Goal: Task Accomplishment & Management: Complete application form

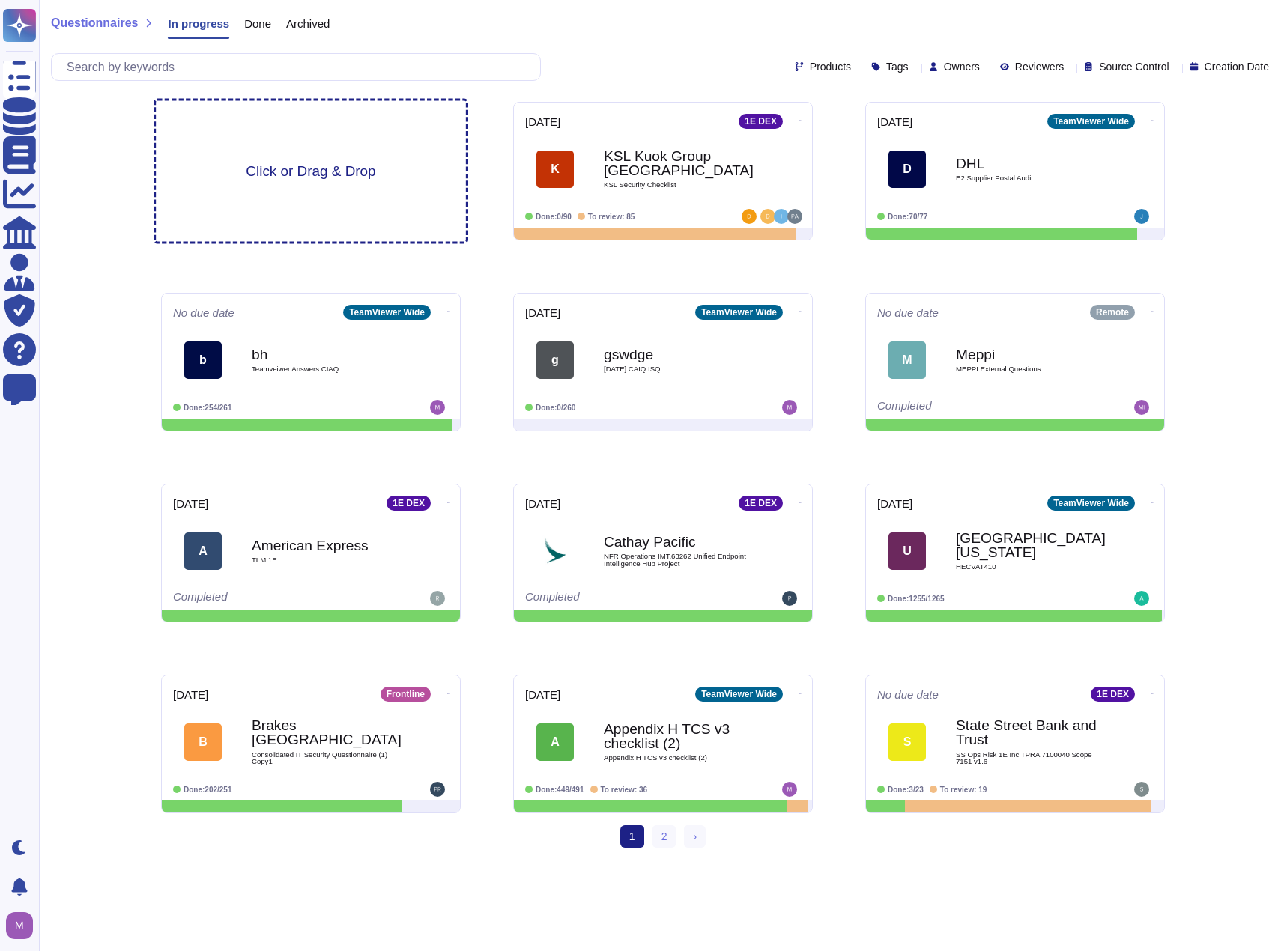
click at [300, 171] on span "Click or Drag & Drop" at bounding box center [311, 171] width 130 height 14
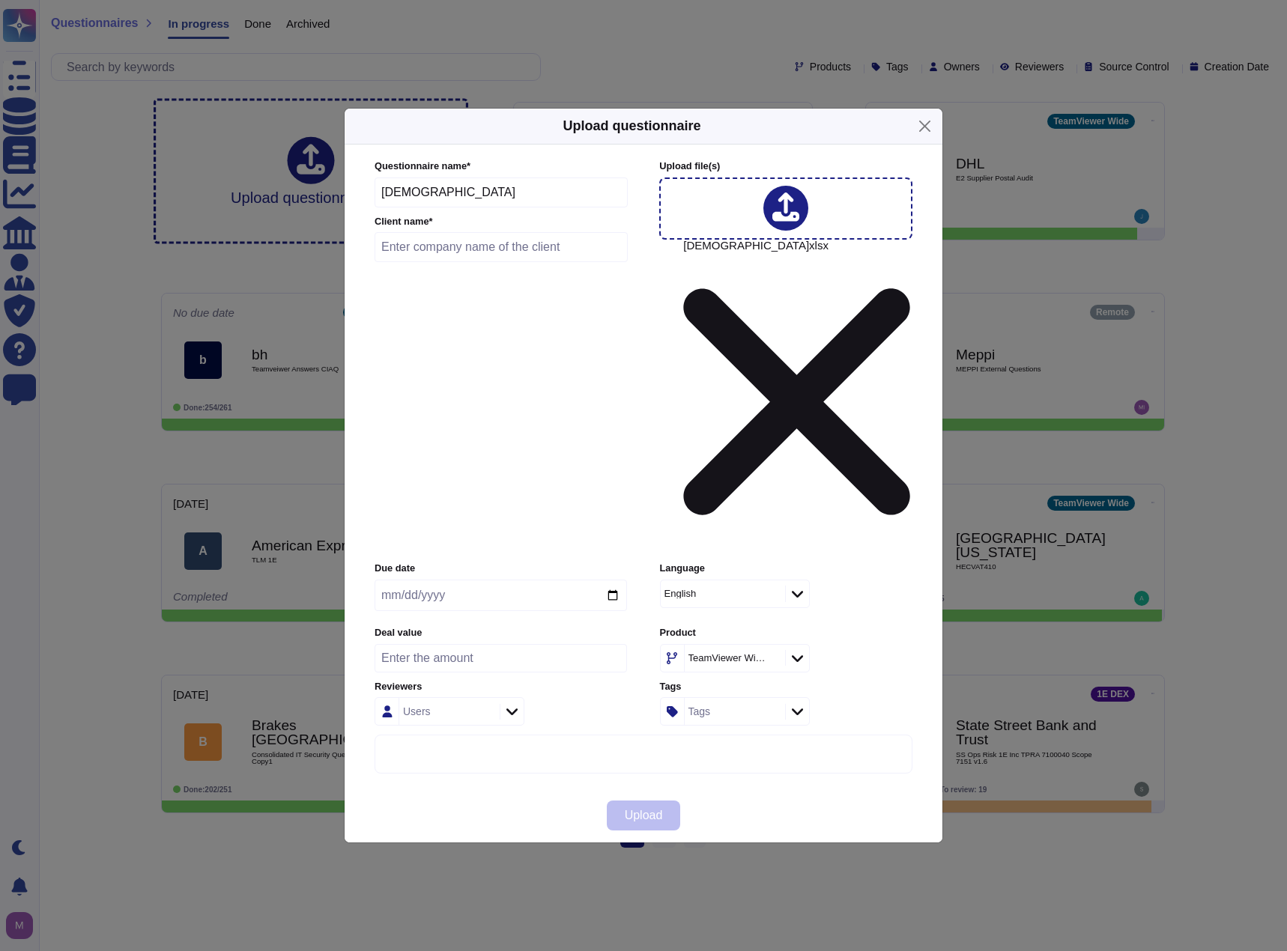
click at [440, 262] on input "text" at bounding box center [500, 247] width 253 height 30
type input "Zen"
click at [606, 580] on input "date" at bounding box center [500, 595] width 252 height 31
click at [835, 562] on div "Language English" at bounding box center [786, 590] width 252 height 57
click at [607, 580] on input "2025-10-17" at bounding box center [500, 595] width 252 height 31
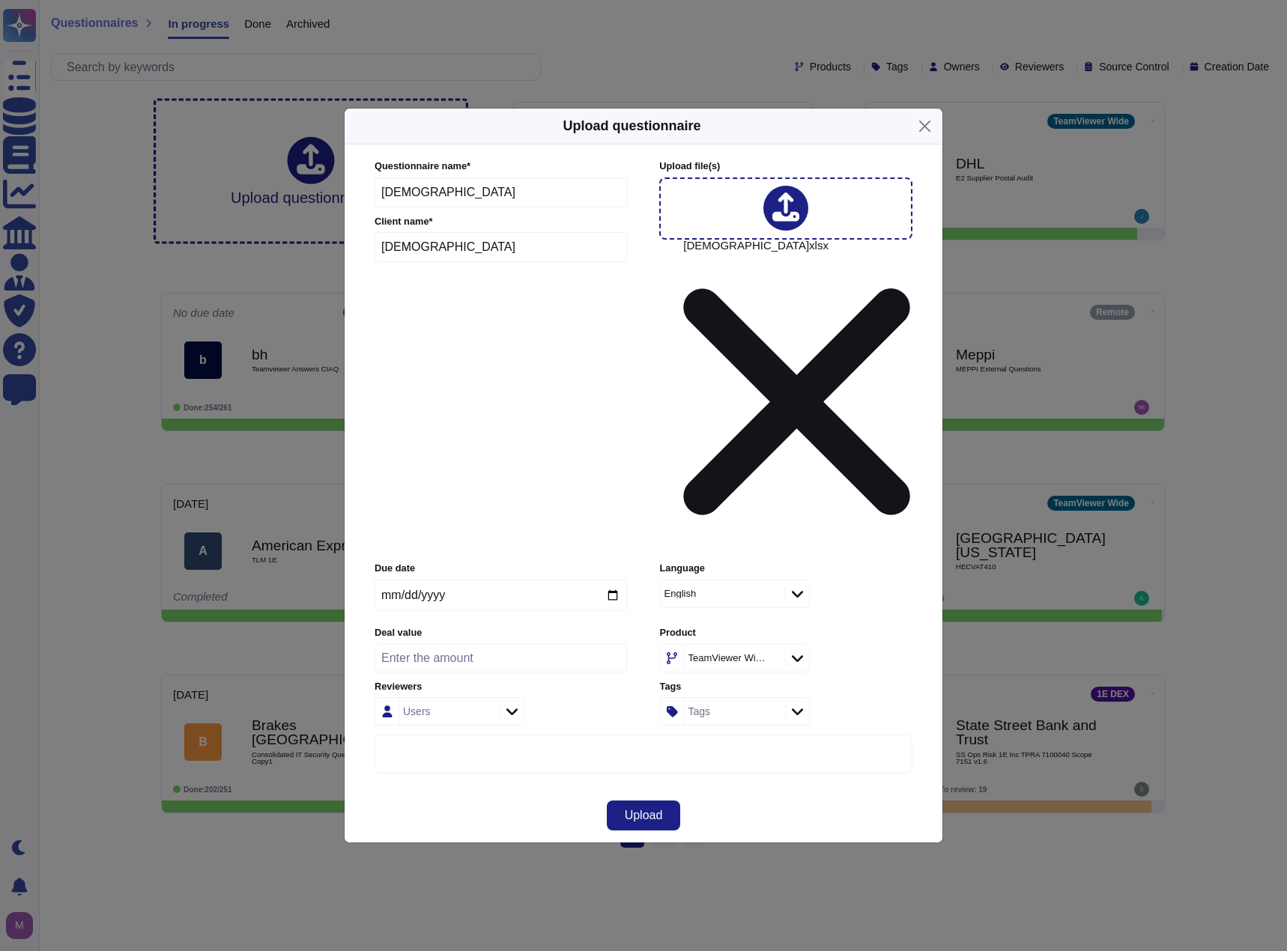
type input "[DATE]"
click at [882, 628] on label "Product" at bounding box center [786, 633] width 252 height 10
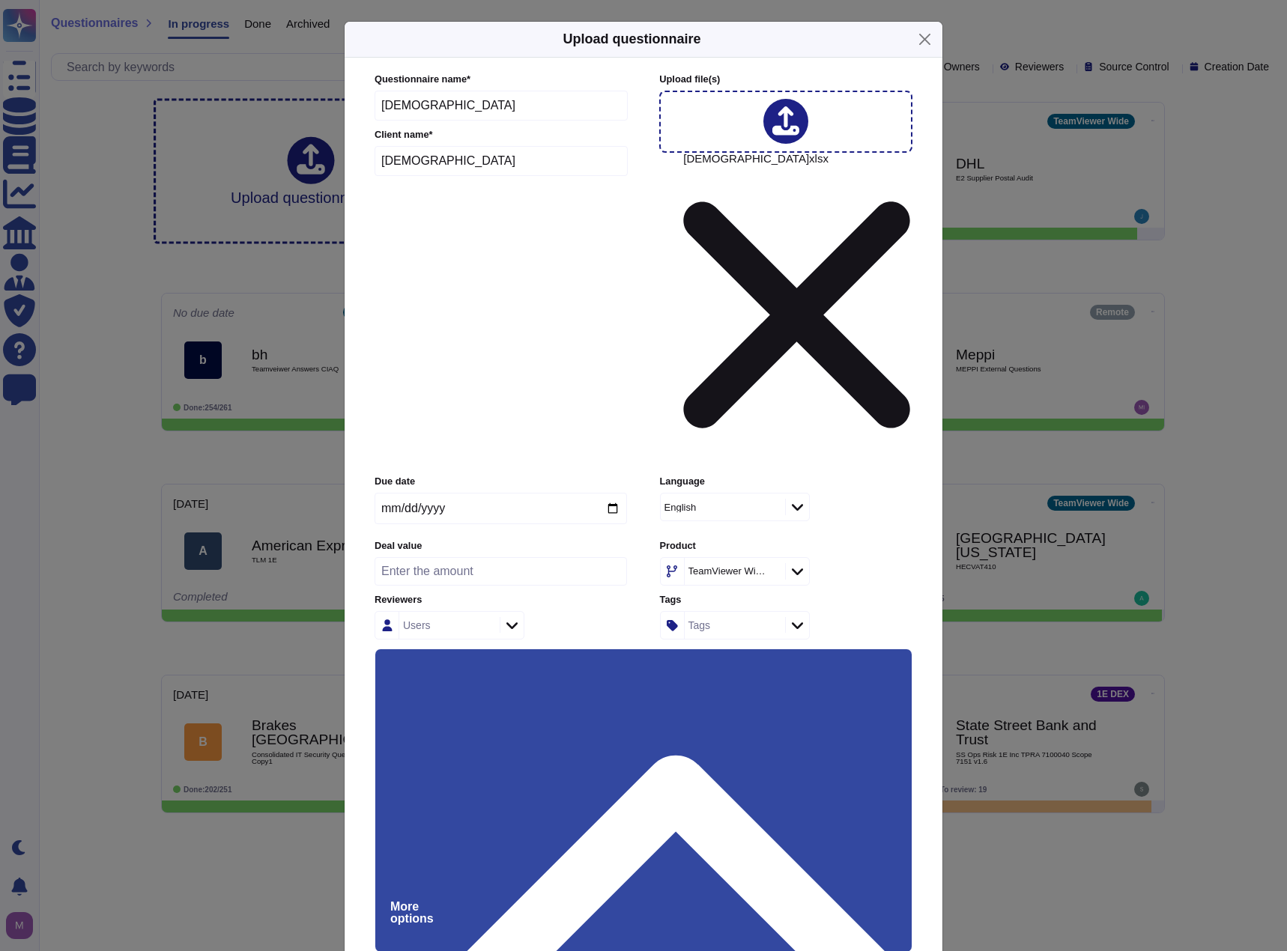
click at [727, 566] on div "TeamViewer Wide" at bounding box center [727, 571] width 78 height 10
click at [718, 476] on div "Remote" at bounding box center [755, 466] width 174 height 34
click at [866, 557] on div "Remote" at bounding box center [786, 571] width 252 height 28
click at [0, 0] on input "Force auto-attach documents" at bounding box center [0, 0] width 0 height 0
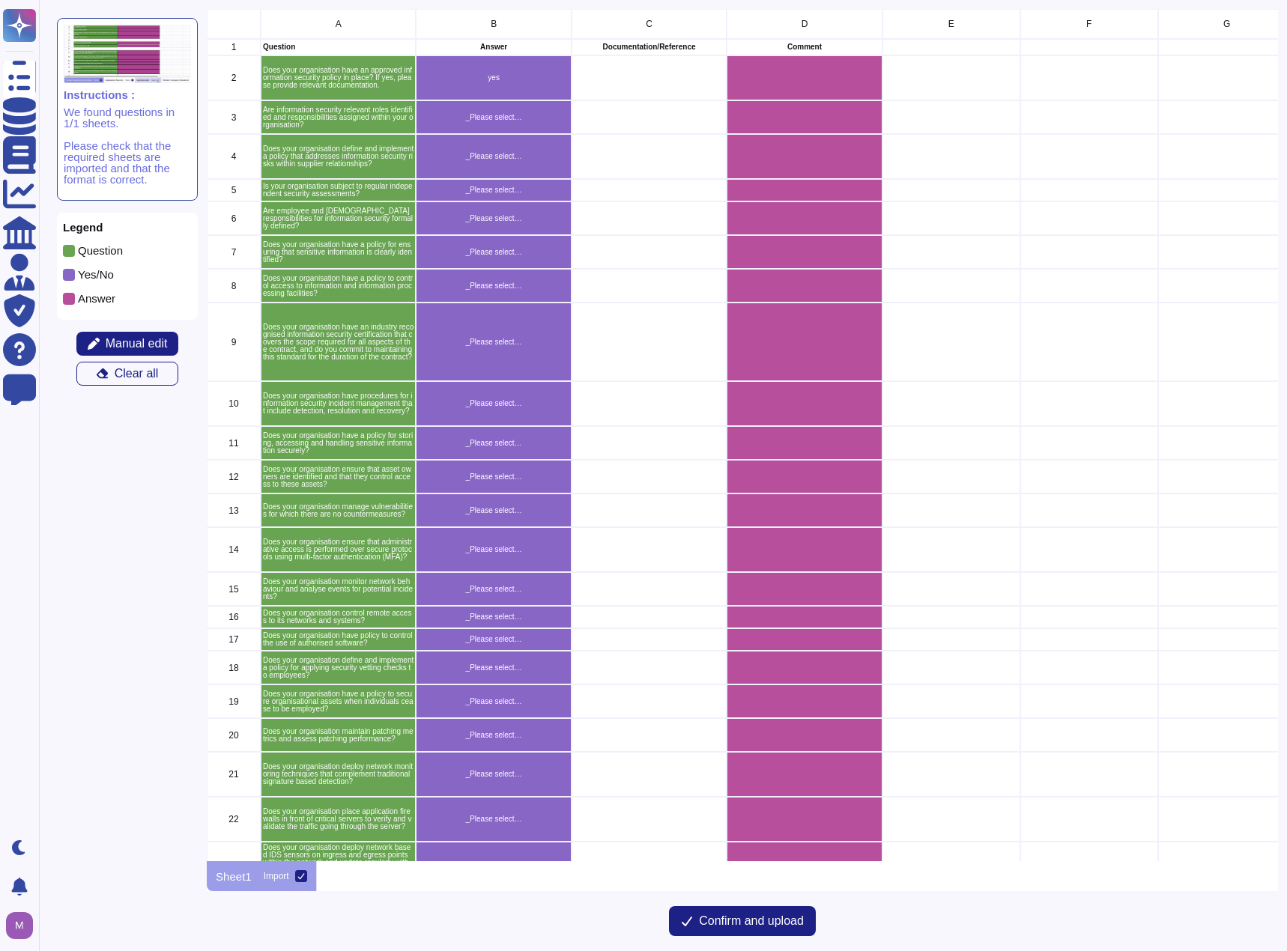
scroll to position [841, 1060]
click at [138, 344] on span "Manual edit" at bounding box center [137, 344] width 62 height 12
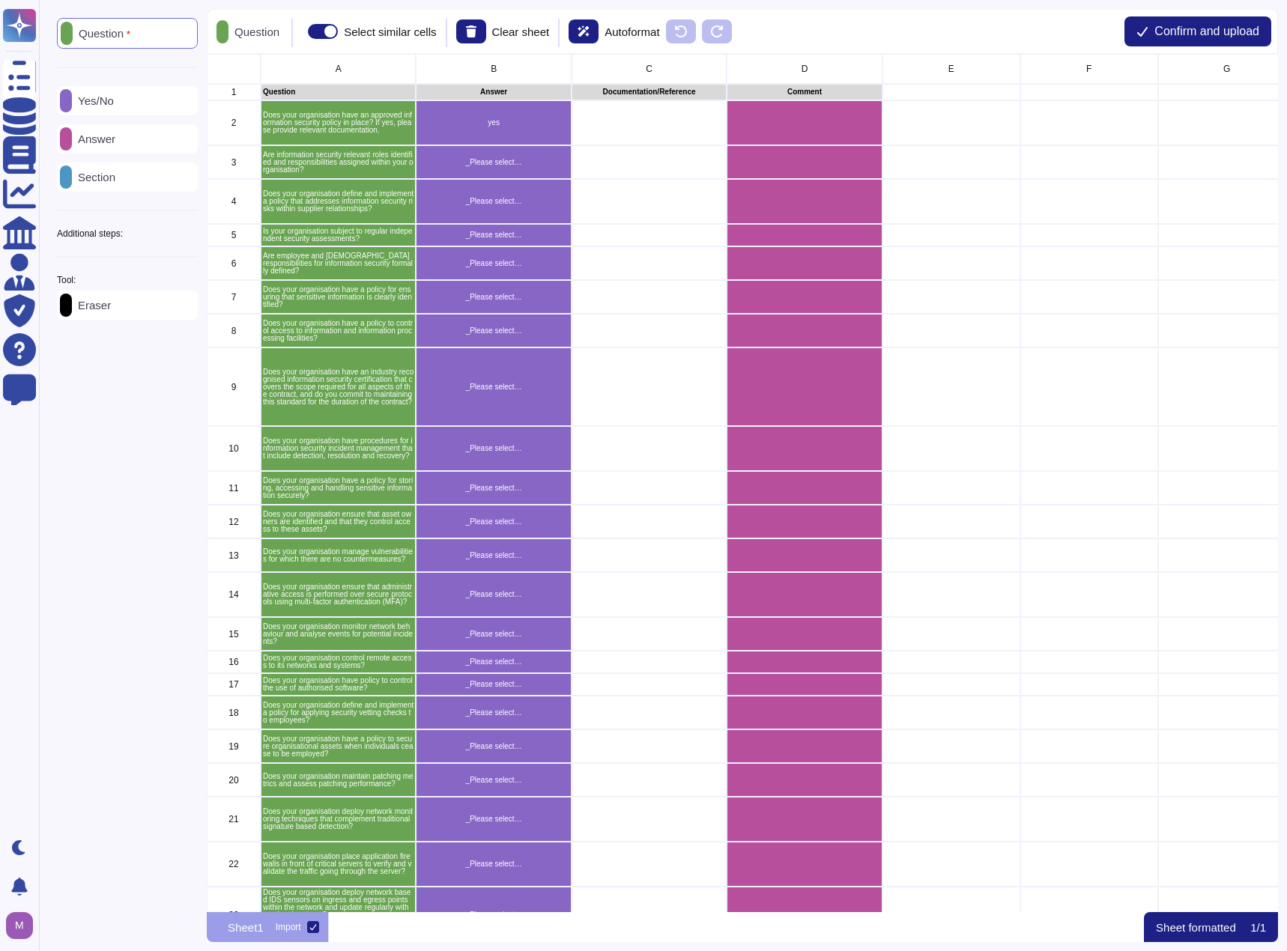
scroll to position [846, 1060]
click at [178, 238] on div "Additional steps:" at bounding box center [127, 233] width 141 height 9
click at [148, 309] on div "Documents" at bounding box center [127, 296] width 141 height 29
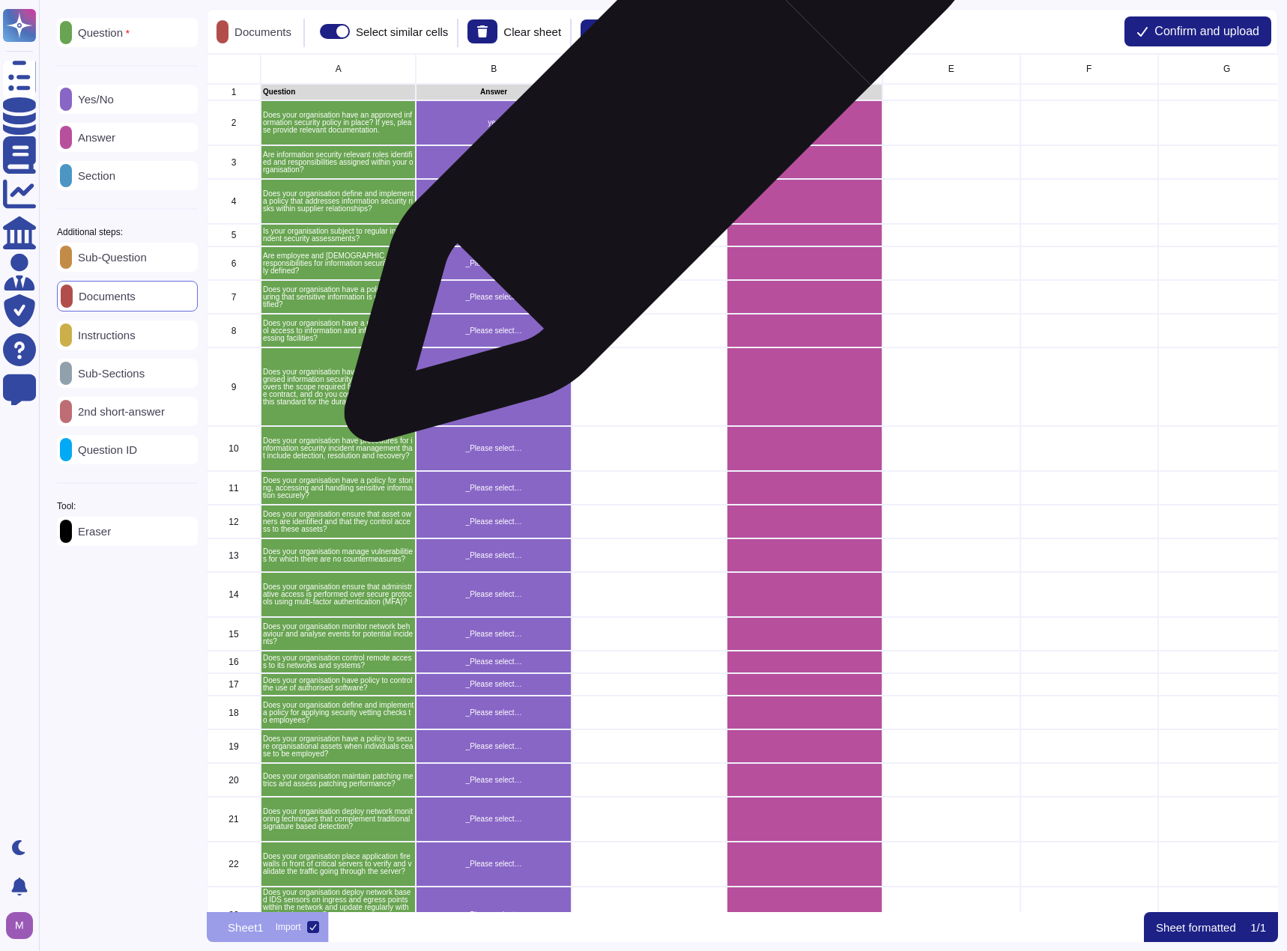
click at [652, 136] on div "grid" at bounding box center [648, 122] width 155 height 45
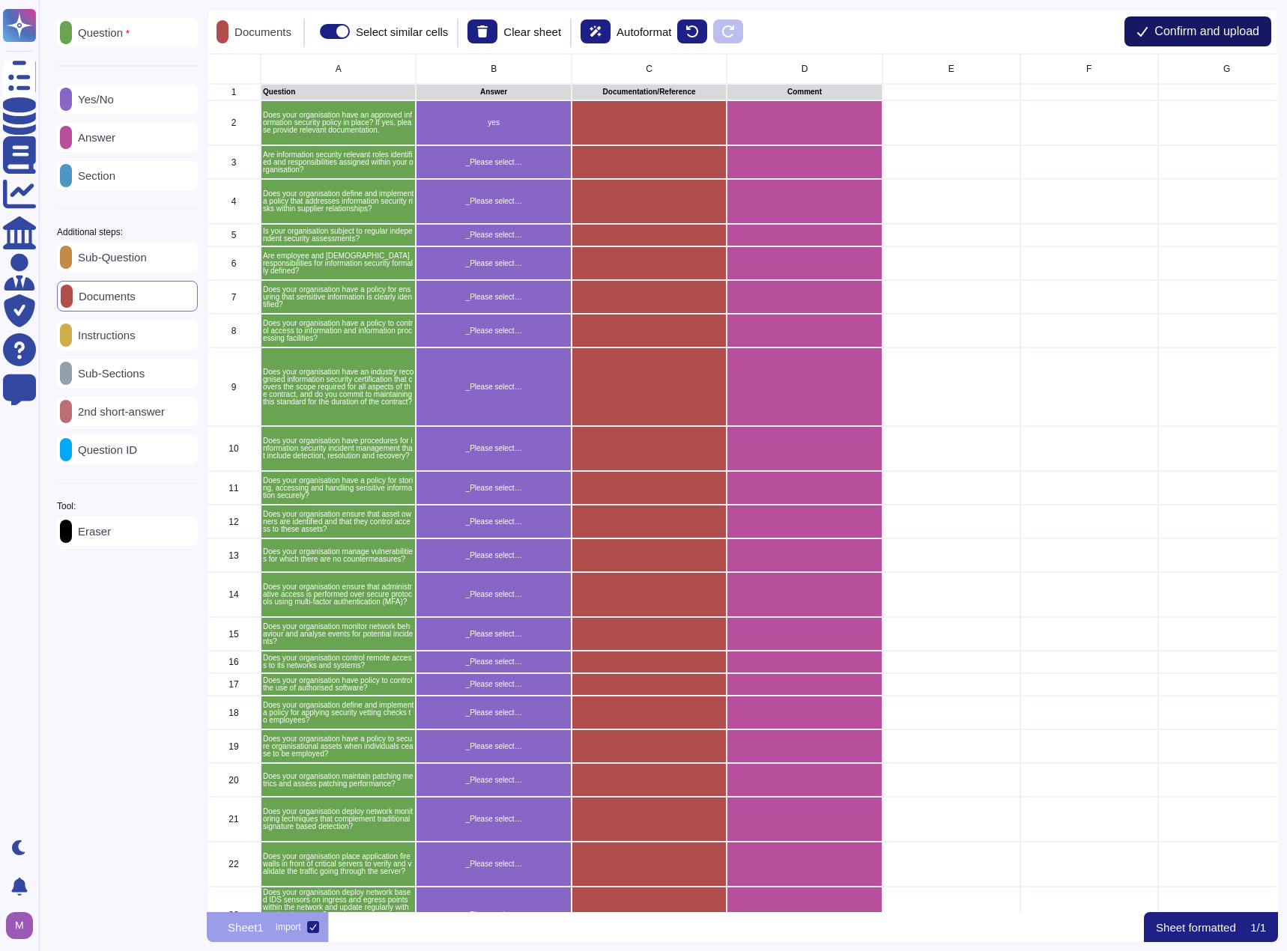
click at [1179, 28] on span "Confirm and upload" at bounding box center [1206, 31] width 105 height 12
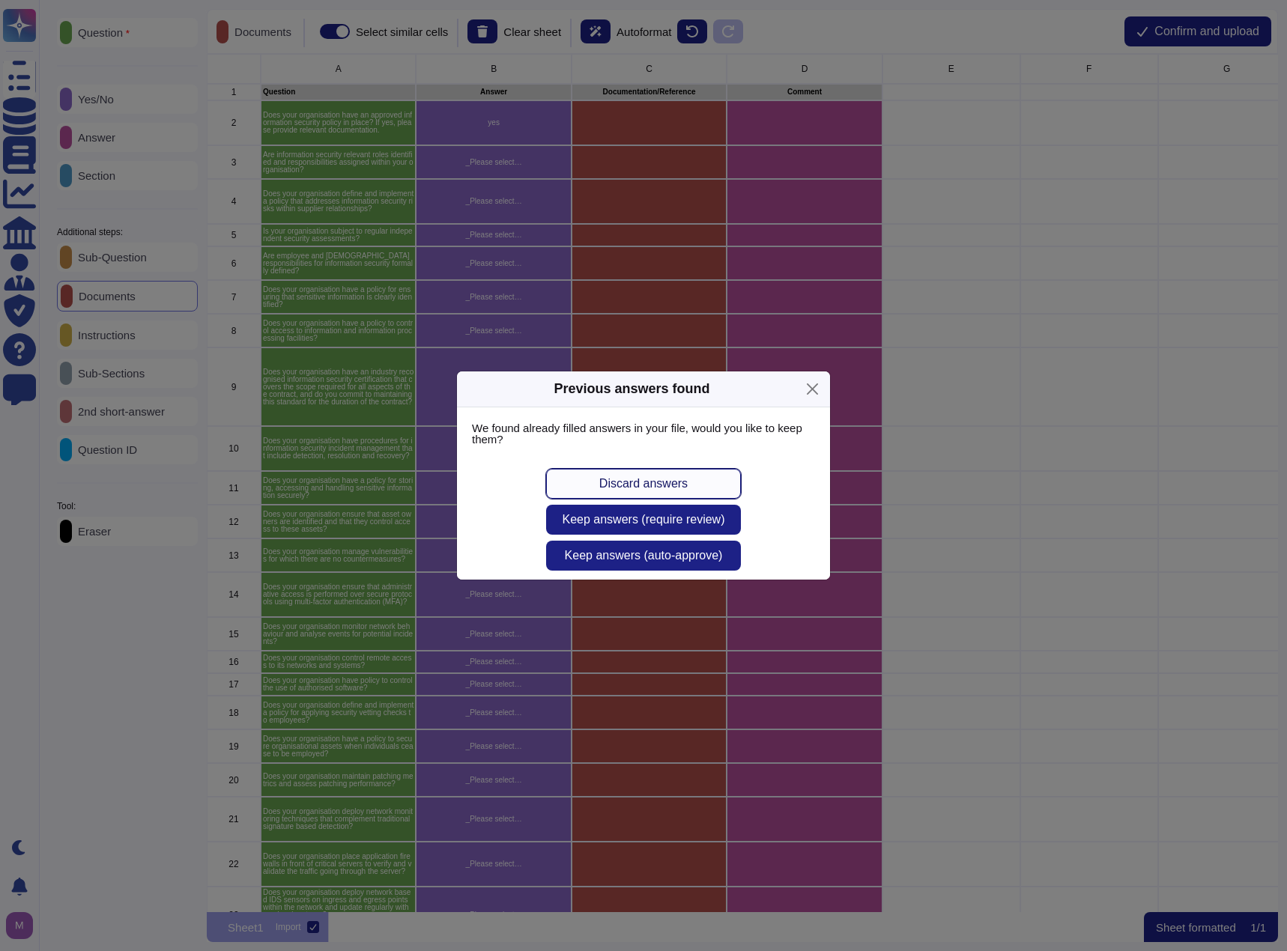
click at [661, 482] on span "Discard answers" at bounding box center [643, 484] width 88 height 12
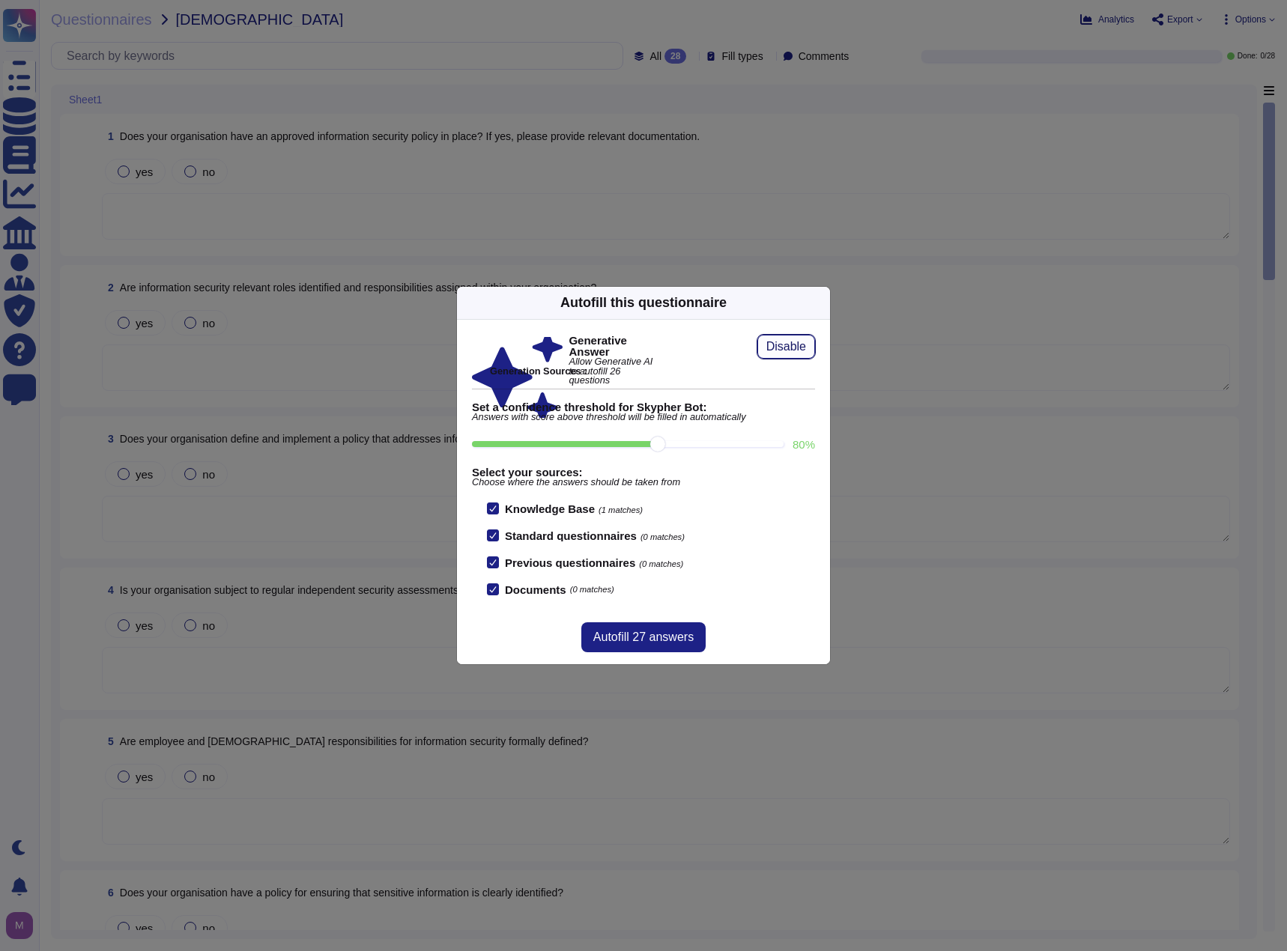
click at [805, 350] on span "Disable" at bounding box center [786, 347] width 40 height 12
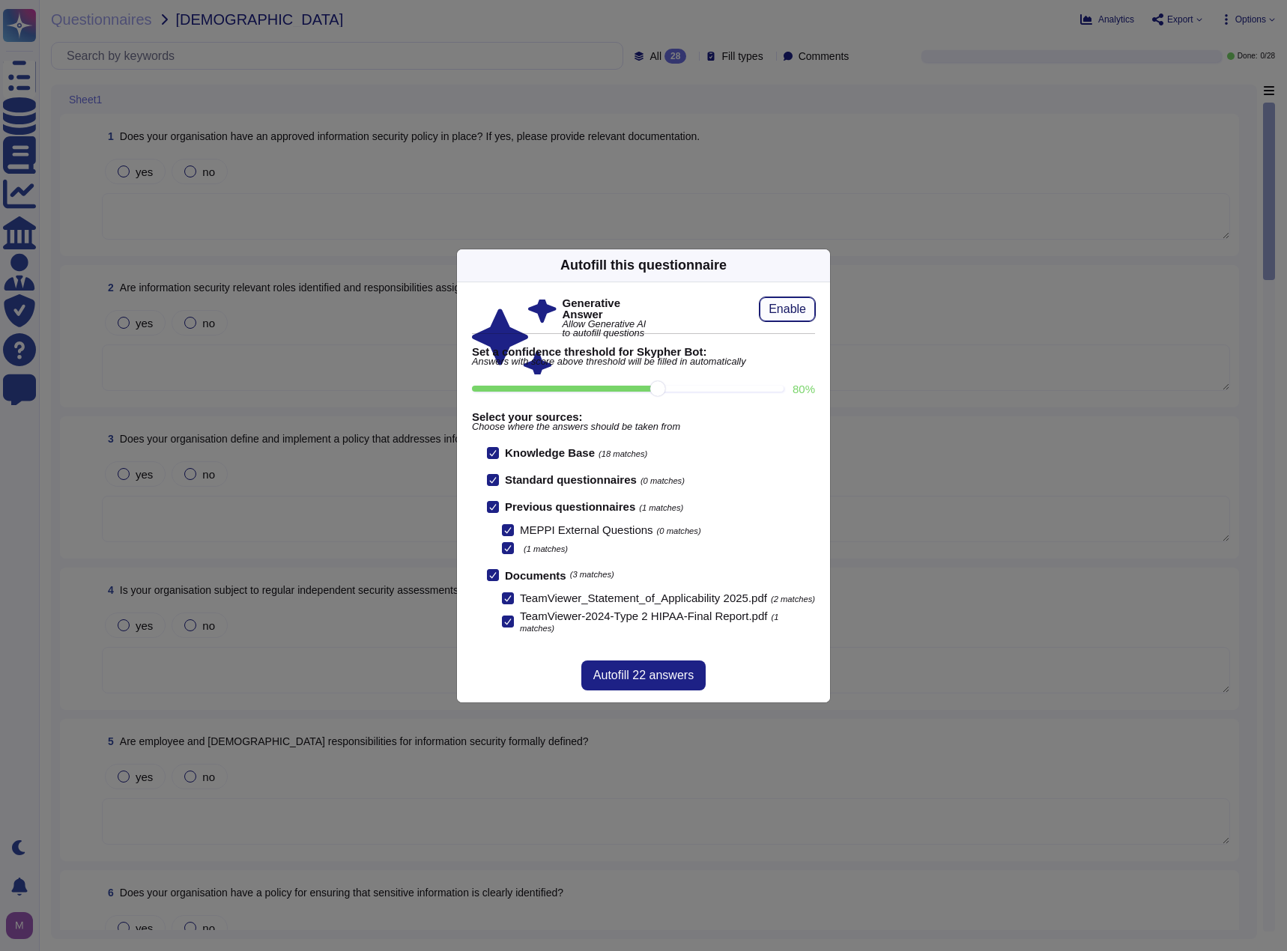
click at [780, 303] on span "Enable" at bounding box center [786, 309] width 37 height 12
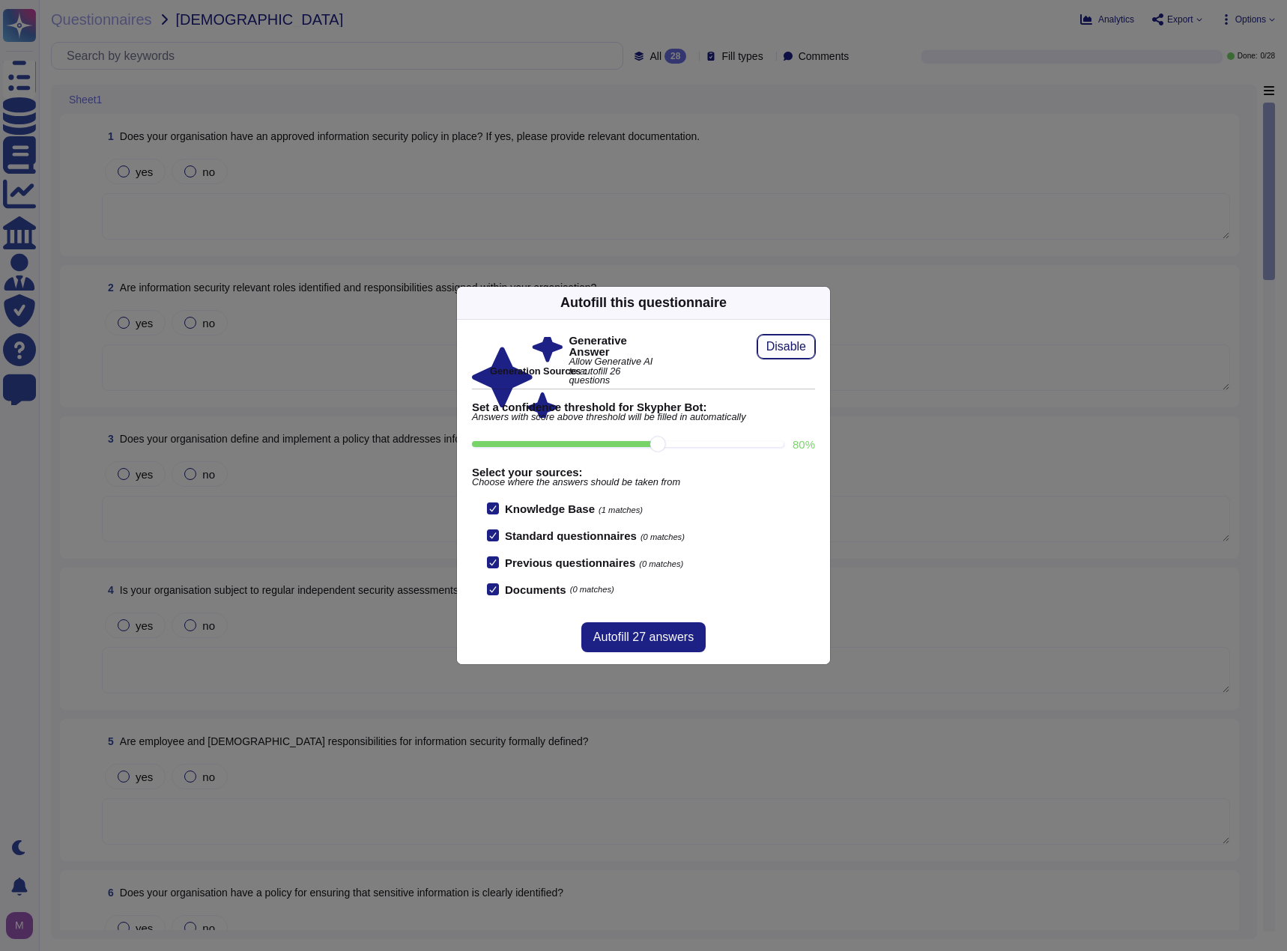
click at [773, 347] on span "Disable" at bounding box center [786, 347] width 40 height 12
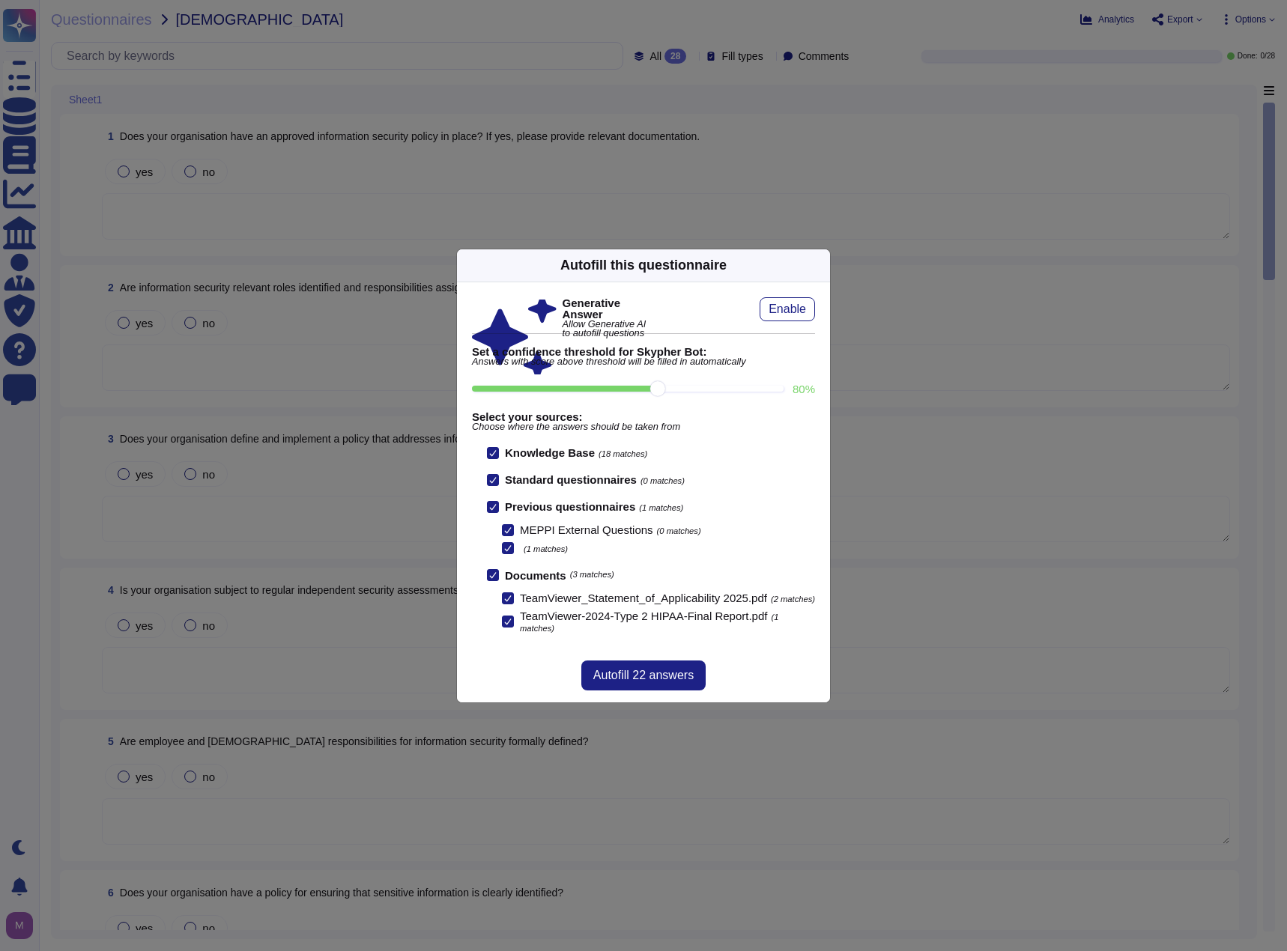
scroll to position [1, 0]
click at [798, 306] on span "Enable" at bounding box center [786, 309] width 37 height 12
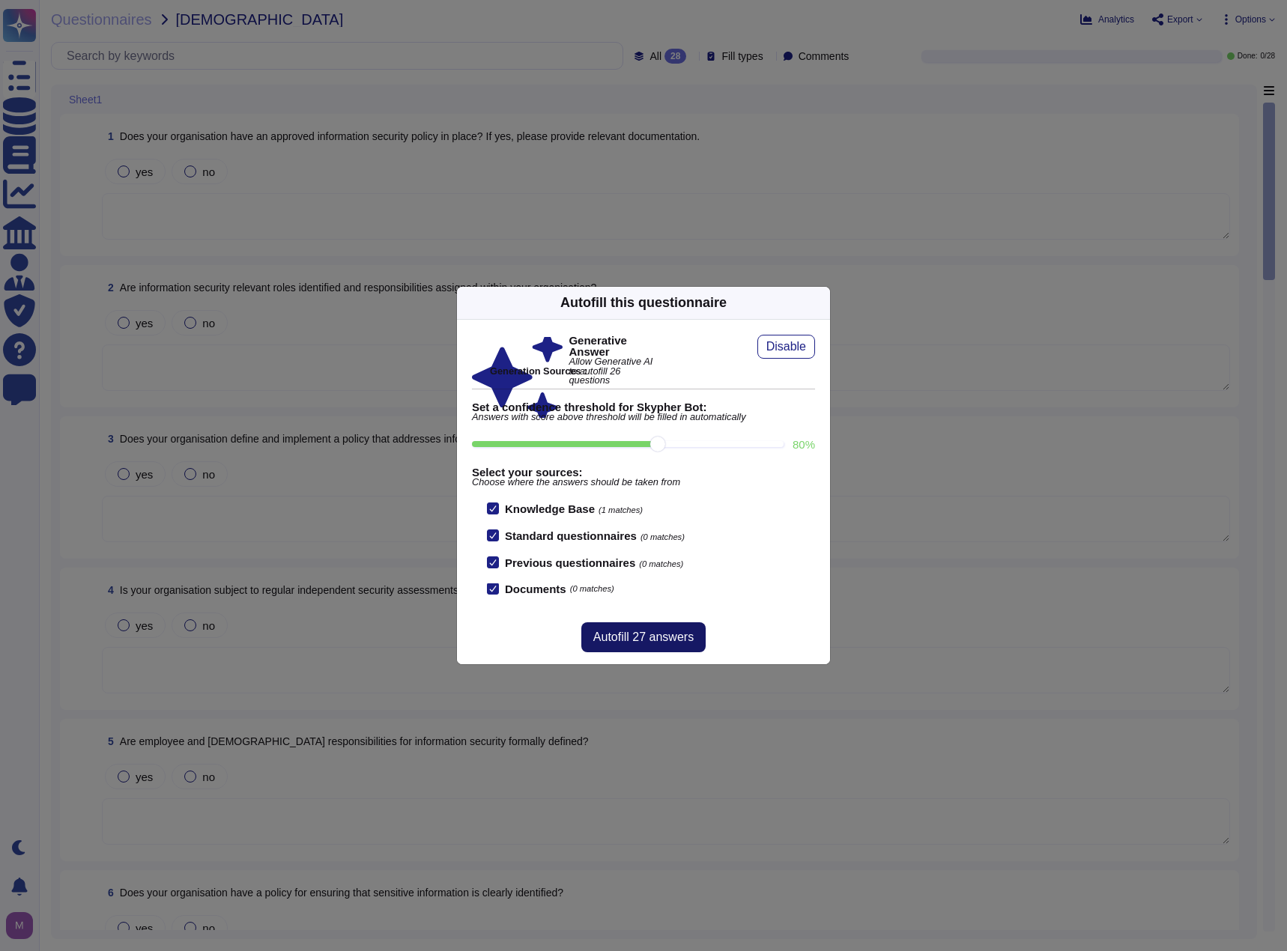
click at [643, 628] on button "Autofill 27 answers" at bounding box center [643, 637] width 124 height 30
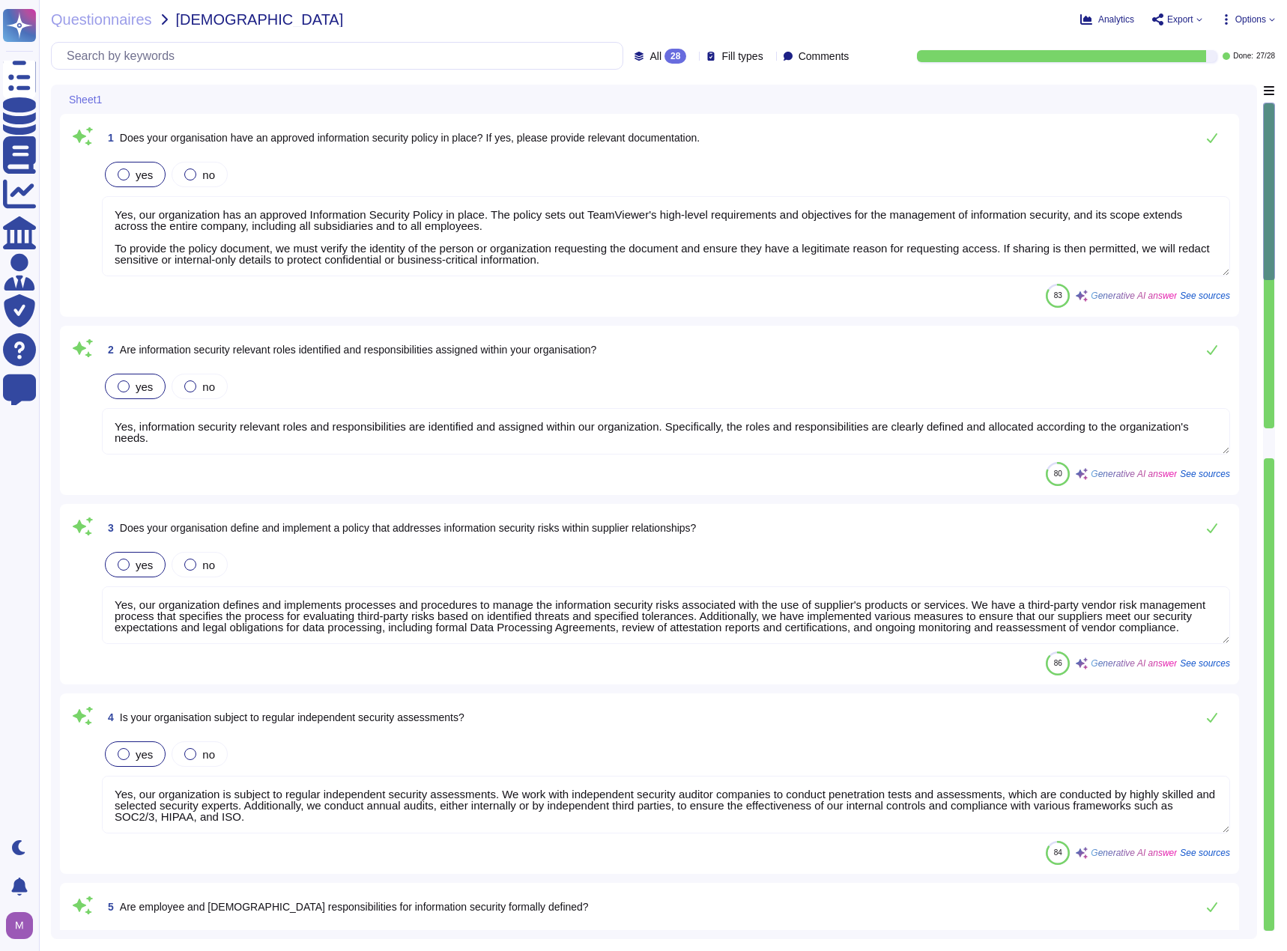
type textarea "Yes, our organization has an approved Information Security Policy in place. The…"
type textarea "Yes, information security relevant roles and responsibilities are identified an…"
type textarea "Yes, our organization defines and implements processes and procedures to manage…"
type textarea "Yes, our organization is subject to regular independent security assessments. W…"
type textarea "Yes, employee and contractor responsibilities for information security are form…"
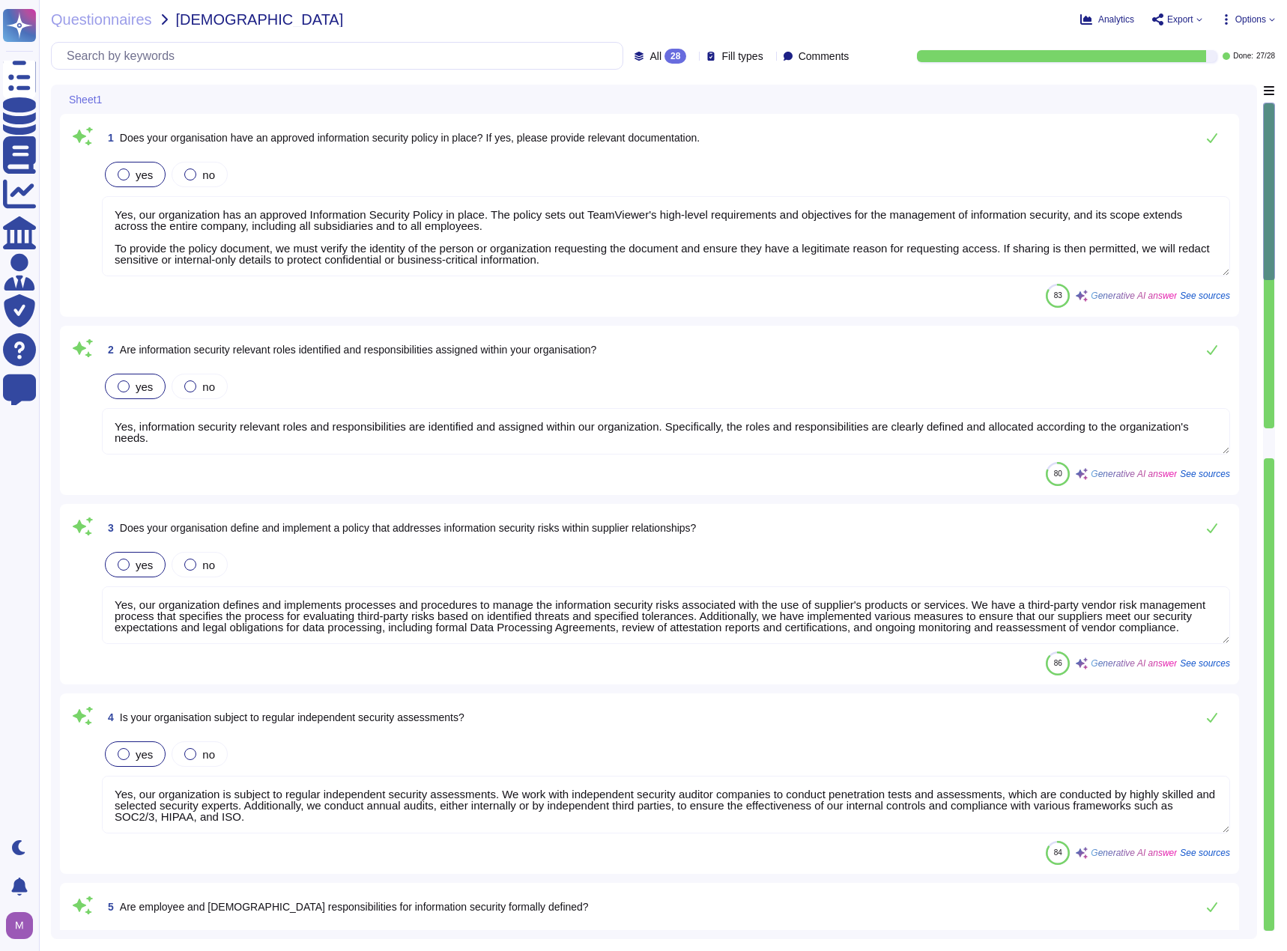
type textarea "Yes, our organization has a policy for ensuring that sensitive information is c…"
type textarea "Yes, our organization has a policy to control access to information and informa…"
click at [726, 239] on textarea "Yes, our organization has an approved Information Security Policy in place. The…" at bounding box center [666, 236] width 1128 height 80
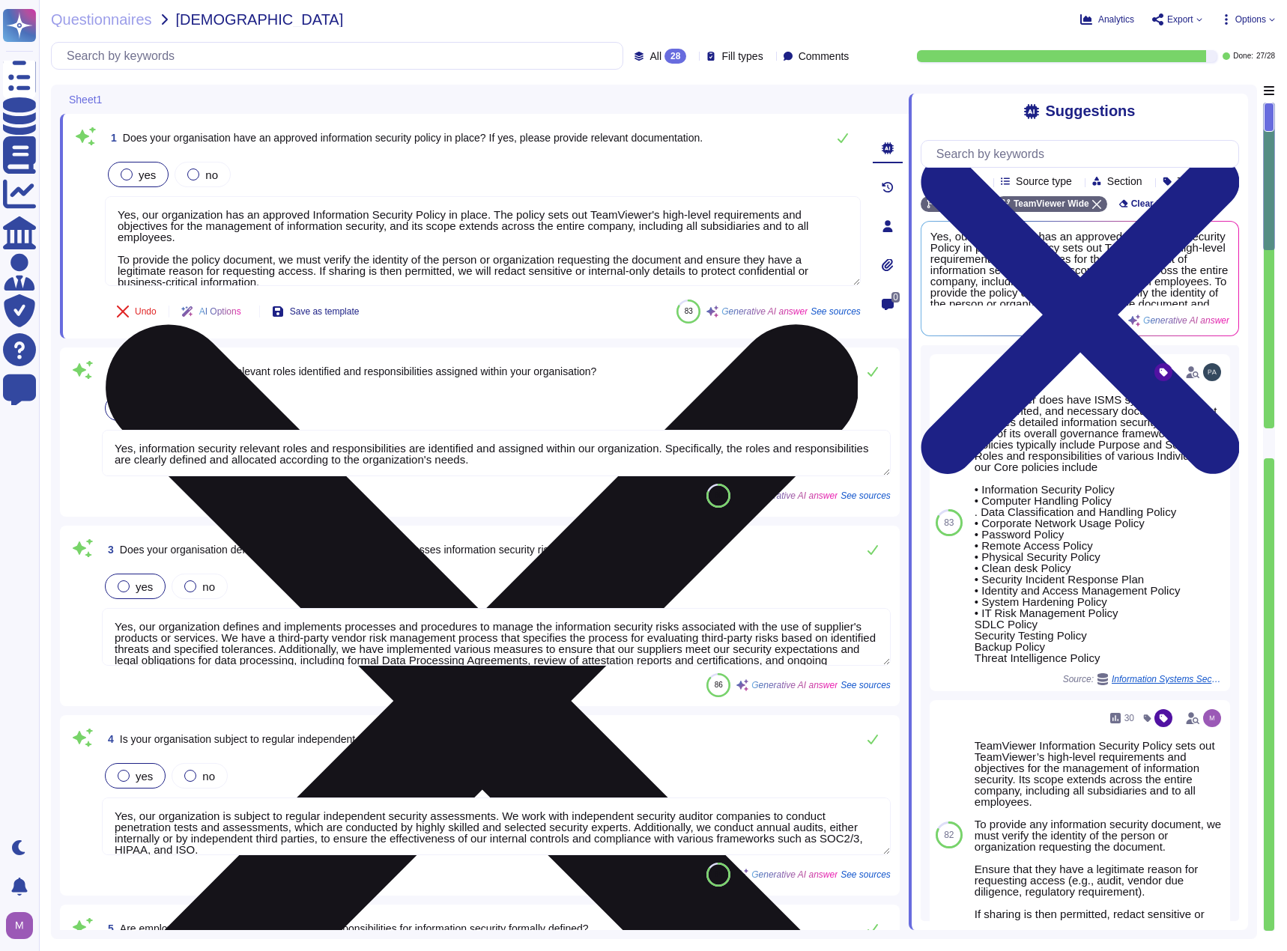
scroll to position [12, 0]
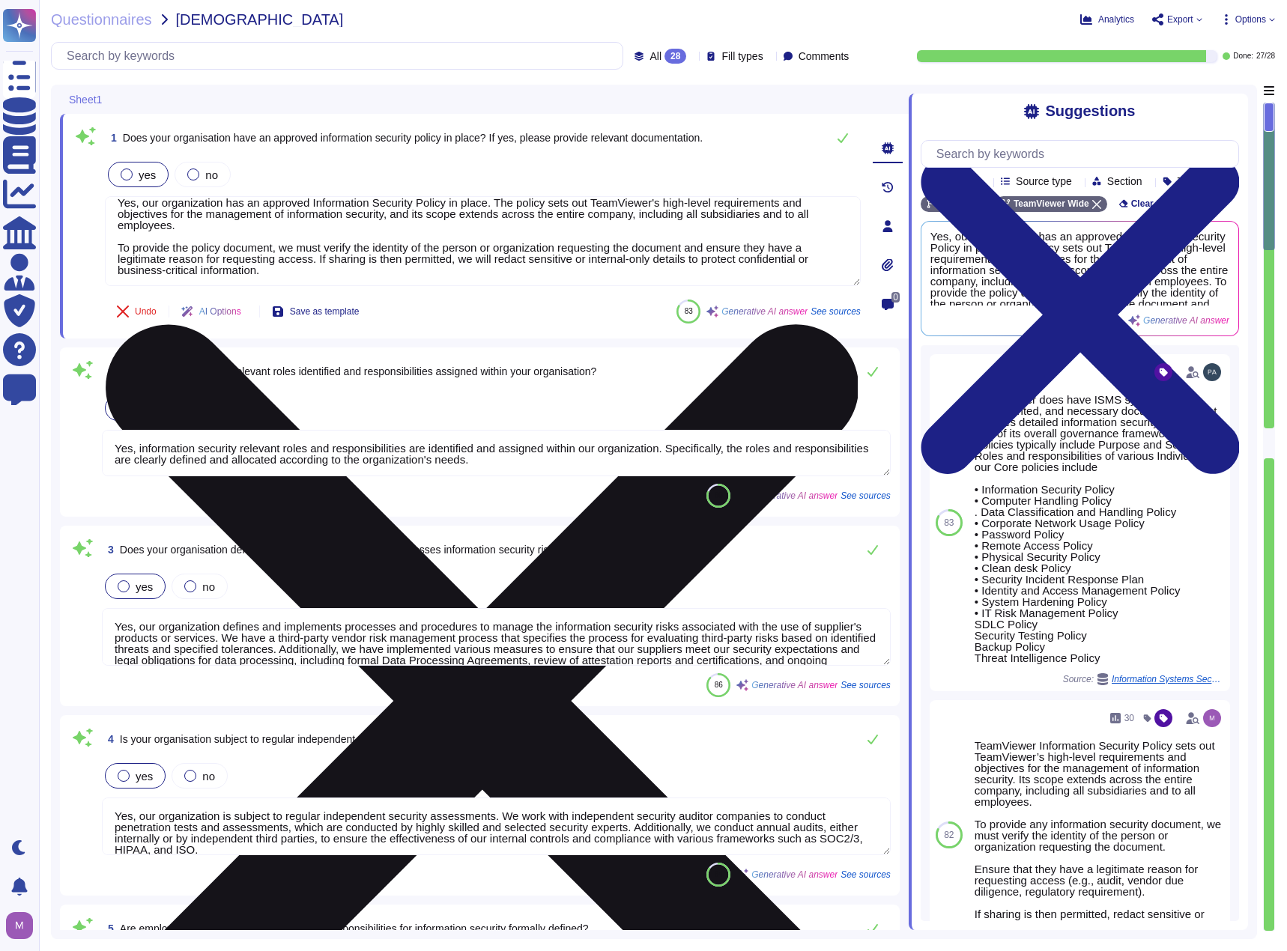
drag, startPoint x: 136, startPoint y: 261, endPoint x: 376, endPoint y: 248, distance: 240.7
click at [376, 248] on textarea "Yes, our organization has an approved Information Security Policy in place. The…" at bounding box center [483, 241] width 756 height 90
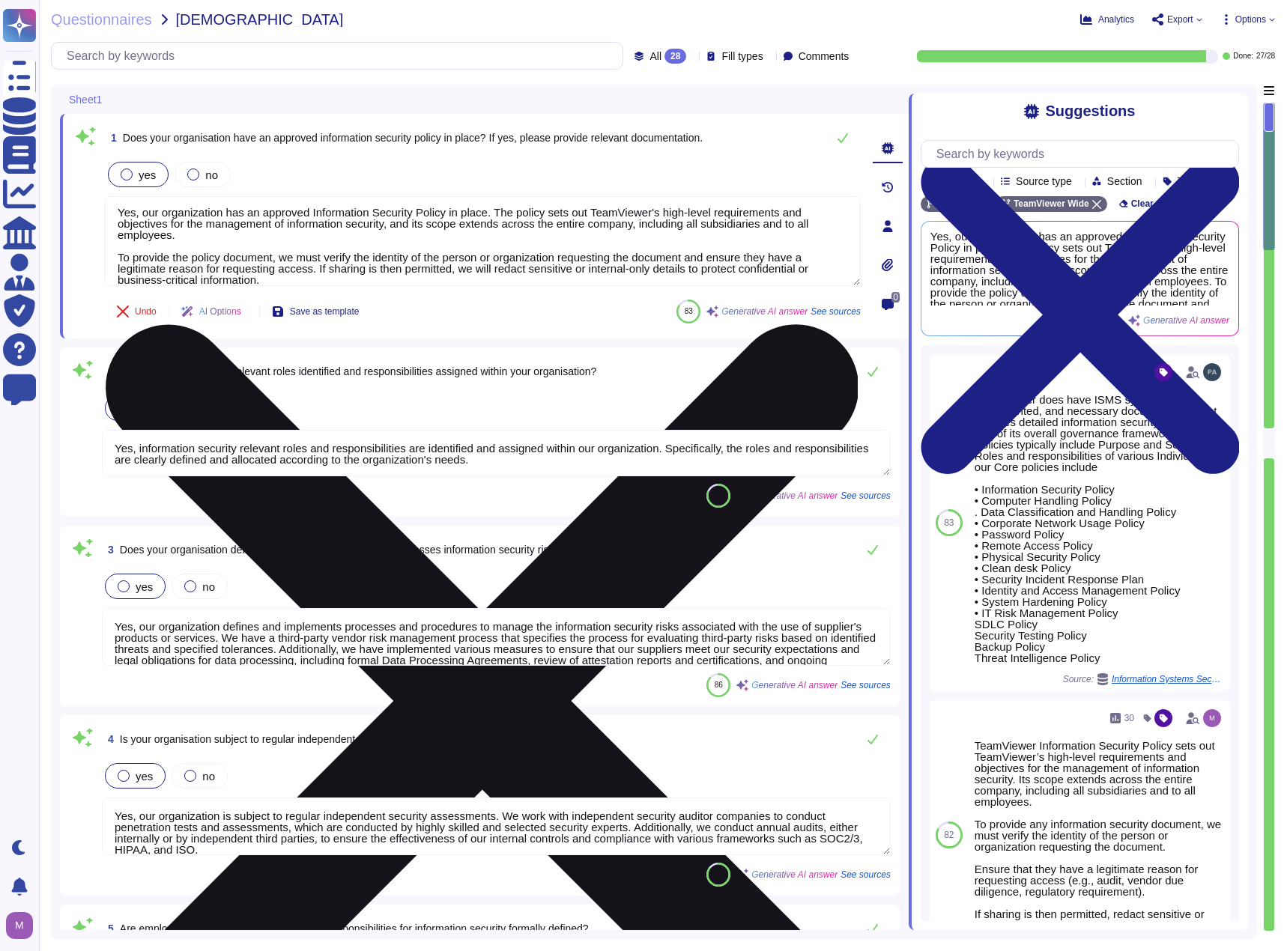
scroll to position [0, 0]
click at [453, 248] on textarea "Yes, our organization has an approved Information Security Policy in place. The…" at bounding box center [483, 241] width 756 height 90
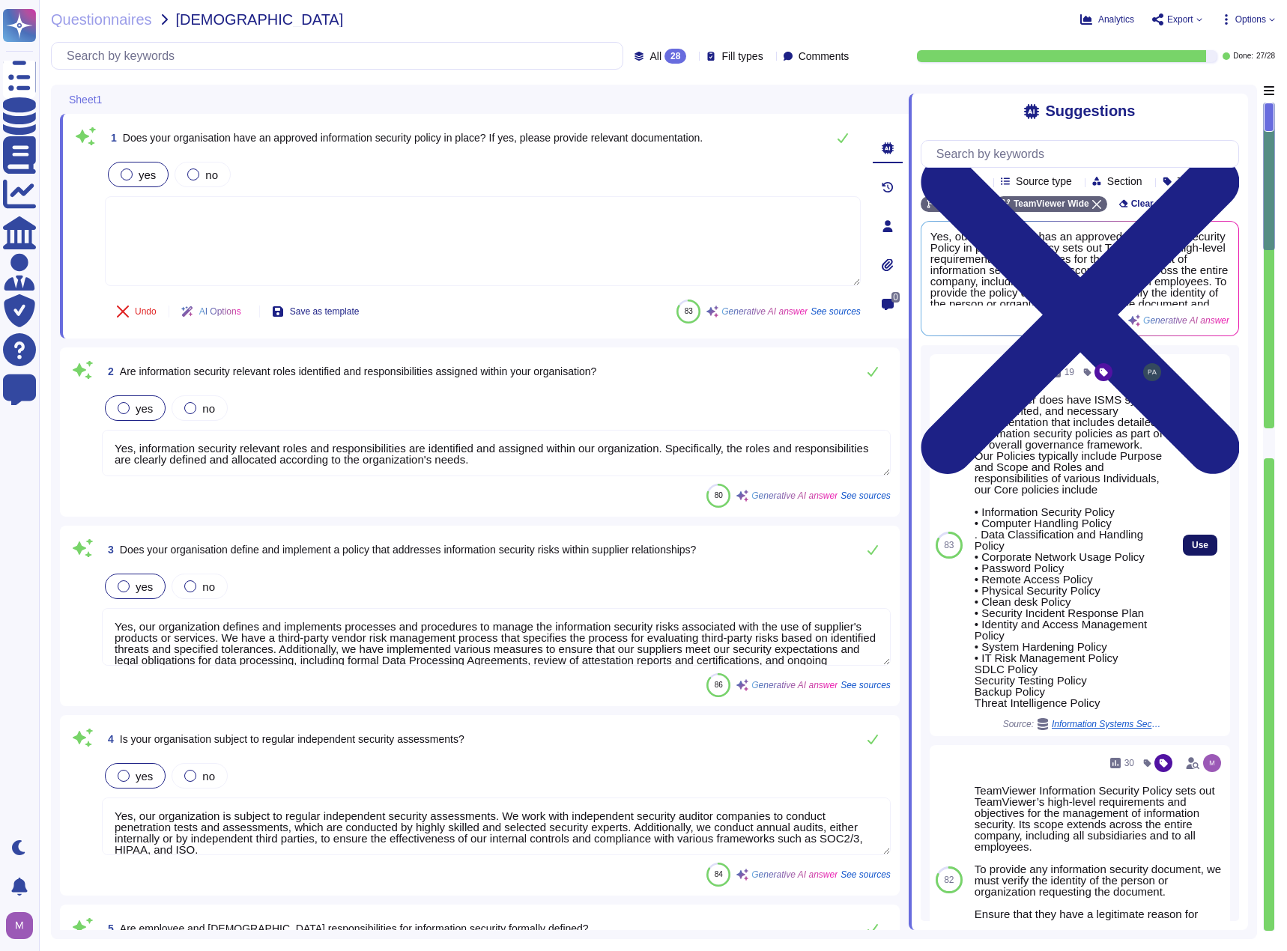
click at [1191, 550] on span "Use" at bounding box center [1199, 545] width 16 height 9
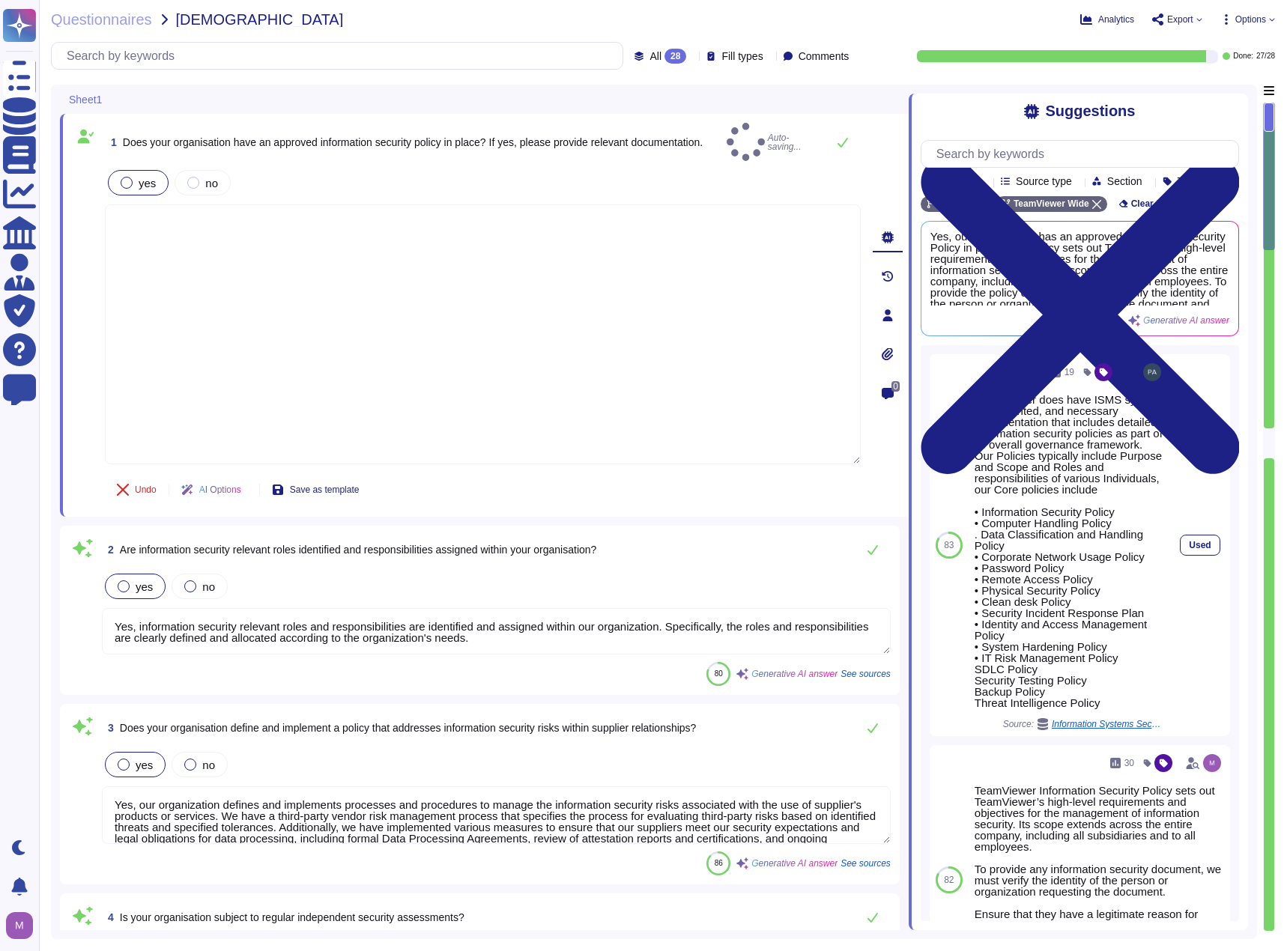
type textarea "TeamViewer does have ISMS system implemented, and necessary documentation that …"
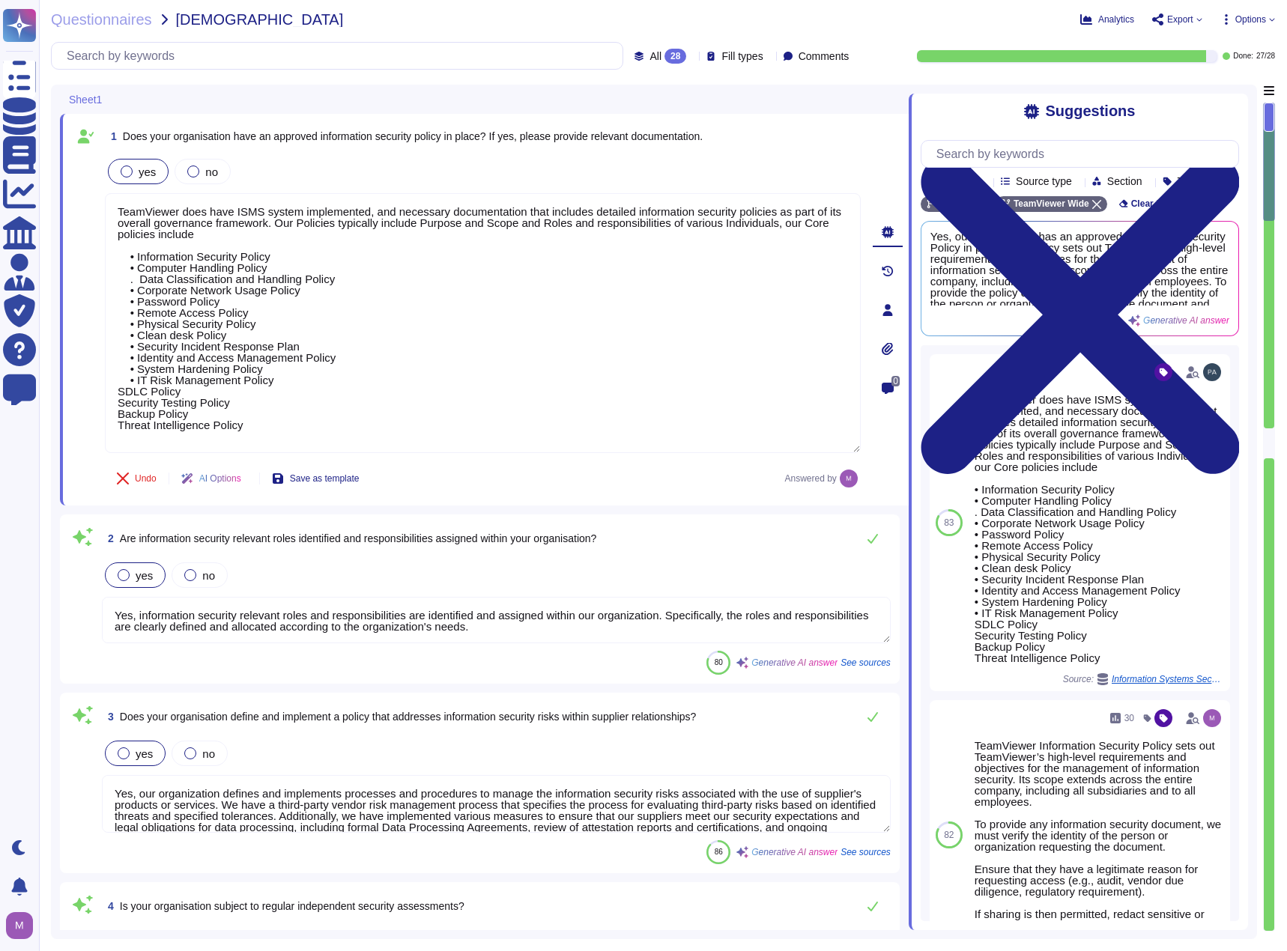
click at [247, 480] on icon at bounding box center [247, 480] width 0 height 0
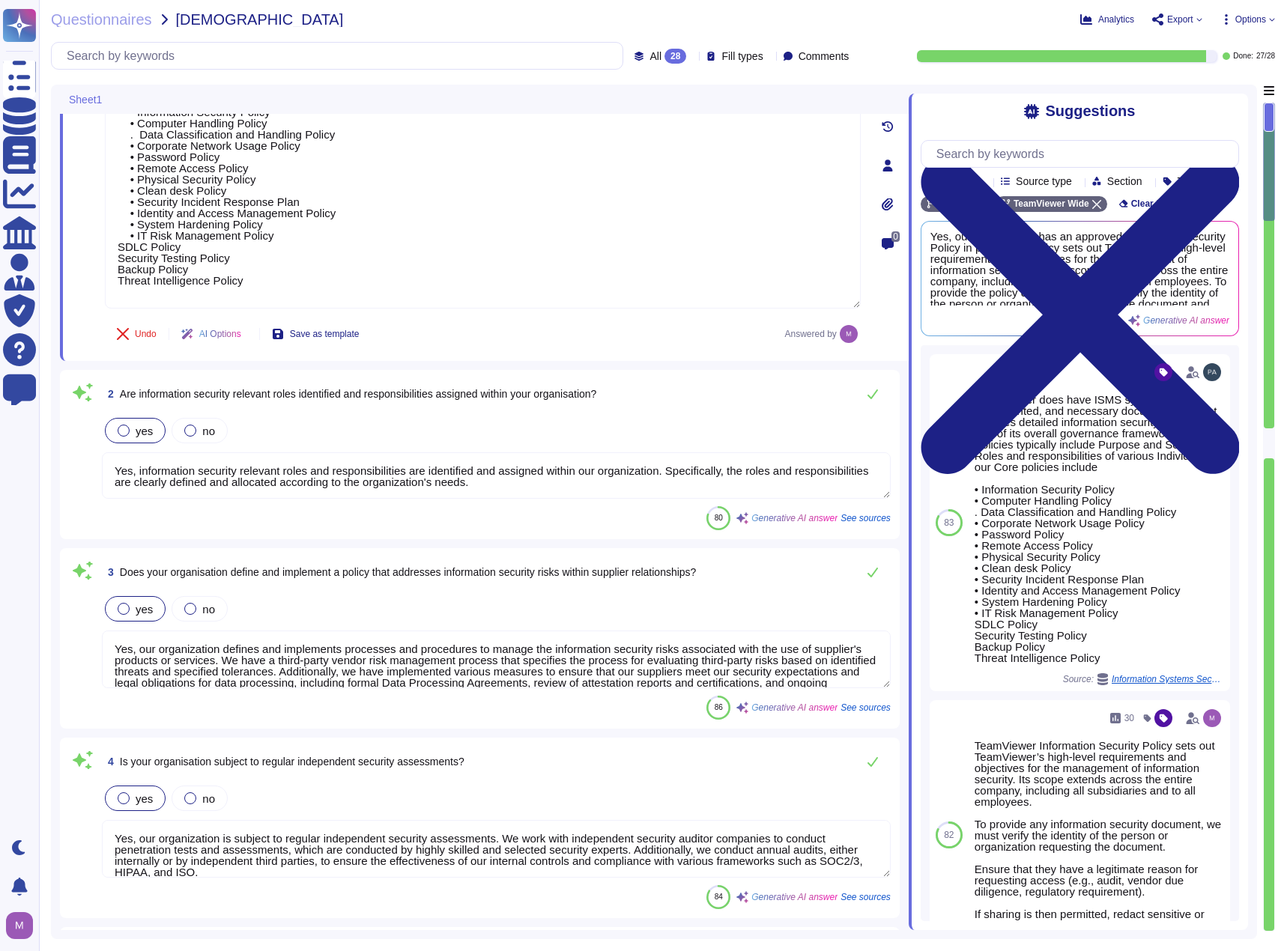
scroll to position [150, 0]
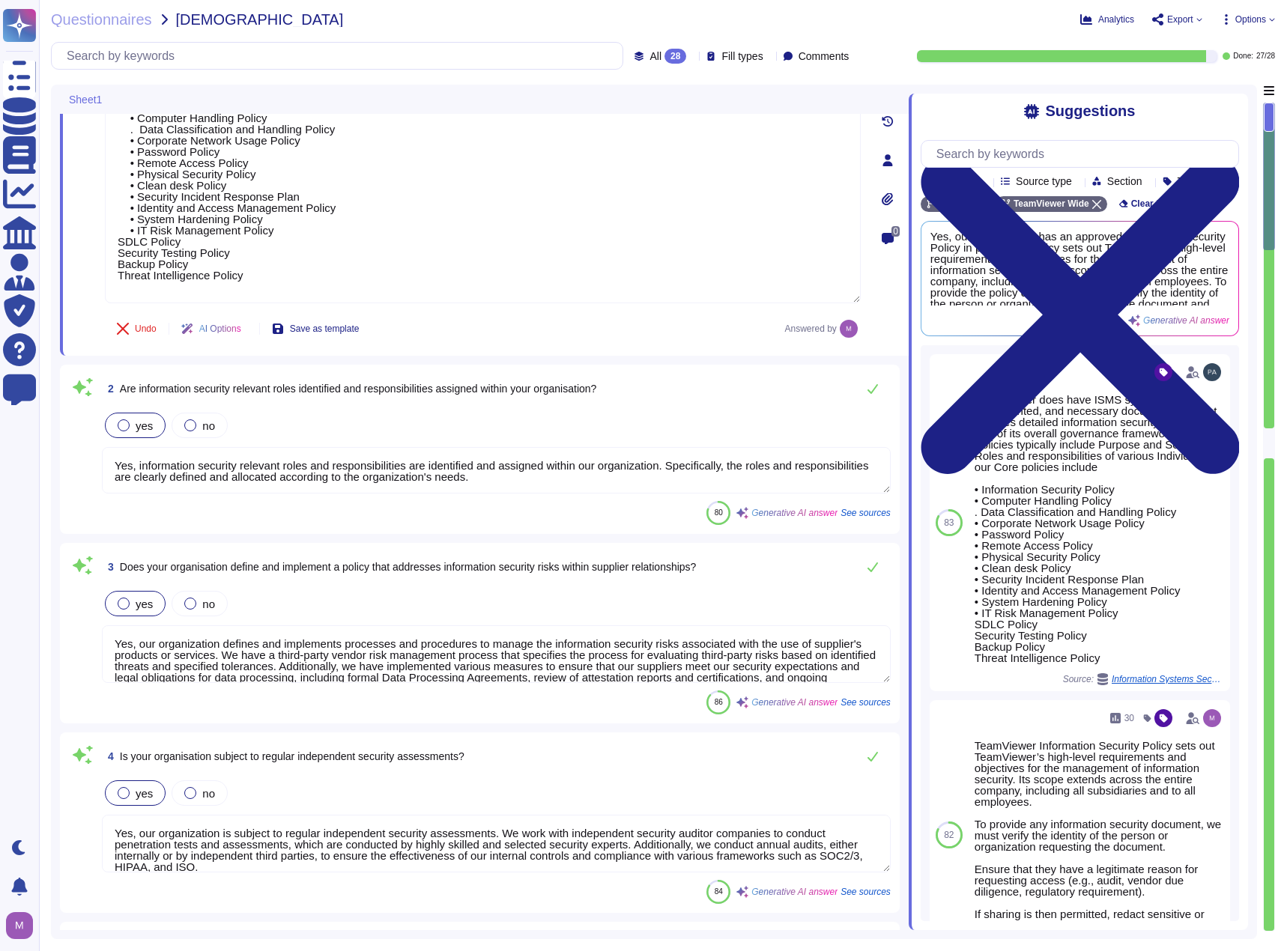
type textarea "Yes, our organization has a policy to control access to information and informa…"
click at [413, 479] on textarea "Yes, information security relevant roles and responsibilities are identified an…" at bounding box center [496, 470] width 789 height 46
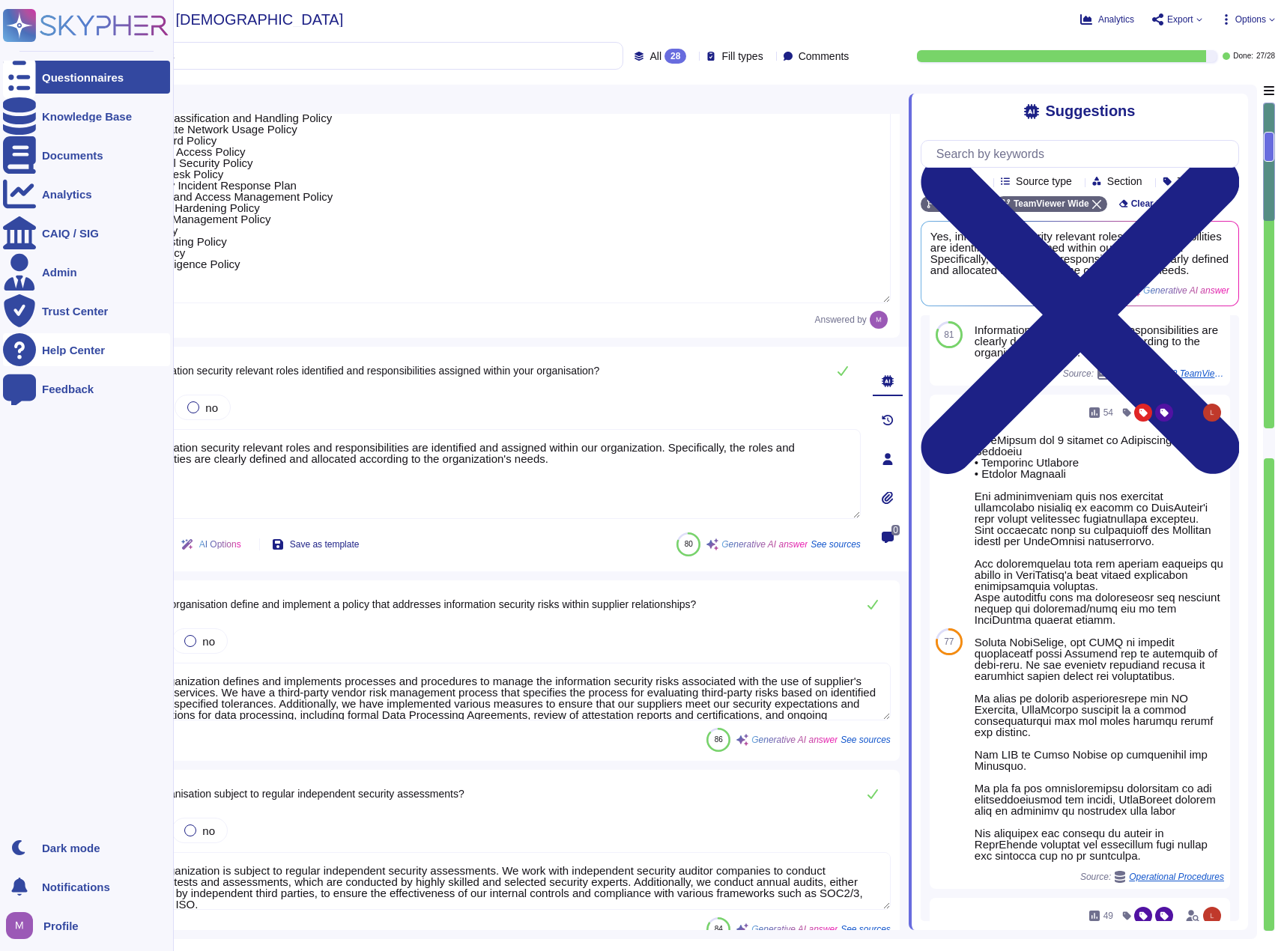
drag, startPoint x: 548, startPoint y: 463, endPoint x: 10, endPoint y: 365, distance: 547.3
click at [10, 365] on div "Questionnaires Knowledge Base Documents Analytics CAIQ / SIG Admin Trust Center…" at bounding box center [643, 475] width 1287 height 951
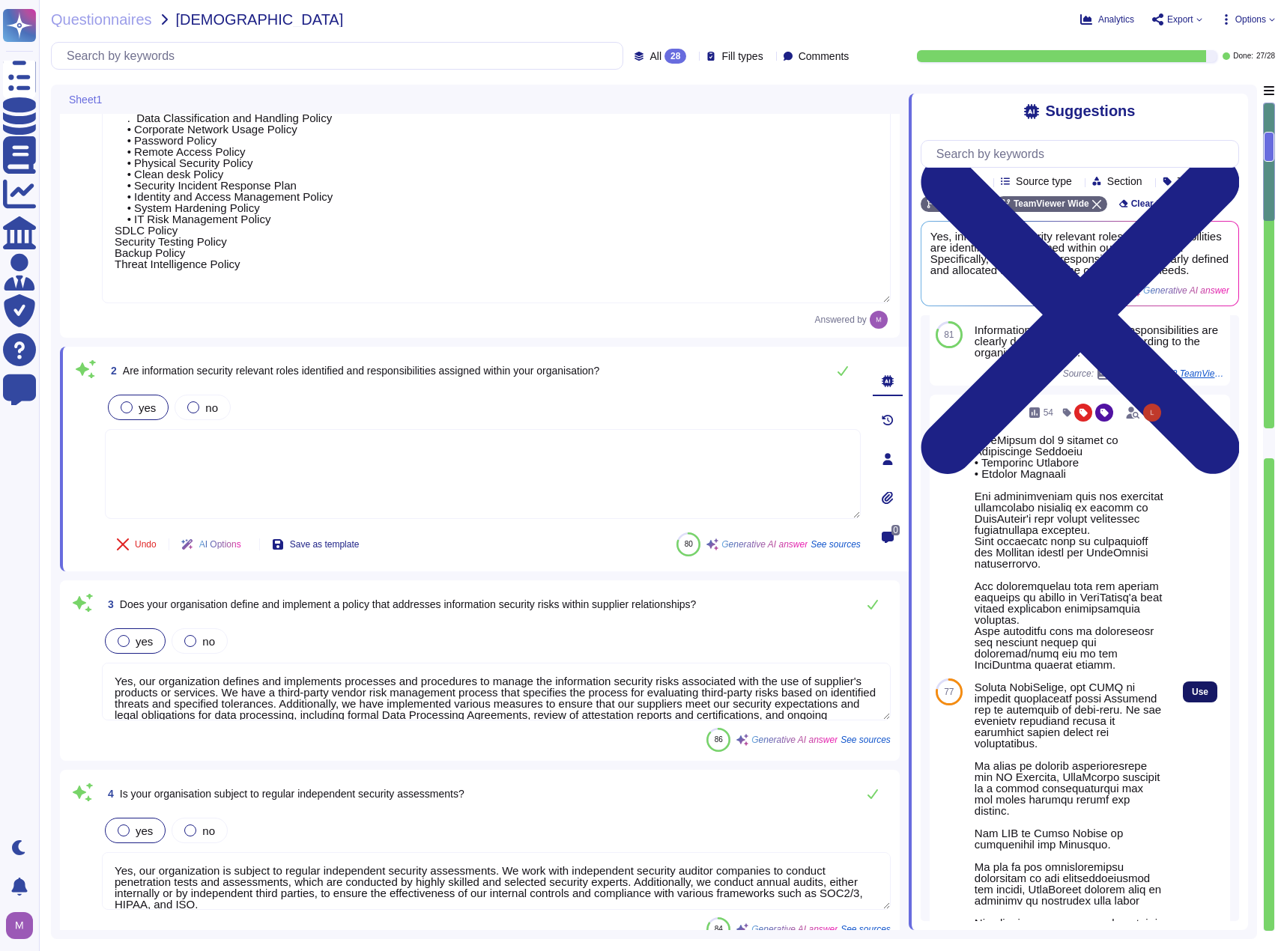
click at [1191, 696] on span "Use" at bounding box center [1199, 691] width 16 height 9
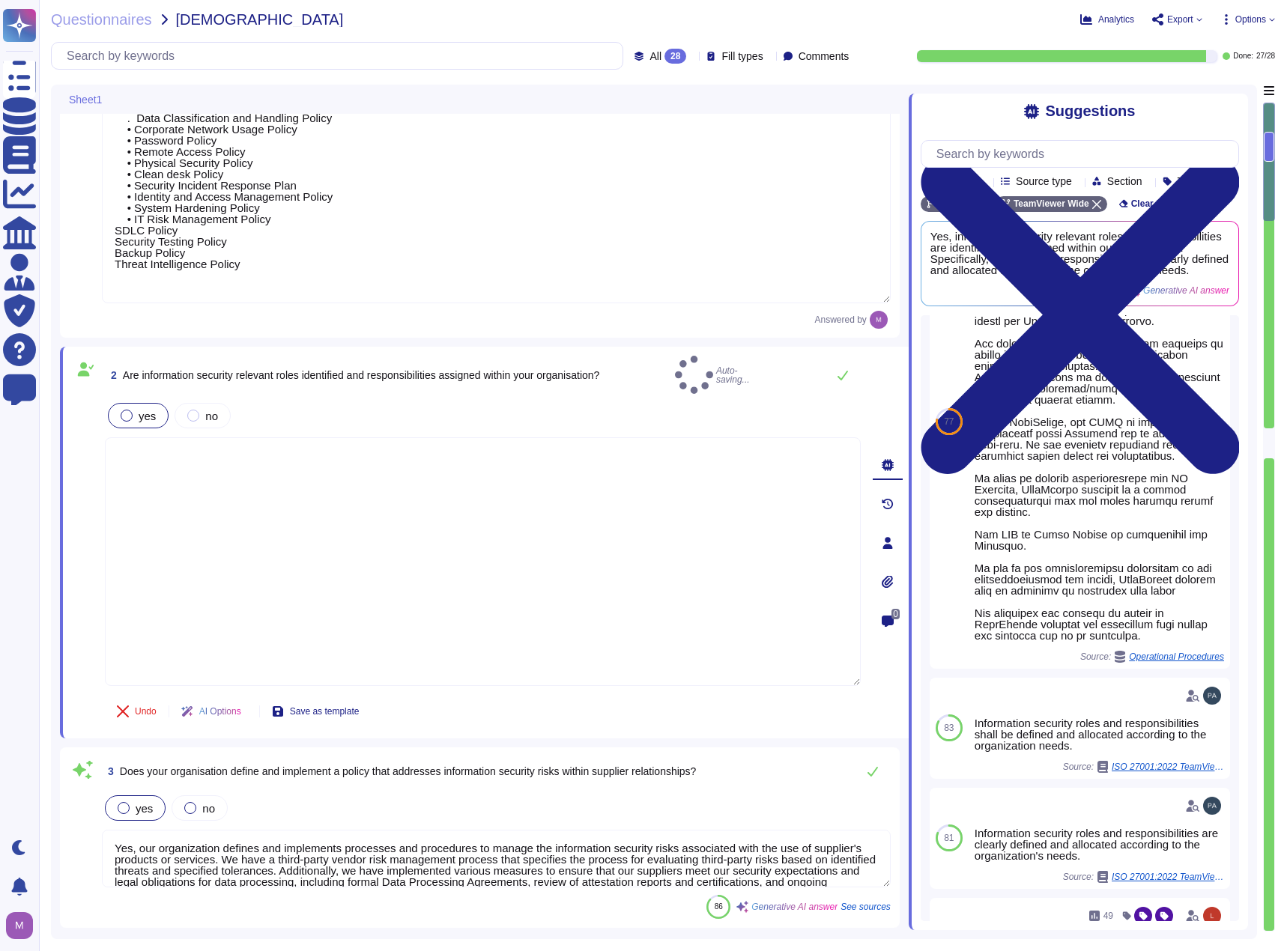
type textarea "TeamViewer has 2 pillars of Information Security • Corporate Security • Product…"
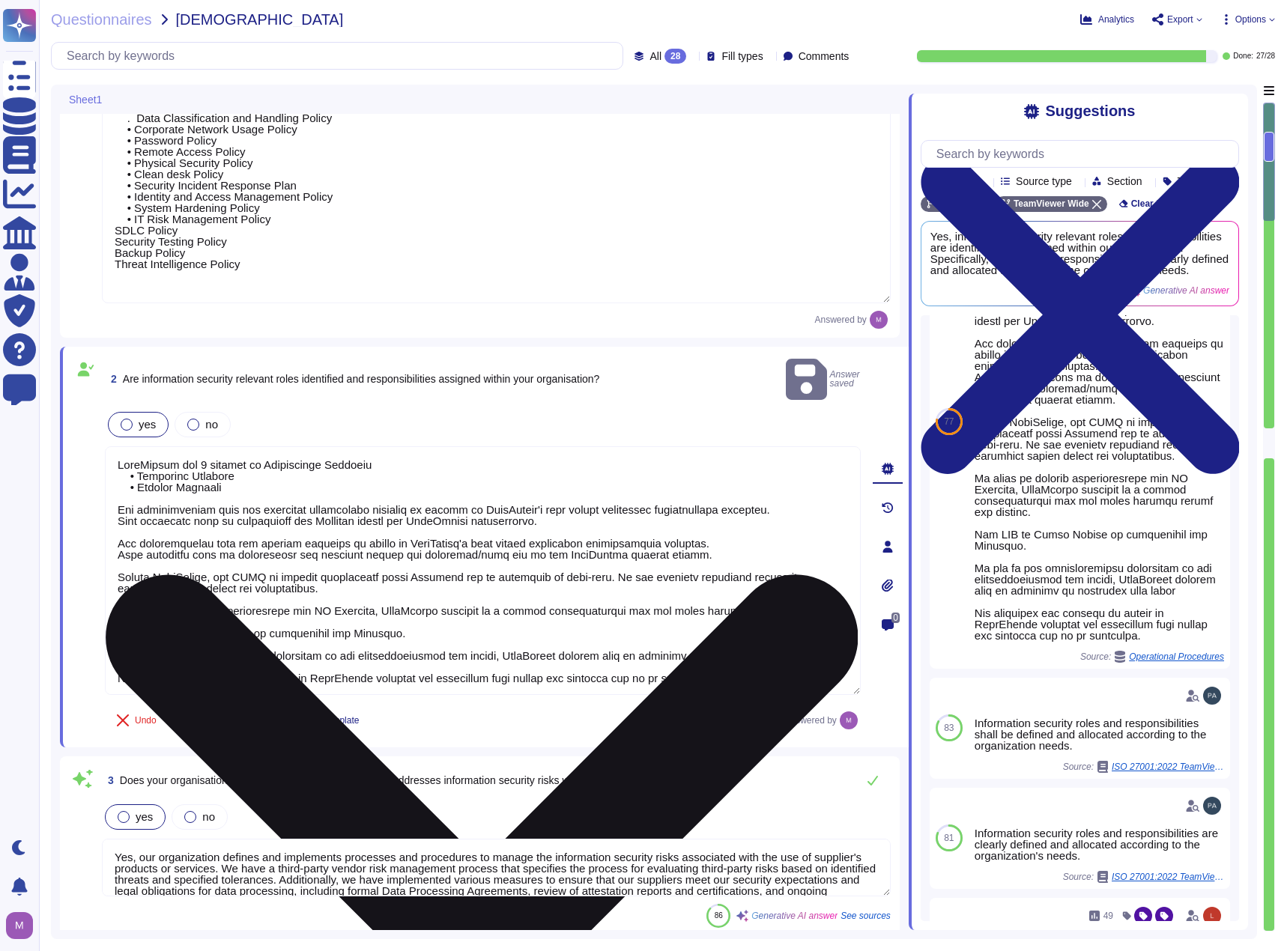
scroll to position [1, 0]
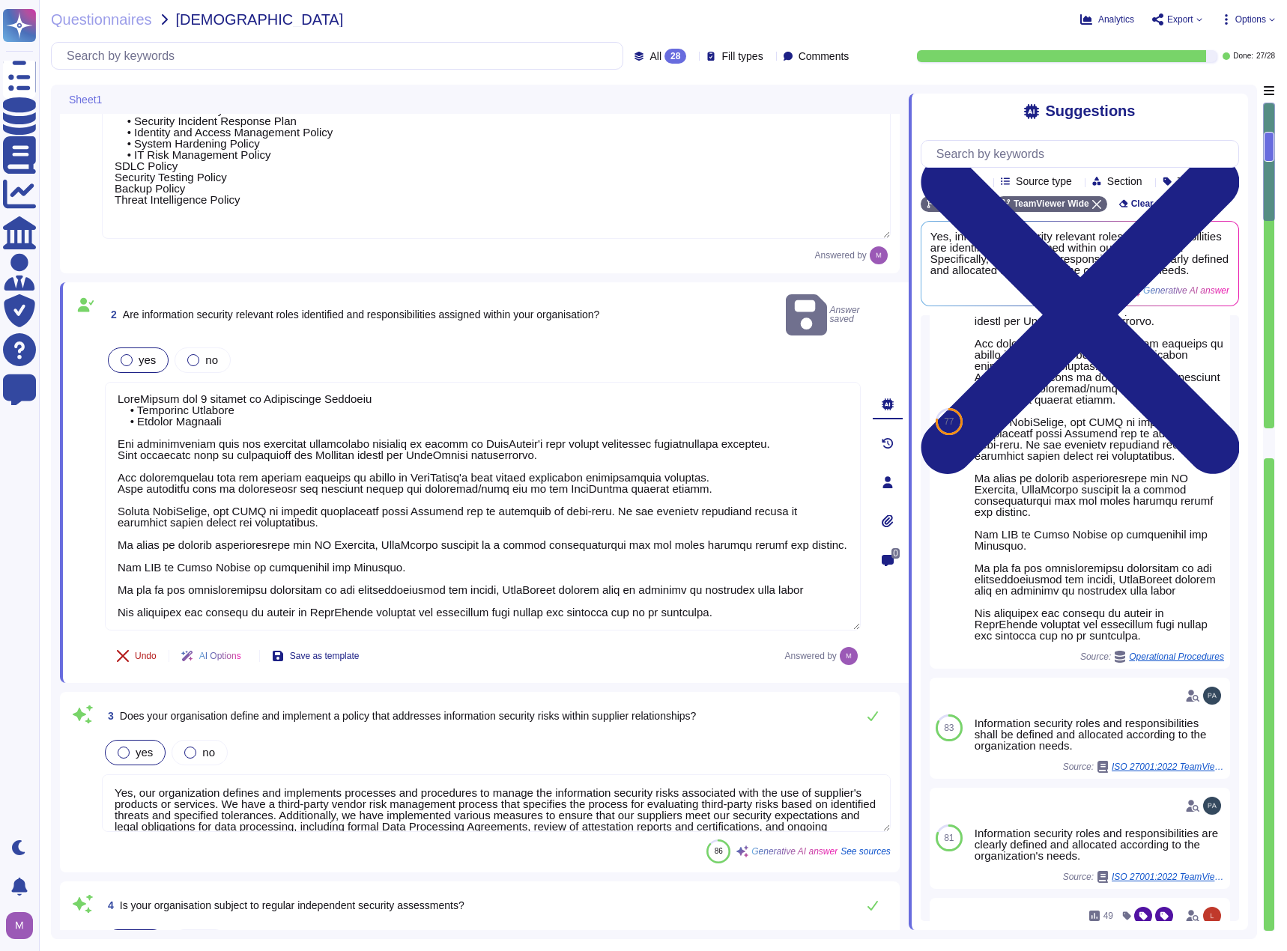
type textarea "Yes, our organization has a policy for ensuring that sensitive information is c…"
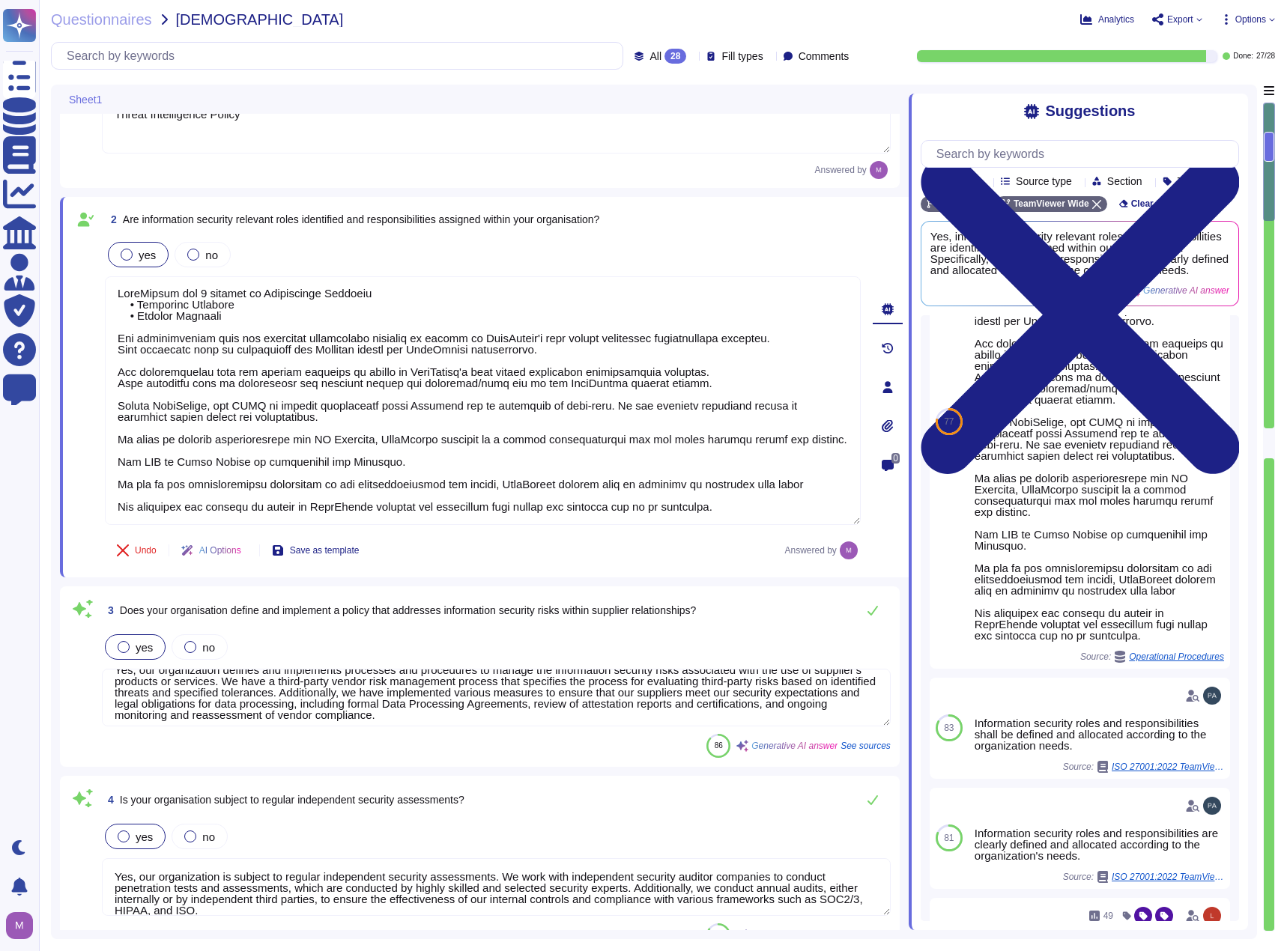
scroll to position [24, 0]
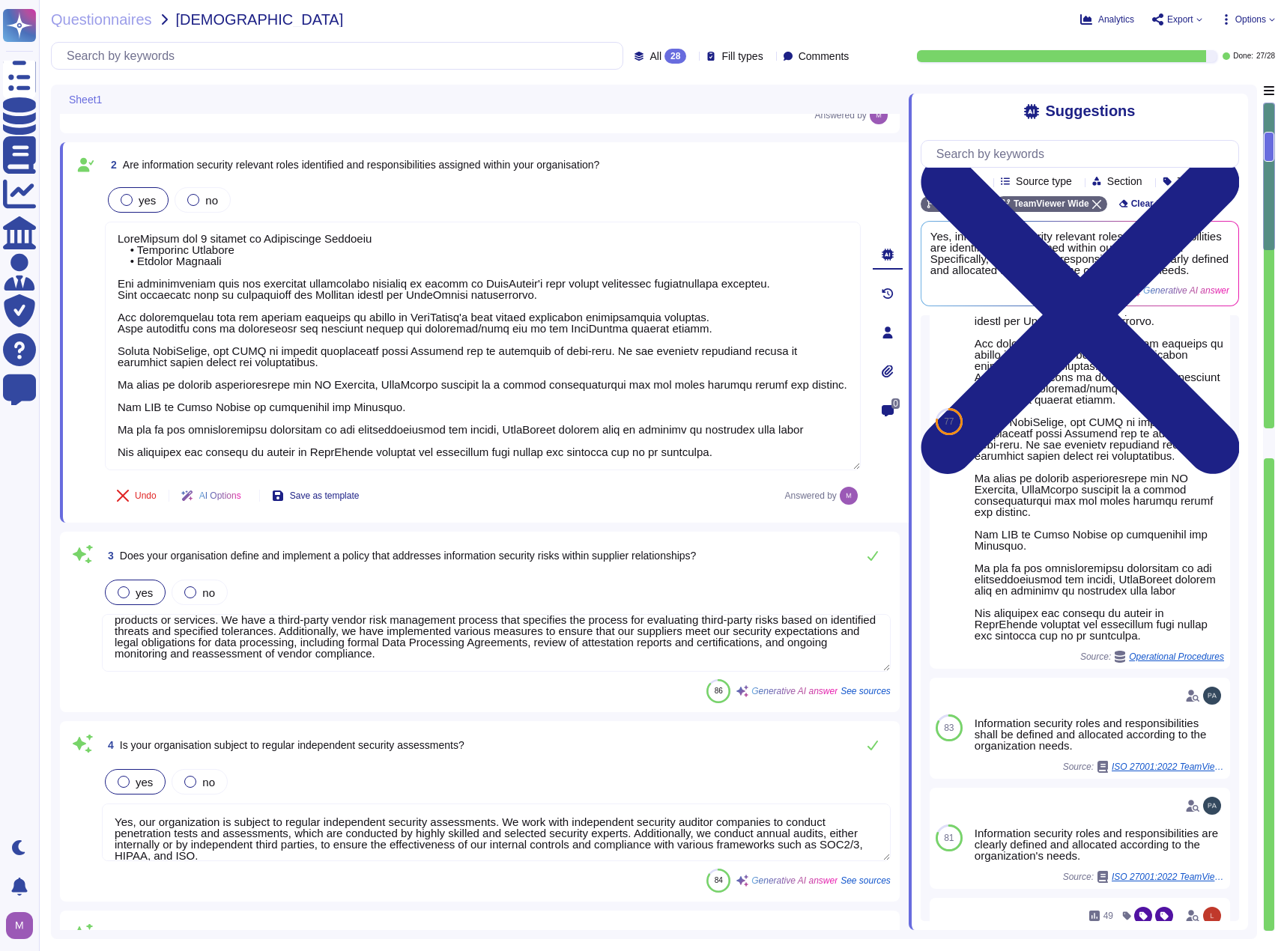
type textarea "Yes, our organization has a policy to control access to information and informa…"
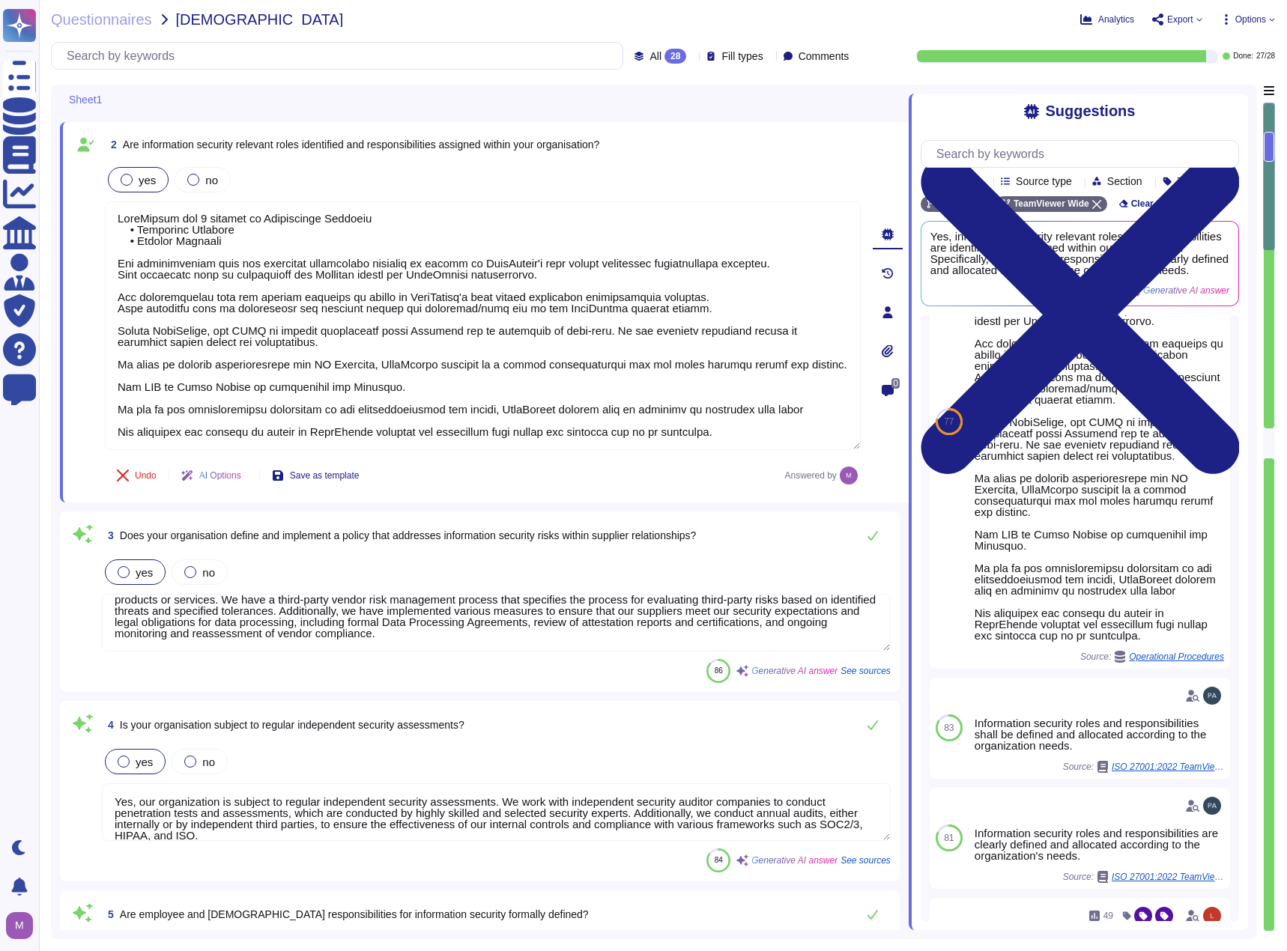
click at [252, 615] on textarea "Yes, our organization defines and implements processes and procedures to manage…" at bounding box center [496, 623] width 789 height 58
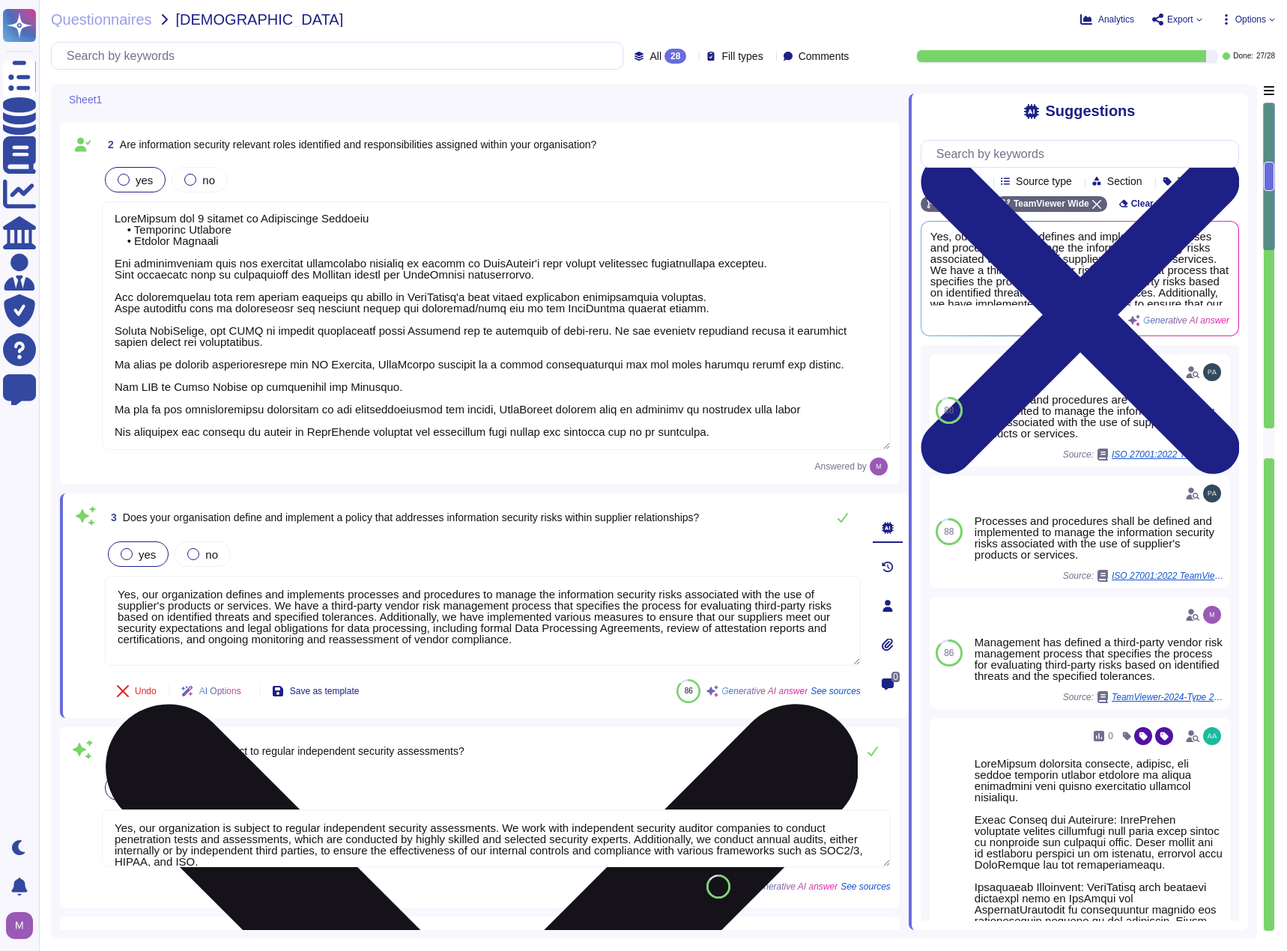
drag, startPoint x: 399, startPoint y: 617, endPoint x: 577, endPoint y: 631, distance: 178.0
click at [577, 631] on textarea "Yes, our organization defines and implements processes and procedures to manage…" at bounding box center [483, 621] width 756 height 90
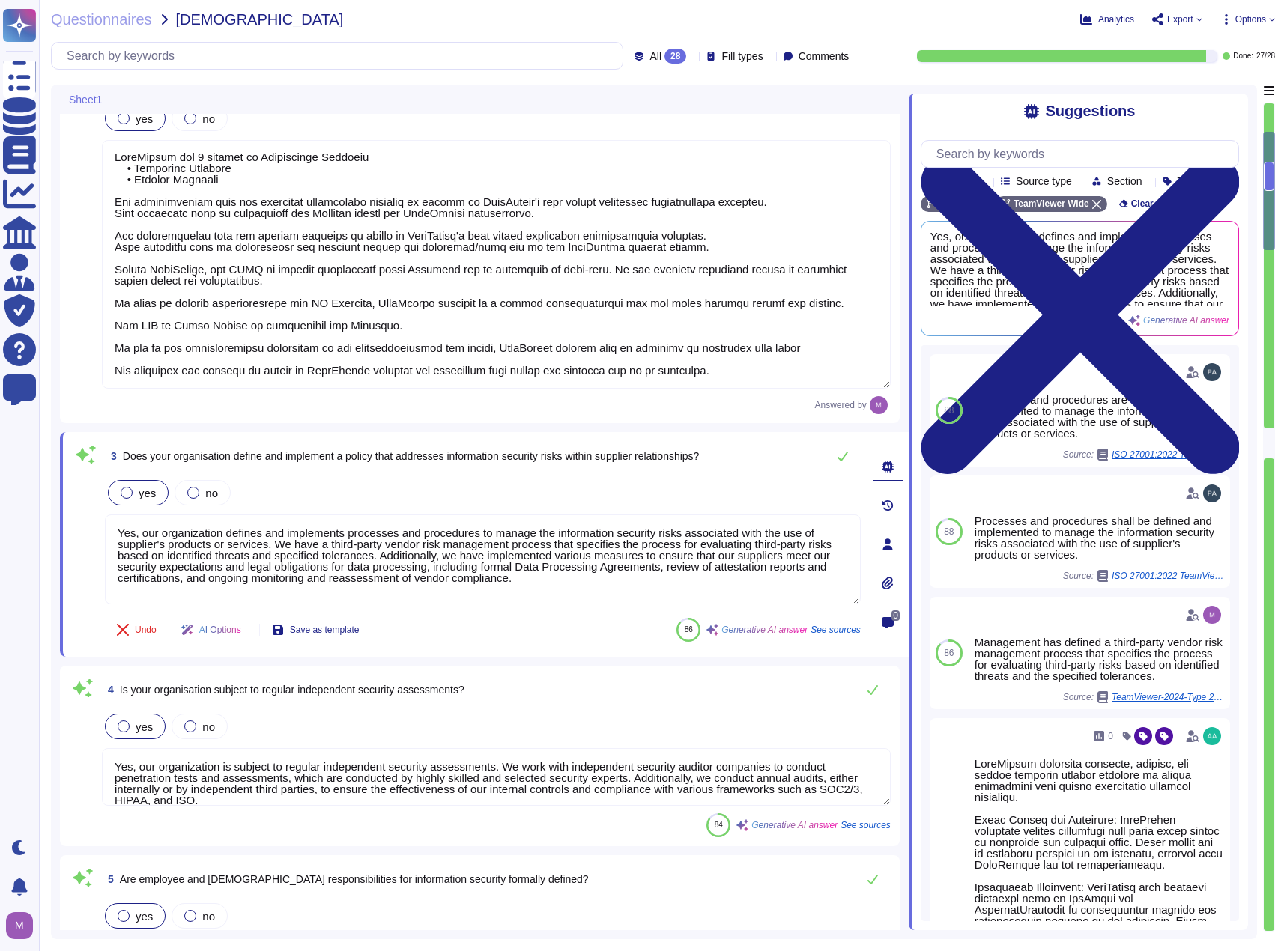
type textarea "Yes, our organization has a policy to control access to information and informa…"
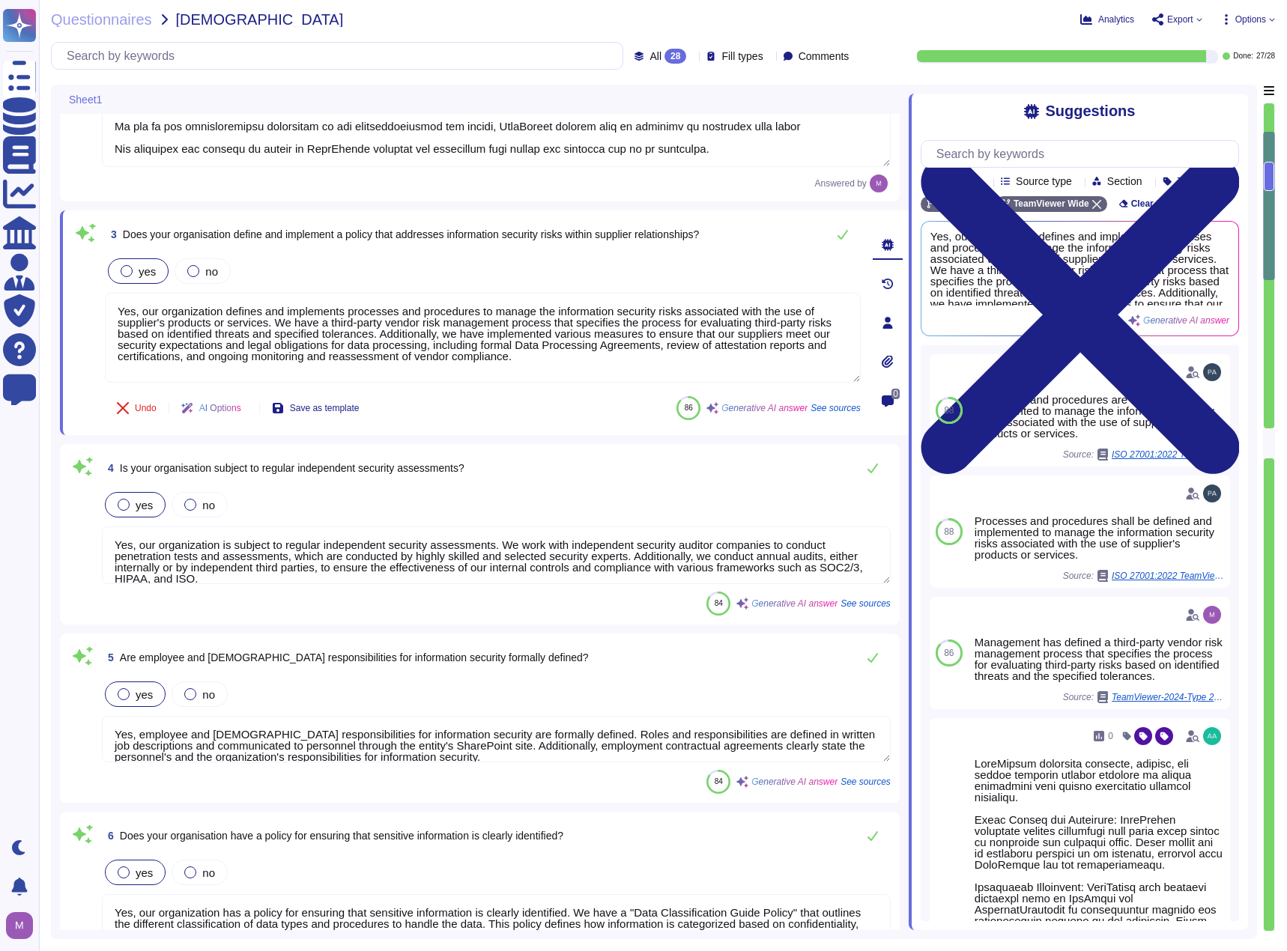
type textarea "Yes, our organization, TeamViewer, maintains an industry-recognized information…"
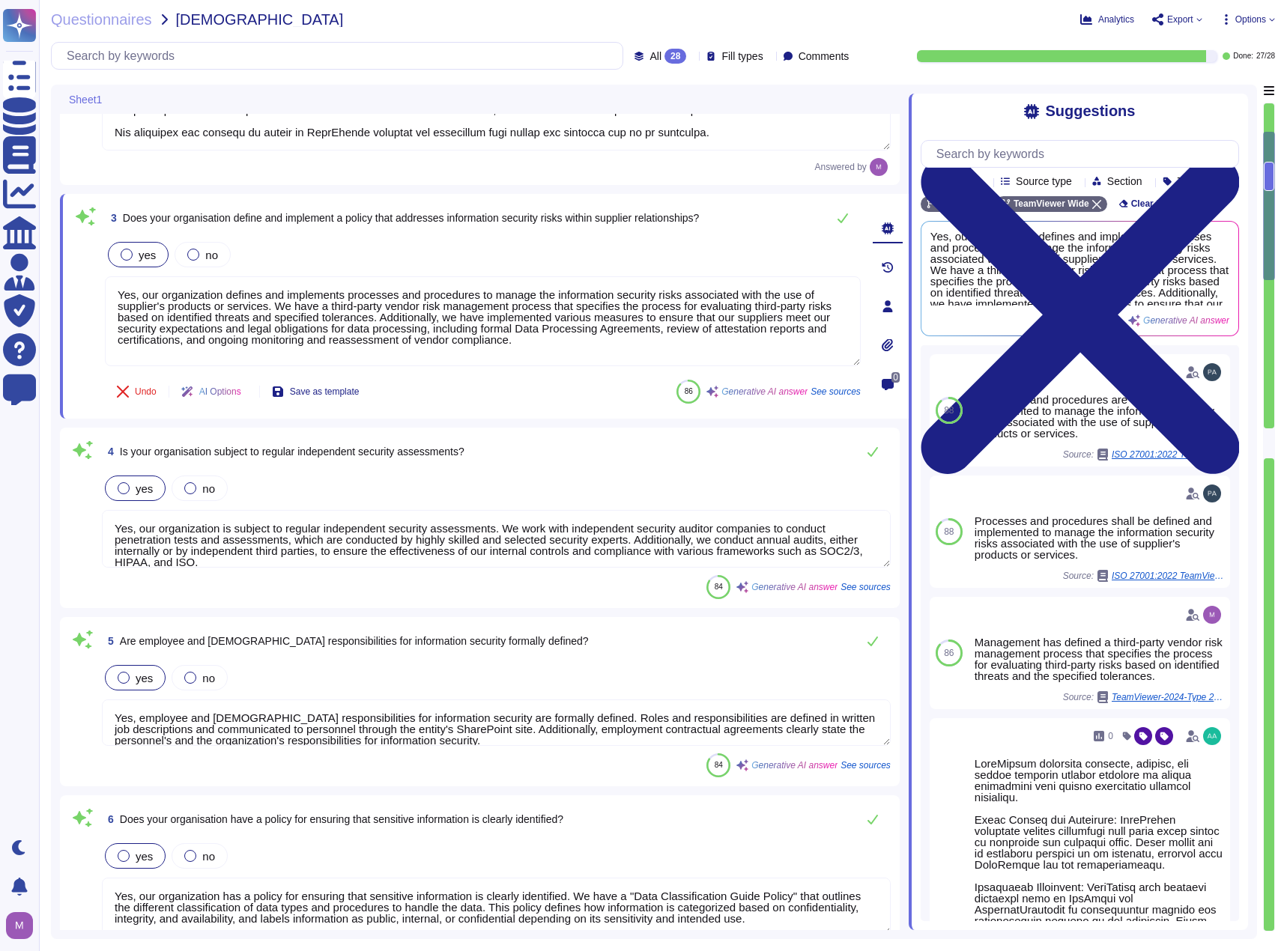
click at [577, 535] on textarea "Yes, our organization is subject to regular independent security assessments. W…" at bounding box center [496, 539] width 789 height 58
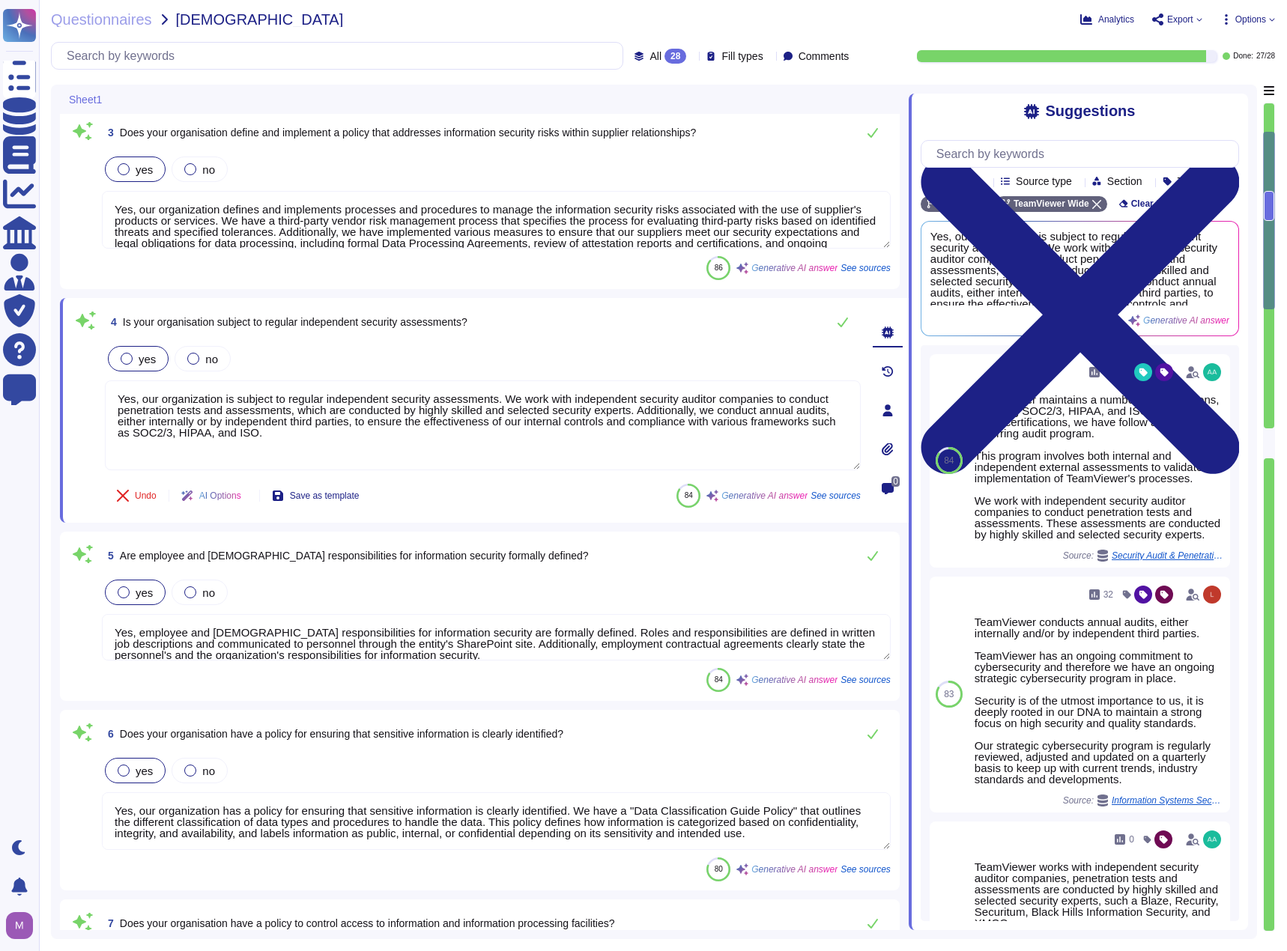
type textarea "Yes, our organization has procedures for information security incident manageme…"
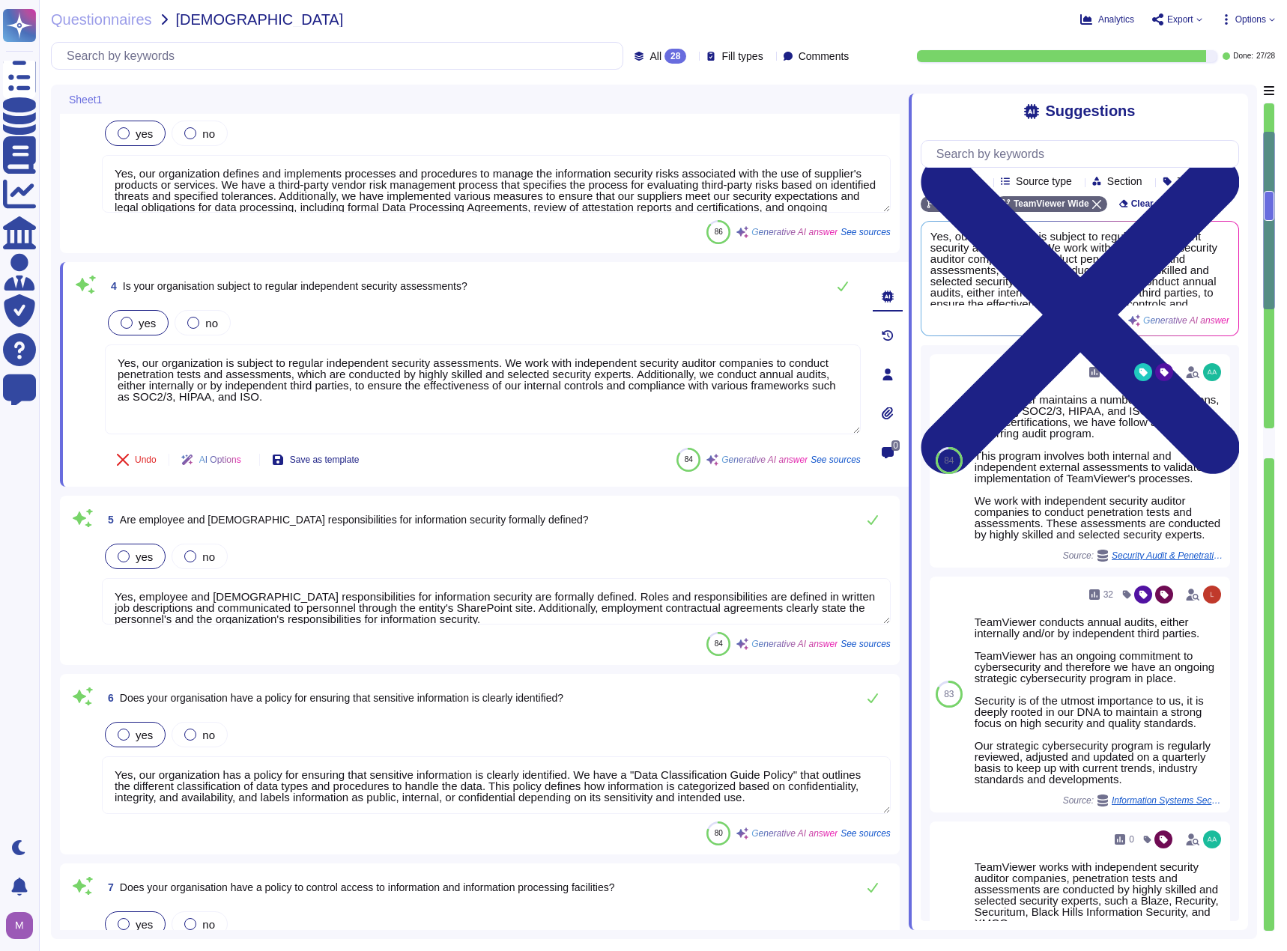
scroll to position [824, 0]
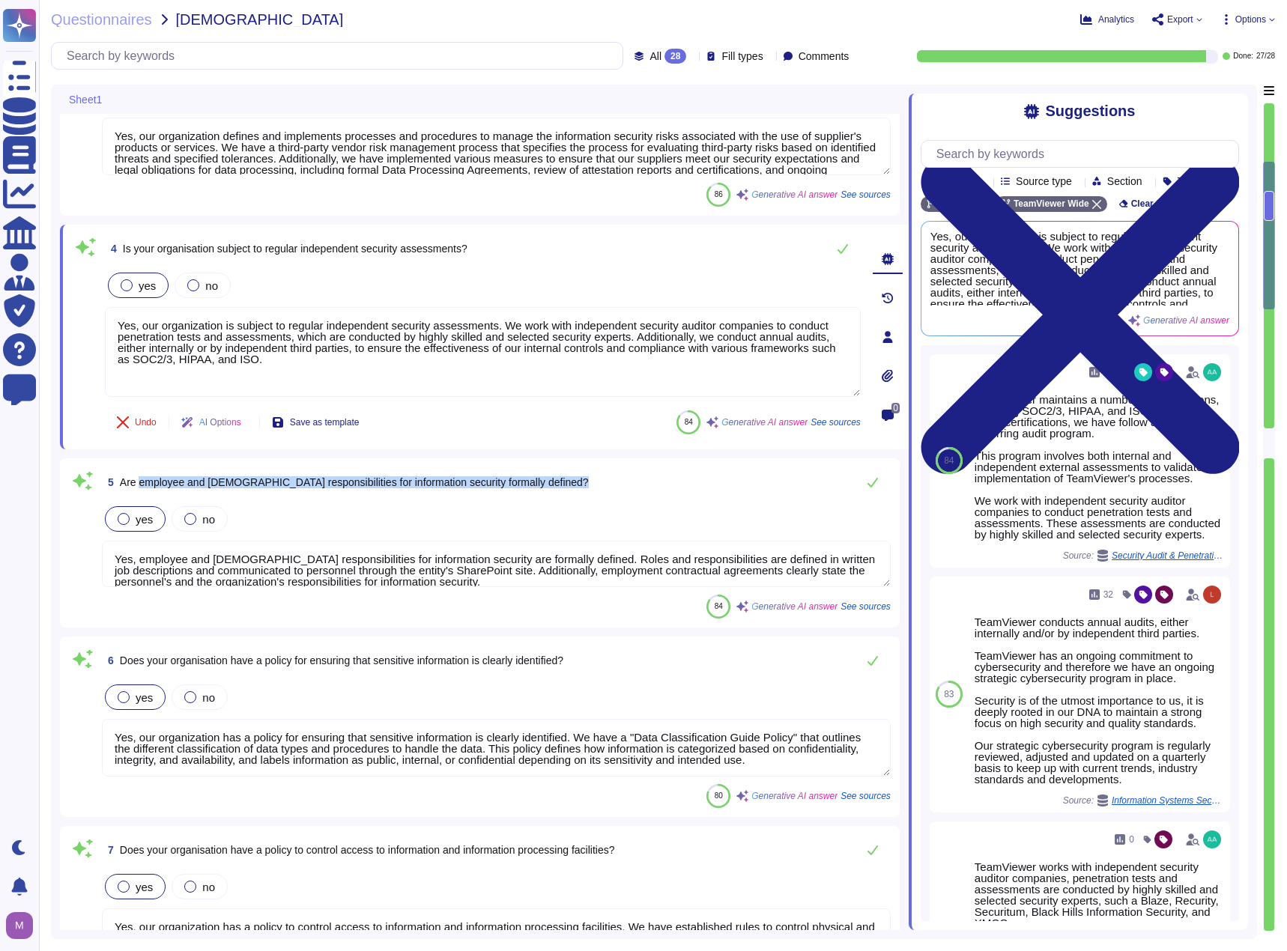
drag, startPoint x: 142, startPoint y: 480, endPoint x: 489, endPoint y: 500, distance: 347.3
click at [493, 500] on div "5 Are employee and contractor responsibilities for information security formall…" at bounding box center [479, 542] width 821 height 151
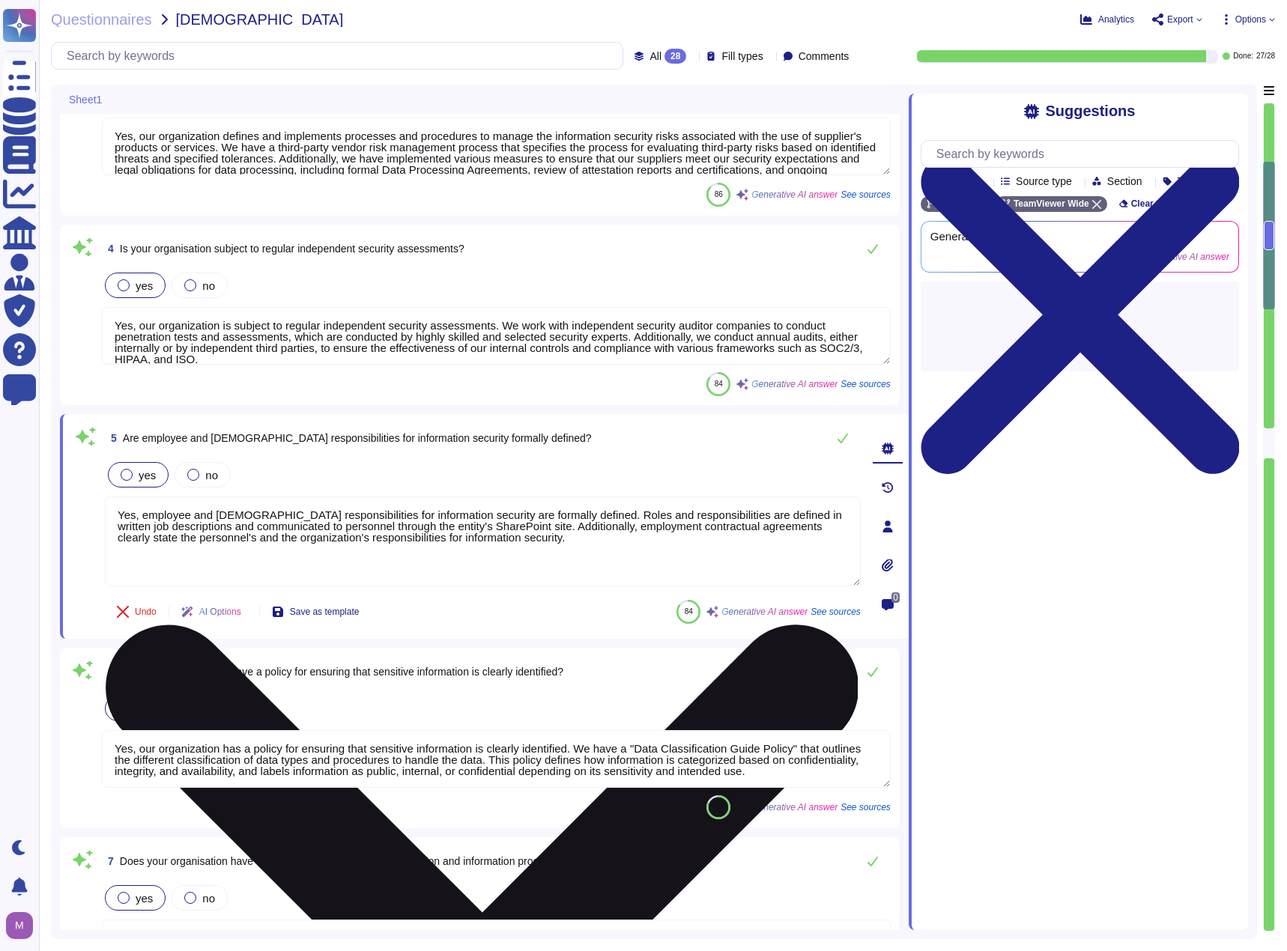
type textarea "Yes, our organization has procedures for information security incident manageme…"
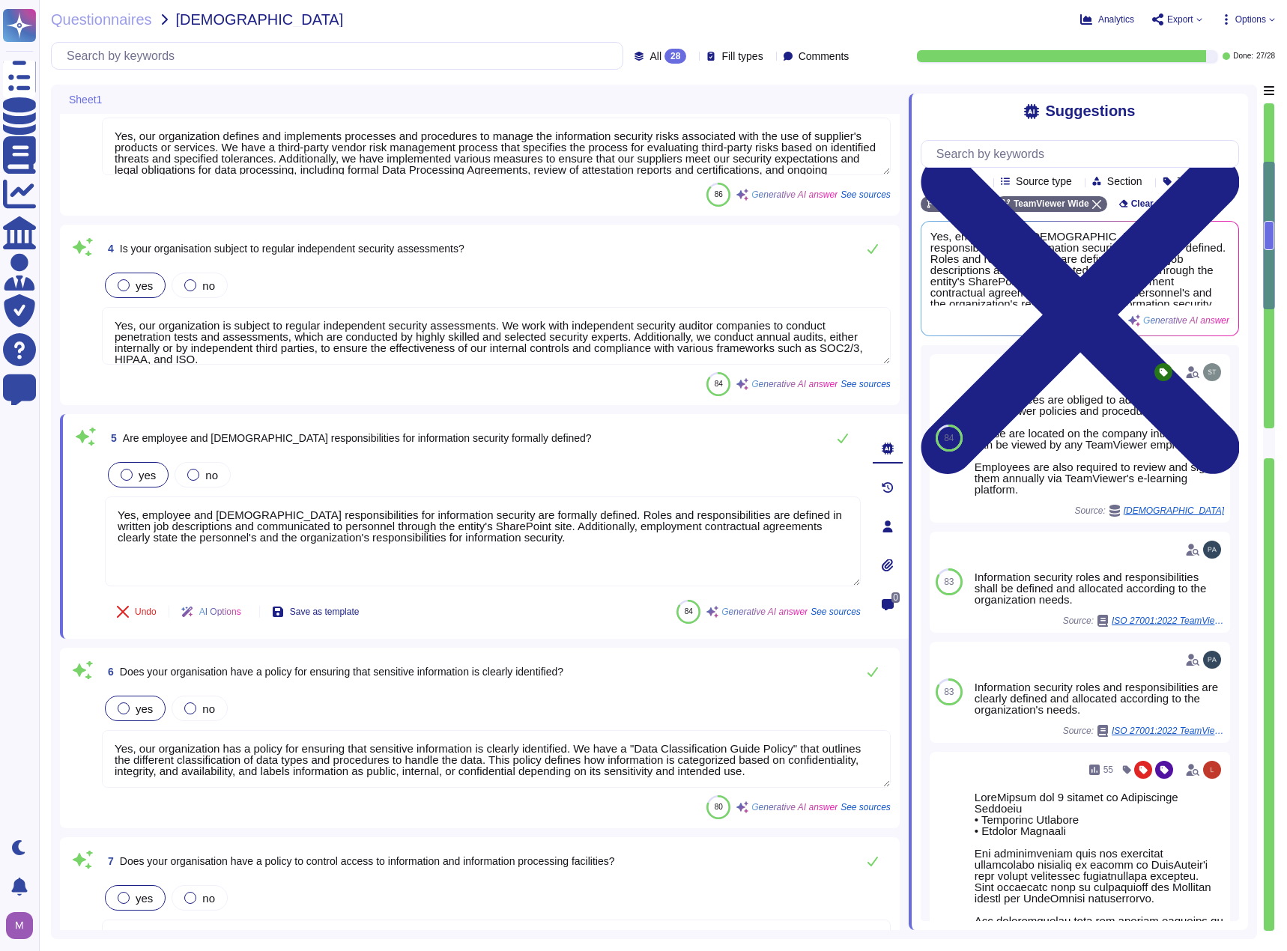
drag, startPoint x: 592, startPoint y: 545, endPoint x: 83, endPoint y: 486, distance: 511.9
click at [83, 486] on div "5 Are employee and contractor responsibilities for information security formall…" at bounding box center [466, 526] width 789 height 207
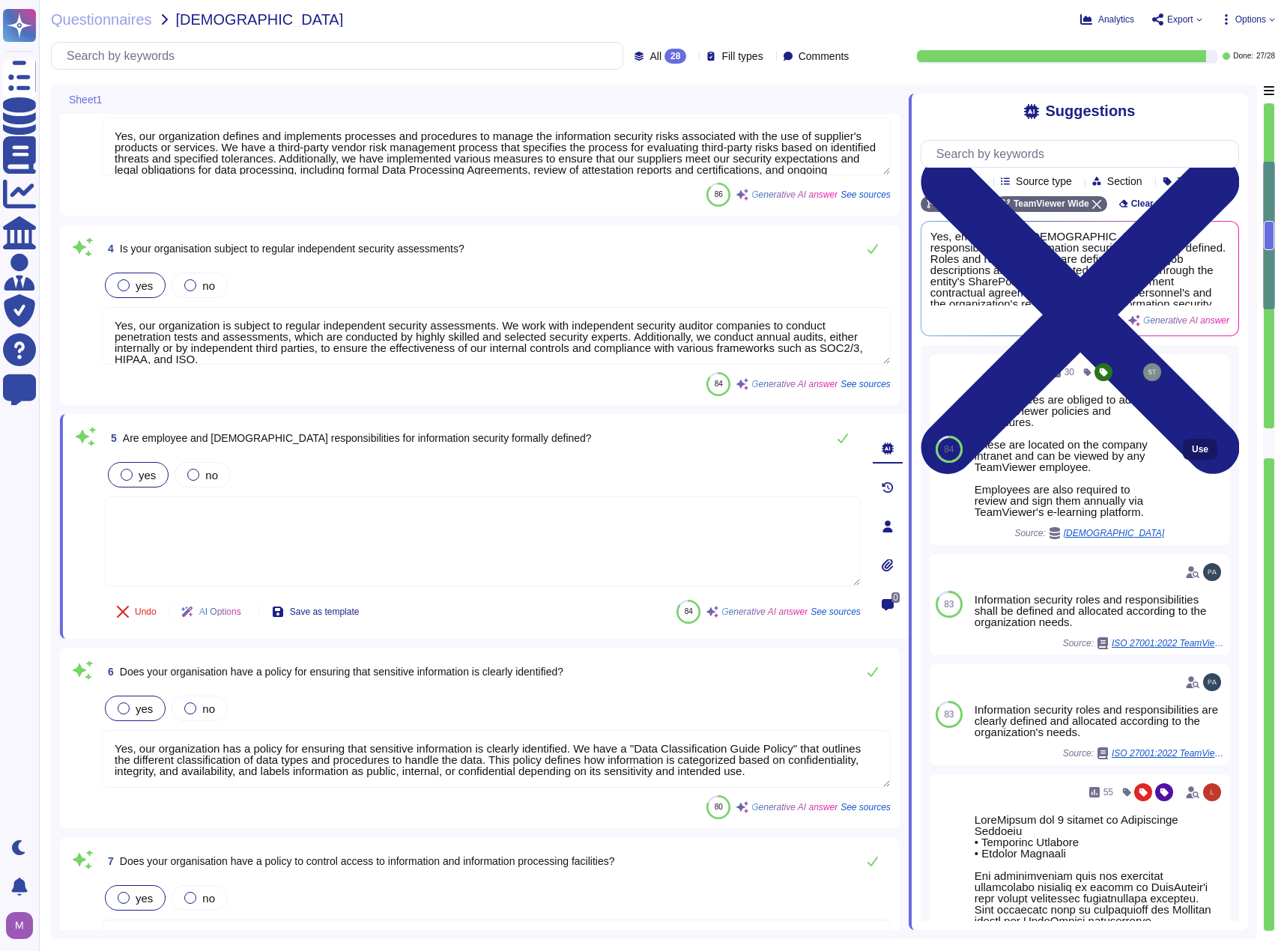
click at [1202, 446] on button "Use" at bounding box center [1199, 449] width 34 height 21
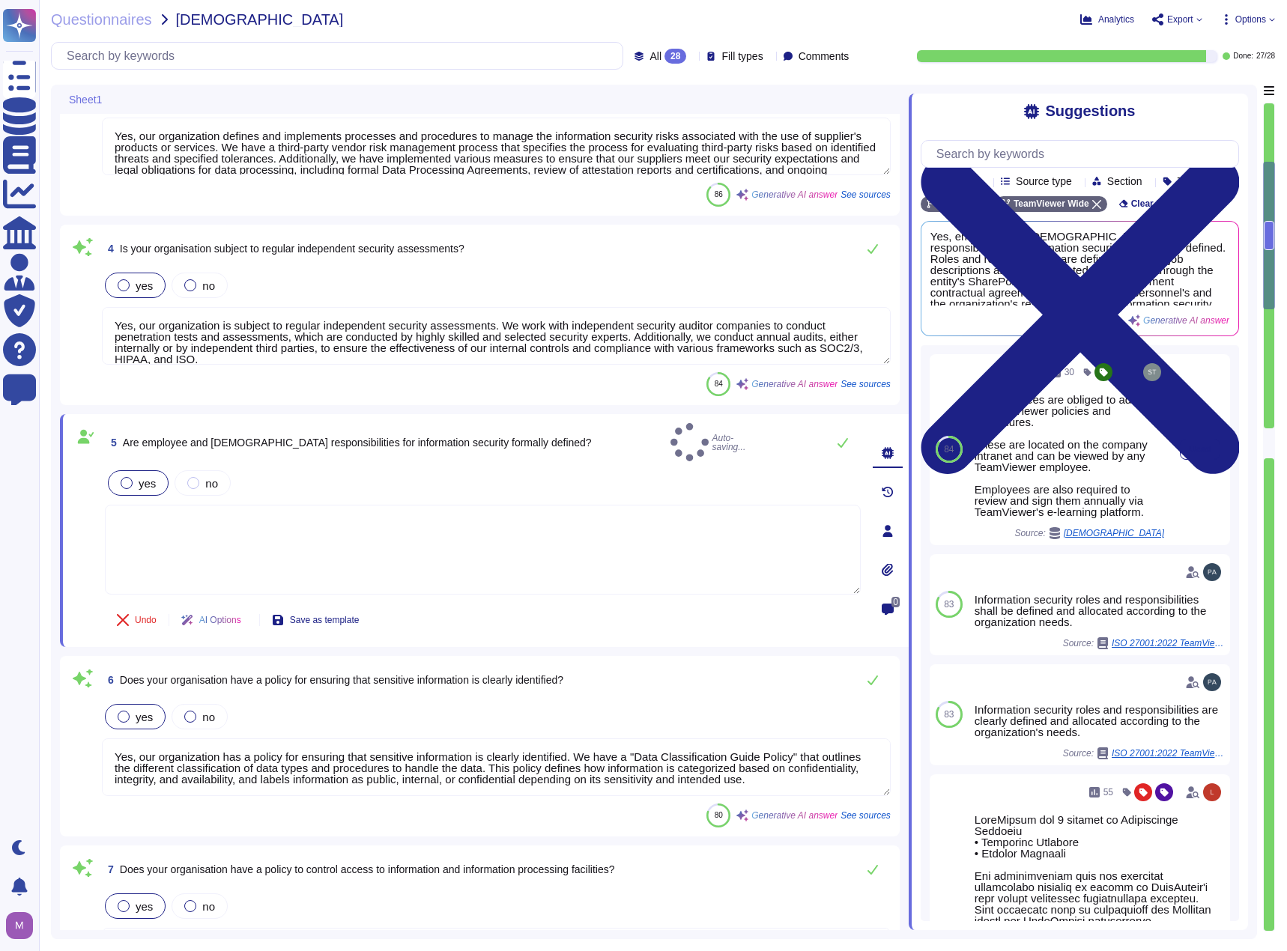
type textarea "All employees are obliged to adhere to TeamViewer policies and procedures. Thes…"
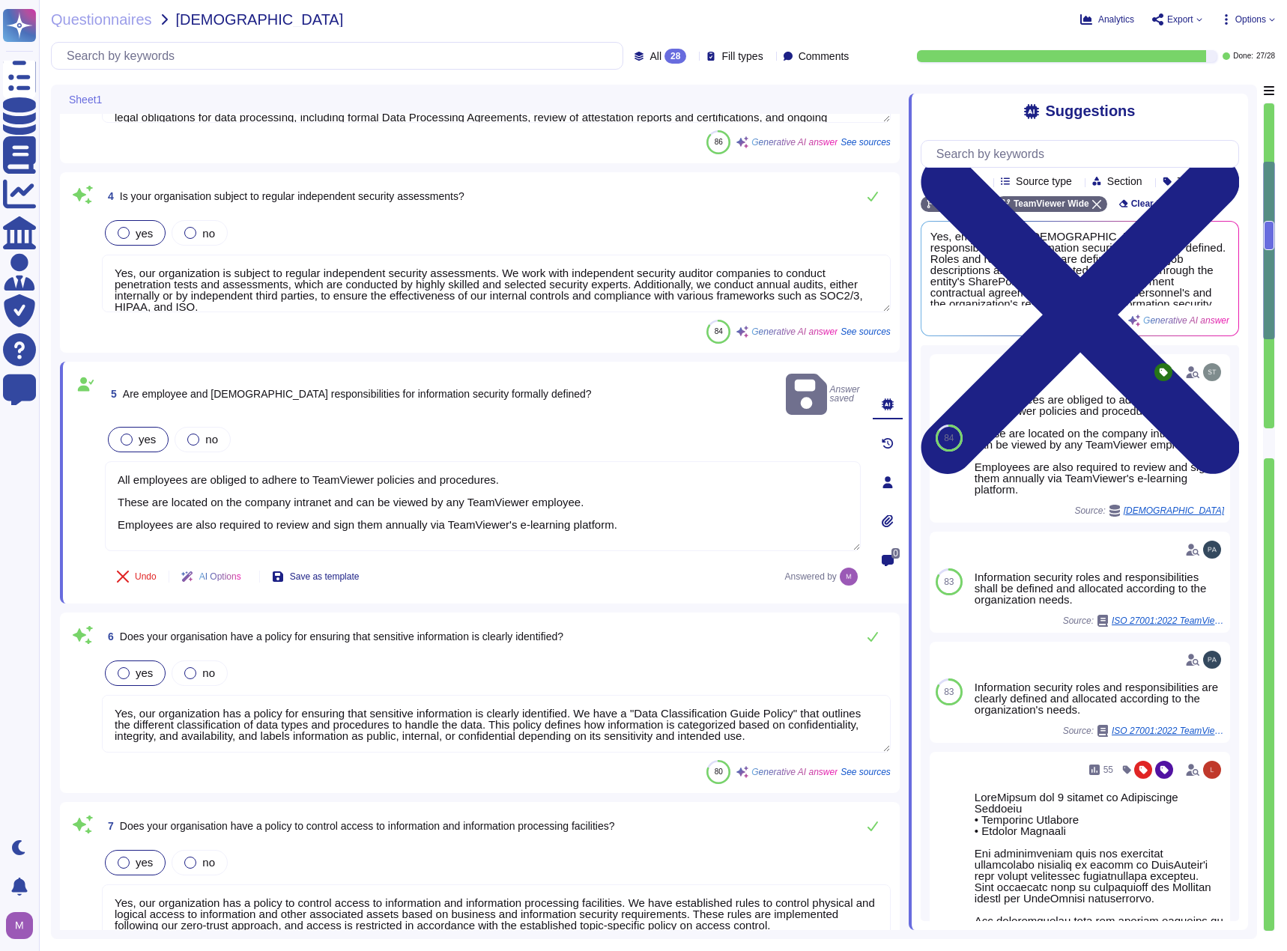
type textarea "Yes, our organization has a policy for storing, accessing, and handling sensiti…"
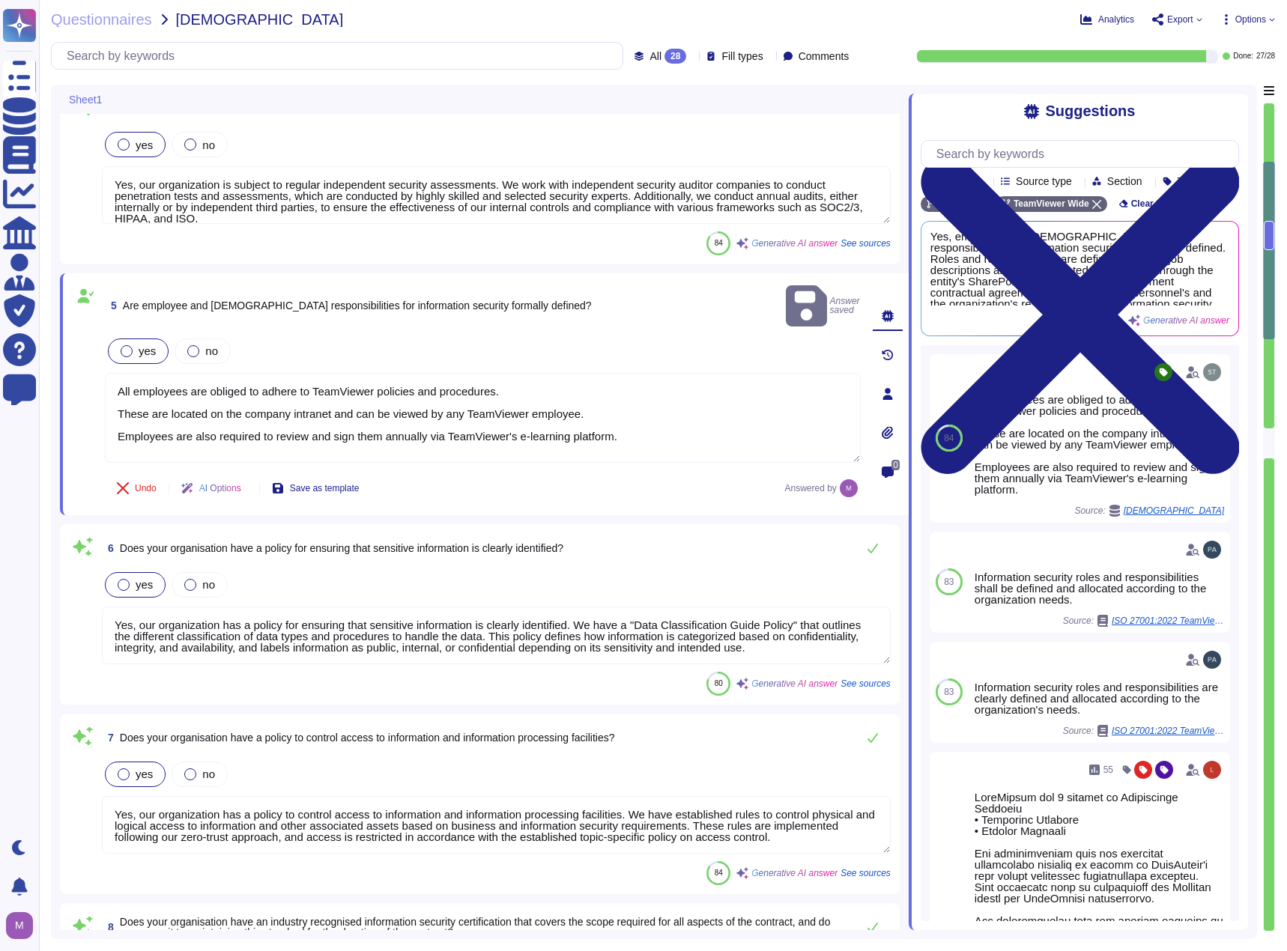
scroll to position [973, 0]
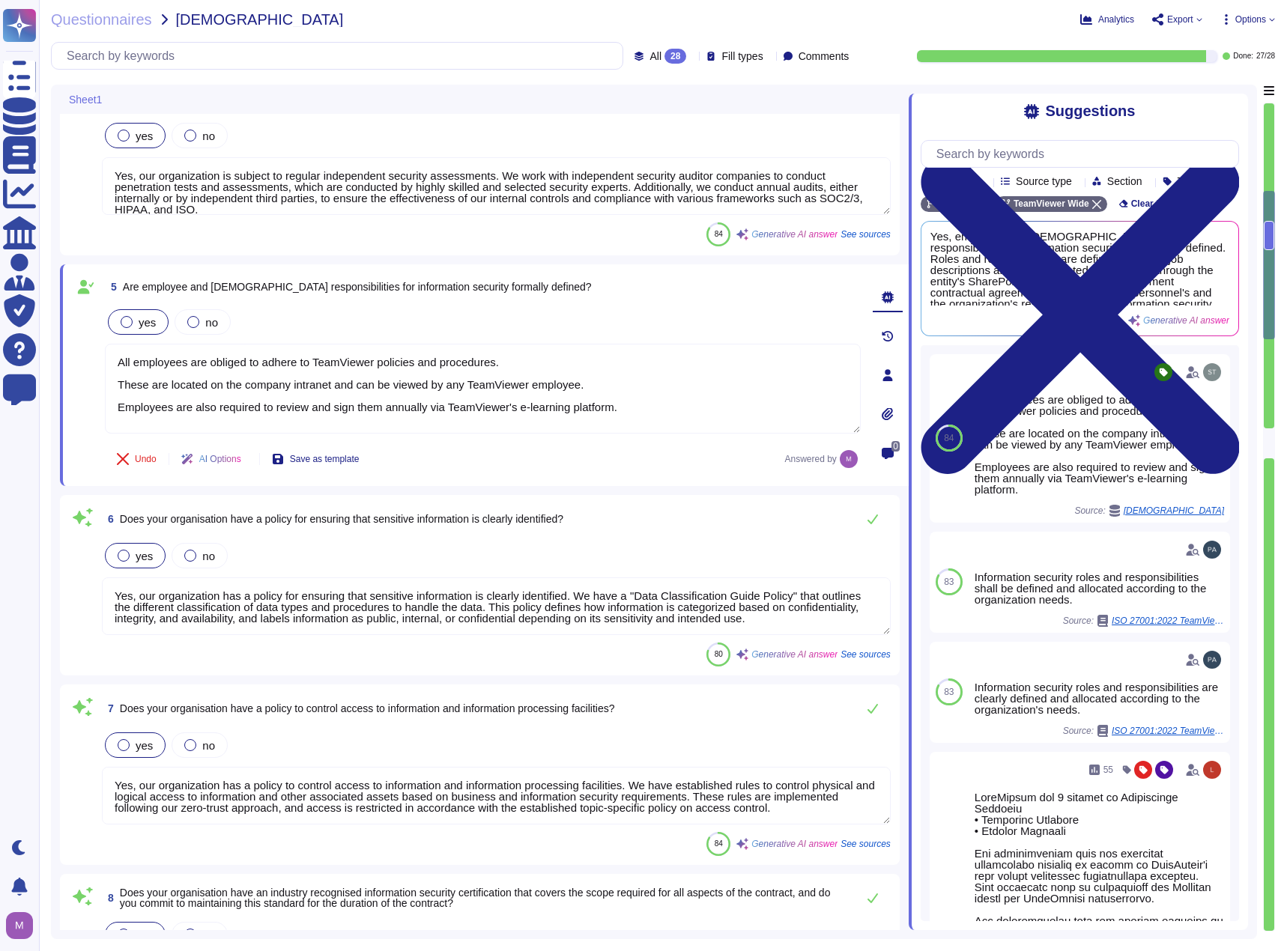
click at [329, 604] on textarea "Yes, our organization has a policy for ensuring that sensitive information is c…" at bounding box center [496, 606] width 789 height 58
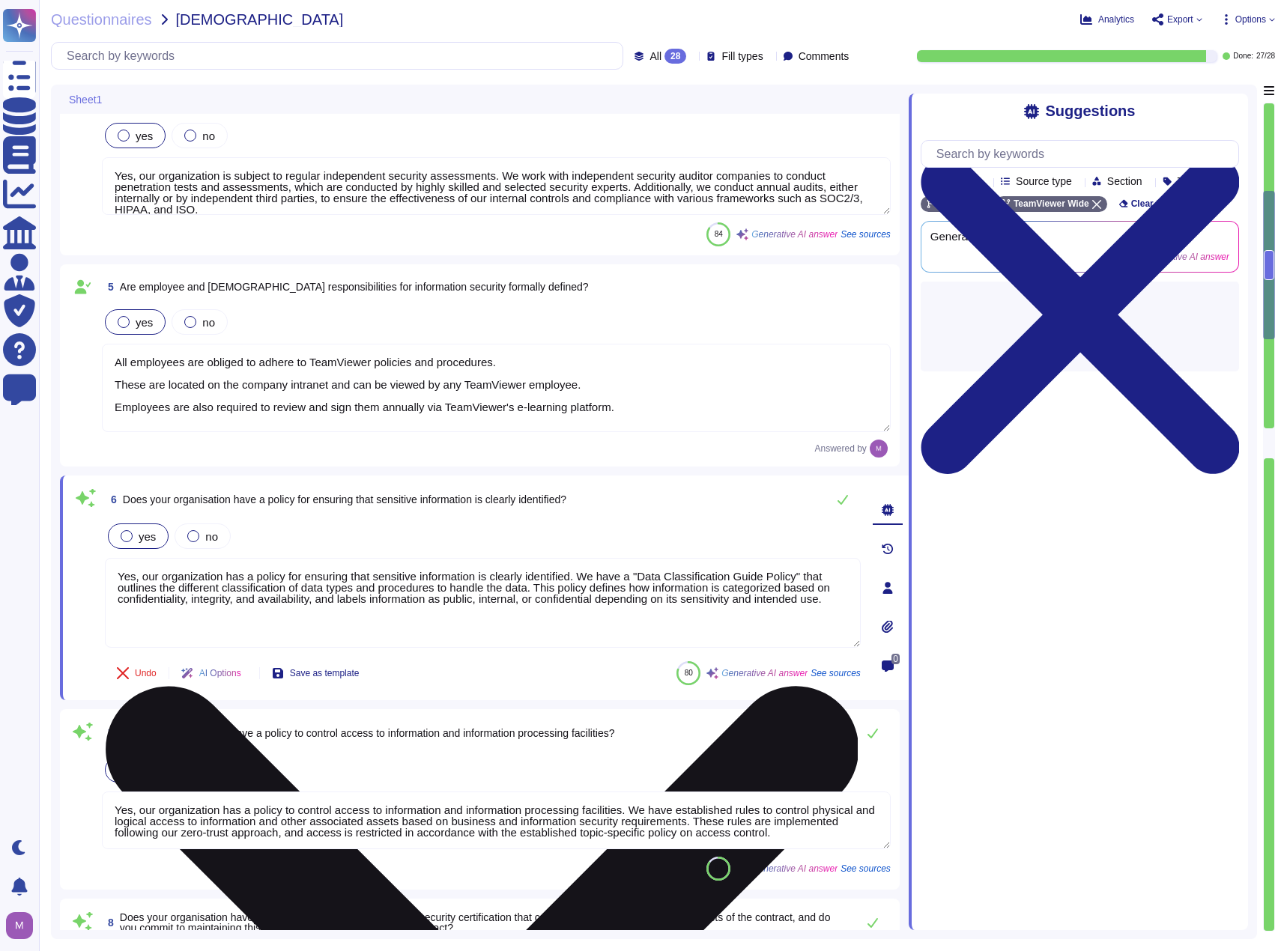
type textarea "Yes, our organization has a policy for storing, accessing, and handling sensiti…"
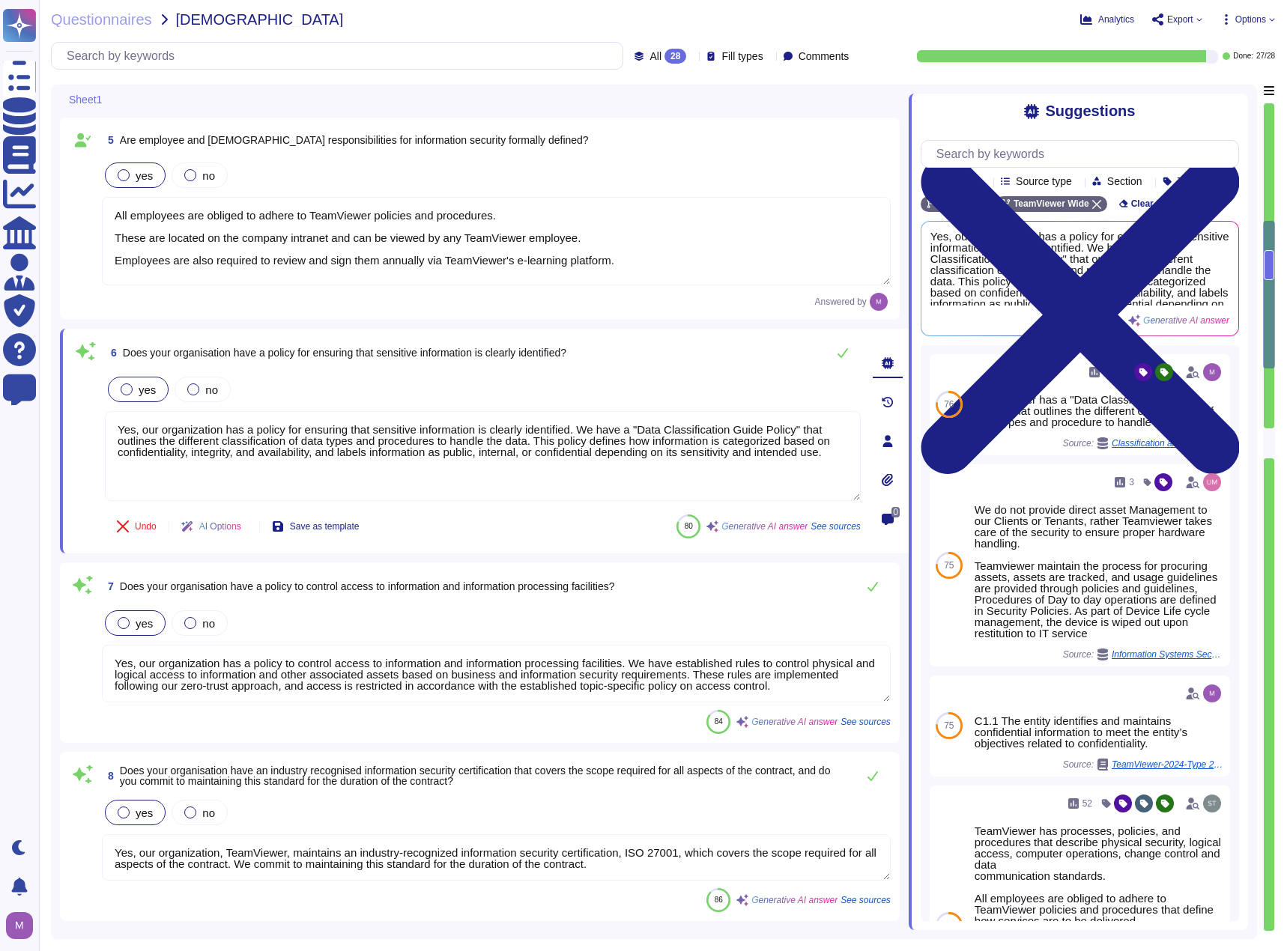
type textarea "Yes, our organization ensures that asset owners are identified and that they co…"
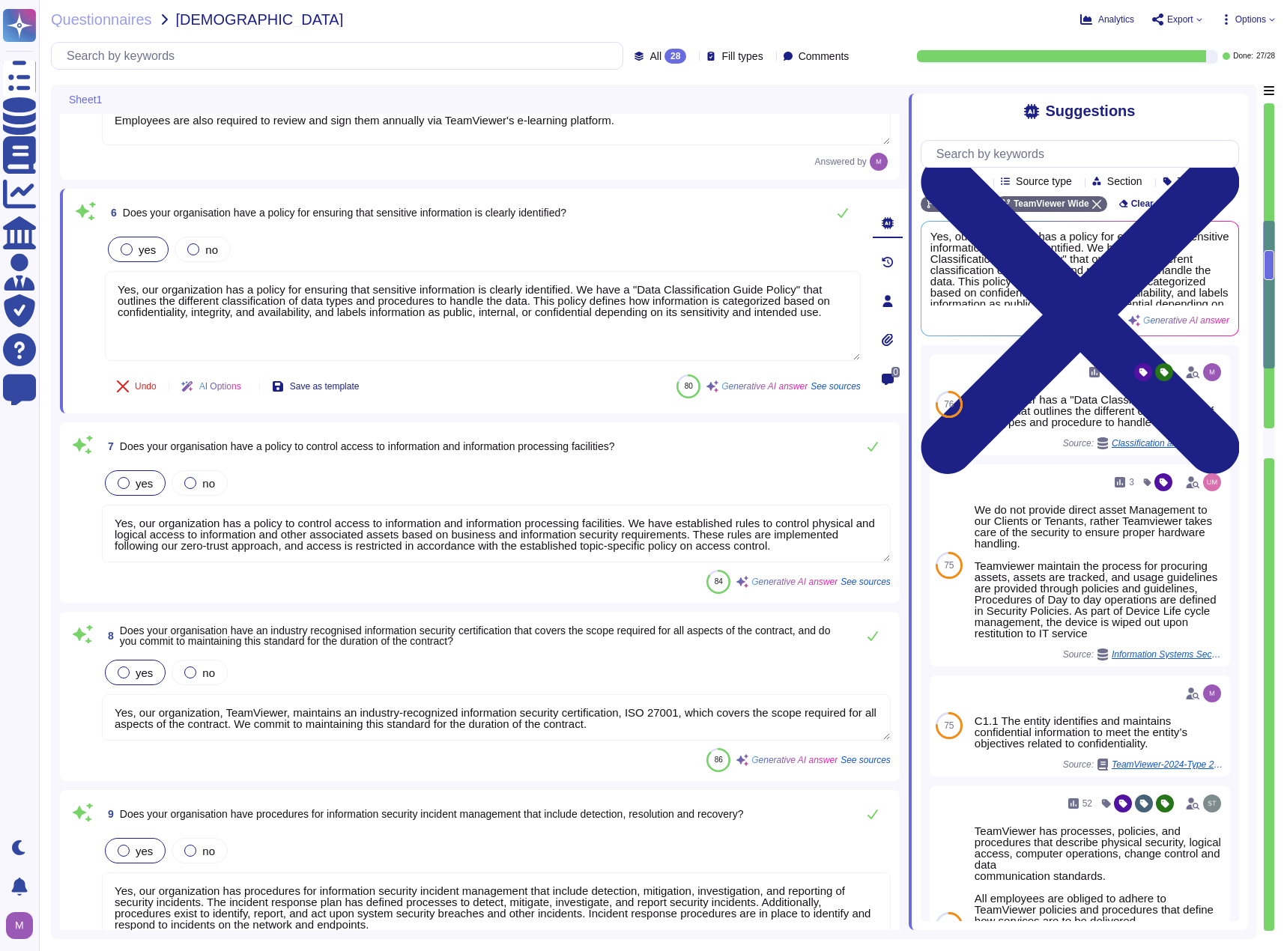
scroll to position [1273, 0]
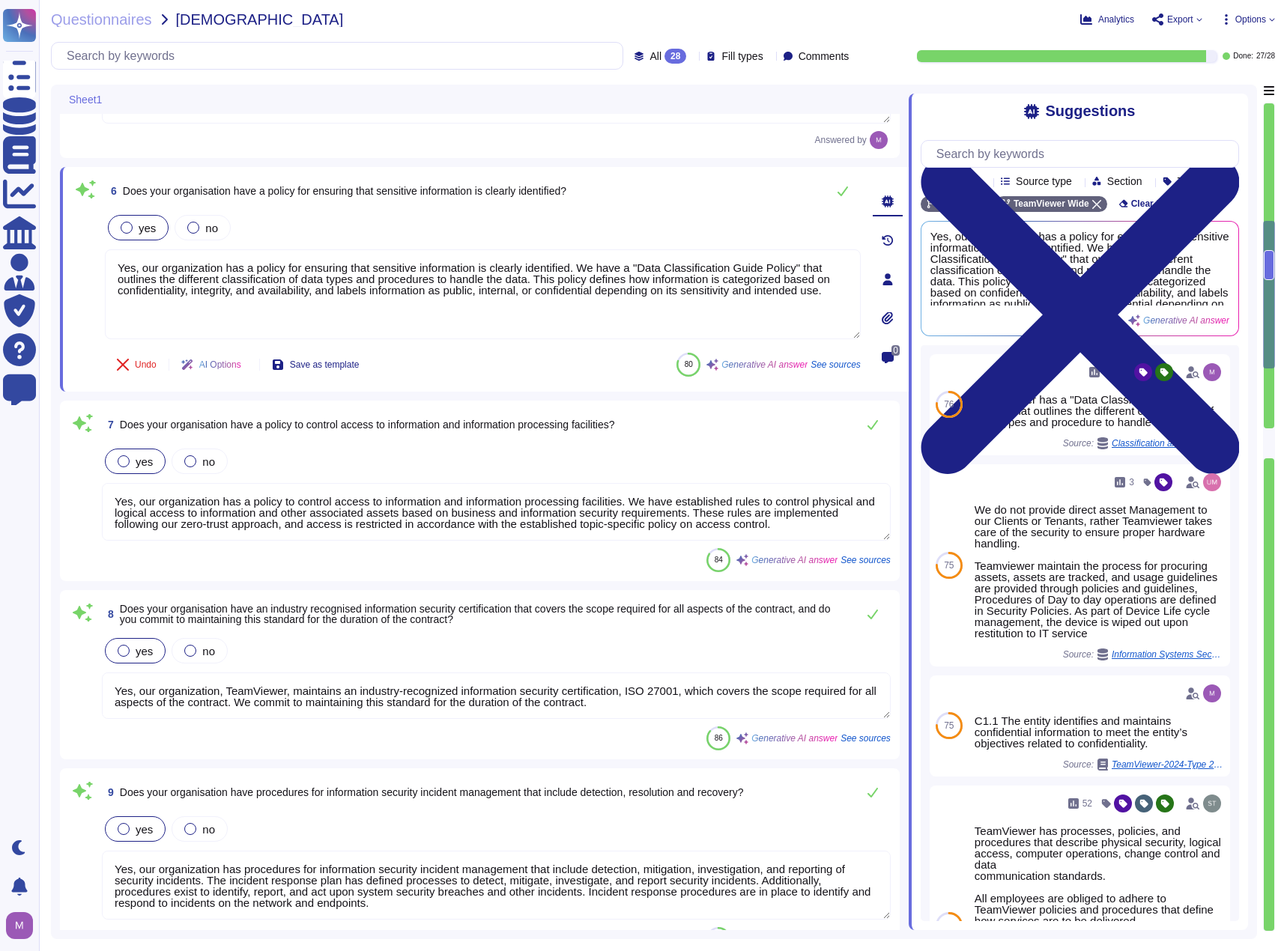
drag, startPoint x: 132, startPoint y: 505, endPoint x: 616, endPoint y: 504, distance: 484.5
click at [616, 504] on textarea "Yes, our organization has a policy to control access to information and informa…" at bounding box center [496, 512] width 789 height 58
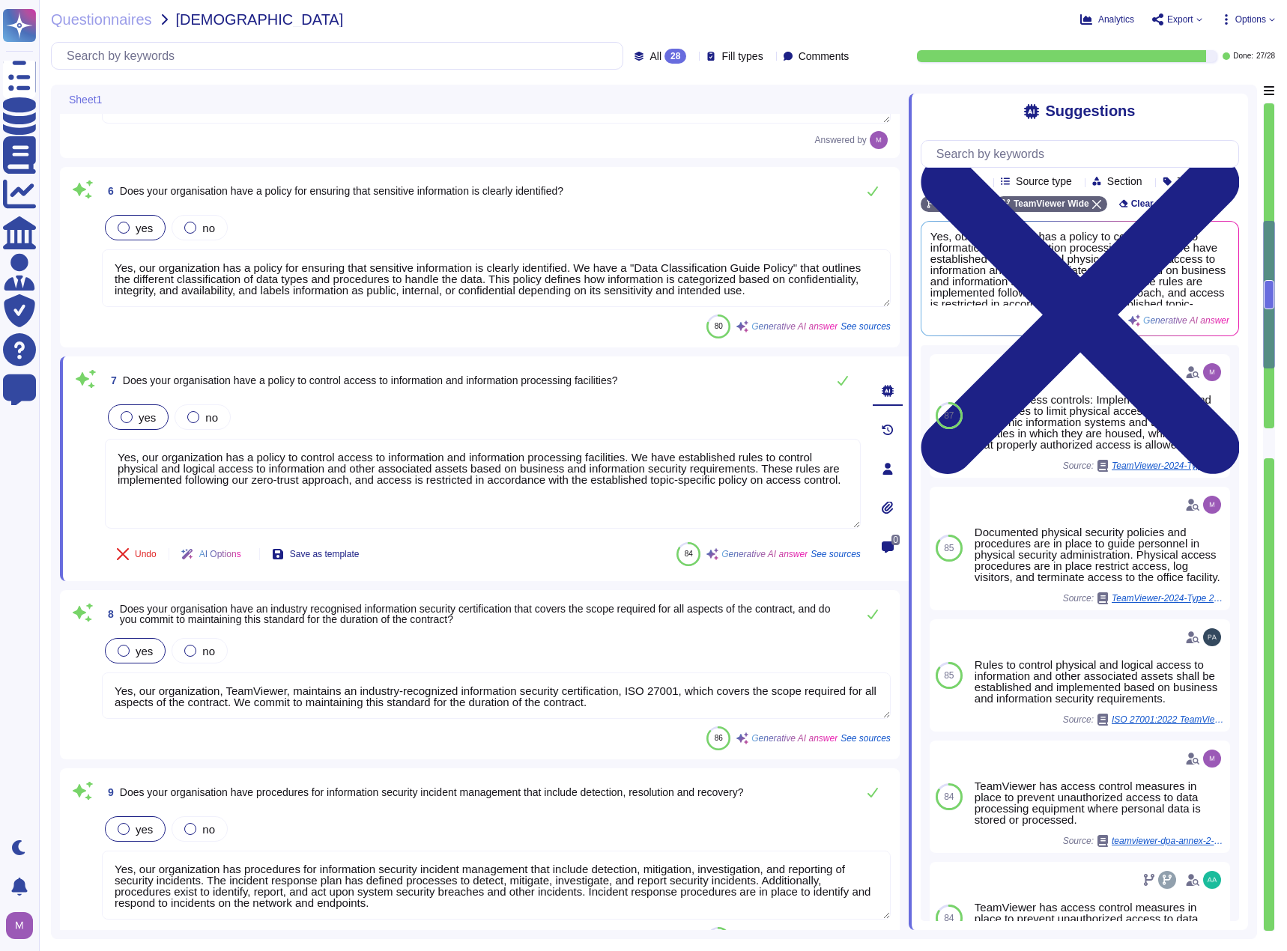
click at [354, 696] on textarea "Yes, our organization, TeamViewer, maintains an industry-recognized information…" at bounding box center [496, 695] width 789 height 46
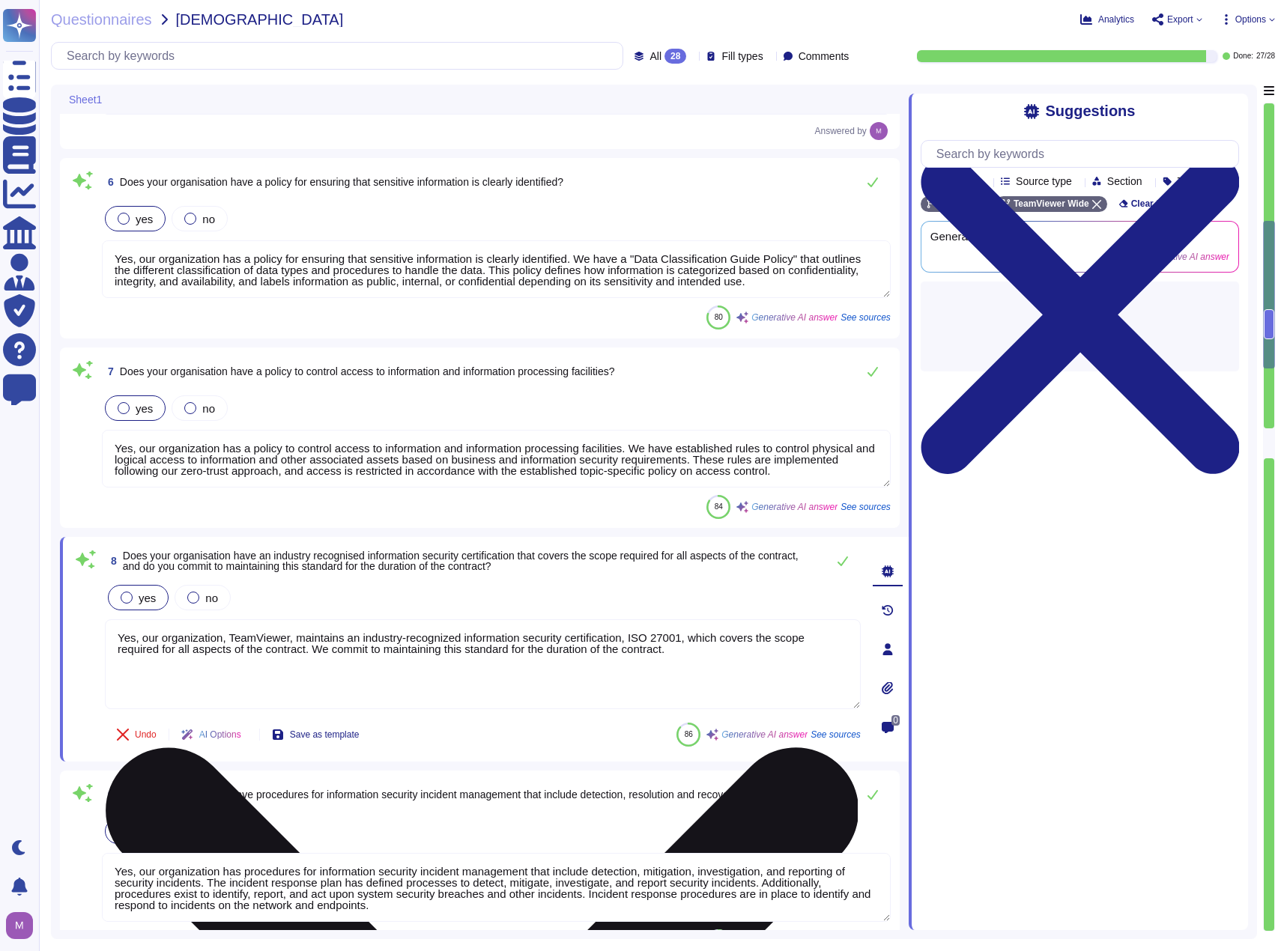
type textarea "Yes, our organization ensures that asset owners are identified and that they co…"
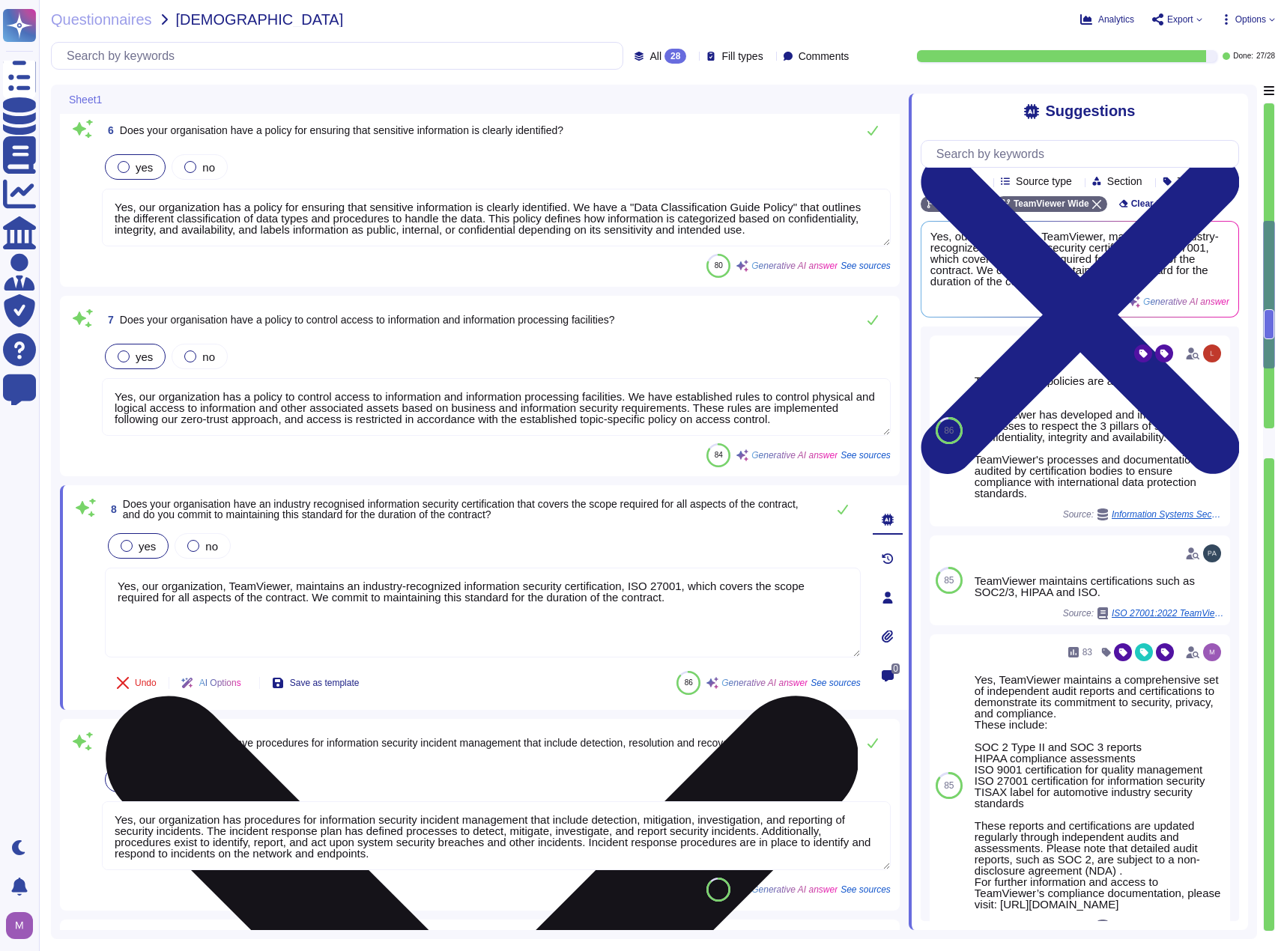
scroll to position [1348, 0]
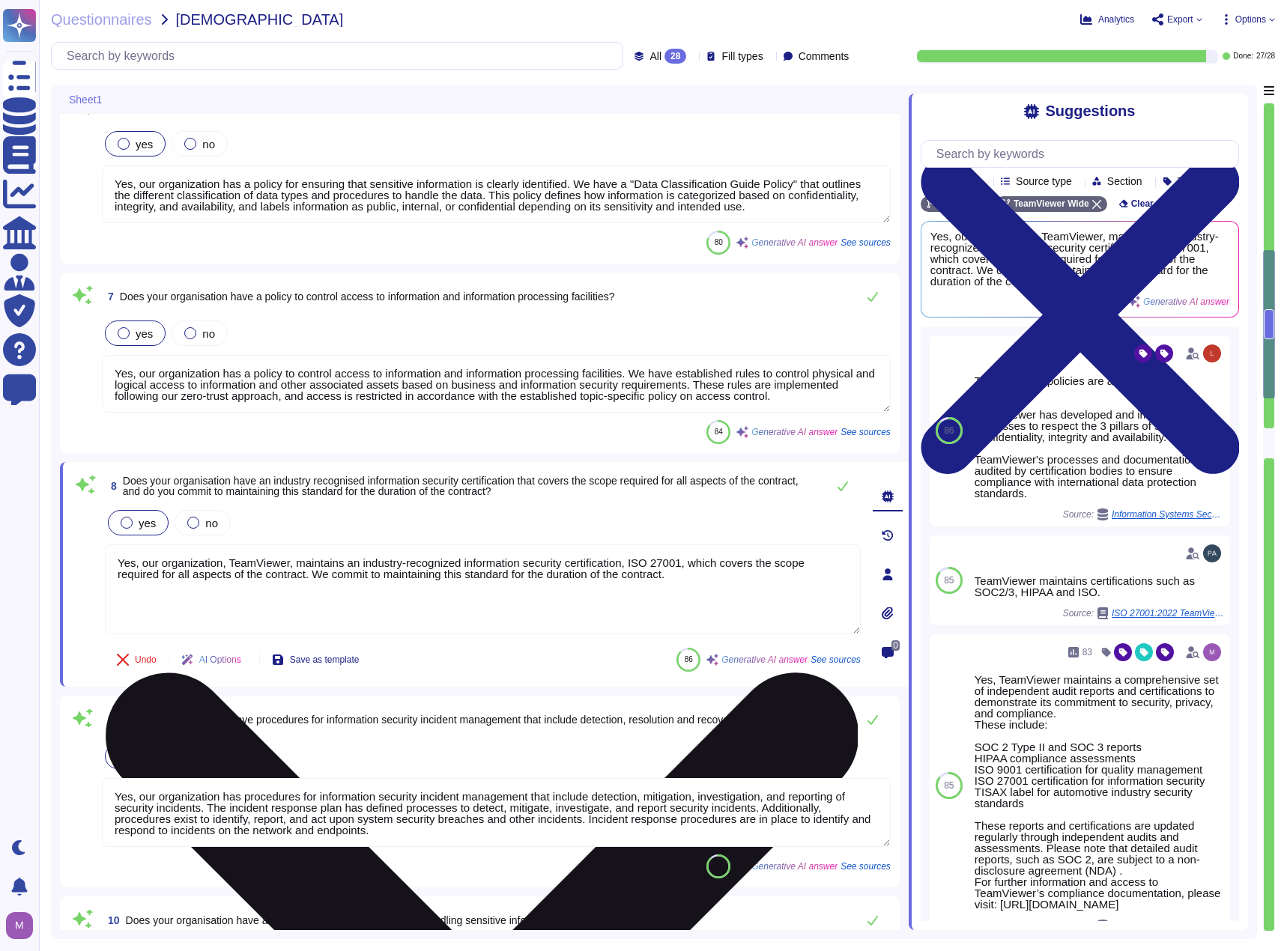
drag, startPoint x: 273, startPoint y: 577, endPoint x: 669, endPoint y: 584, distance: 395.4
click at [669, 584] on textarea "Yes, our organization, TeamViewer, maintains an industry-recognized information…" at bounding box center [483, 589] width 756 height 90
type textarea "Yes, our organization, TeamViewer, maintains an industry-recognized information…"
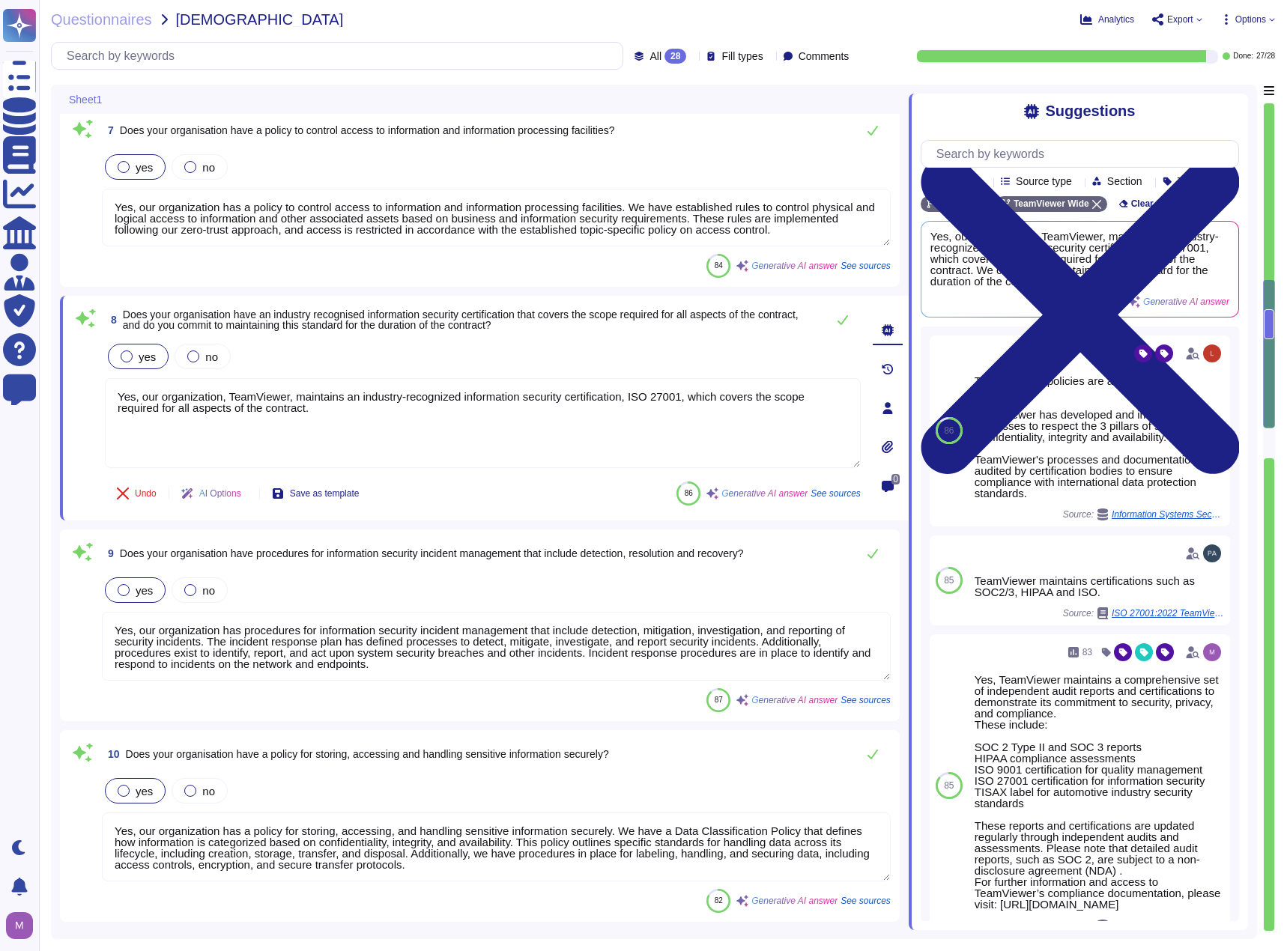
type textarea "Yes, our organization ensures that administrative access is performed over secu…"
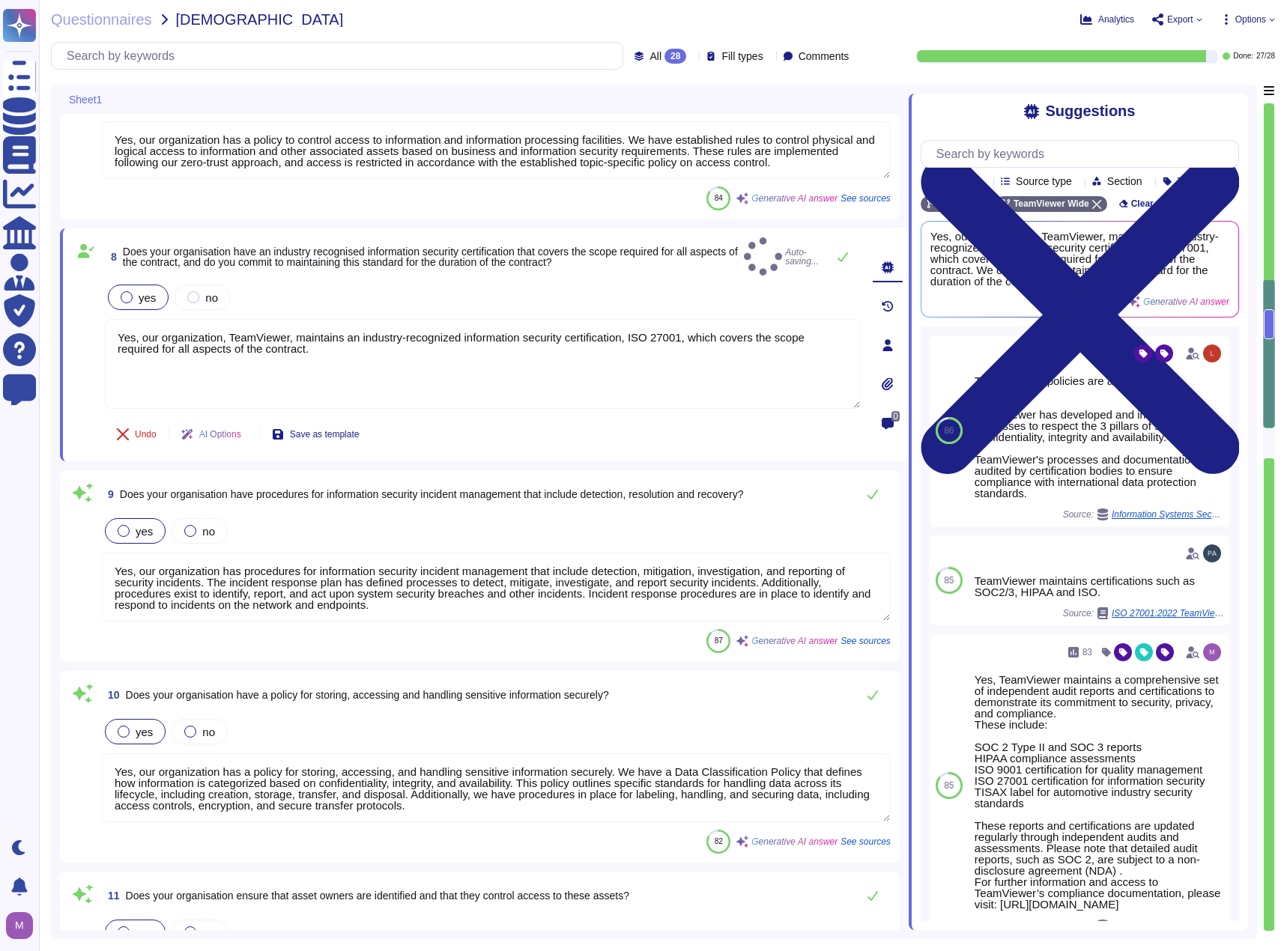
type textarea "Yes, our organization, TeamViewer, maintains an industry-recognized information…"
click at [198, 572] on textarea "Yes, our organization has procedures for information security incident manageme…" at bounding box center [496, 587] width 789 height 69
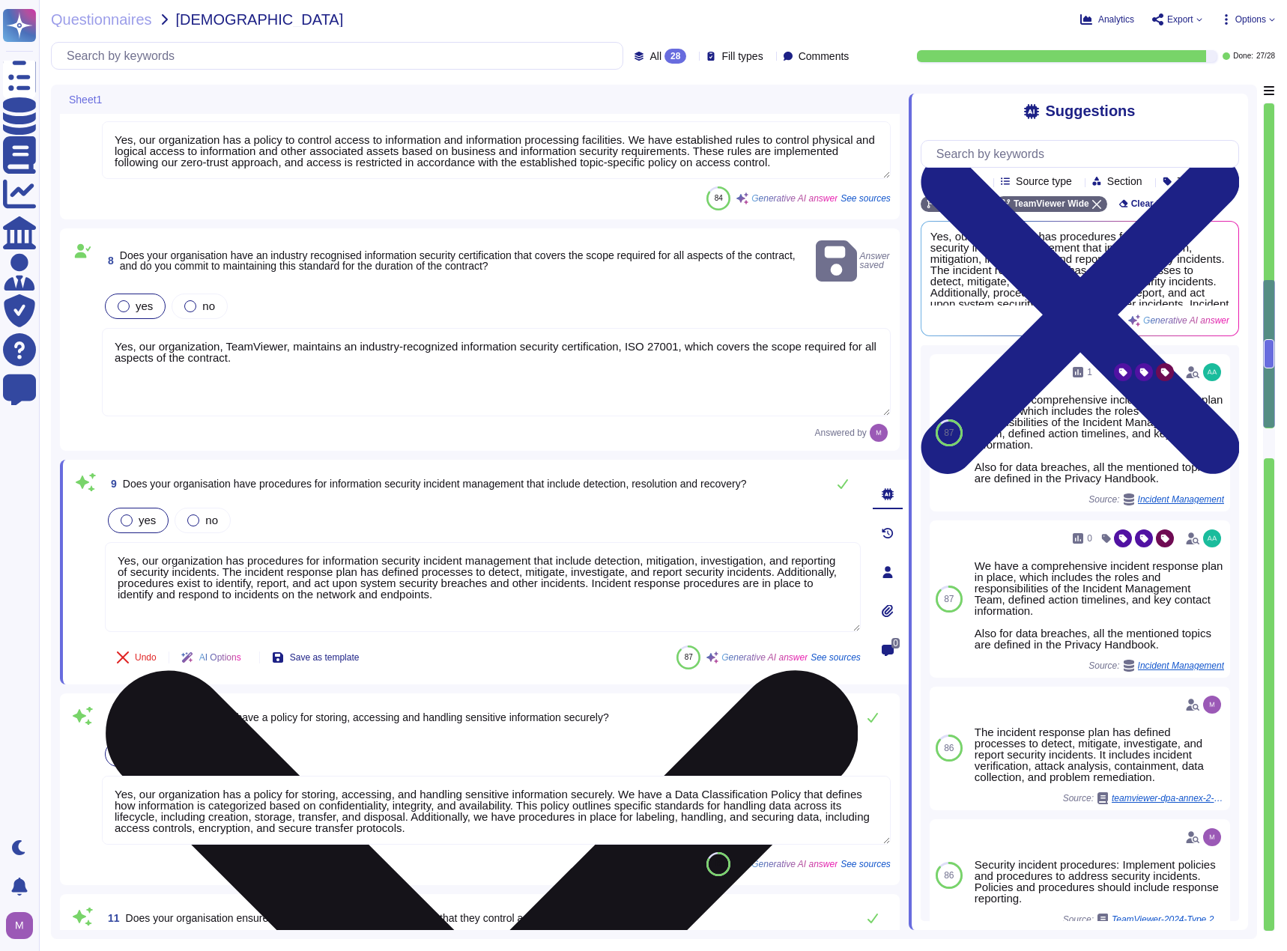
type textarea "Yes, our organization ensures that administrative access is performed over secu…"
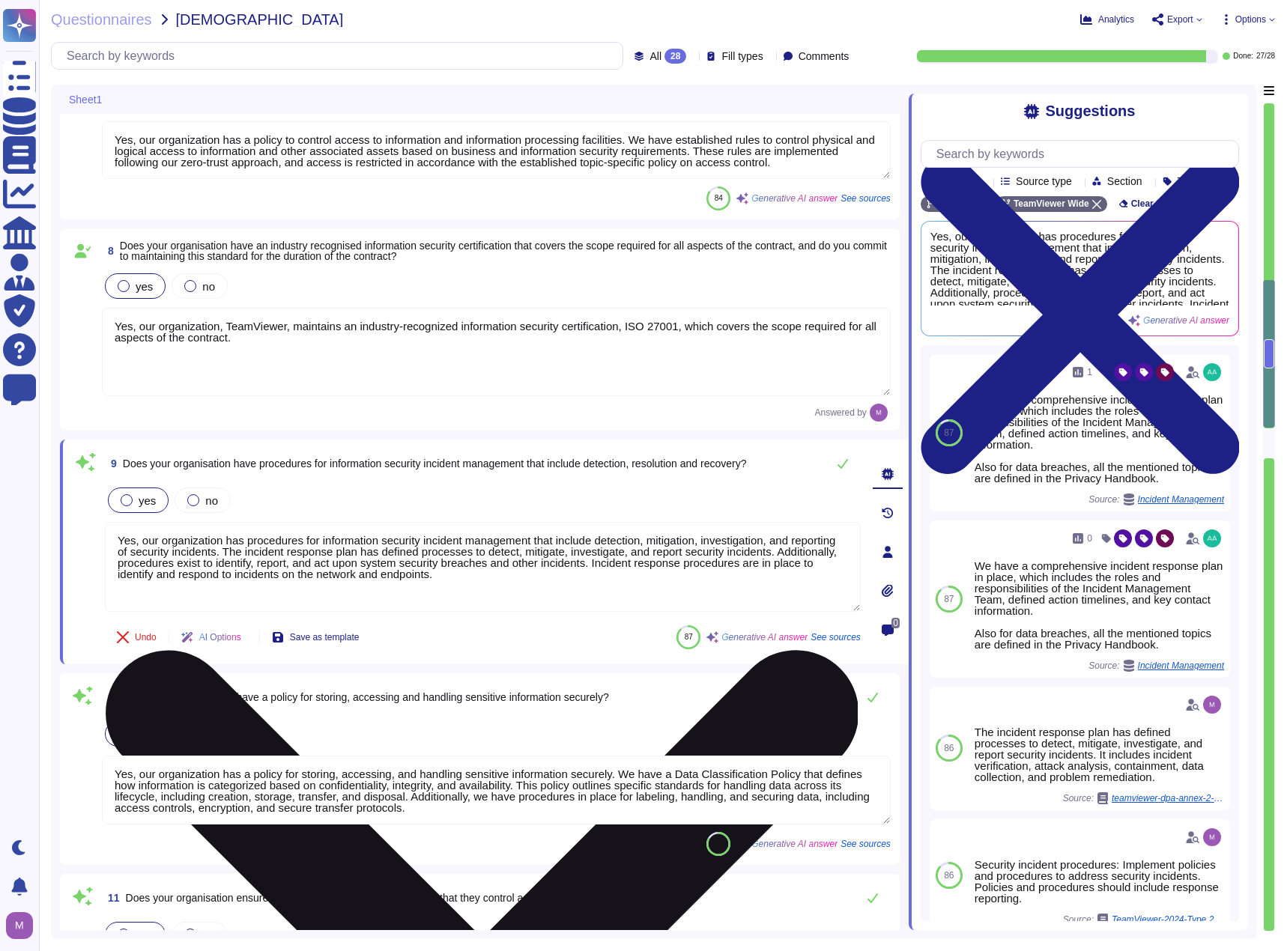
click at [526, 579] on textarea "Yes, our organization has procedures for information security incident manageme…" at bounding box center [483, 567] width 756 height 90
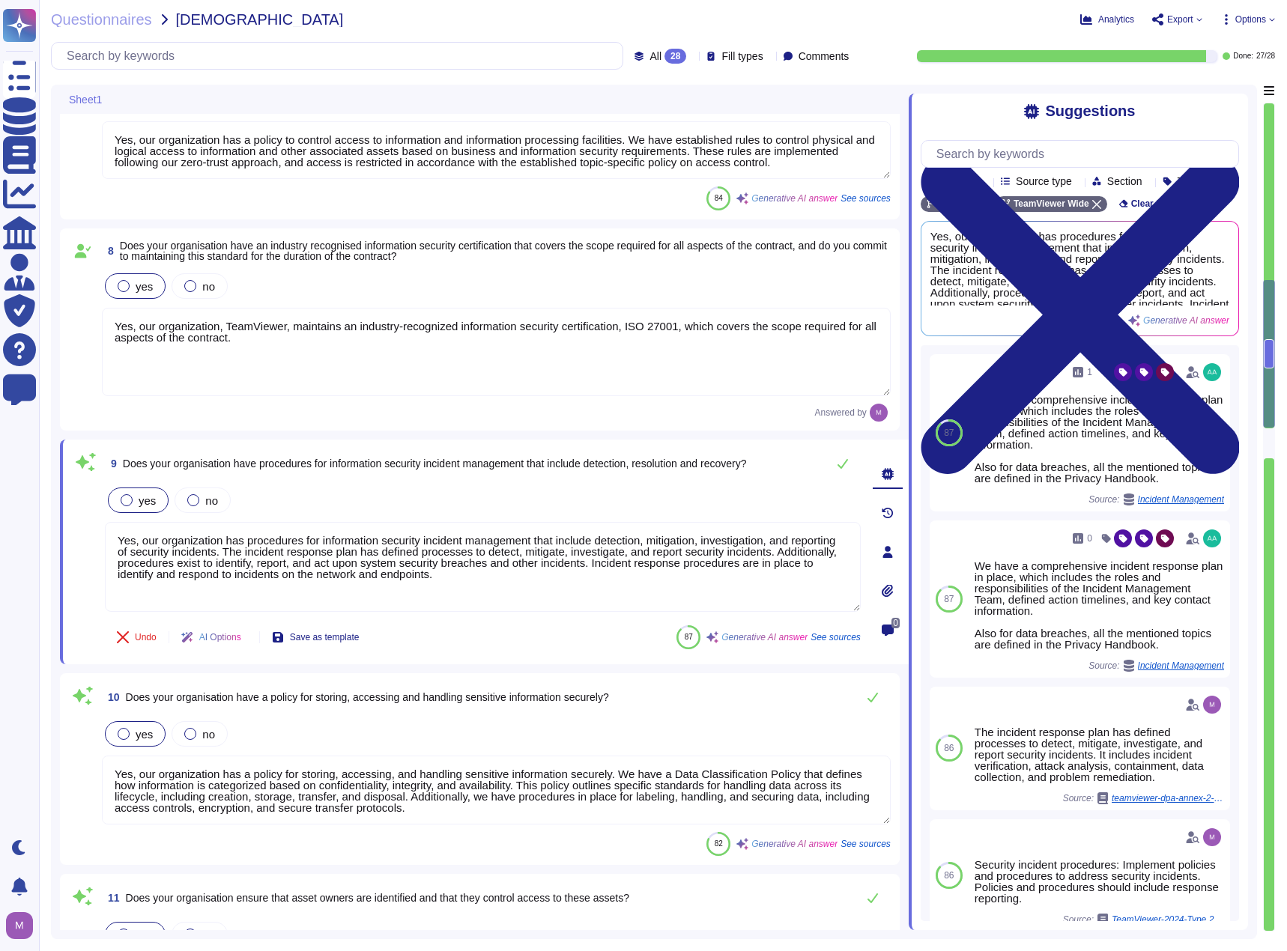
drag, startPoint x: 629, startPoint y: 589, endPoint x: 79, endPoint y: 532, distance: 552.6
click at [79, 532] on div "9 Does your organisation have procedures for information security incident mana…" at bounding box center [466, 552] width 789 height 207
click at [247, 639] on icon at bounding box center [247, 639] width 0 height 0
click at [262, 692] on span "Make the answer shorter without losing meaning" at bounding box center [286, 692] width 192 height 10
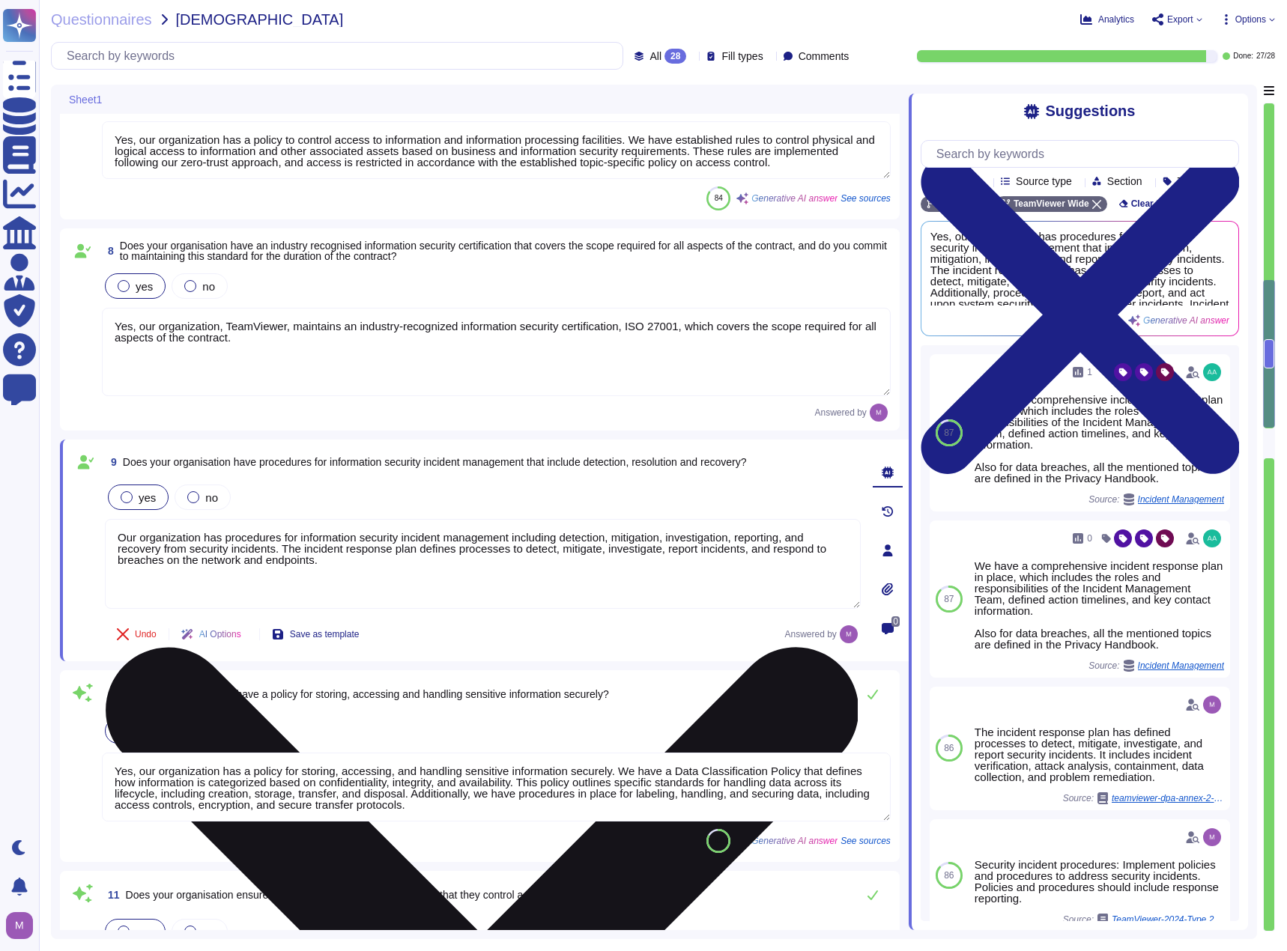
drag, startPoint x: 294, startPoint y: 551, endPoint x: 648, endPoint y: 564, distance: 353.7
click at [648, 564] on textarea "Our organization has procedures for information security incident management in…" at bounding box center [483, 564] width 756 height 90
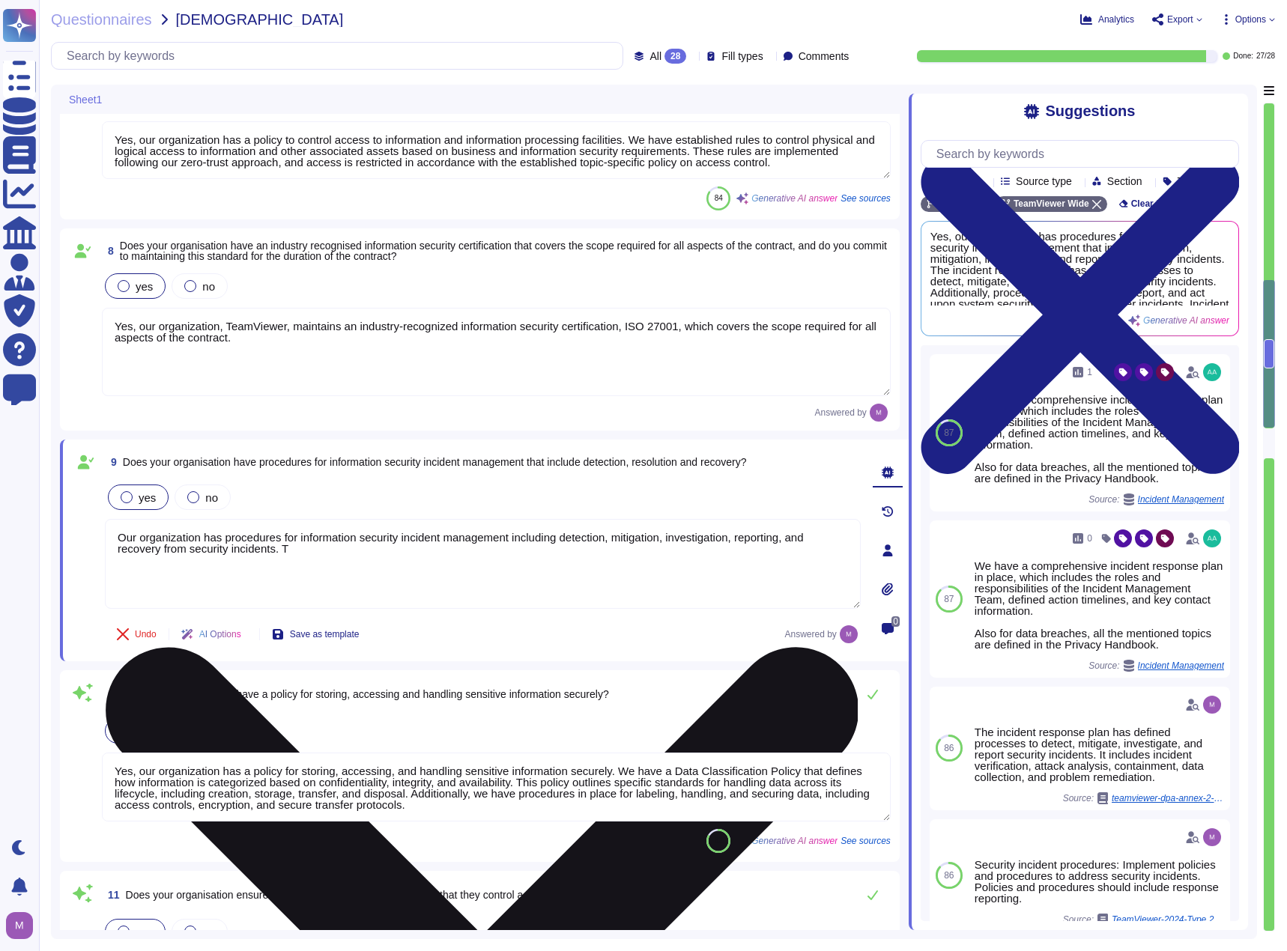
type textarea "Our organization has procedures for information security incident management in…"
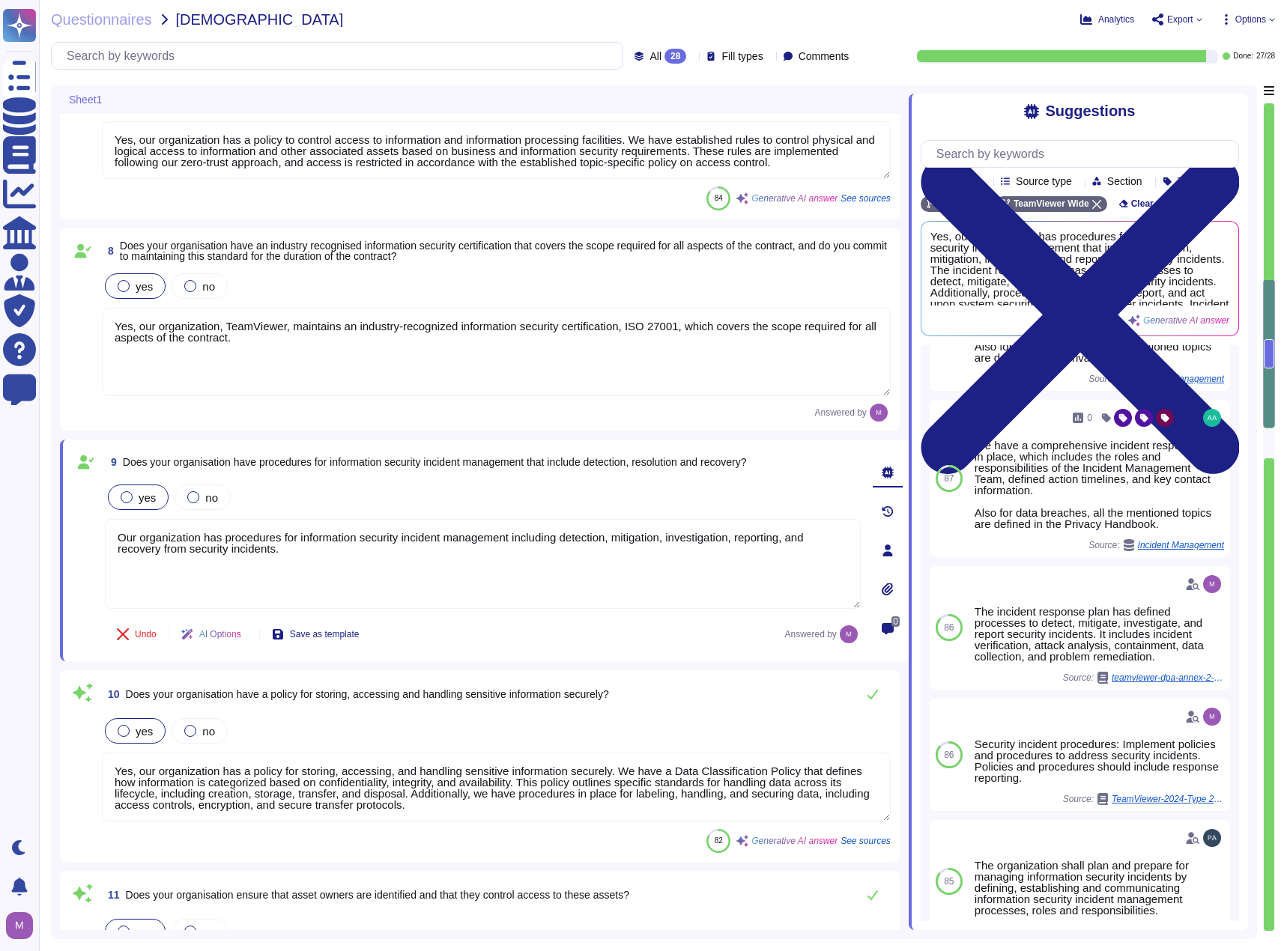
scroll to position [0, 0]
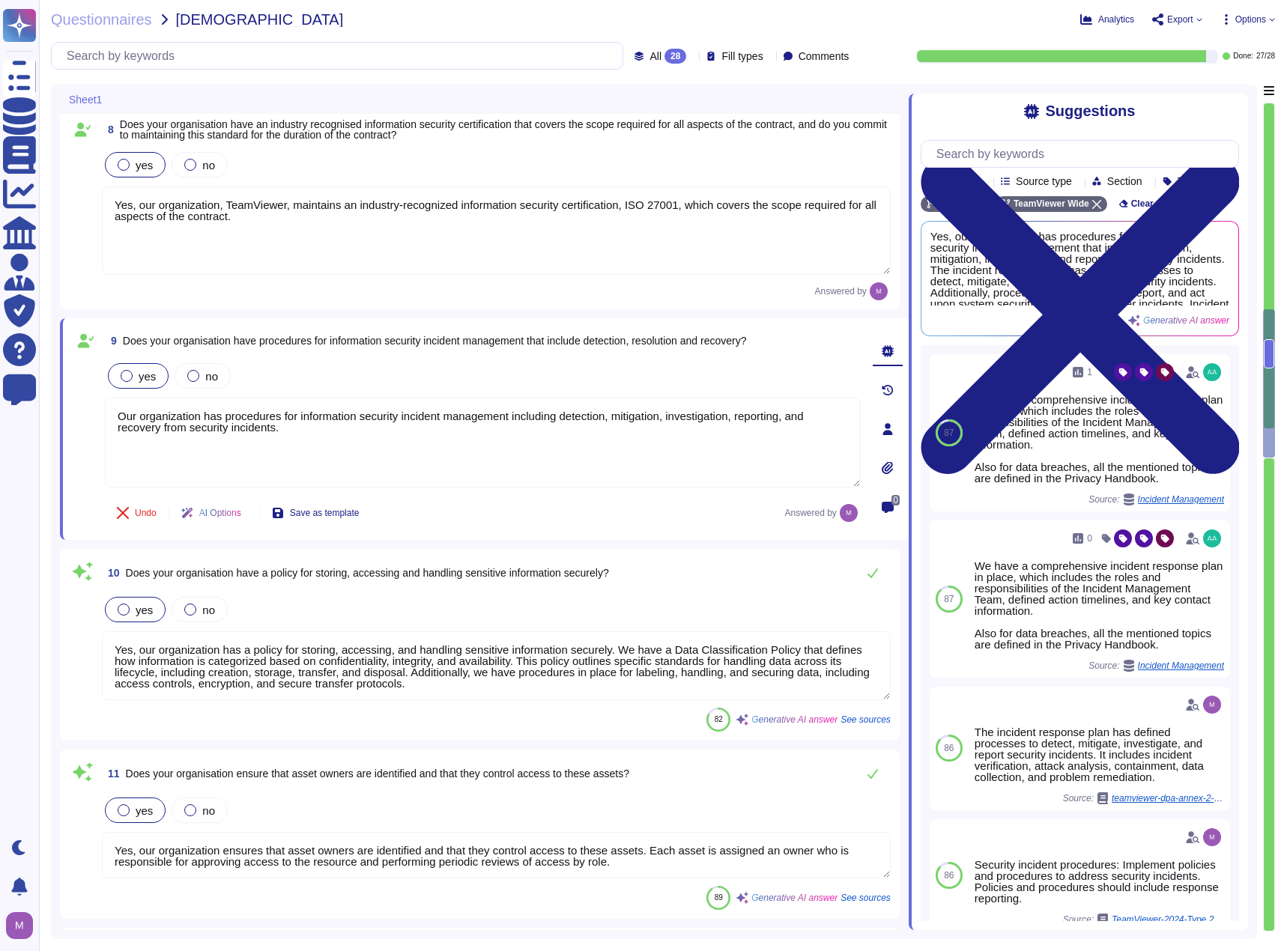
type textarea "Yes, our organization monitors network behavior and analyzes events for potenti…"
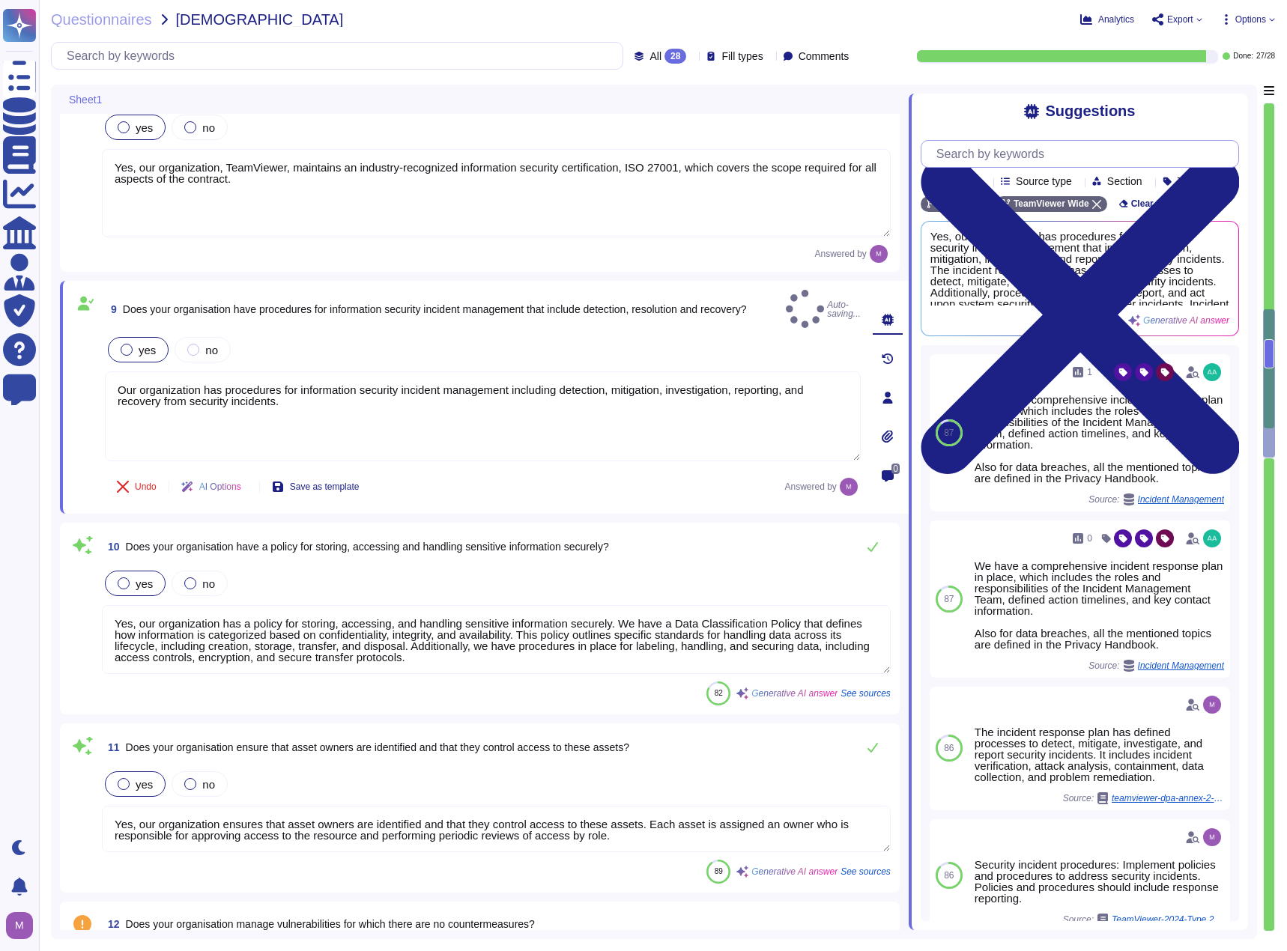
type textarea "Our organization has procedures for information security incident management in…"
click at [1033, 148] on input "text" at bounding box center [1083, 154] width 309 height 26
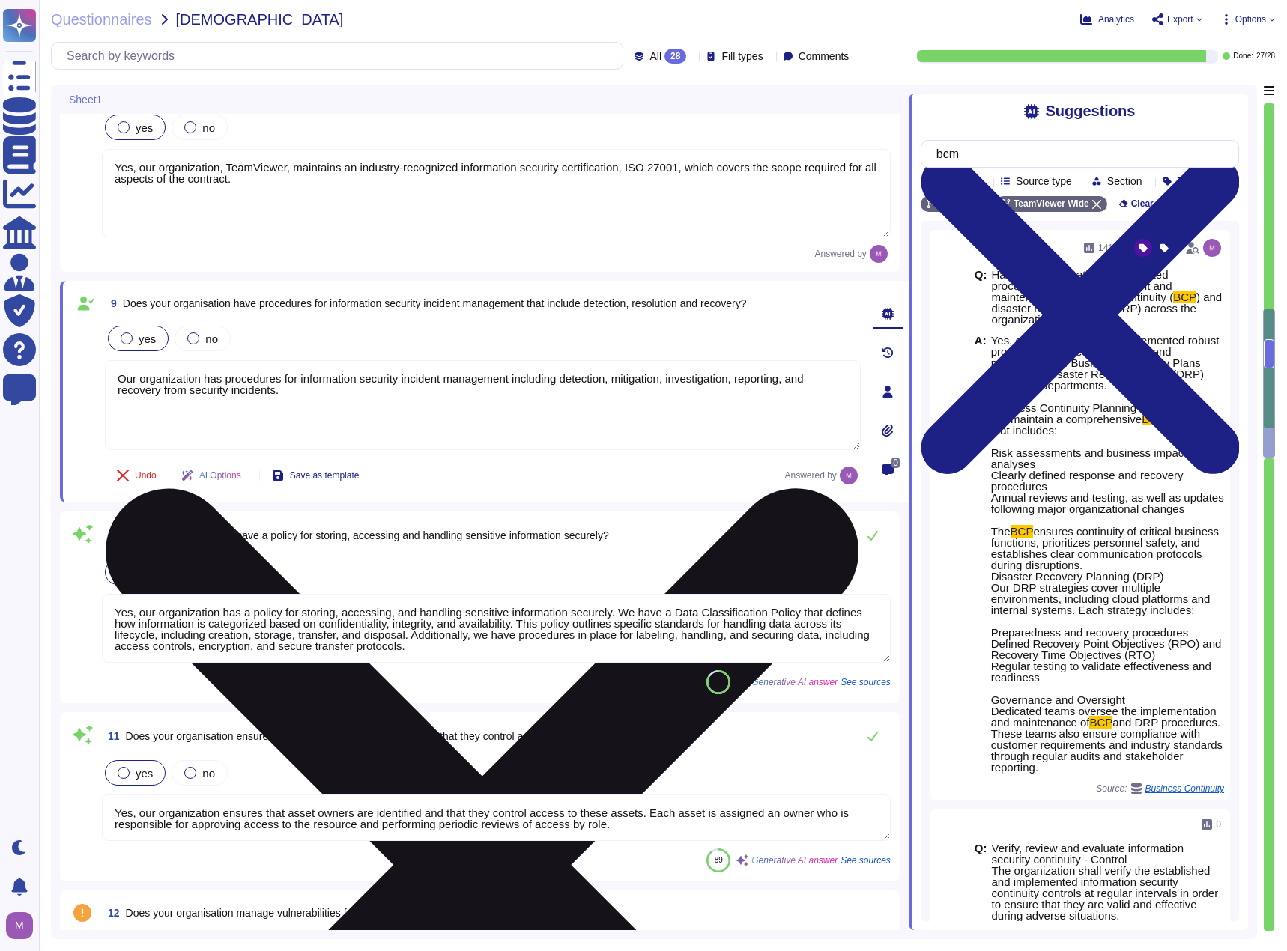
type input "bcm"
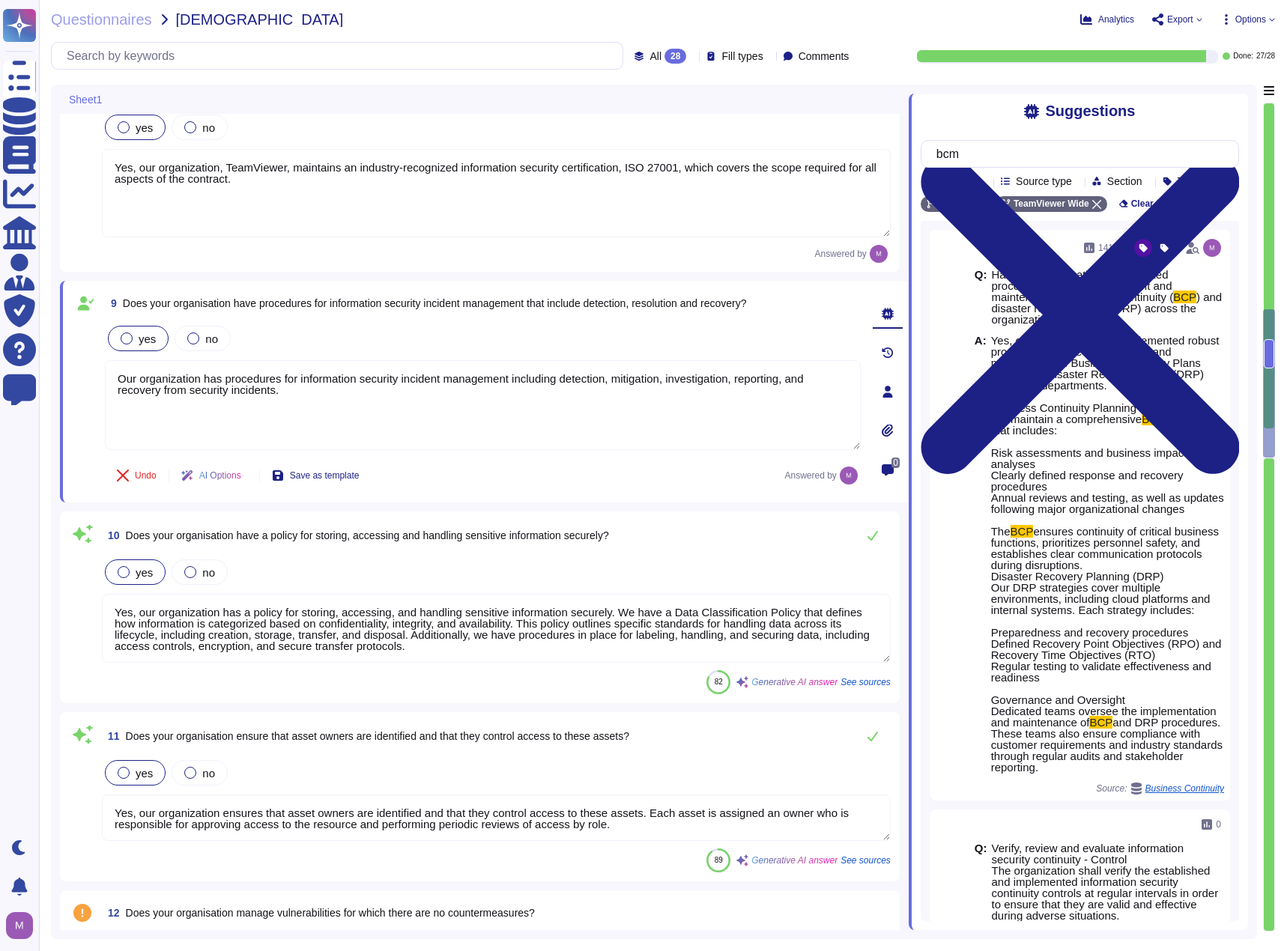
drag, startPoint x: 476, startPoint y: 425, endPoint x: -148, endPoint y: 341, distance: 629.4
click at [0, 341] on html "Questionnaires Knowledge Base Documents Analytics CAIQ / SIG Admin Trust Center…" at bounding box center [643, 475] width 1287 height 951
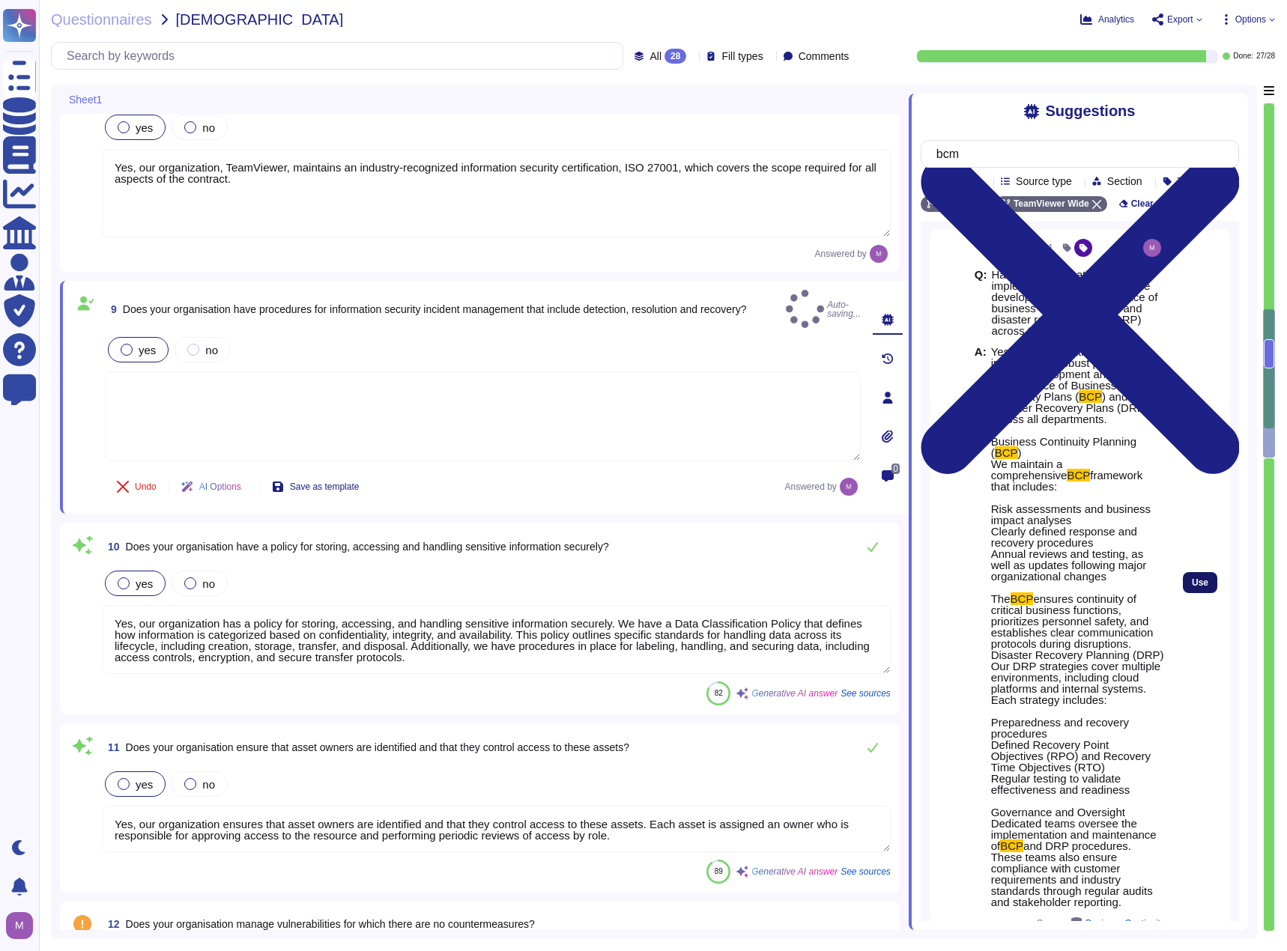
click at [1196, 581] on button "Use" at bounding box center [1199, 582] width 34 height 21
type textarea "Yes, our organization has implemented robust procedures for the development and…"
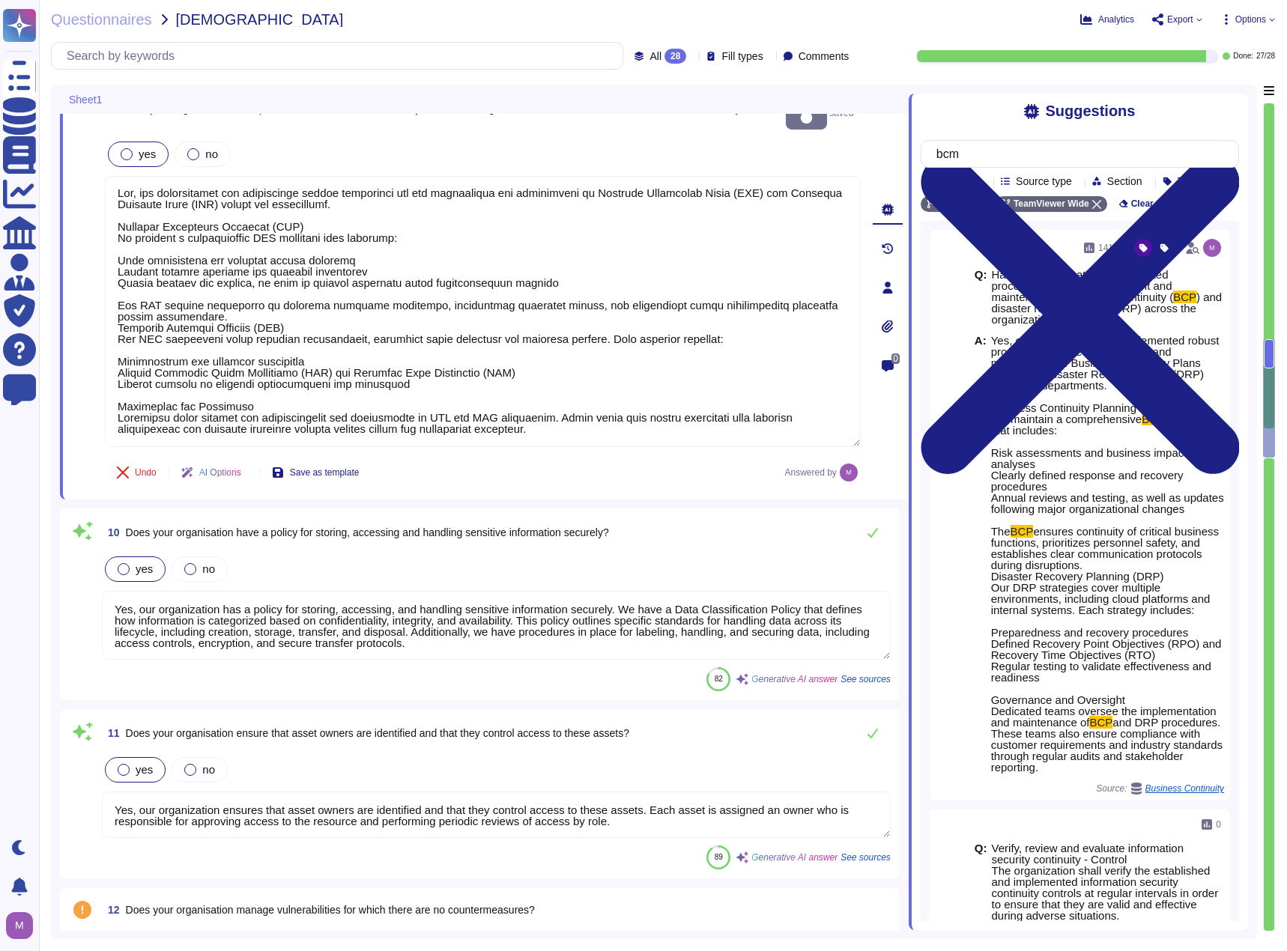
scroll to position [1947, 0]
type textarea "Yes, our organization monitors network behavior and analyzes events for potenti…"
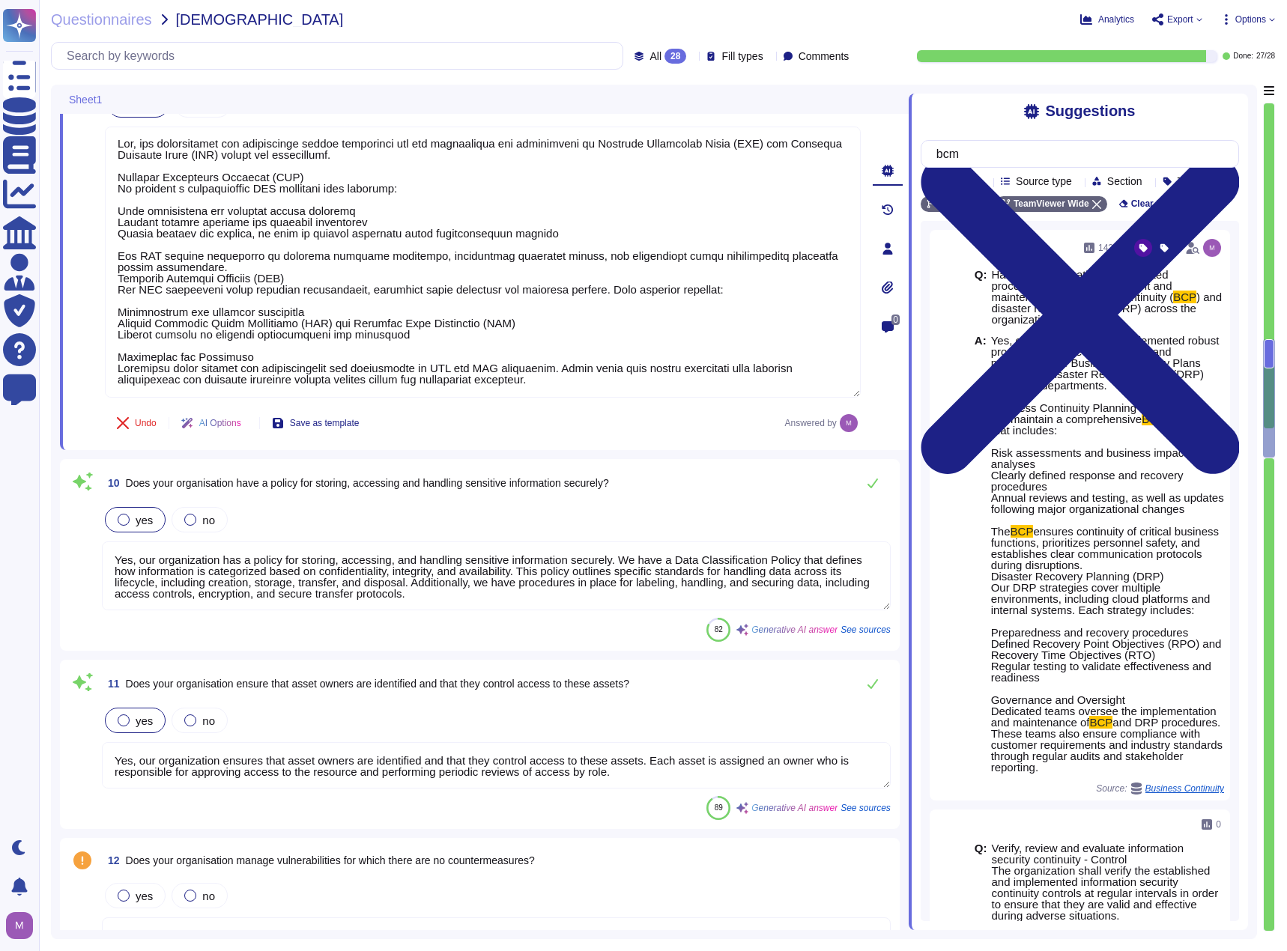
click at [248, 566] on textarea "Yes, our organization has a policy for storing, accessing, and handling sensiti…" at bounding box center [496, 575] width 789 height 69
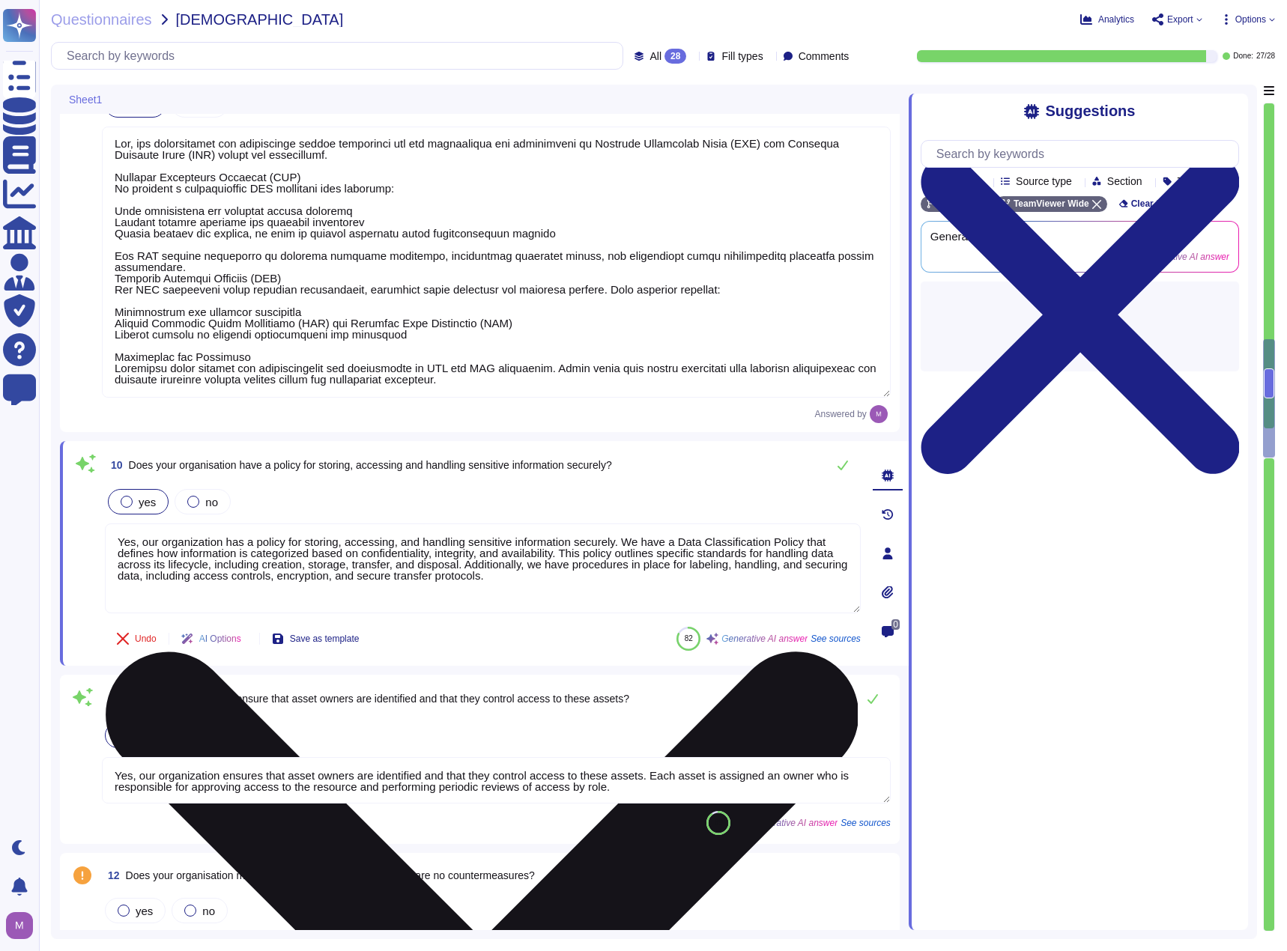
scroll to position [0, 0]
type textarea "Yes, our organization monitors network behavior and analyzes events for potenti…"
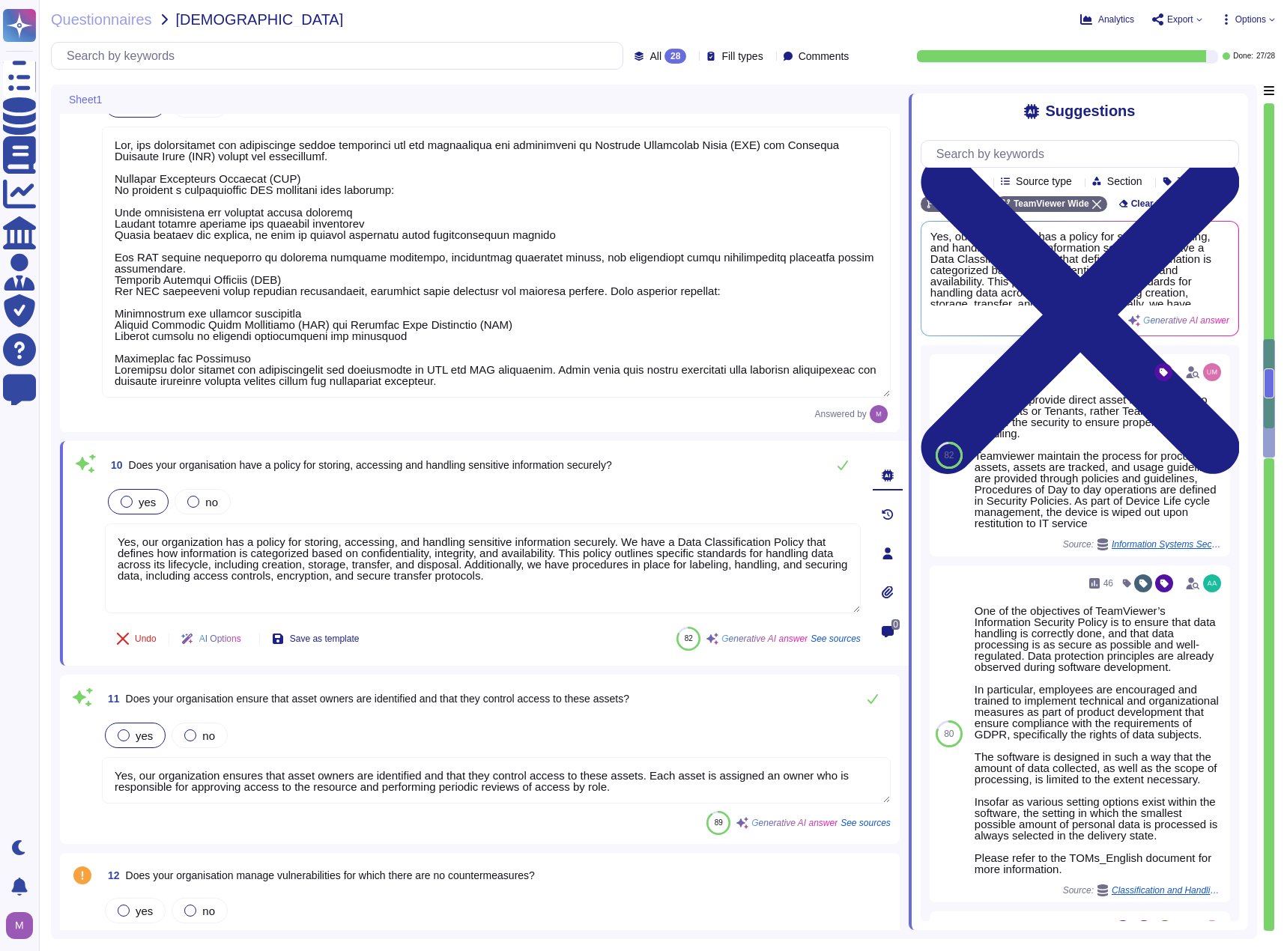
drag, startPoint x: 597, startPoint y: 583, endPoint x: 122, endPoint y: 523, distance: 478.6
click at [122, 523] on div "yes no Yes, our organization has a policy for storing, accessing, and handling …" at bounding box center [483, 550] width 756 height 129
type textarea "Y"
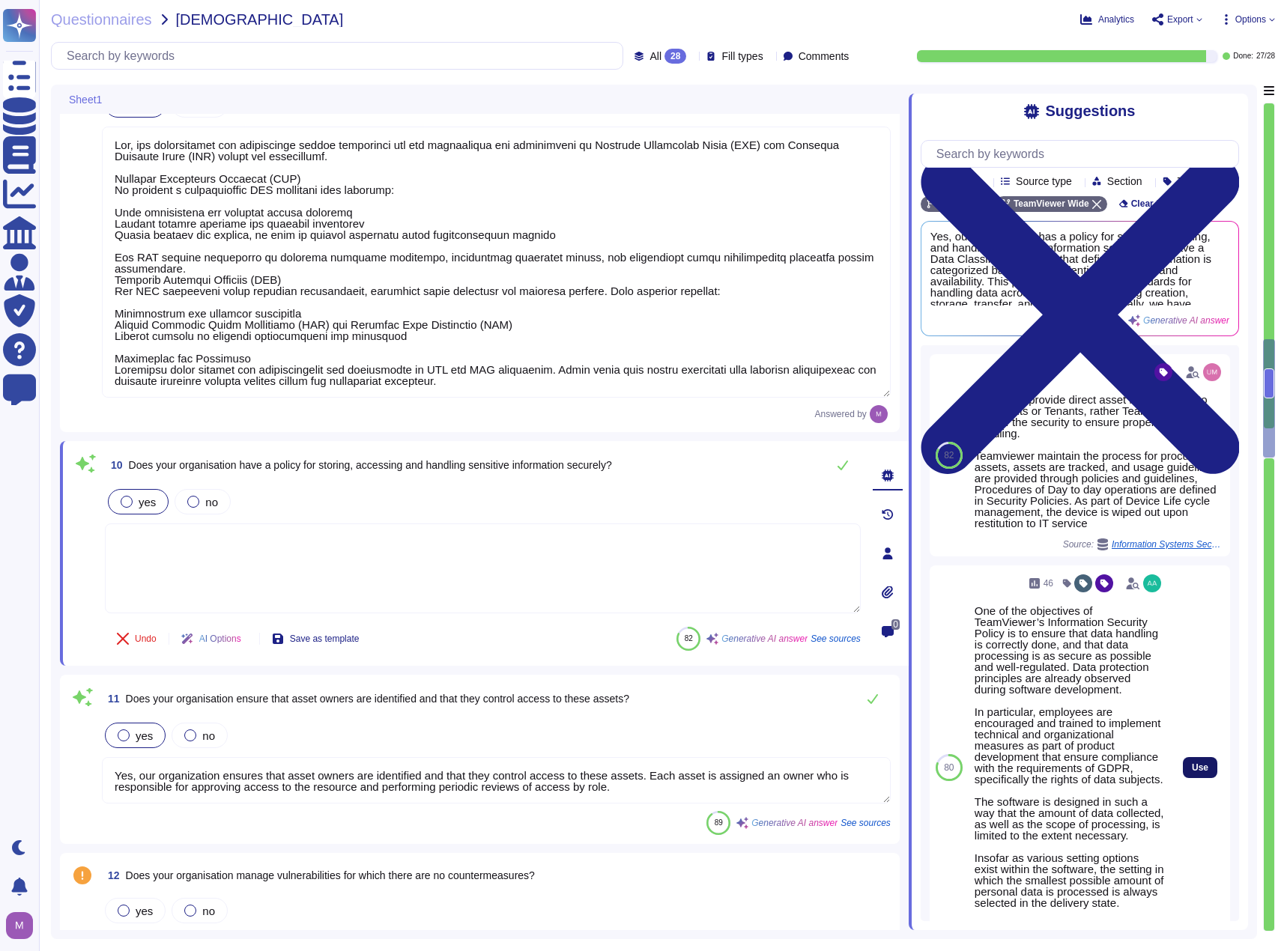
click at [1200, 778] on button "Use" at bounding box center [1199, 767] width 34 height 21
type textarea "One of the objectives of TeamViewer’s Information Security Policy is to ensure …"
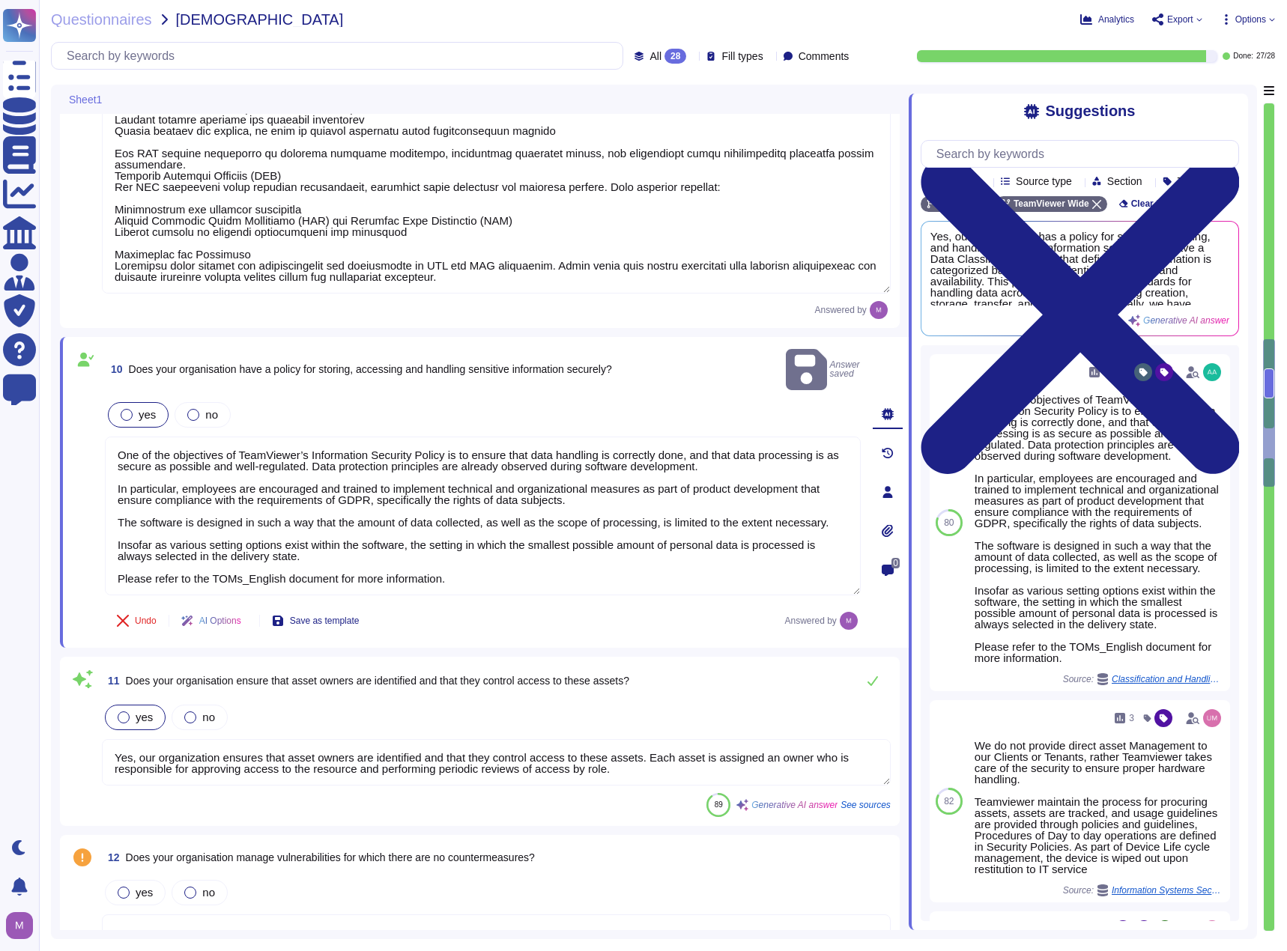
type textarea "Yes, our organization controls remote access to its networks and systems. Remot…"
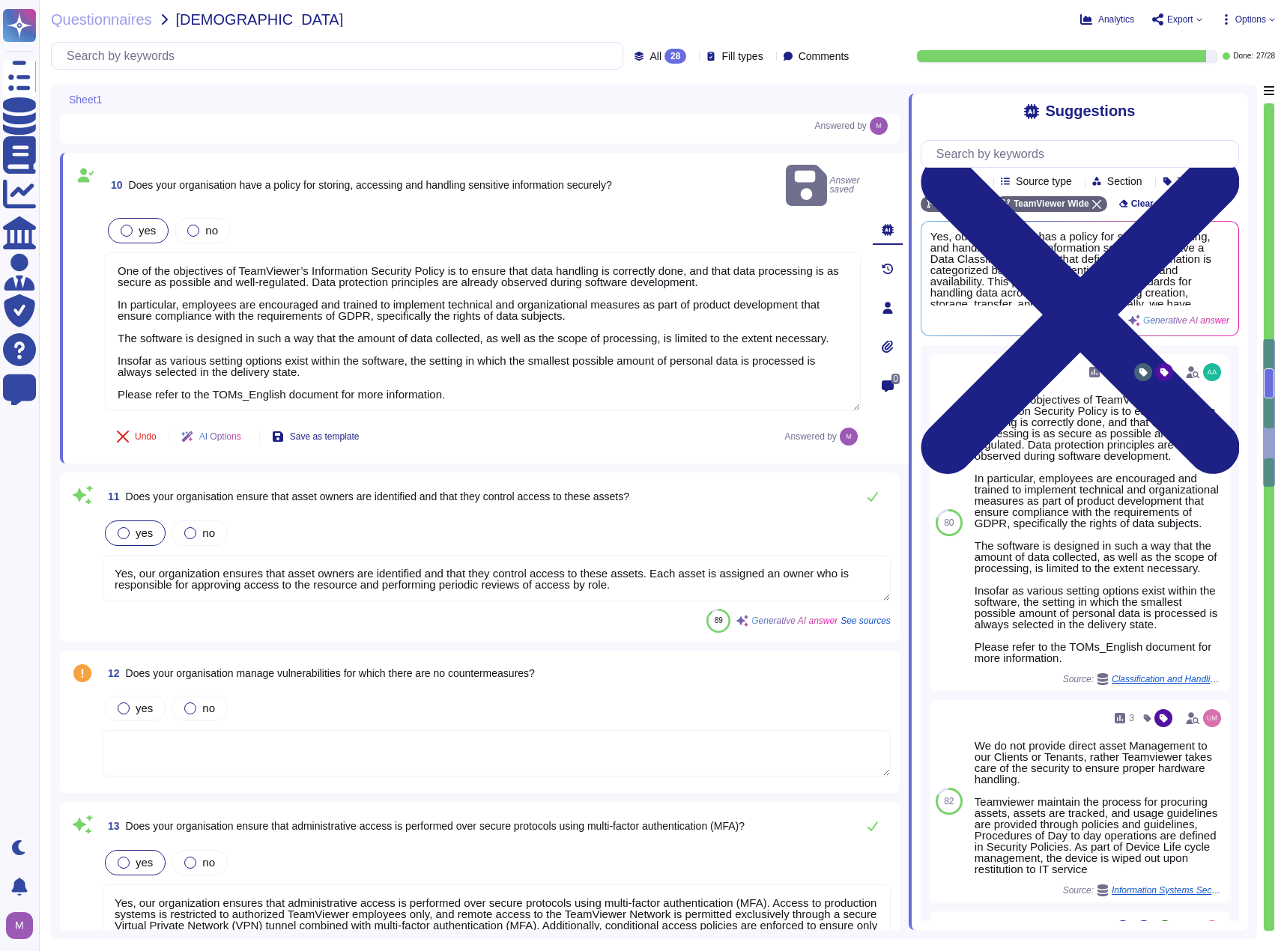
scroll to position [2247, 0]
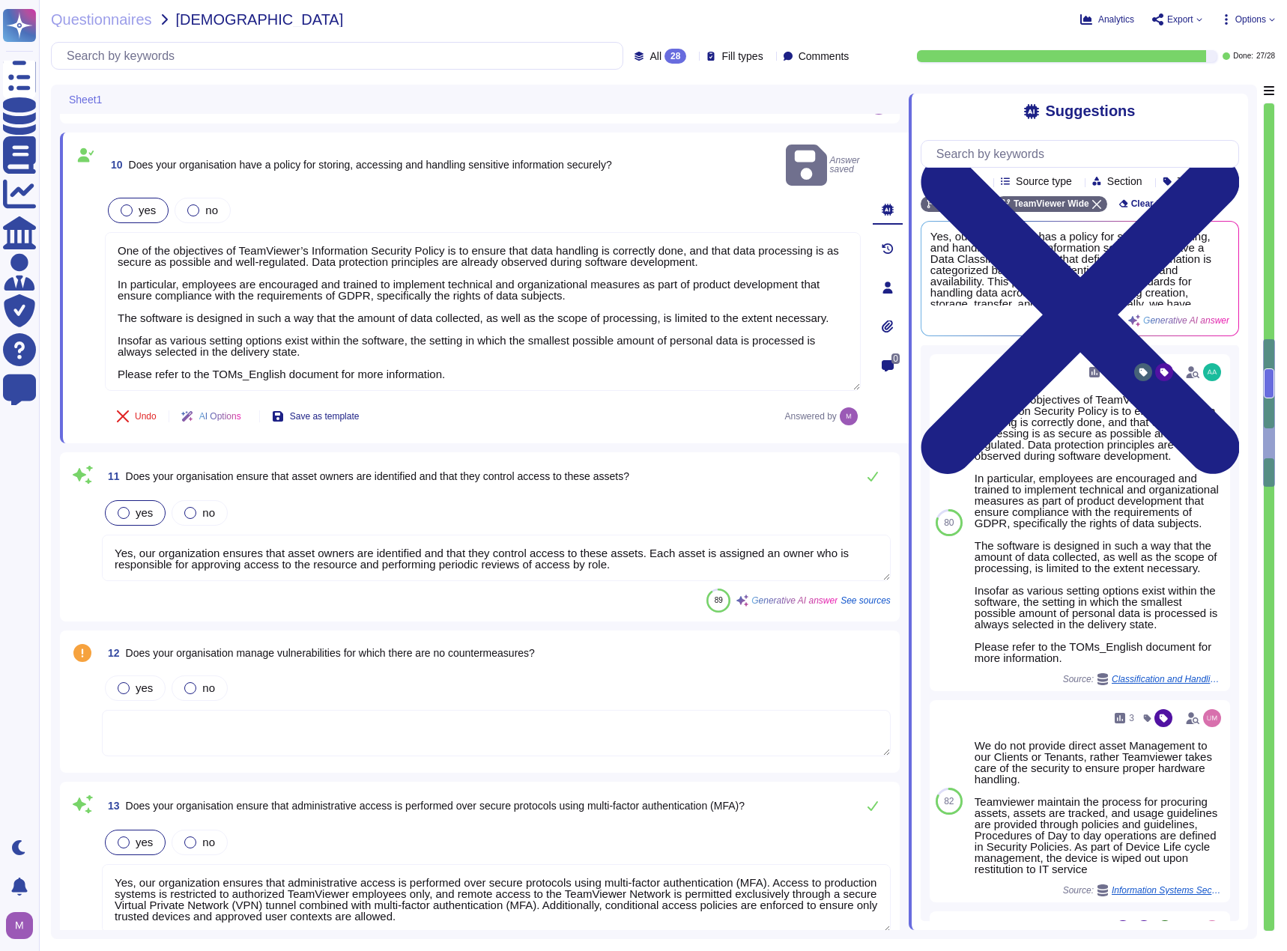
click at [504, 550] on textarea "Yes, our organization ensures that asset owners are identified and that they co…" at bounding box center [496, 558] width 789 height 46
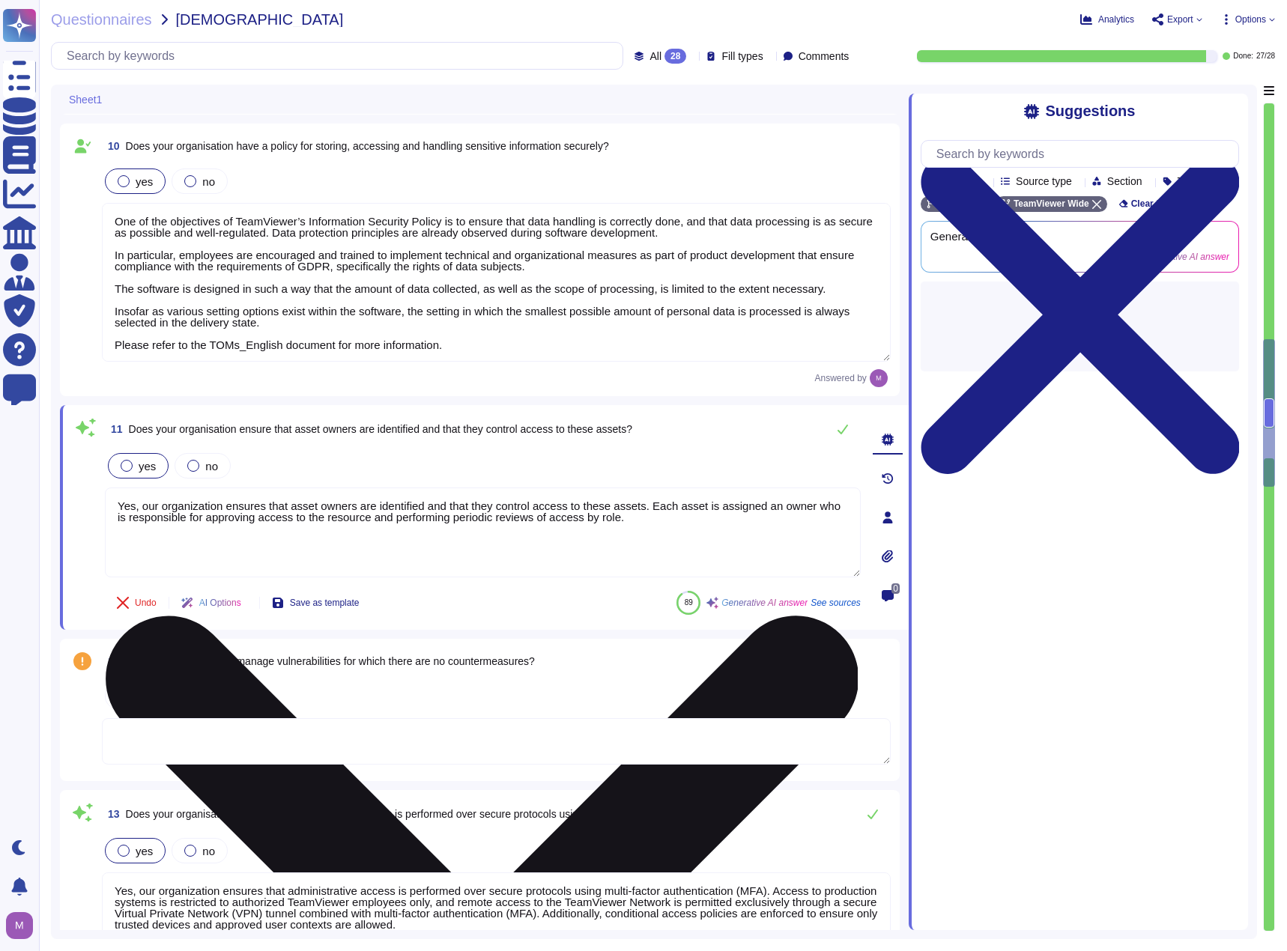
type textarea "Yes, our organization controls remote access to its networks and systems. Remot…"
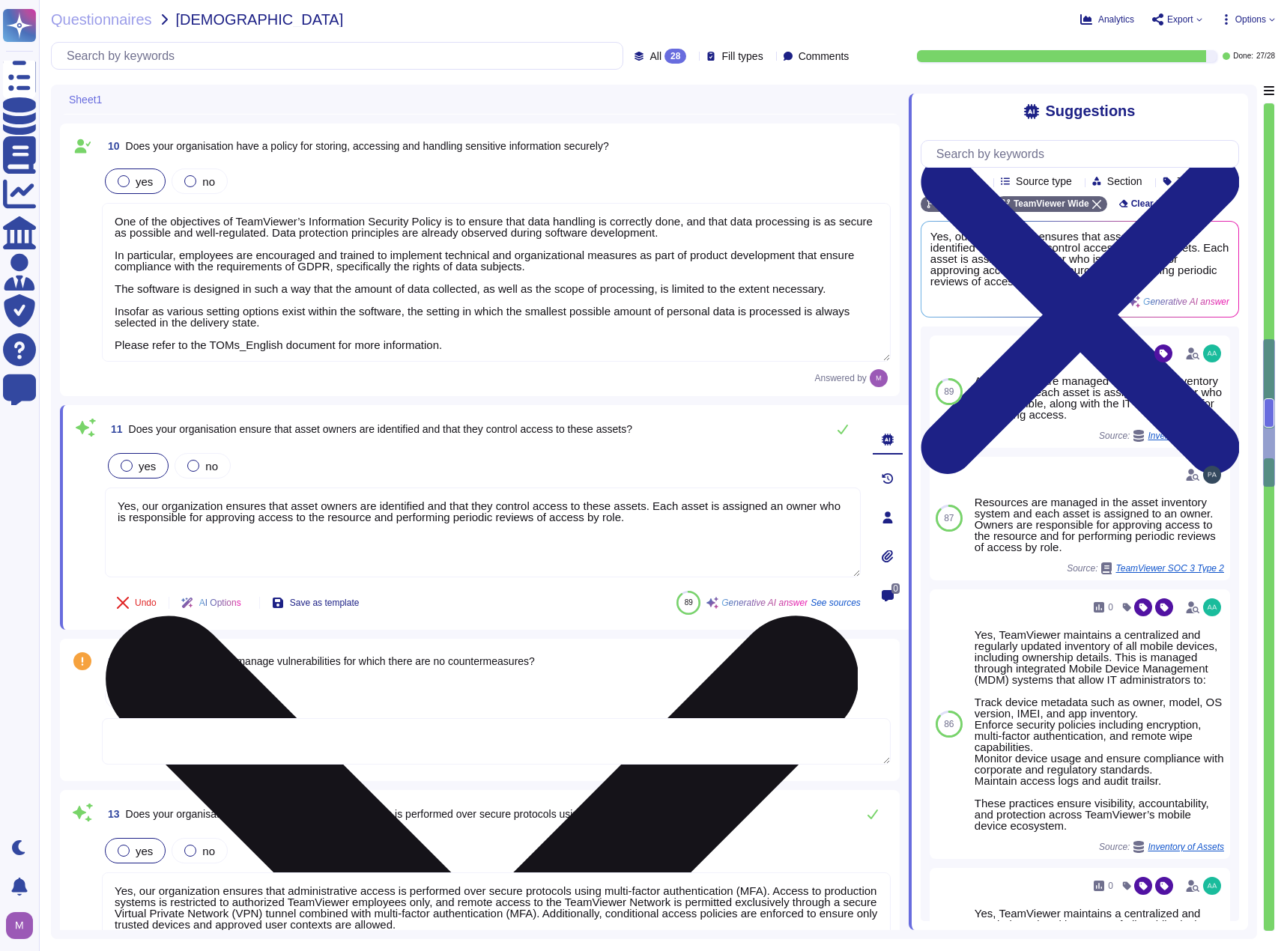
drag, startPoint x: 657, startPoint y: 540, endPoint x: 112, endPoint y: 494, distance: 547.8
click at [112, 494] on textarea "Yes, our organization ensures that asset owners are identified and that they co…" at bounding box center [483, 532] width 756 height 90
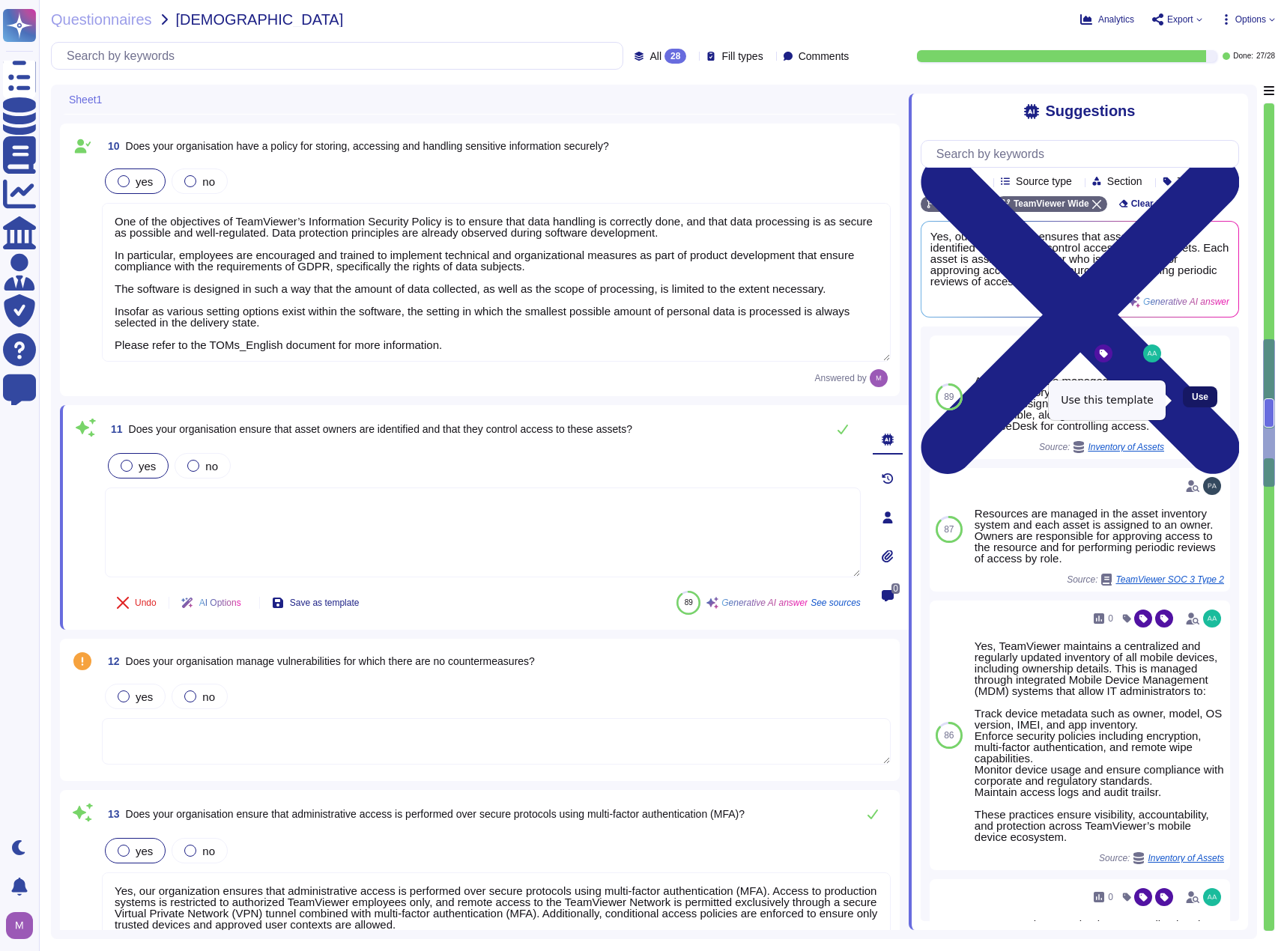
click at [1184, 407] on button "Use" at bounding box center [1199, 396] width 34 height 21
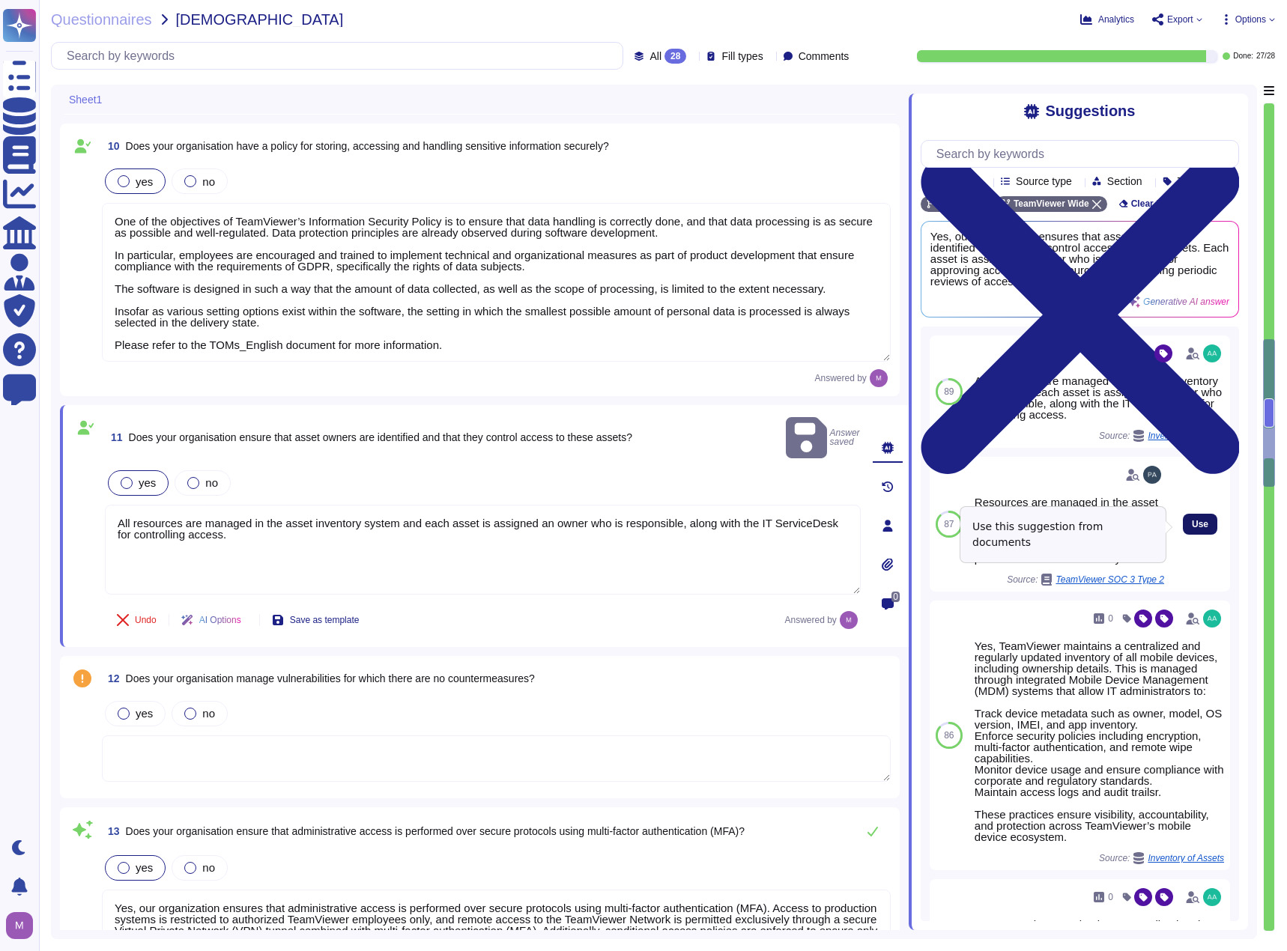
click at [1201, 525] on button "Use" at bounding box center [1199, 524] width 34 height 21
type textarea "All resources are managed in the asset inventory system and each asset is assig…"
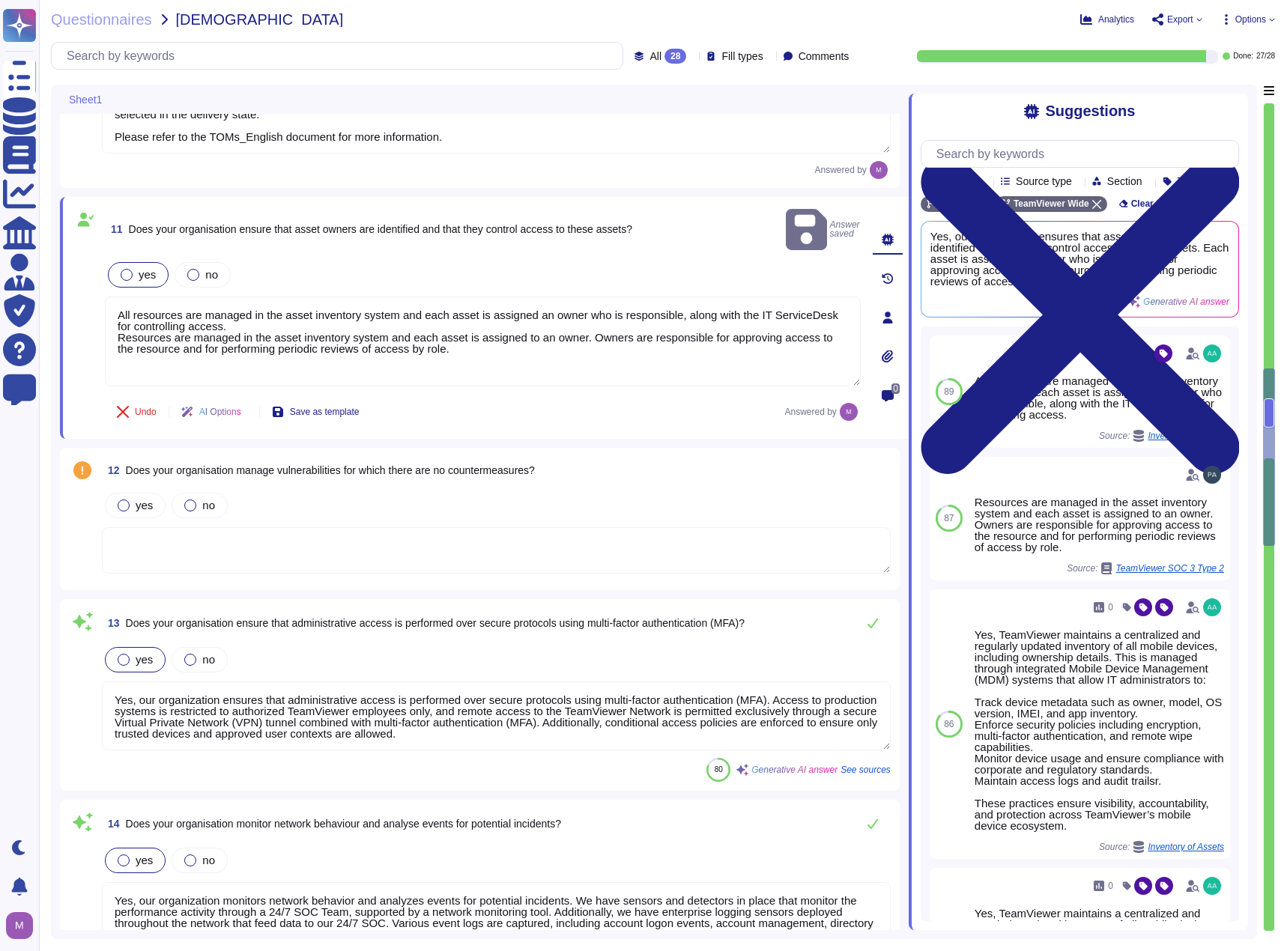
type textarea "Yes, our organization has policies in place to control the use of authorized so…"
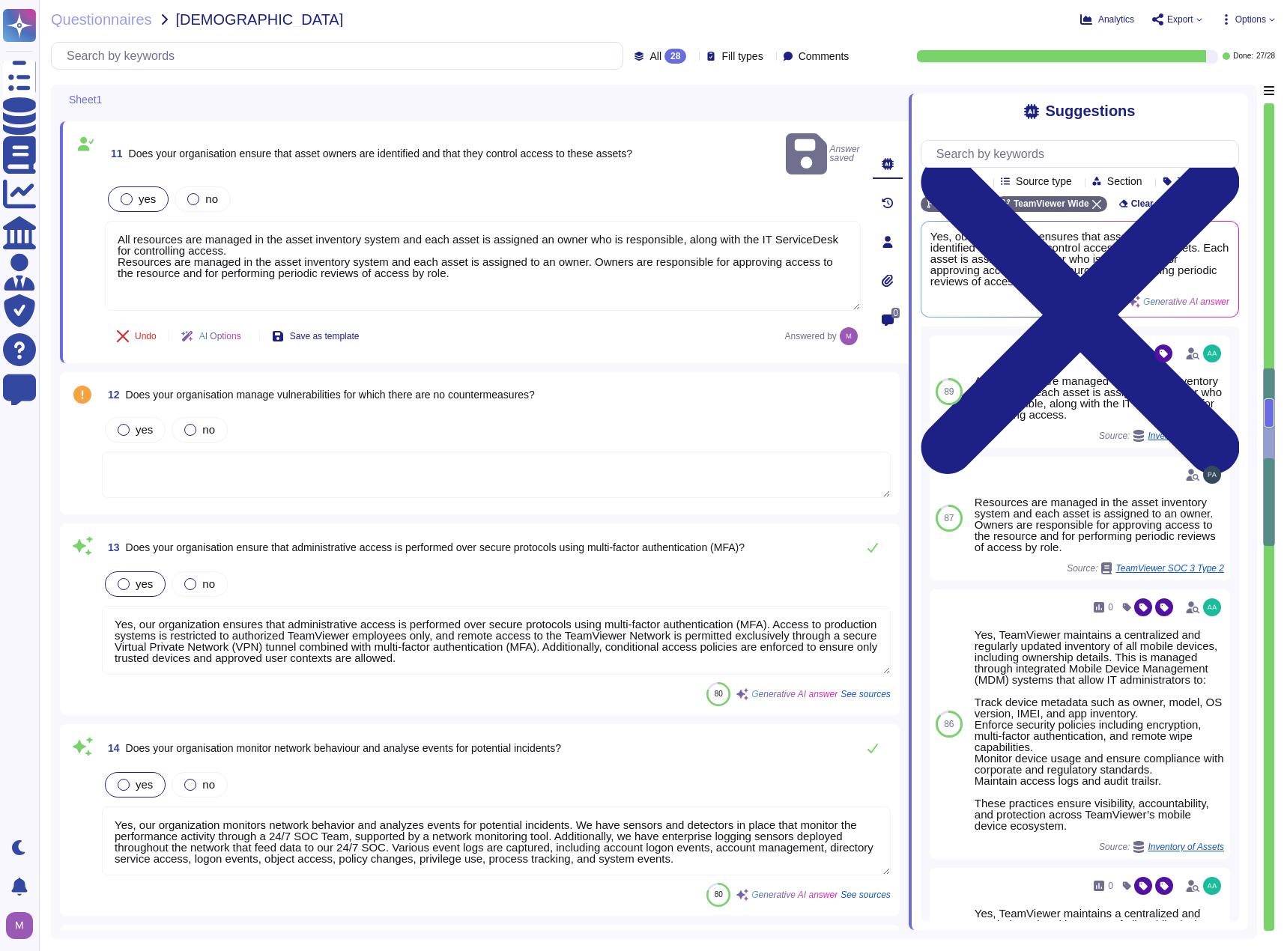
scroll to position [2546, 0]
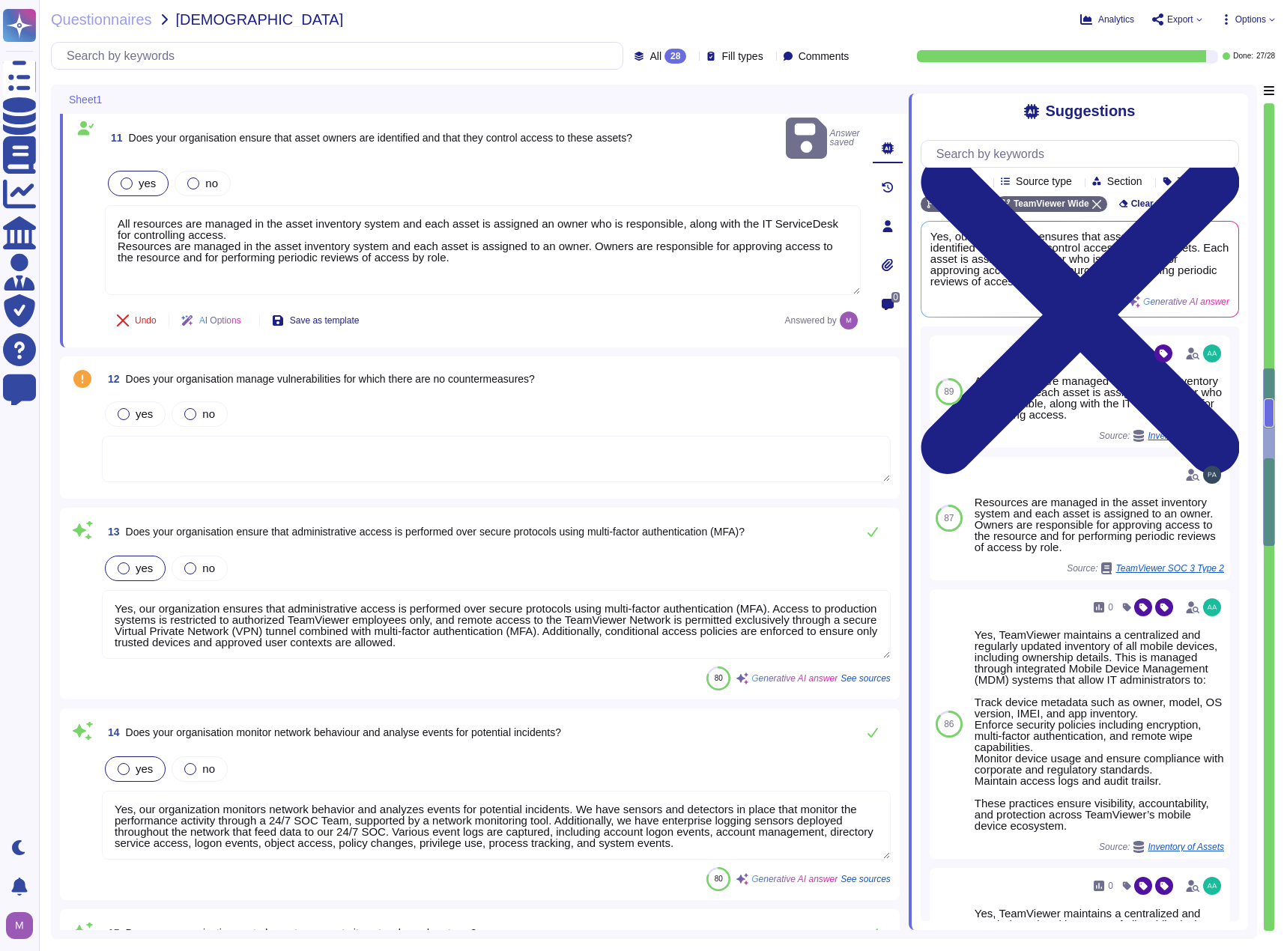
type textarea "Yes, our organization defines and implements a policy for applying security vet…"
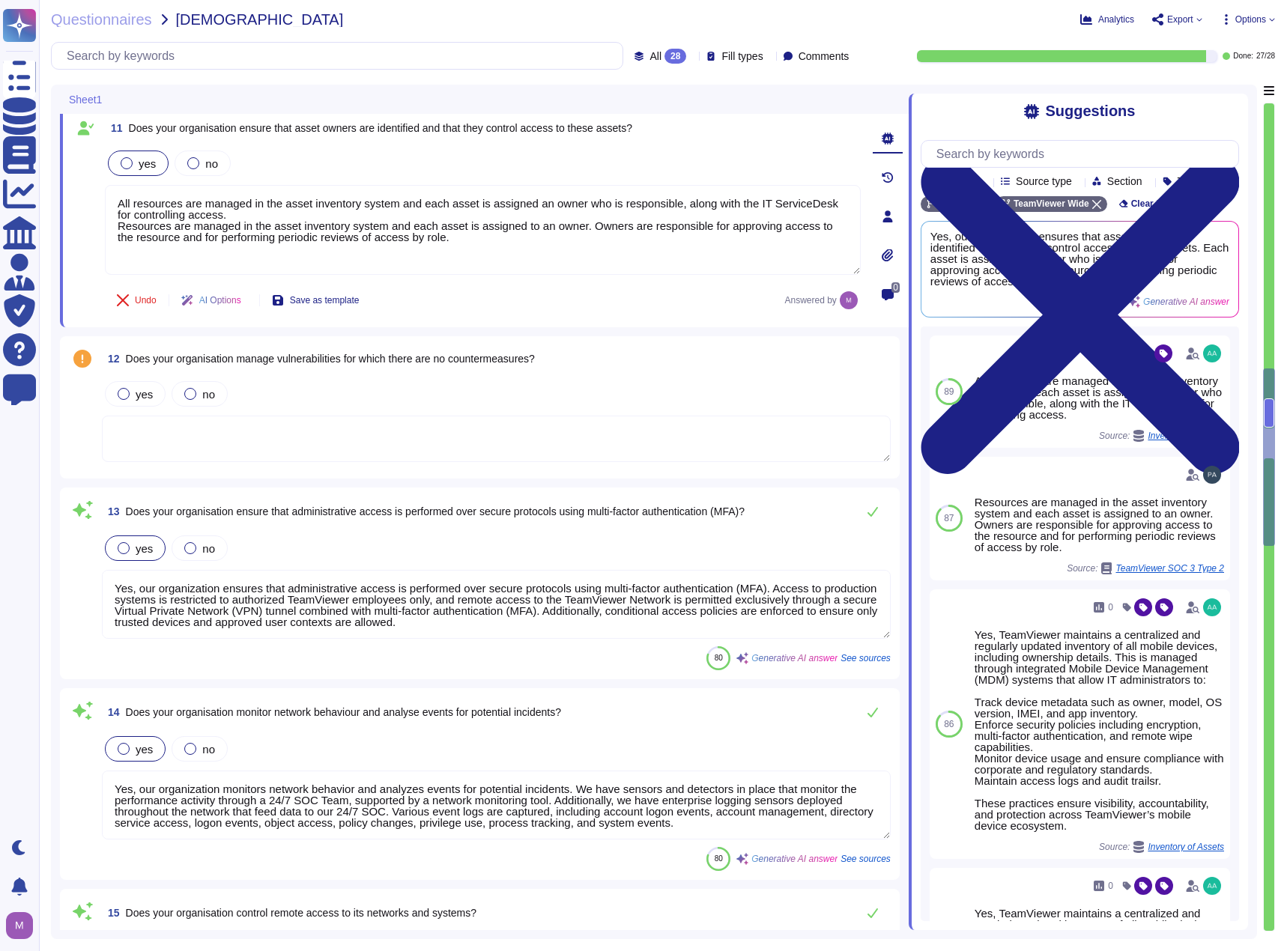
click at [280, 364] on span "Does your organisation manage vulnerabilities for which there are no countermea…" at bounding box center [330, 359] width 409 height 12
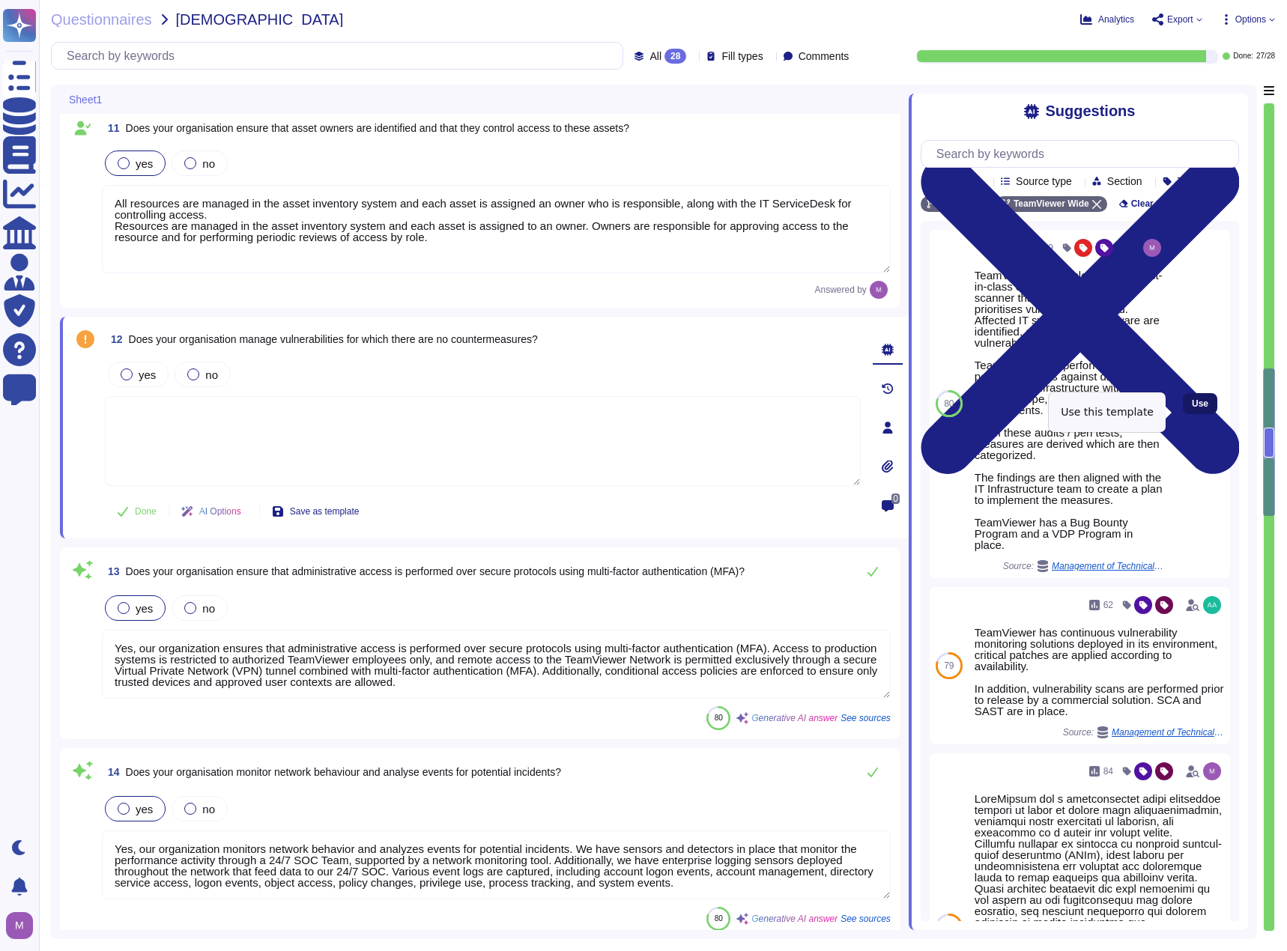
click at [1182, 414] on button "Use" at bounding box center [1199, 403] width 34 height 21
type textarea "TeamViewer has implemented a best-in-class commercial vulnerability scanner tha…"
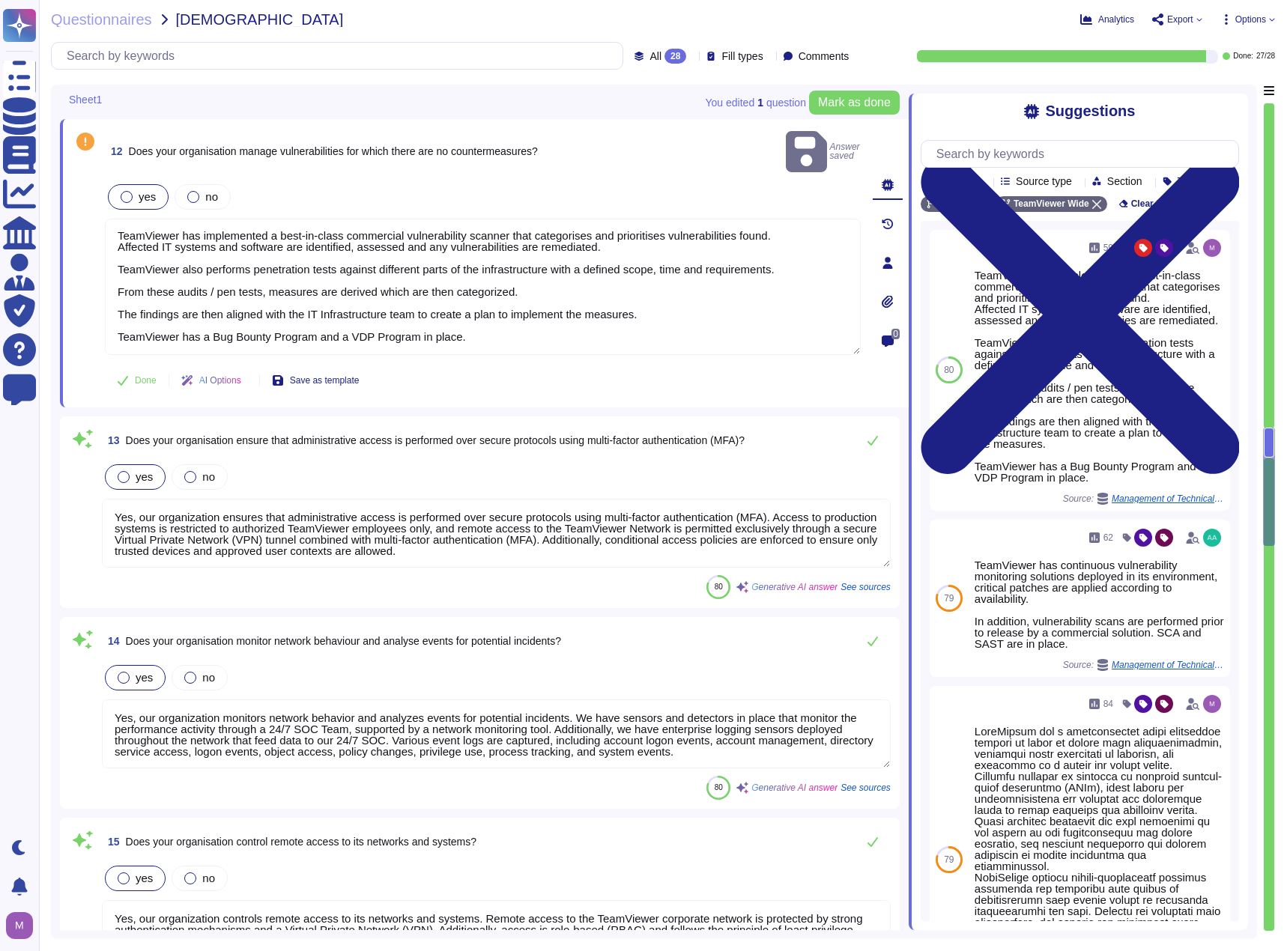
scroll to position [2771, 0]
type textarea "Yes, our organization defines and implements a policy for applying security vet…"
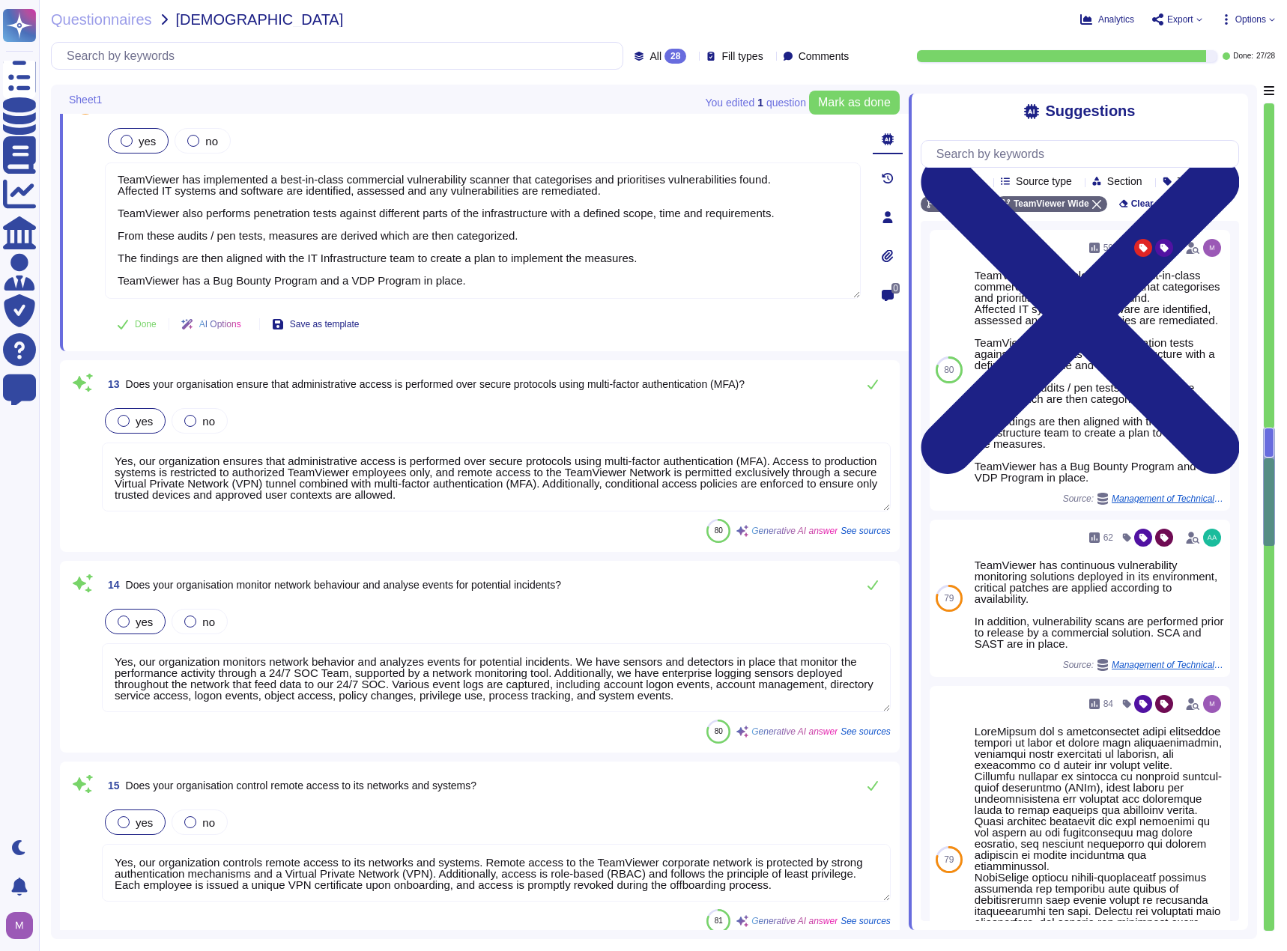
click at [529, 500] on textarea "Yes, our organization ensures that administrative access is performed over secu…" at bounding box center [496, 477] width 789 height 69
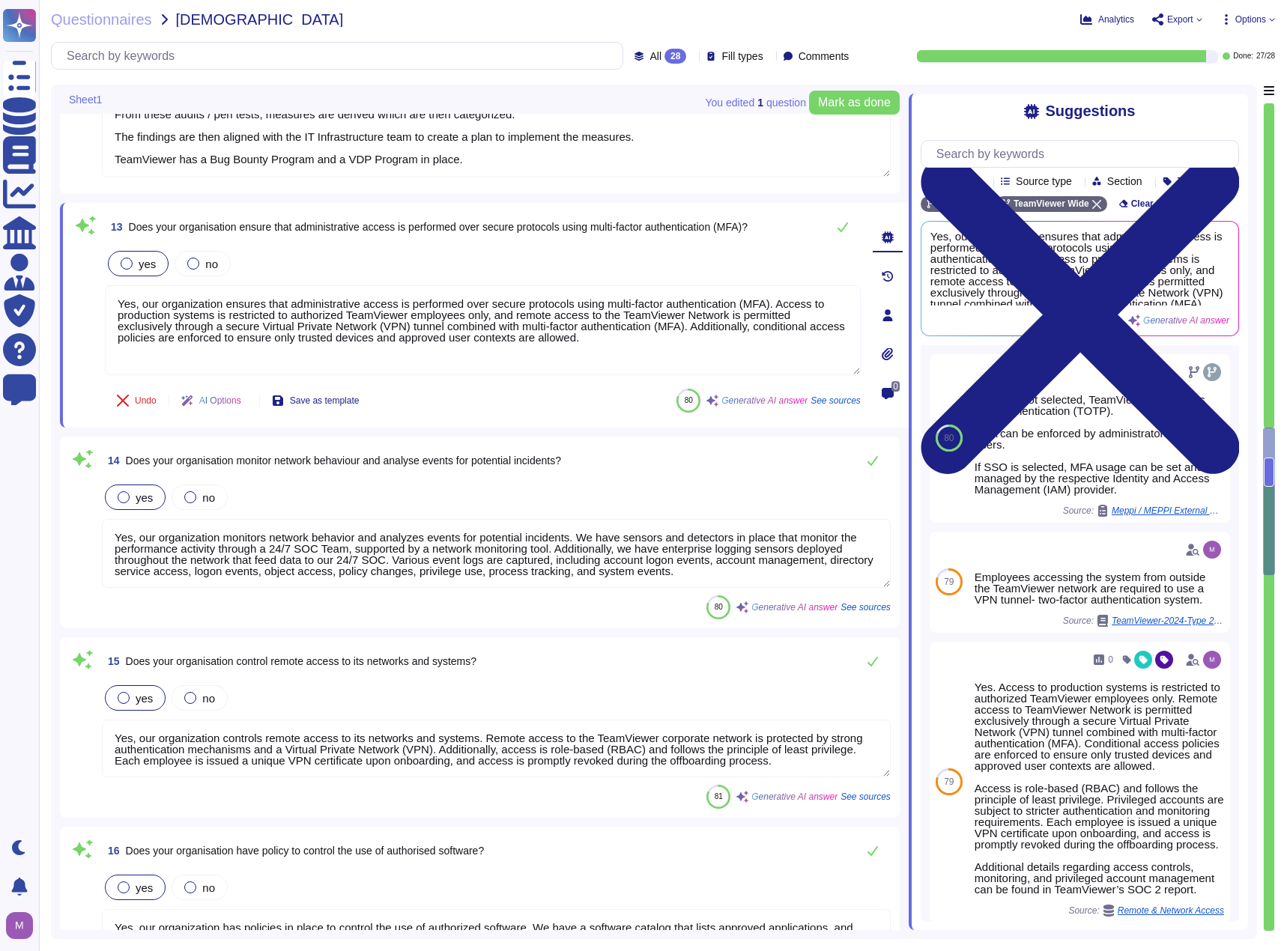
scroll to position [2920, 0]
type textarea "Yes, our organization has a policy to secure organizational assets when individ…"
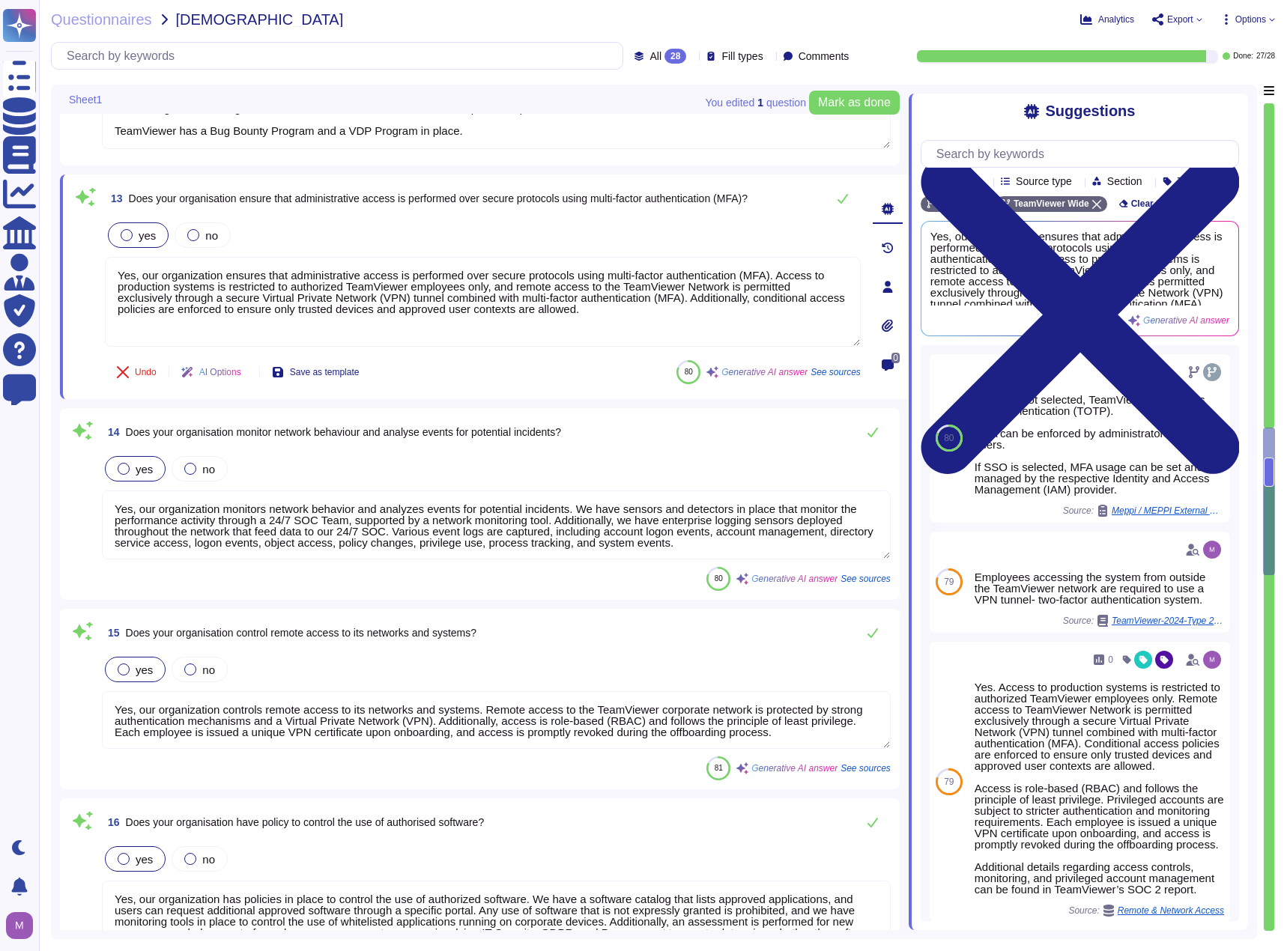
scroll to position [1, 0]
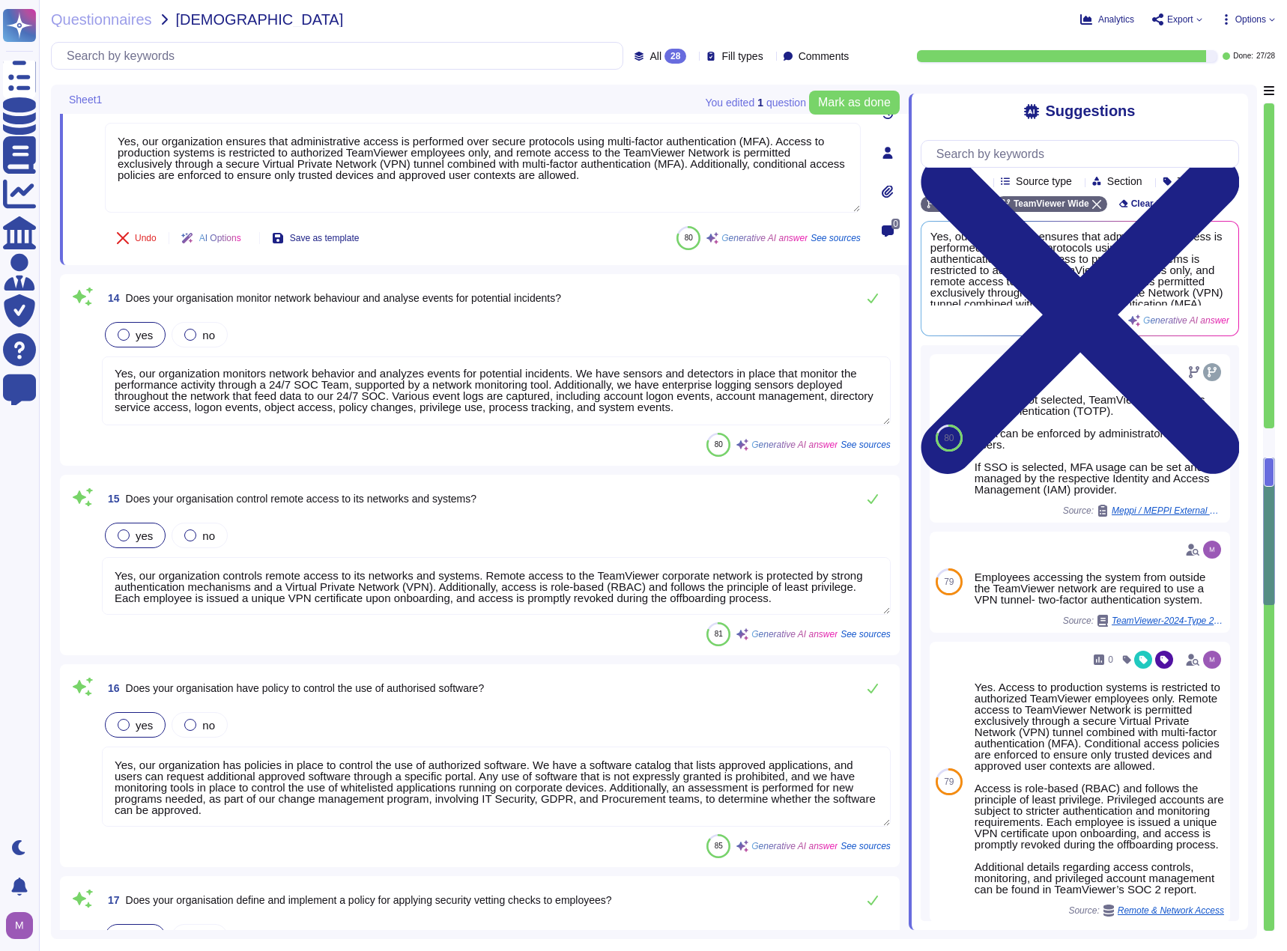
type textarea "Yes, our organization maintains patching metrics and assesses patching performa…"
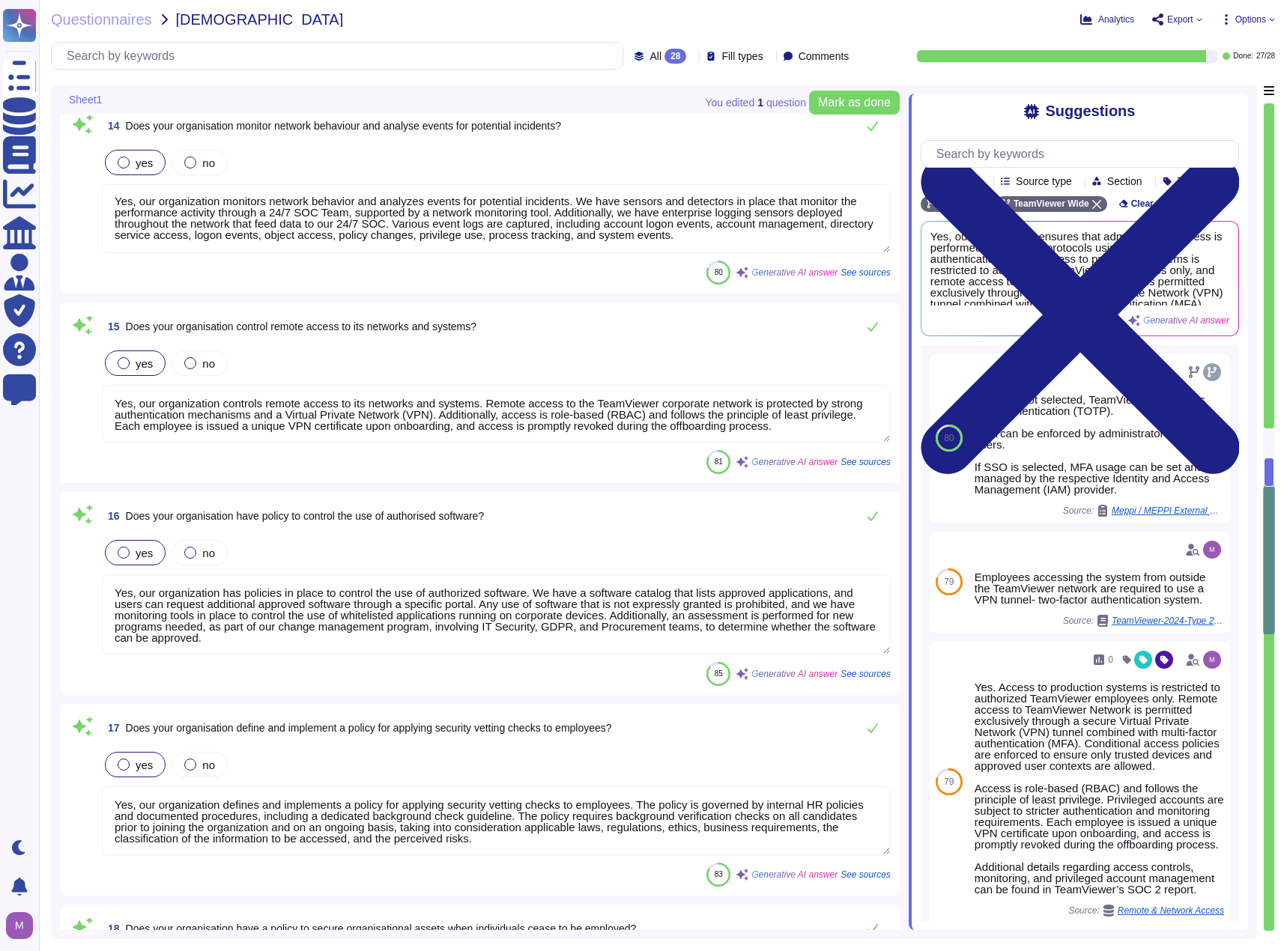
scroll to position [3220, 0]
type textarea "Yes, our organization deploys network monitoring techniques that complement tra…"
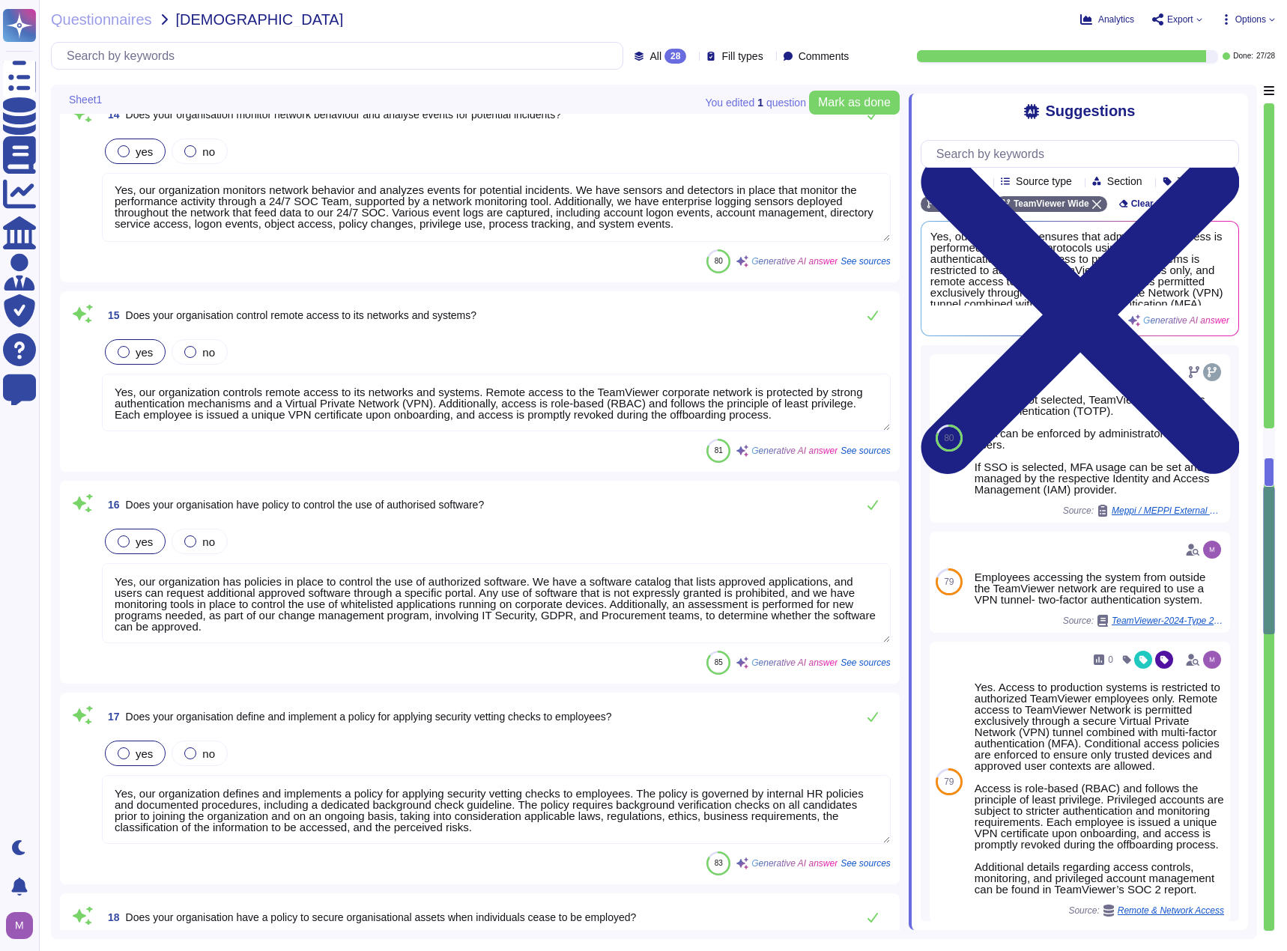
click at [396, 600] on textarea "Yes, our organization has policies in place to control the use of authorized so…" at bounding box center [496, 603] width 789 height 80
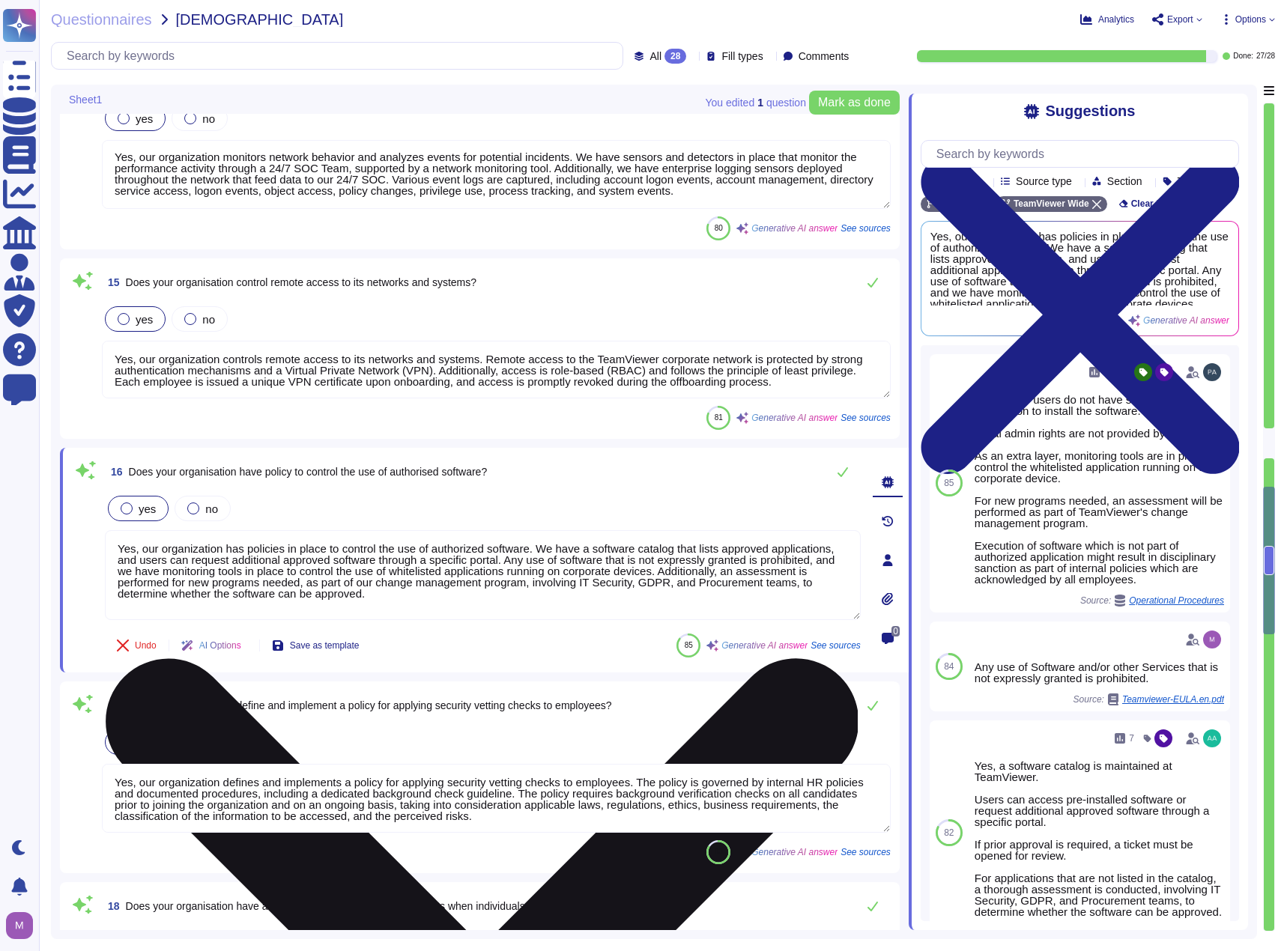
drag, startPoint x: 535, startPoint y: 547, endPoint x: 780, endPoint y: 593, distance: 248.4
click at [780, 593] on textarea "Yes, our organization has policies in place to control the use of authorized so…" at bounding box center [483, 575] width 756 height 90
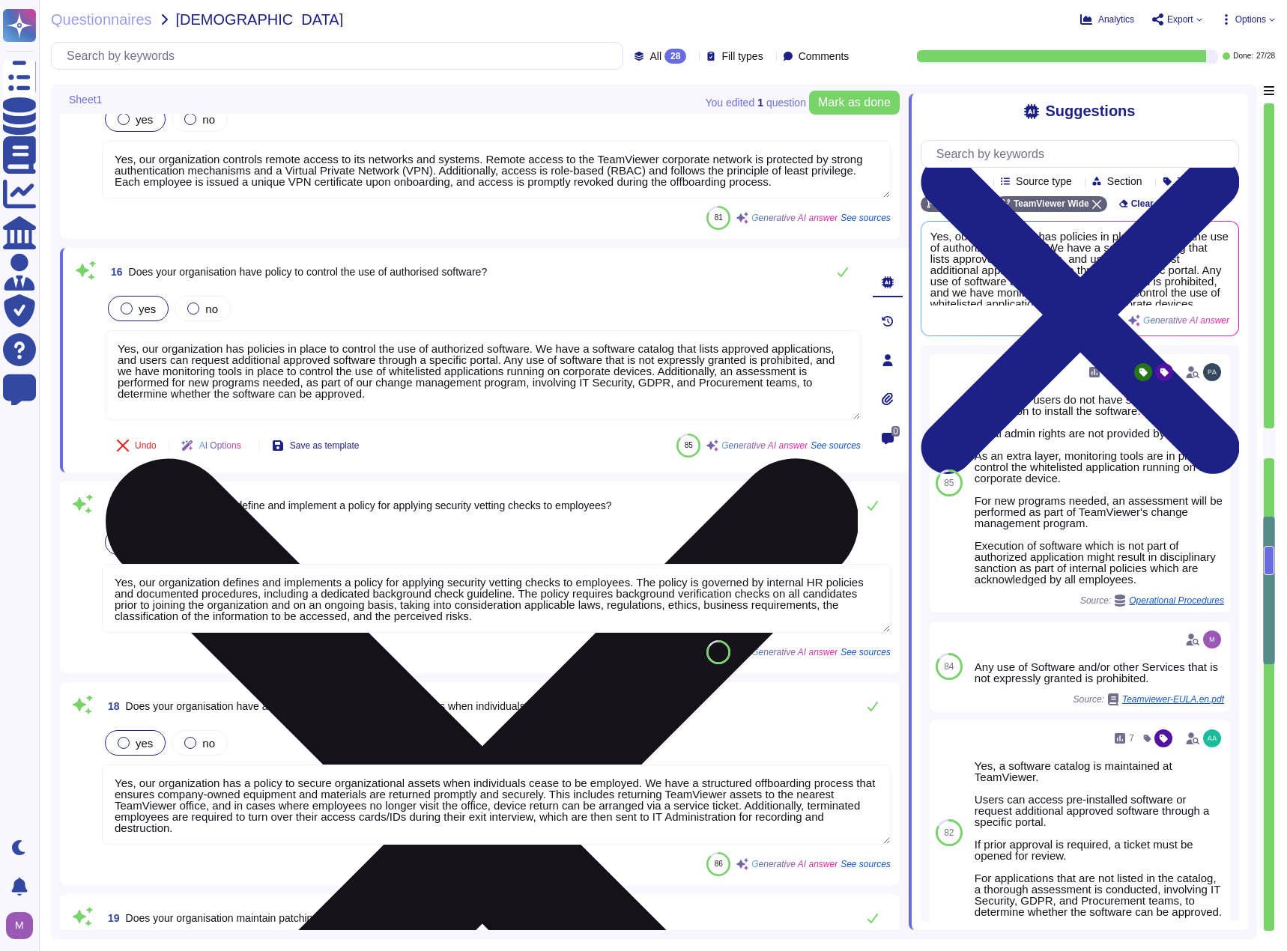
type textarea "TeamViewer employs various Firewalls and threat protection systems to filter un…"
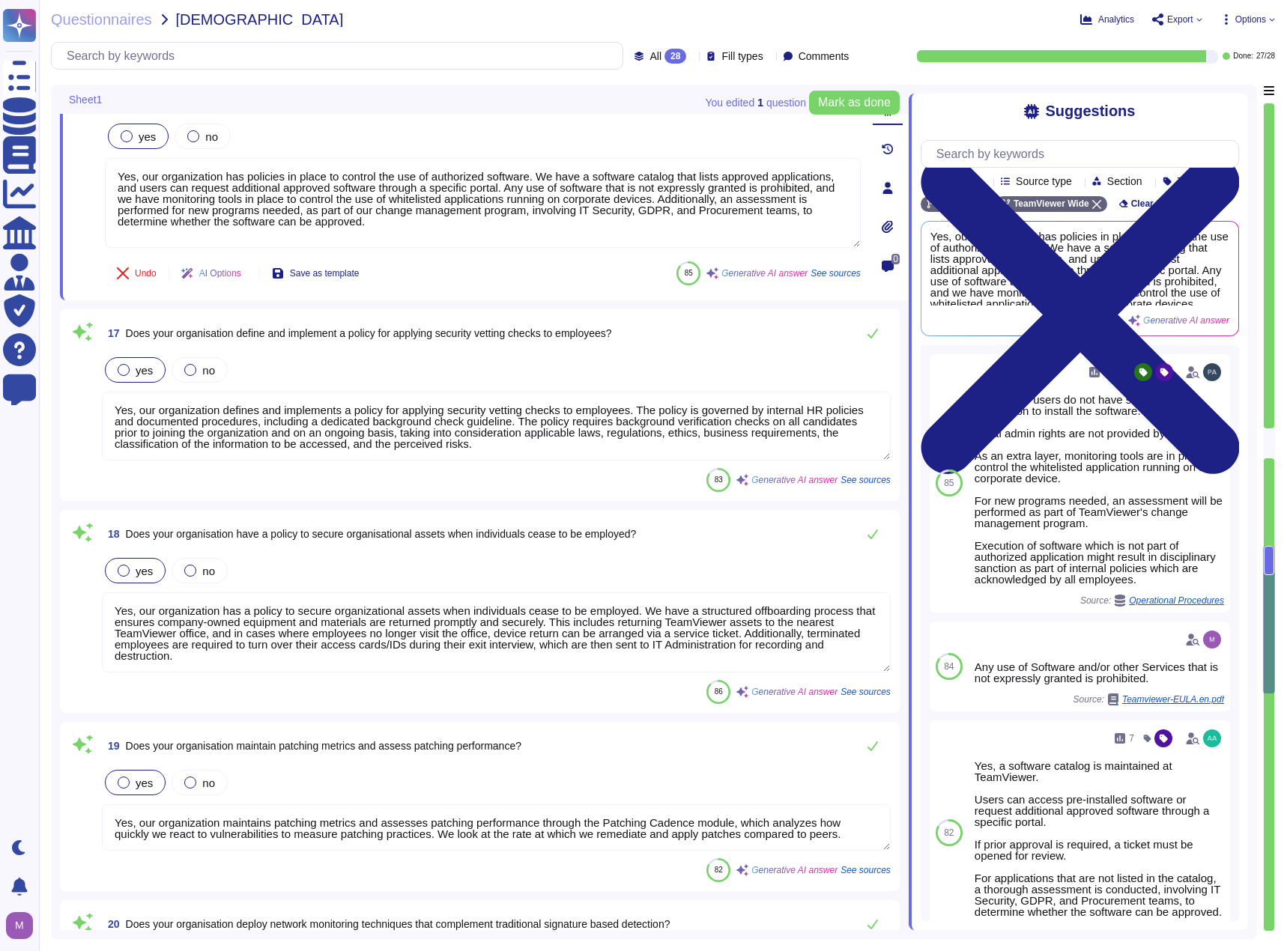
scroll to position [3594, 0]
type textarea "Our organization deploys electronic intrusion detection systems within data ser…"
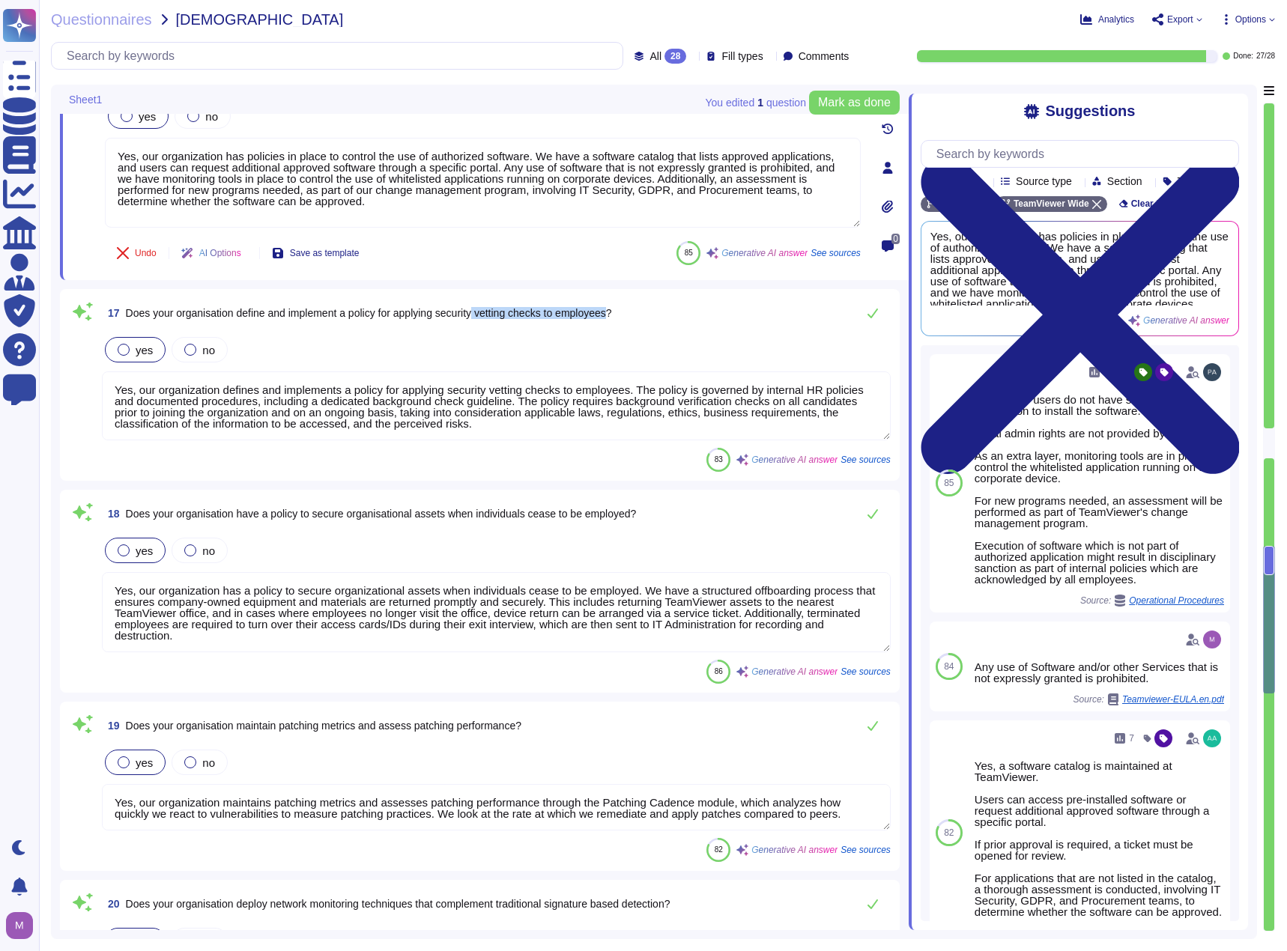
drag, startPoint x: 486, startPoint y: 311, endPoint x: 623, endPoint y: 312, distance: 137.0
click at [612, 312] on span "Does your organisation define and implement a policy for applying security vett…" at bounding box center [369, 313] width 486 height 12
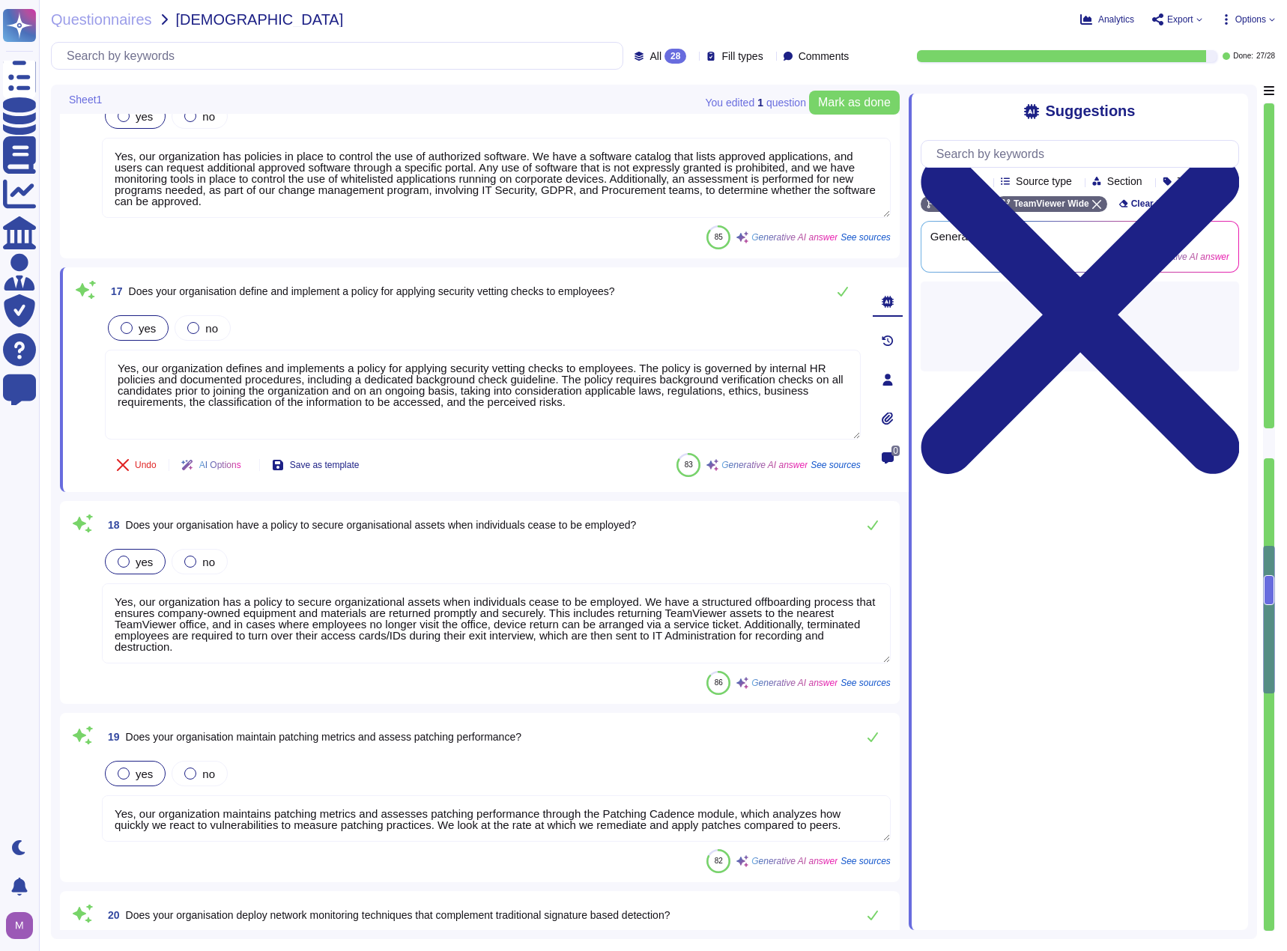
type textarea "Our organization deploys electronic intrusion detection systems within data ser…"
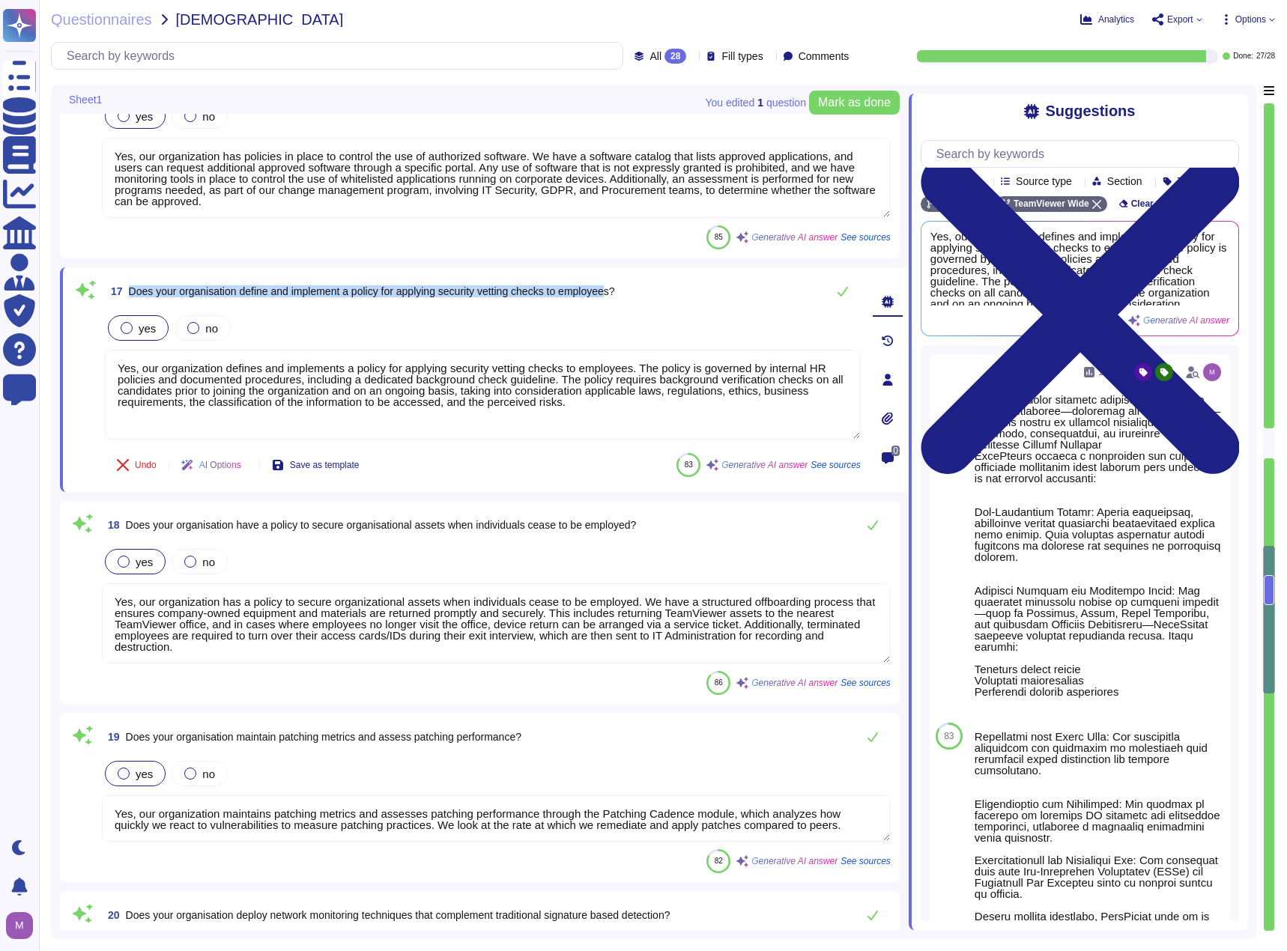
drag, startPoint x: 586, startPoint y: 294, endPoint x: 133, endPoint y: 295, distance: 453.8
click at [133, 295] on span "Does your organisation define and implement a policy for applying security vett…" at bounding box center [372, 291] width 486 height 12
copy span "Does your organisation define and implement a policy for applying security vett…"
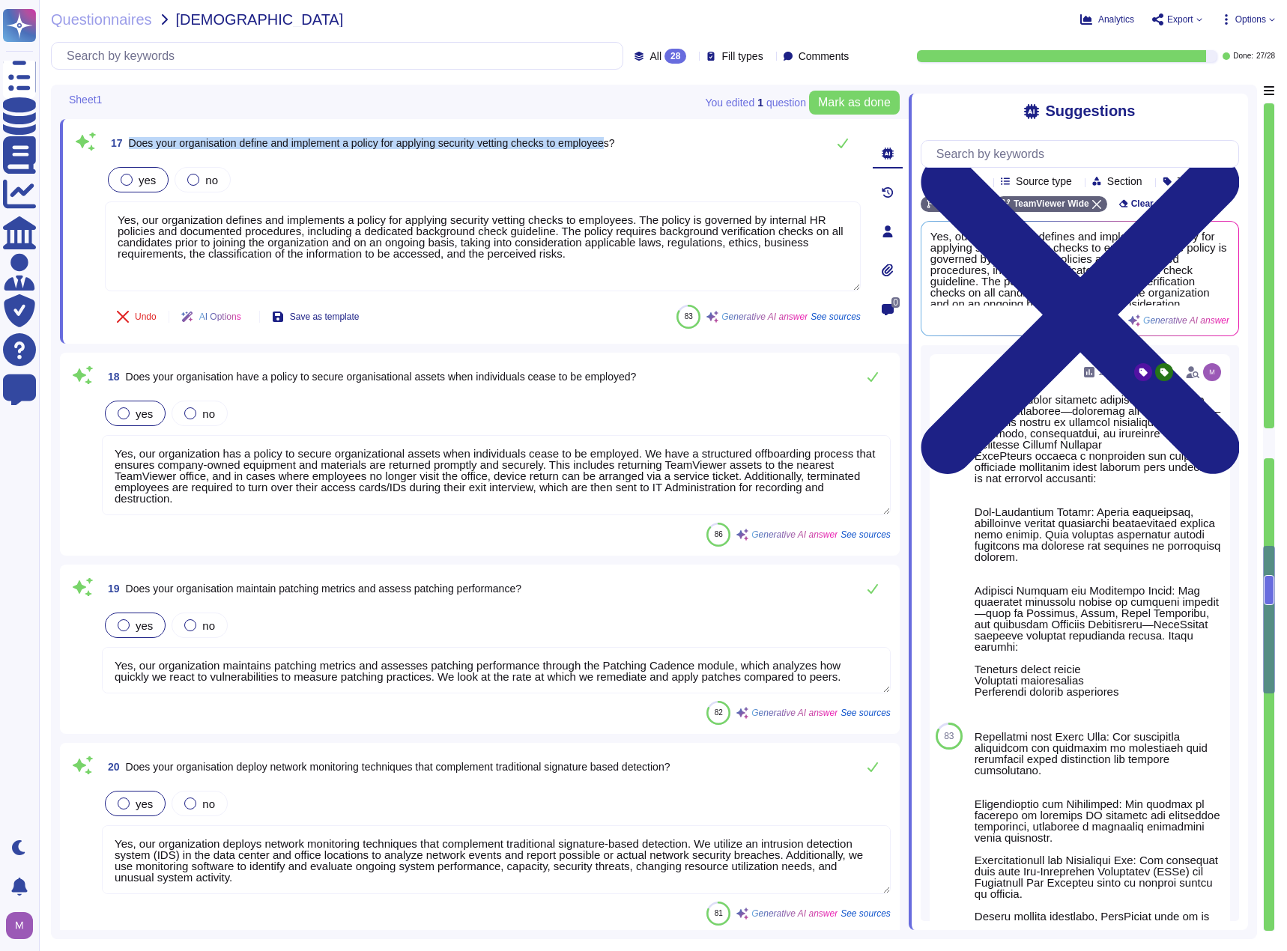
scroll to position [3819, 0]
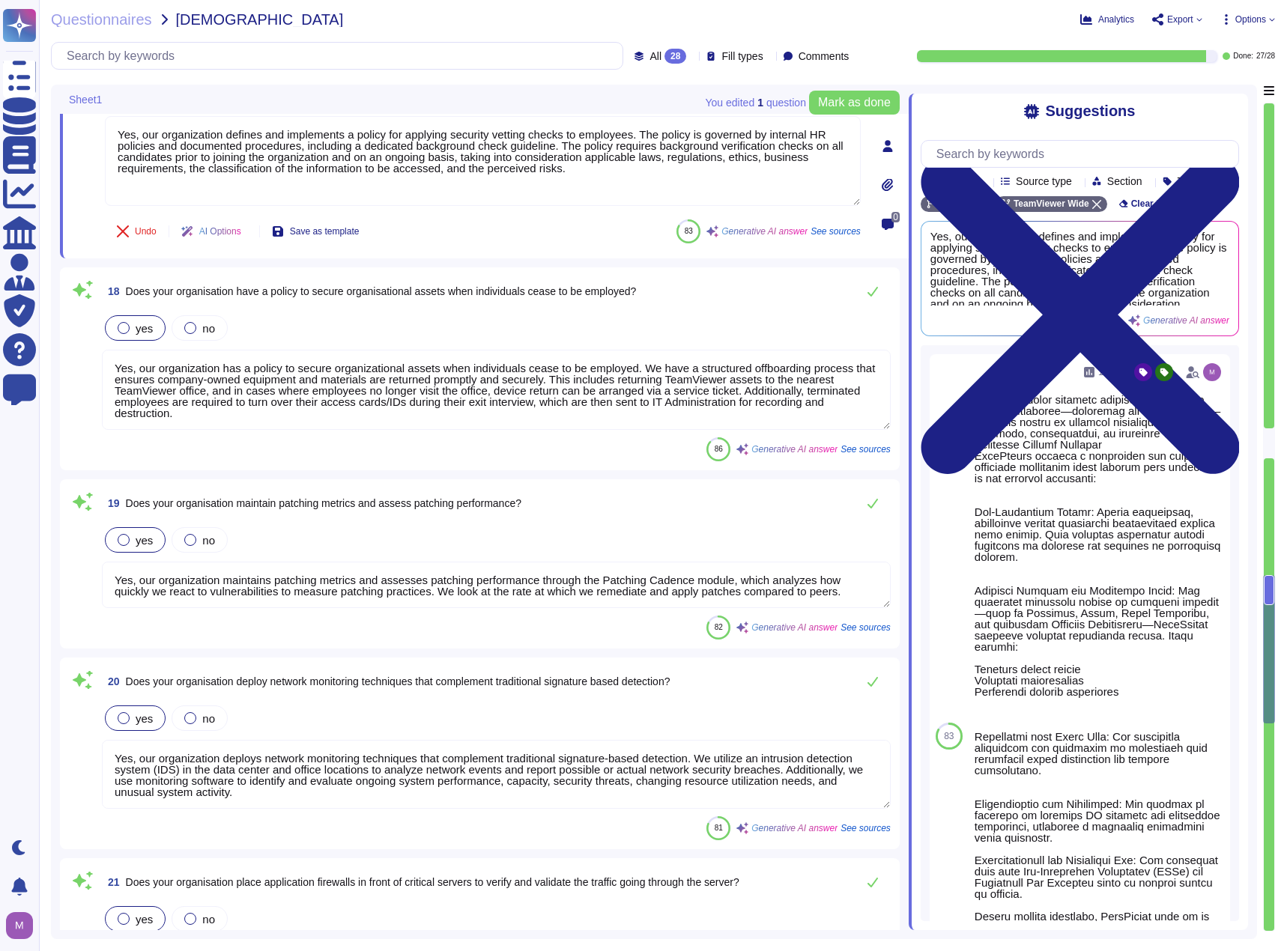
type textarea "Yes, our organization defines and implements a policy to control installations …"
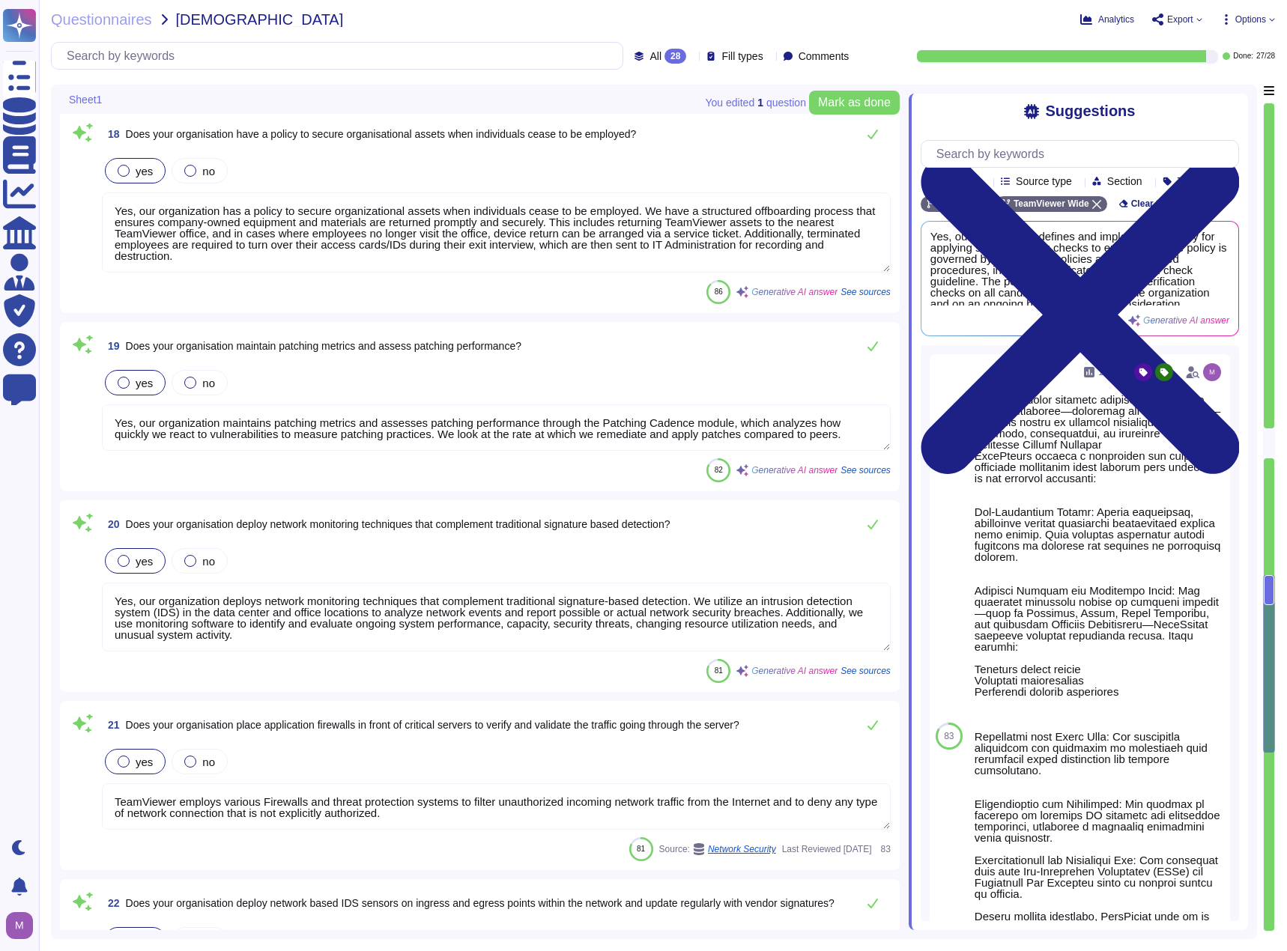
type textarea "Yes, our organization controls the flow of information through network boundari…"
click at [176, 416] on textarea "Yes, our organization maintains patching metrics and assesses patching performa…" at bounding box center [496, 426] width 789 height 46
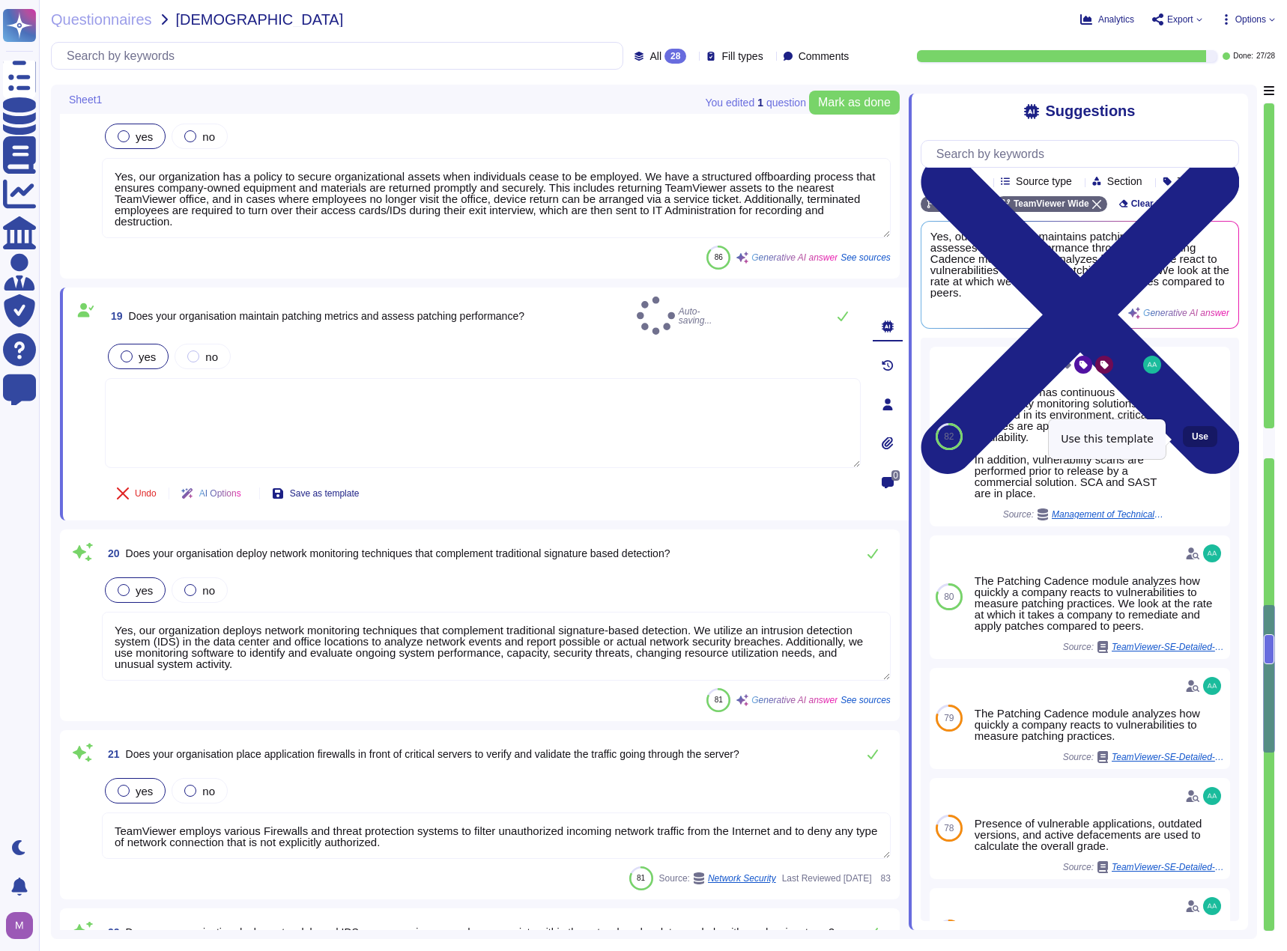
click at [1191, 440] on span "Use" at bounding box center [1199, 436] width 16 height 9
type textarea "TeamViewer has continuous vulnerability monitoring solutions deployed in its en…"
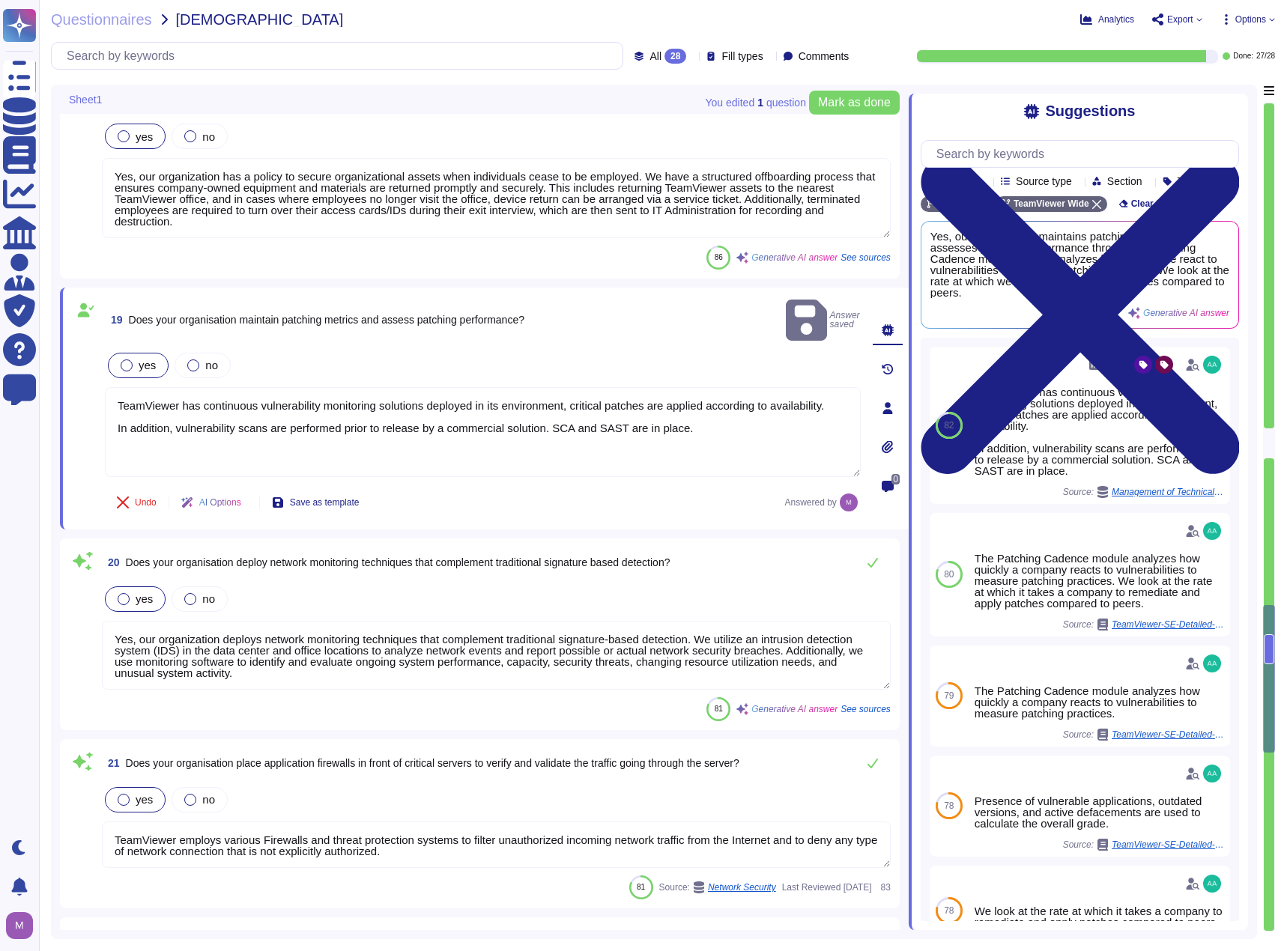
type textarea "Yes, our organization controls the flow of information through network boundari…"
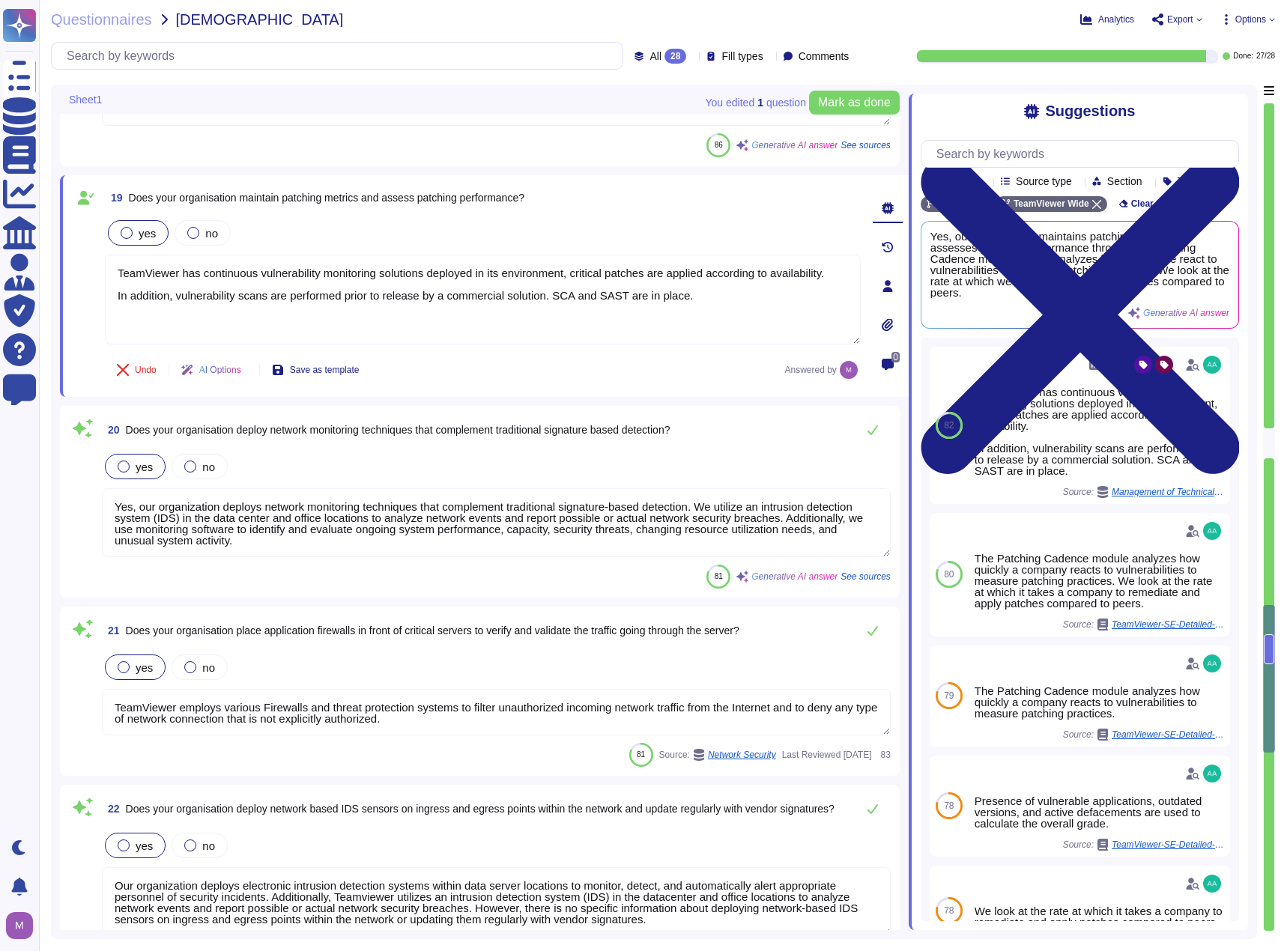
scroll to position [4119, 0]
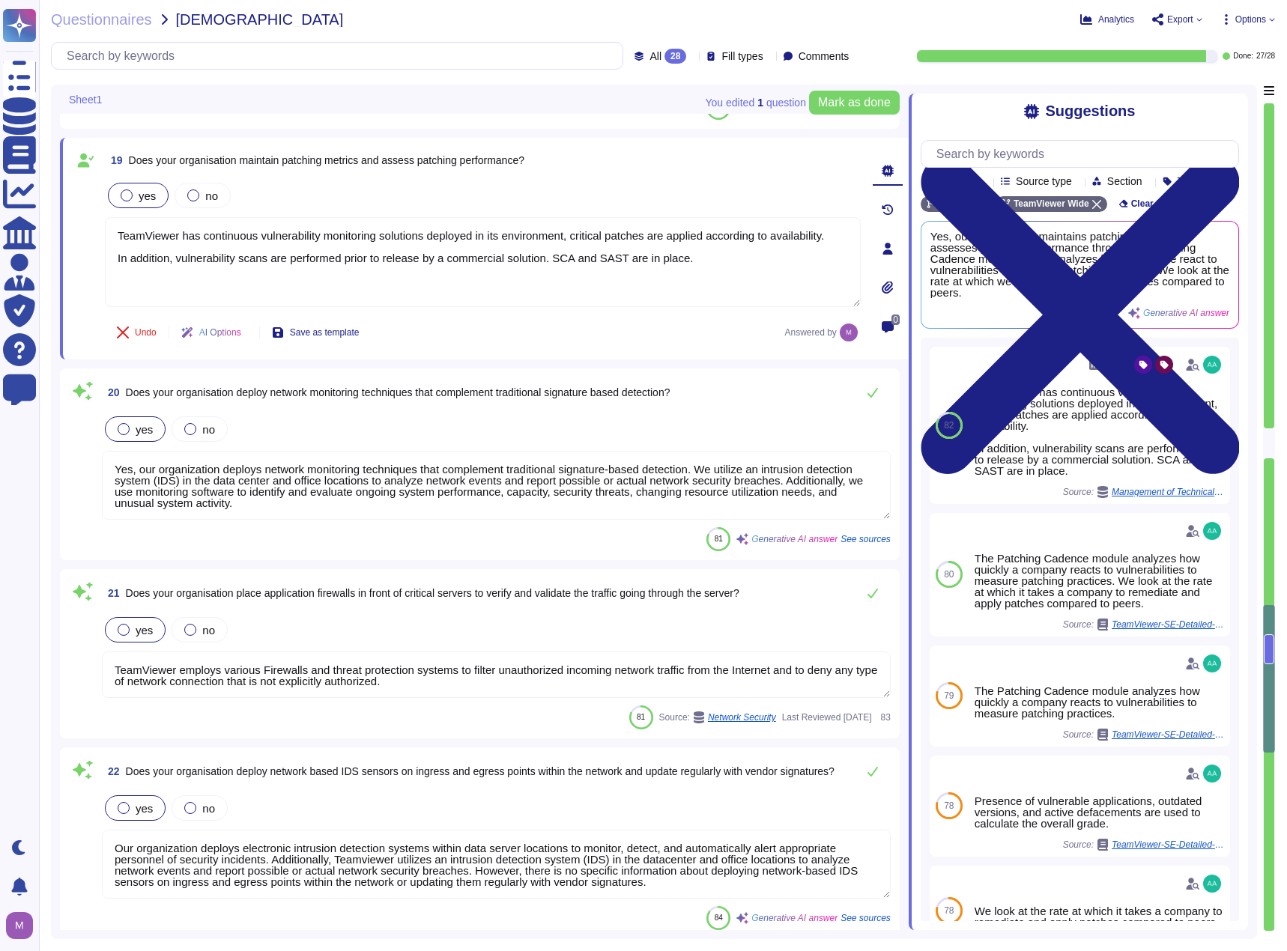
click at [662, 497] on textarea "Yes, our organization deploys network monitoring techniques that complement tra…" at bounding box center [496, 485] width 789 height 69
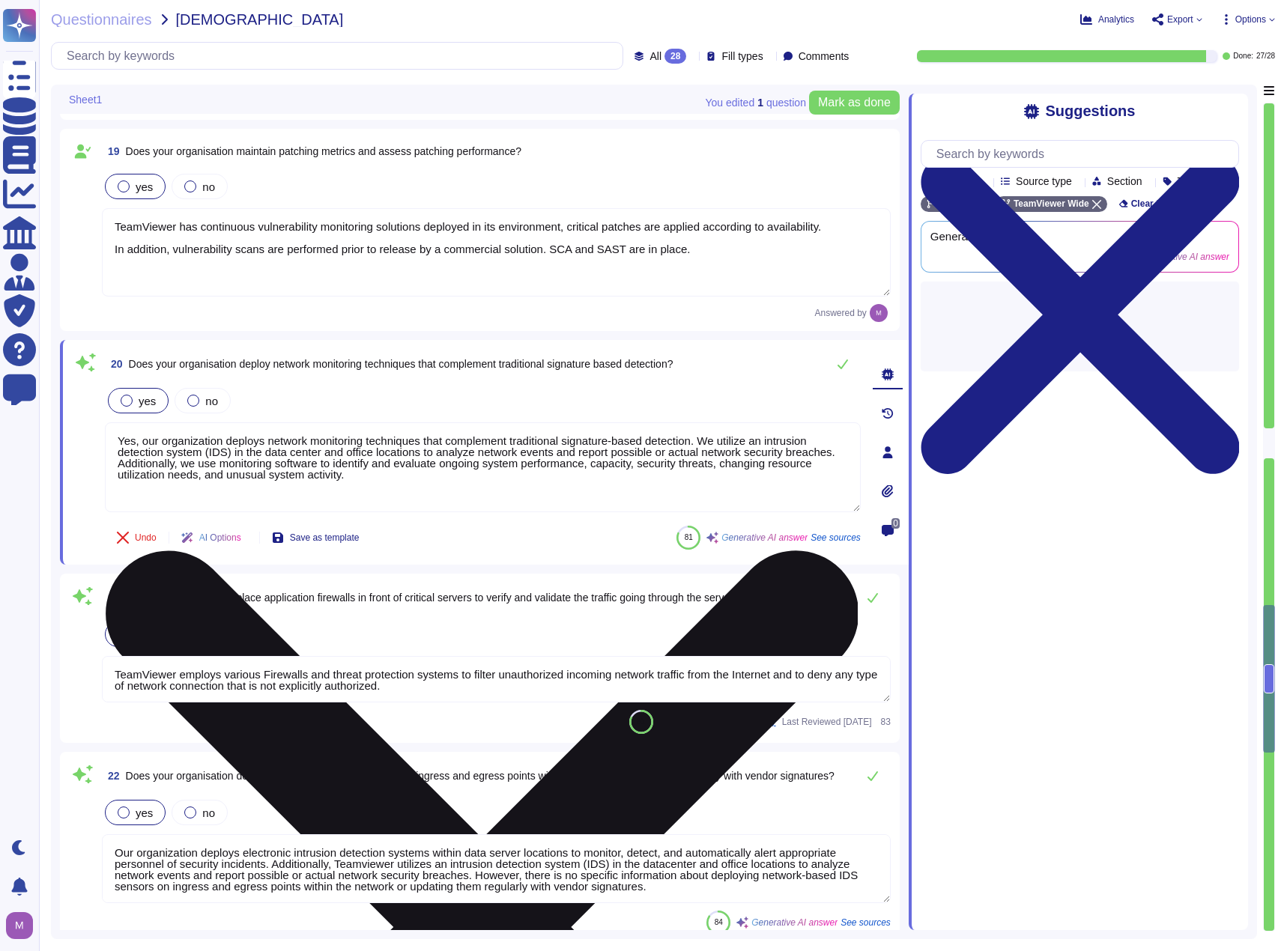
type textarea "Yes, our organization controls the flow of information through network boundari…"
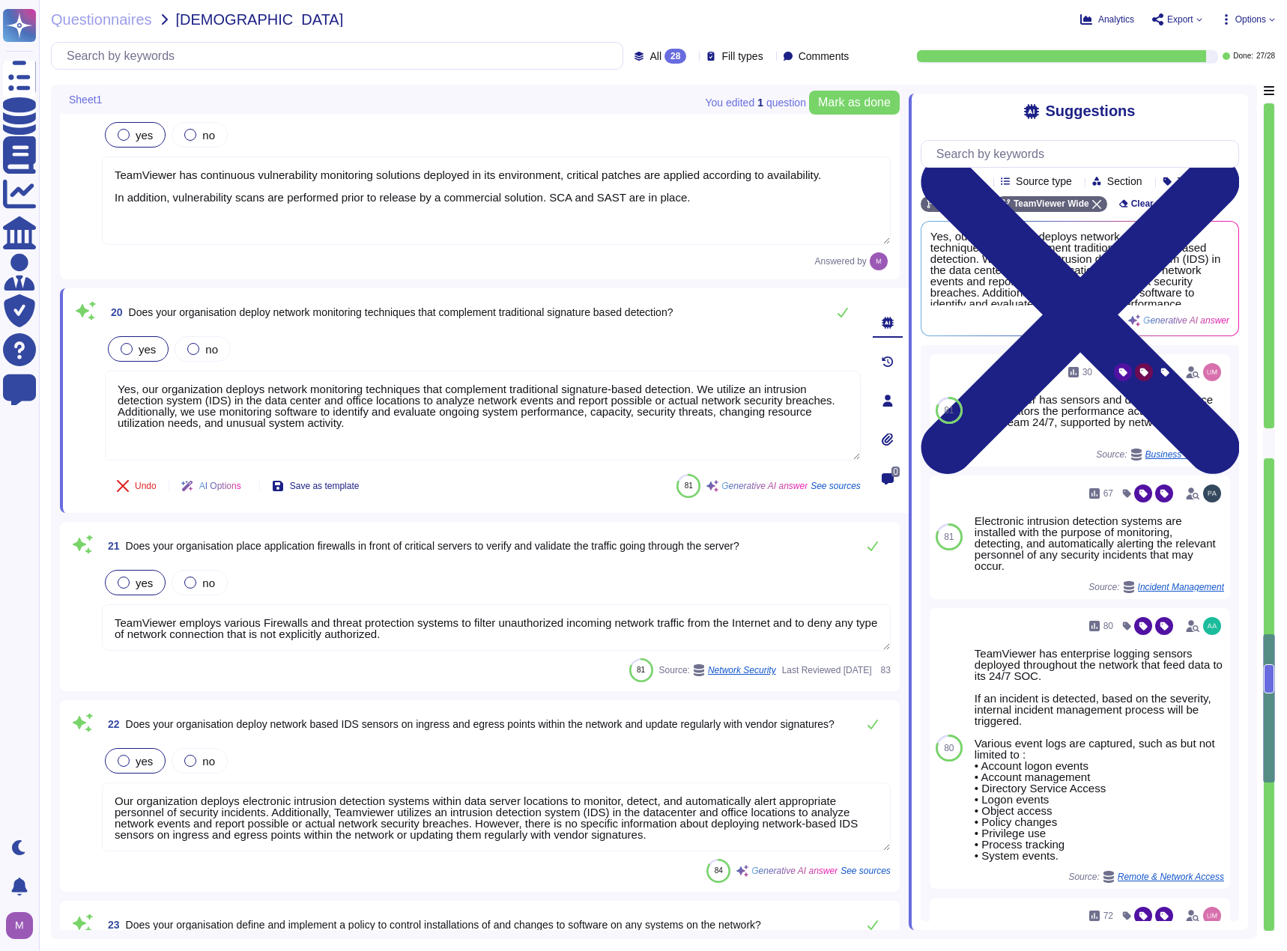
type textarea "Yes, our organization ensures that networks are designed to incorporate securit…"
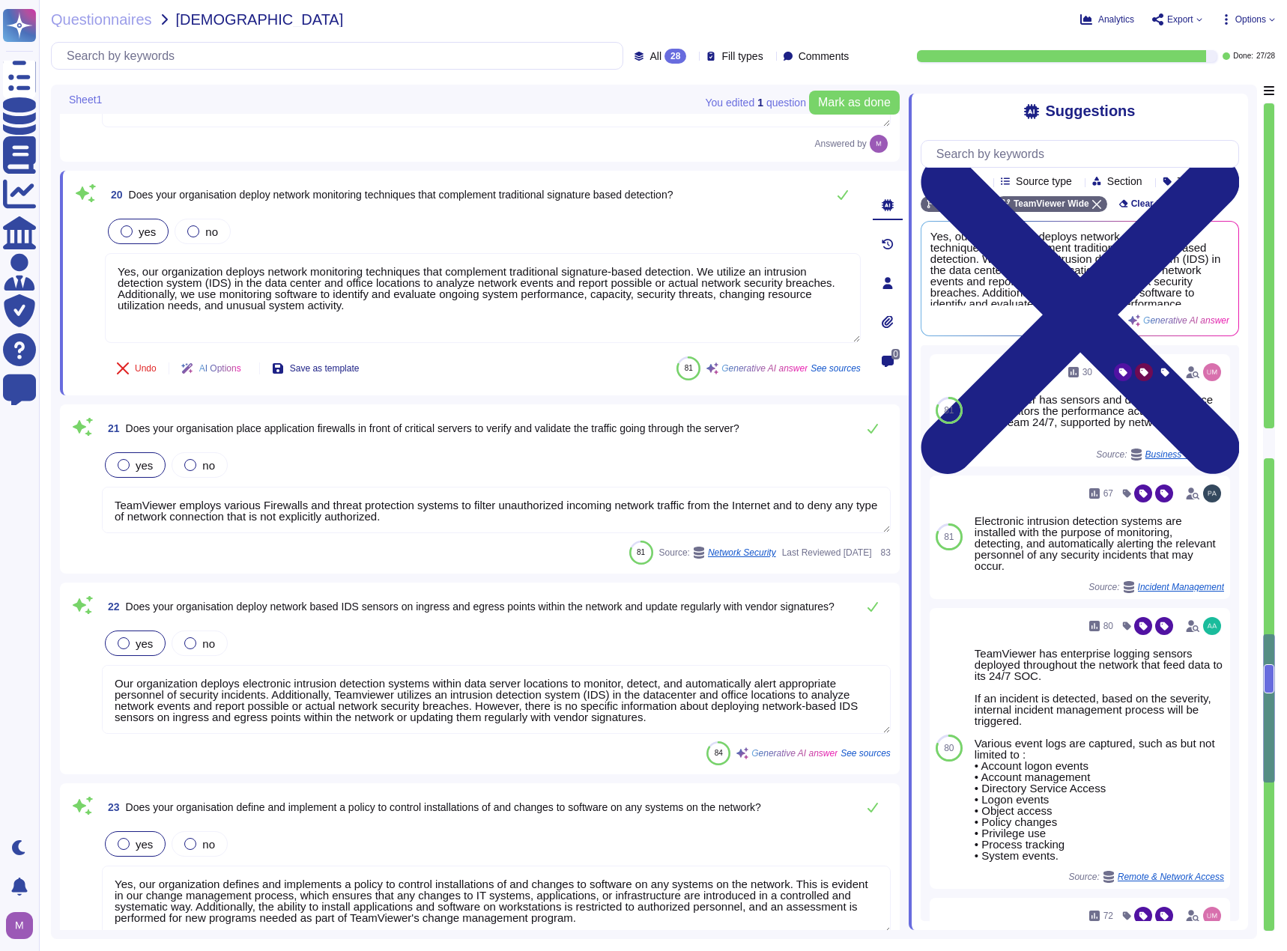
scroll to position [4268, 0]
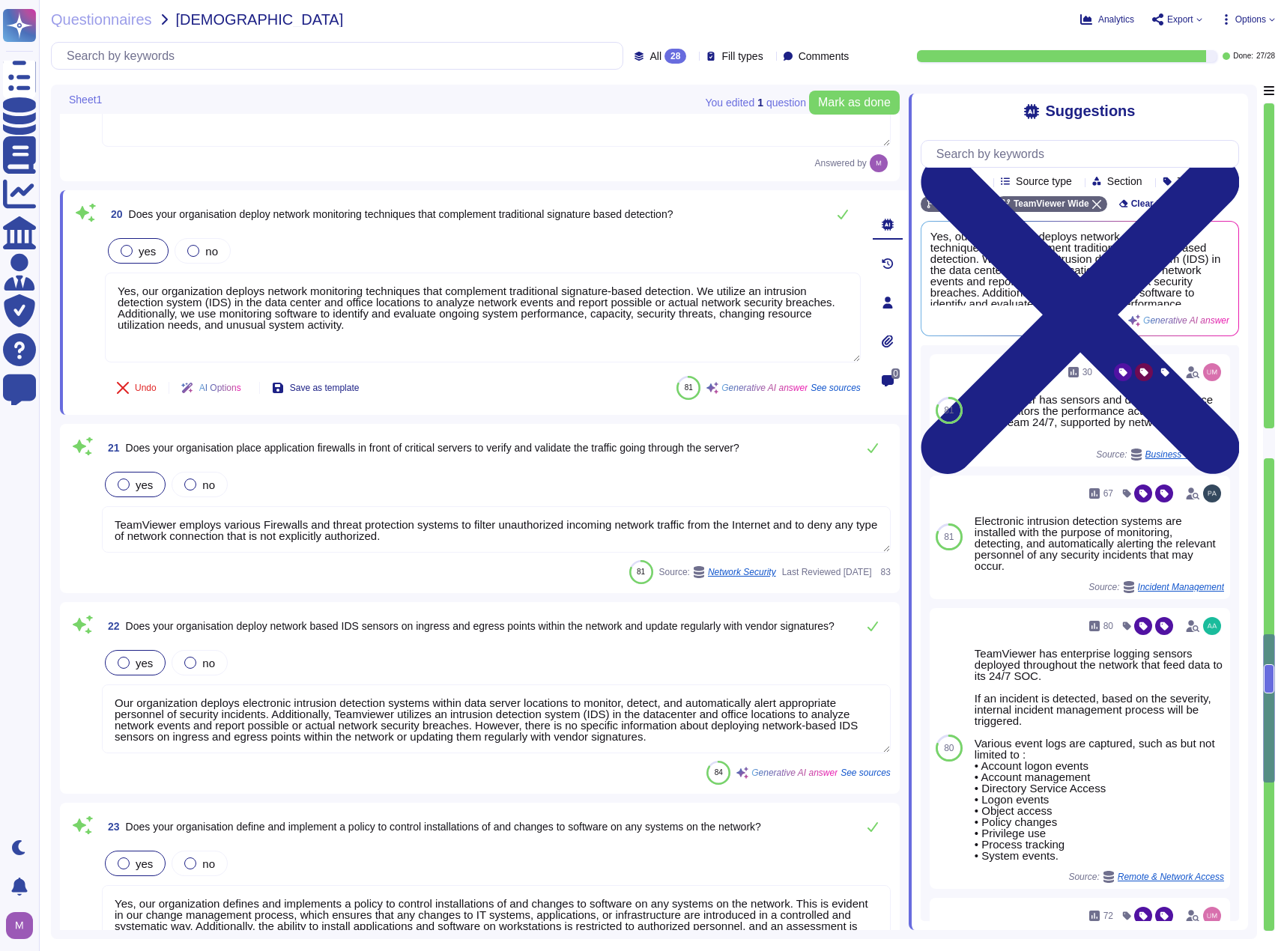
click at [332, 520] on textarea "TeamViewer employs various Firewalls and threat protection systems to filter un…" at bounding box center [496, 529] width 789 height 46
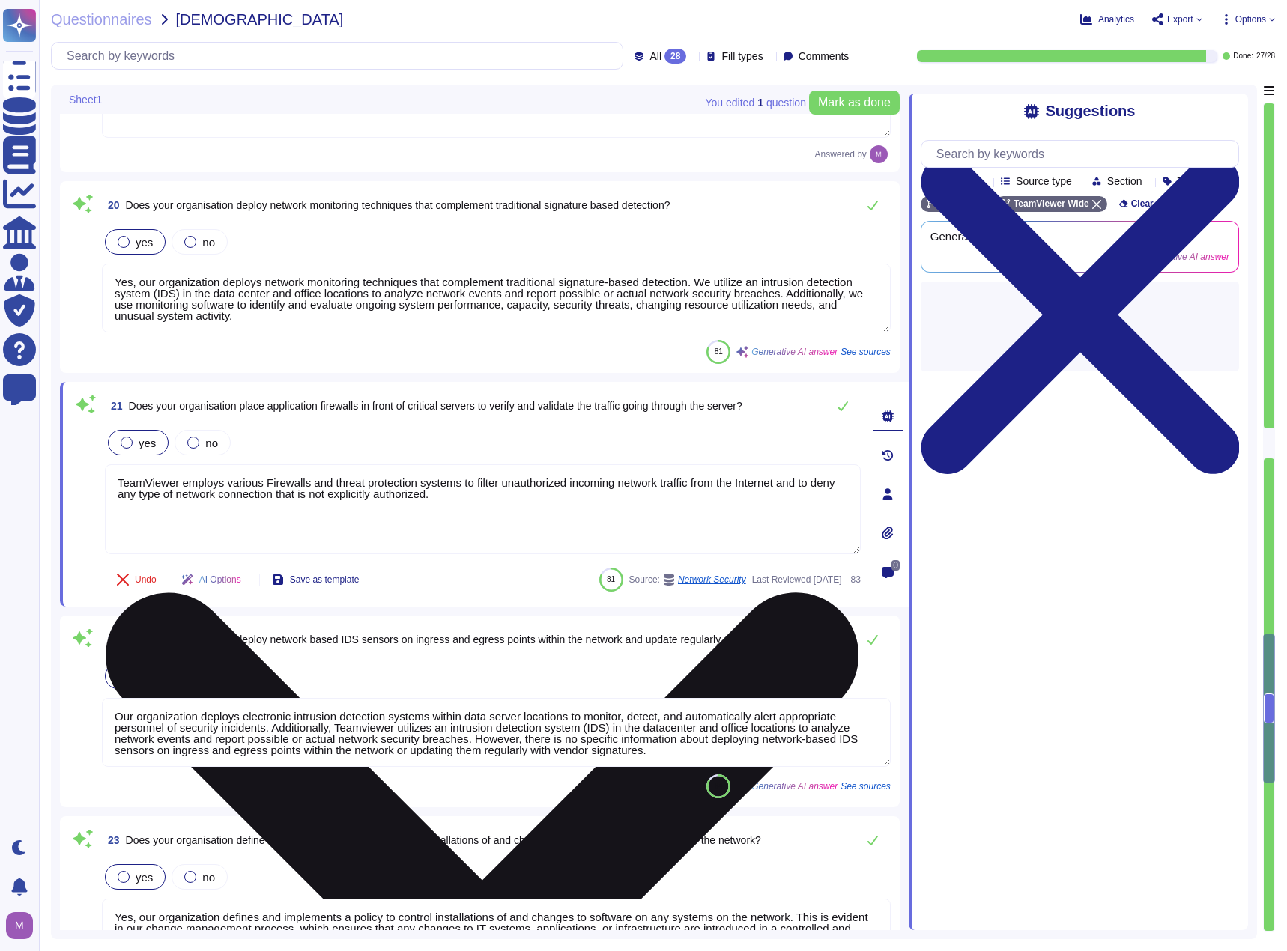
type textarea "Yes, our organization ensures that networks are designed to incorporate securit…"
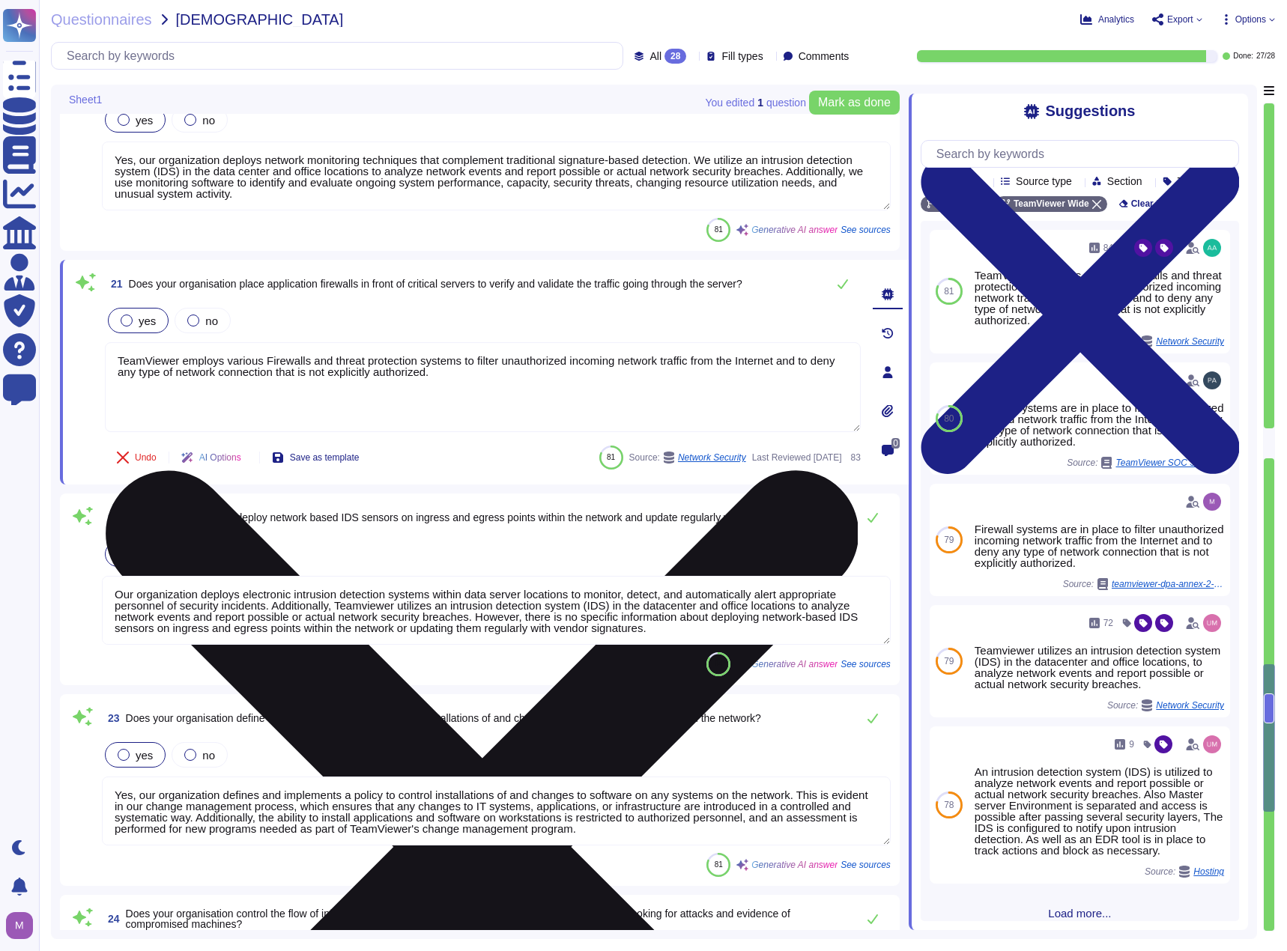
scroll to position [4418, 0]
type textarea "Yes, our organization ensures data loss prevention (DLP) at network egress poin…"
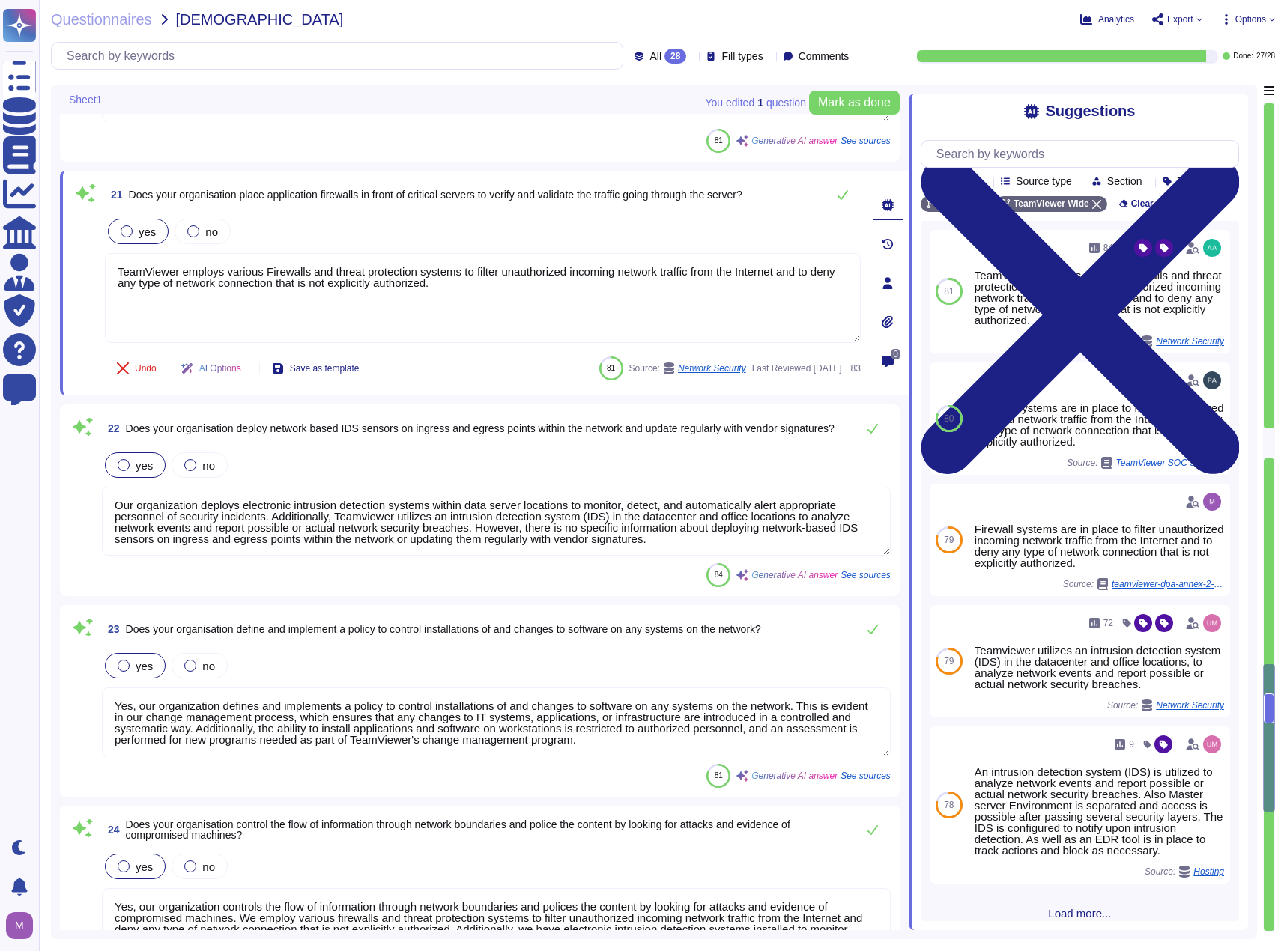
scroll to position [4493, 0]
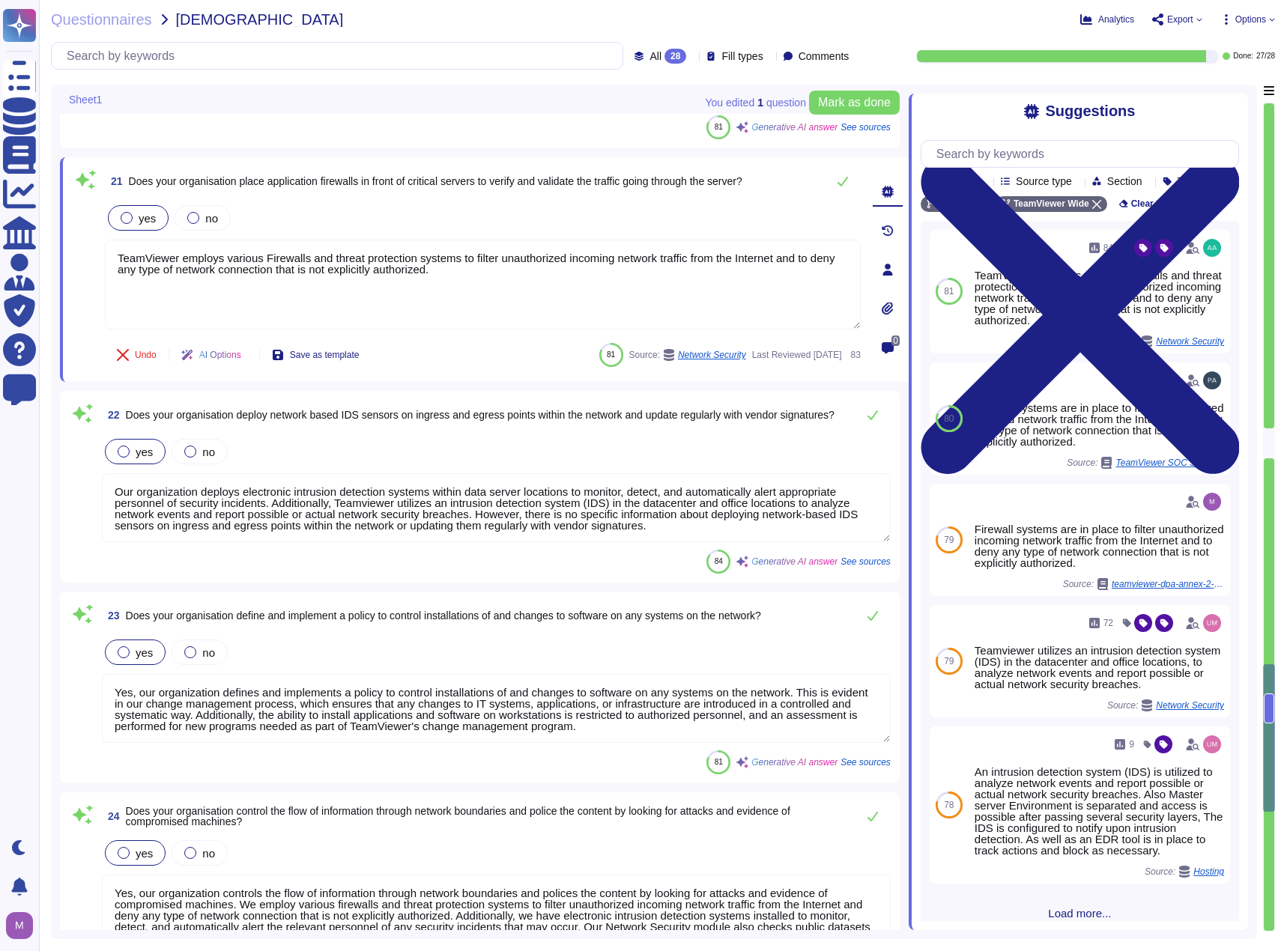
click at [190, 494] on textarea "Our organization deploys electronic intrusion detection systems within data ser…" at bounding box center [496, 507] width 789 height 69
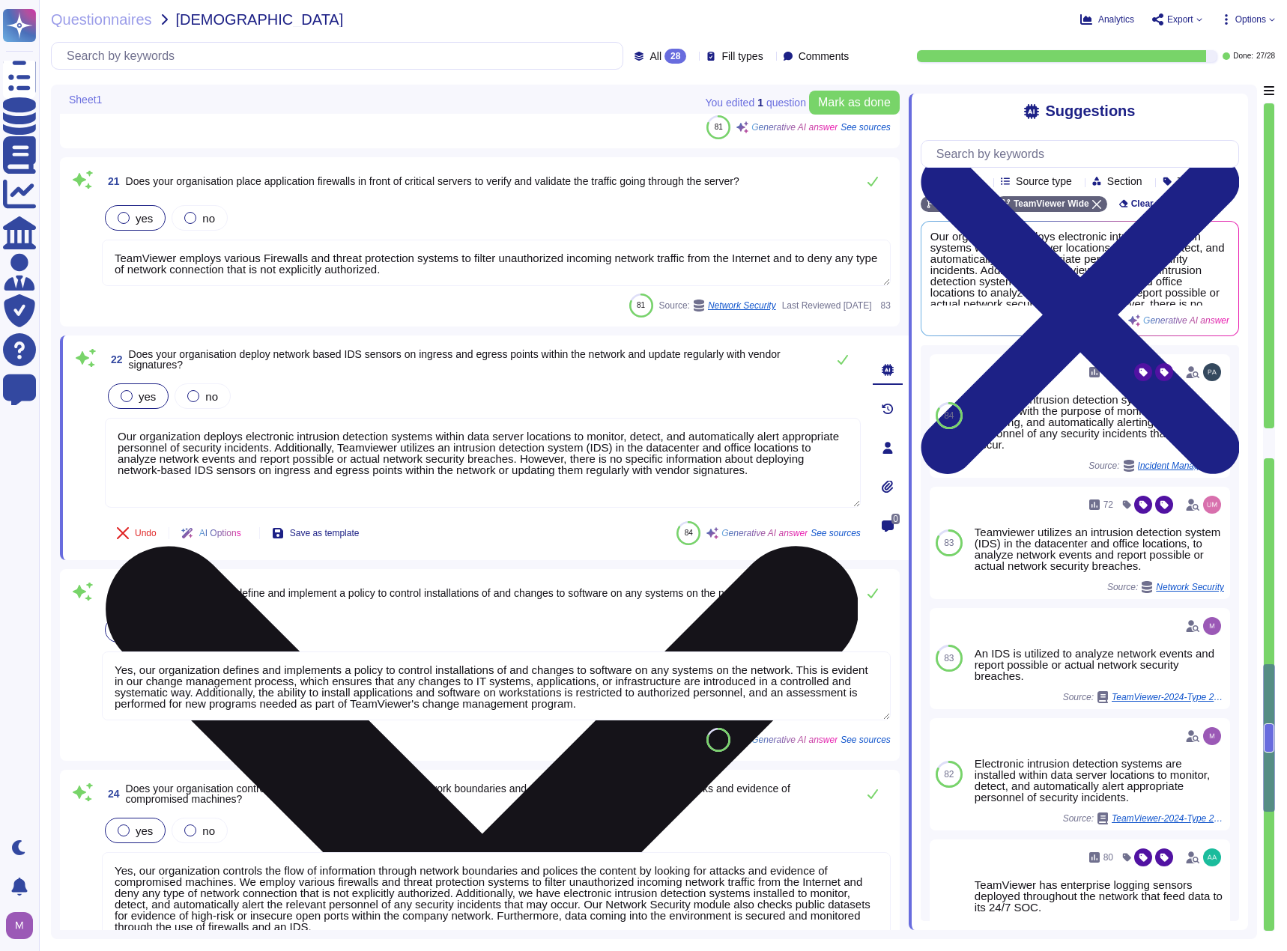
drag, startPoint x: 212, startPoint y: 434, endPoint x: 273, endPoint y: 451, distance: 63.8
click at [273, 451] on textarea "Our organization deploys electronic intrusion detection systems within data ser…" at bounding box center [483, 463] width 756 height 90
drag, startPoint x: 682, startPoint y: 479, endPoint x: 163, endPoint y: 422, distance: 522.1
click at [163, 422] on textarea "Our organization deploys electronic intrusion detection systems within data ser…" at bounding box center [483, 463] width 756 height 90
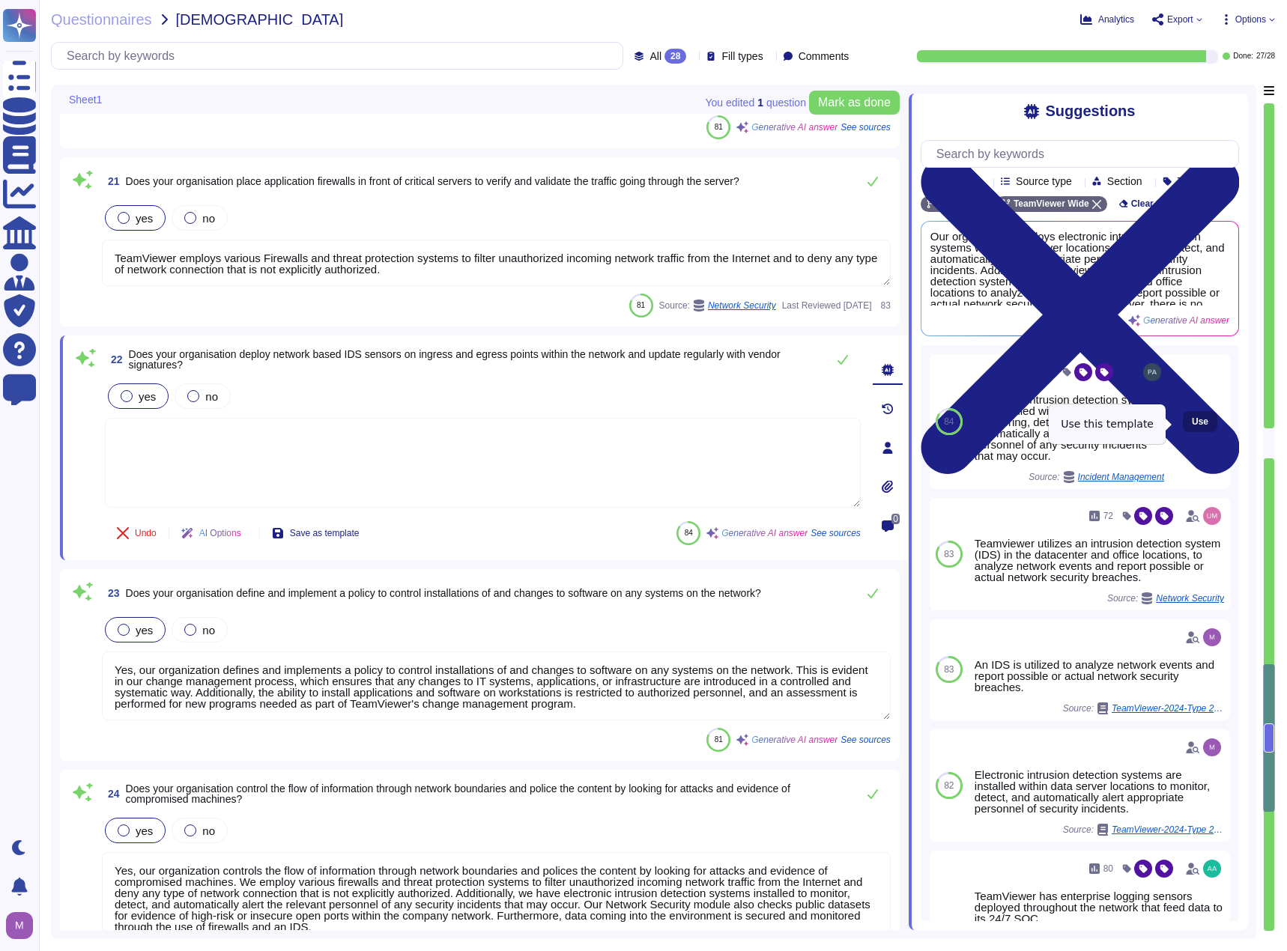
click at [1184, 423] on button "Use" at bounding box center [1199, 421] width 34 height 21
type textarea "Electronic intrusion detection systems are installed with the purpose of monito…"
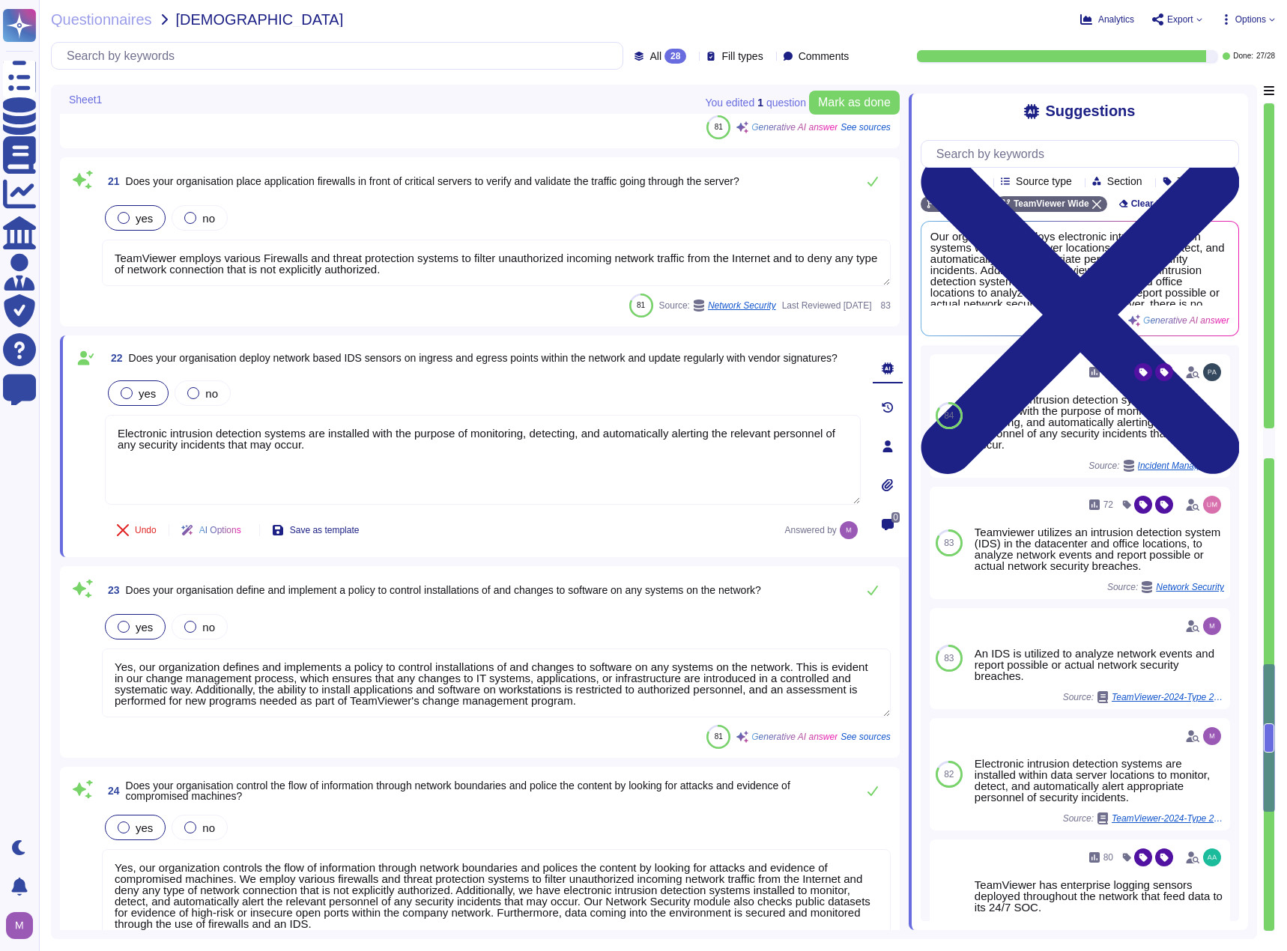
click at [497, 700] on textarea "Yes, our organization defines and implements a policy to control installations …" at bounding box center [496, 682] width 789 height 69
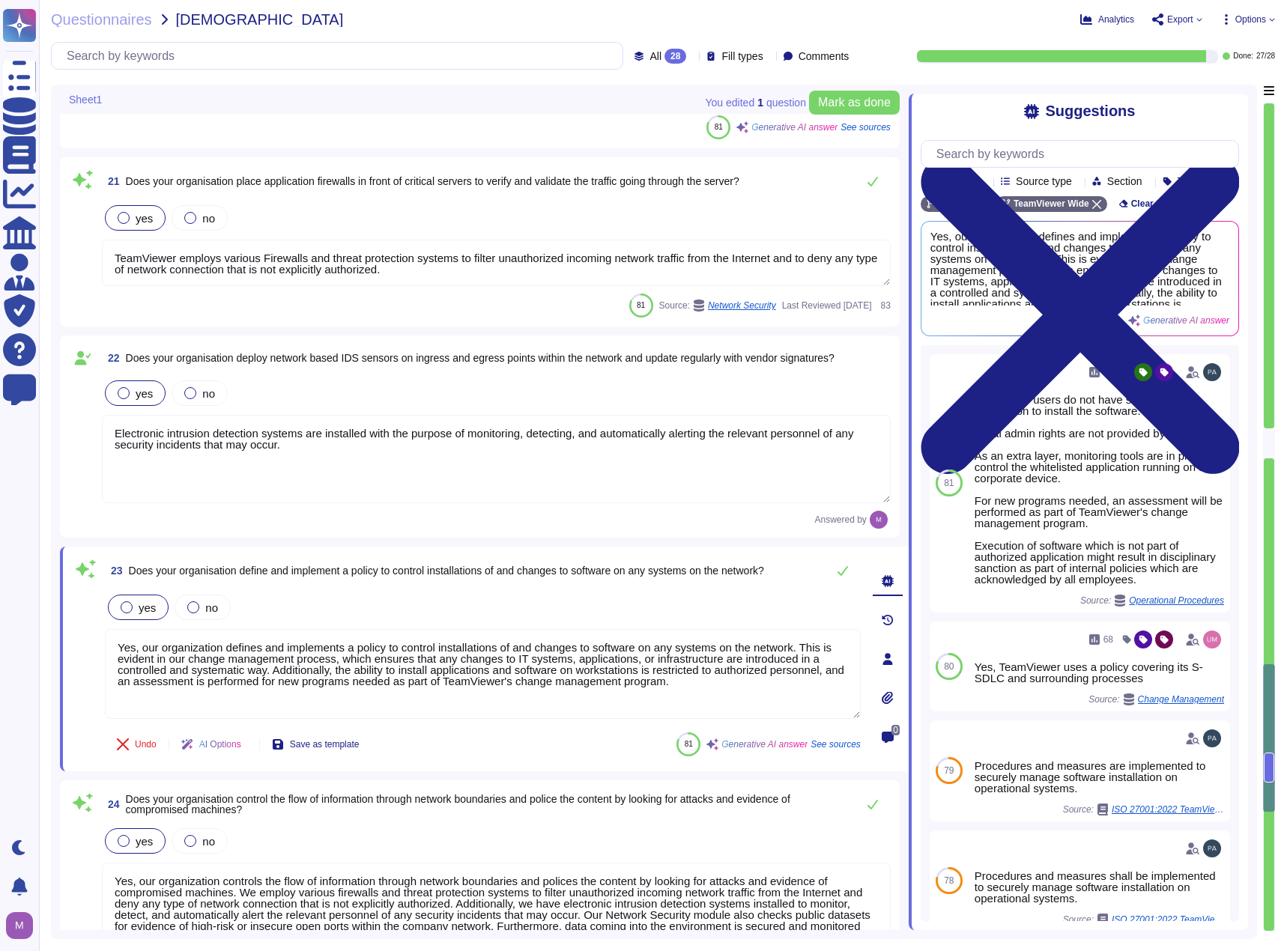
drag, startPoint x: 723, startPoint y: 684, endPoint x: 121, endPoint y: 574, distance: 612.9
click at [121, 574] on div "23 Does your organisation define and implement a policy to control installation…" at bounding box center [466, 659] width 789 height 207
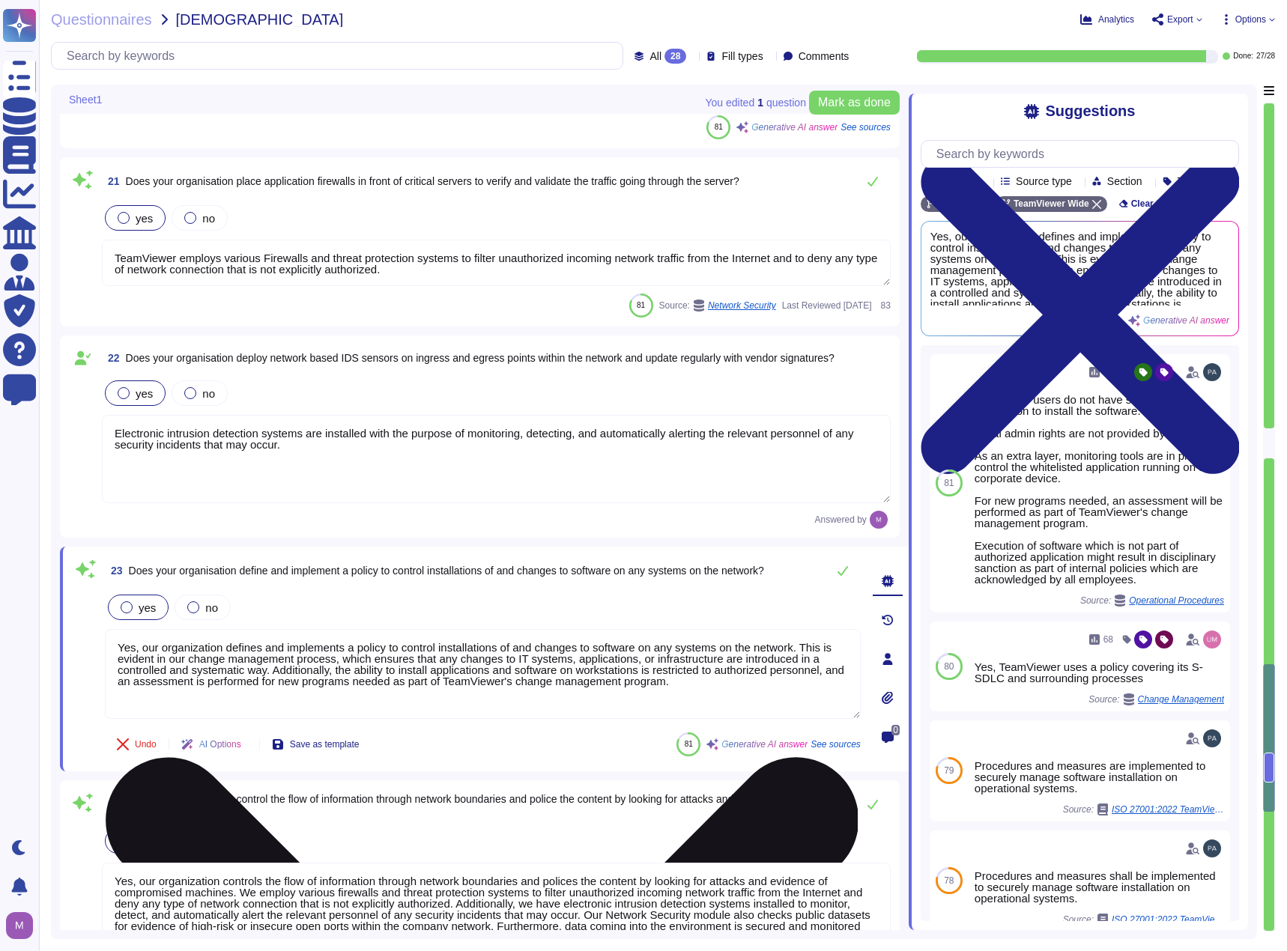
click at [277, 645] on textarea "Yes, our organization defines and implements a policy to control installations …" at bounding box center [483, 674] width 756 height 90
drag, startPoint x: 319, startPoint y: 657, endPoint x: 437, endPoint y: 673, distance: 119.5
click at [437, 673] on textarea "Yes, our organization defines and implements a policy to control installations …" at bounding box center [483, 674] width 756 height 90
click at [268, 679] on textarea "Yes, our organization defines and implements a policy to control installations …" at bounding box center [483, 674] width 756 height 90
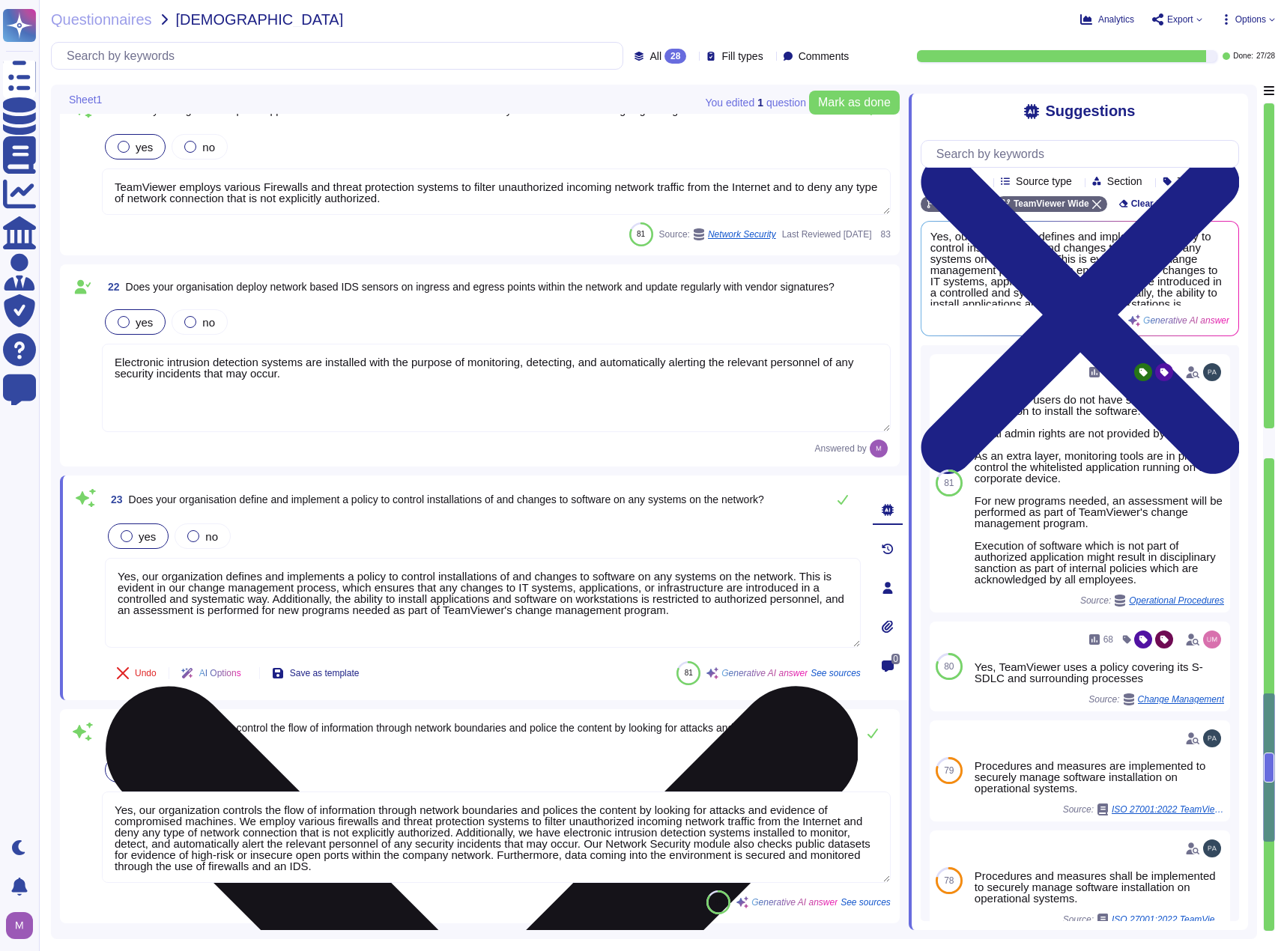
type textarea "Yes, our organization proactively verifies that the security controls are provi…"
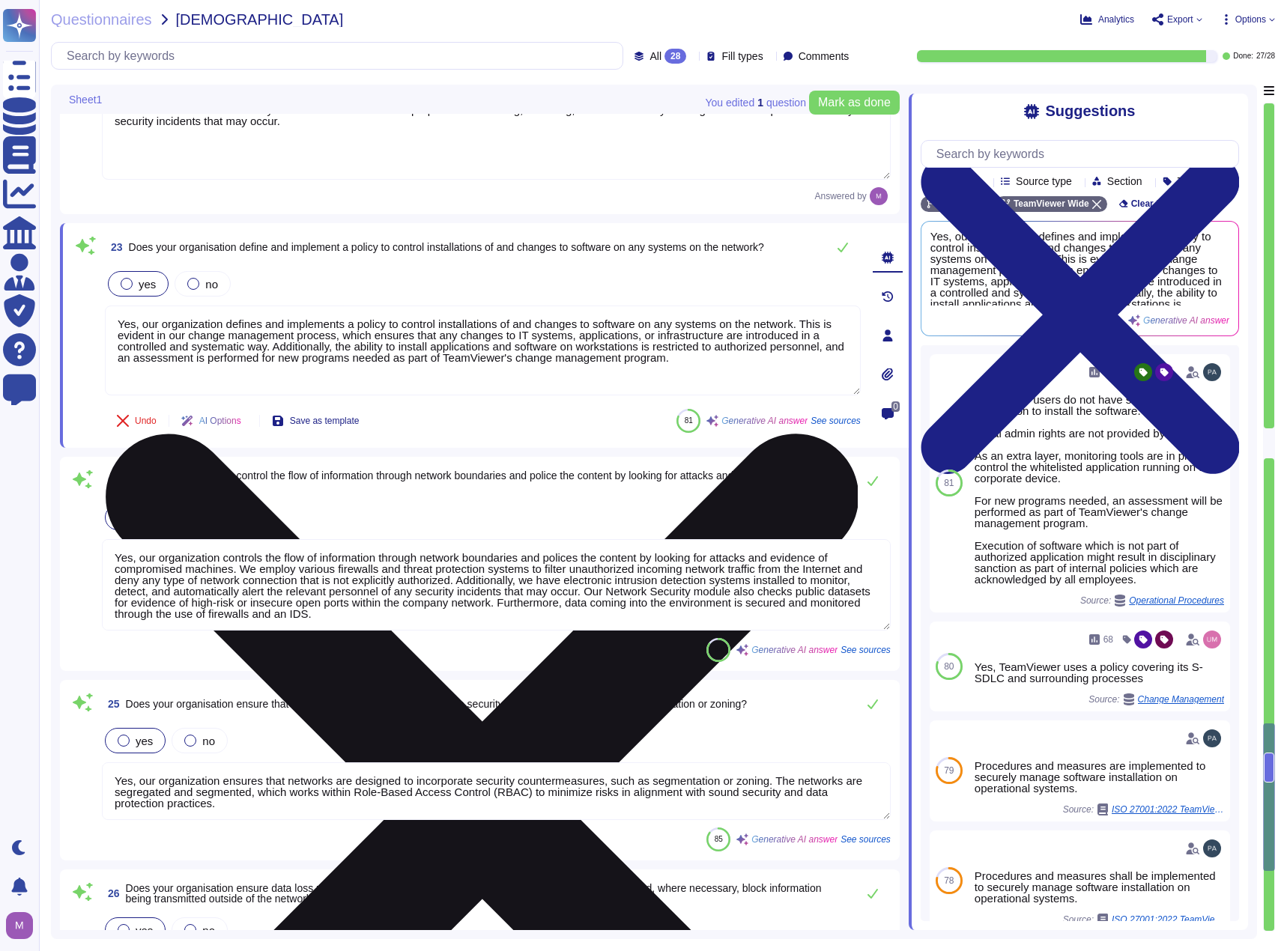
type textarea "Yes, we have implemented robust procedures for the development and maintenance …"
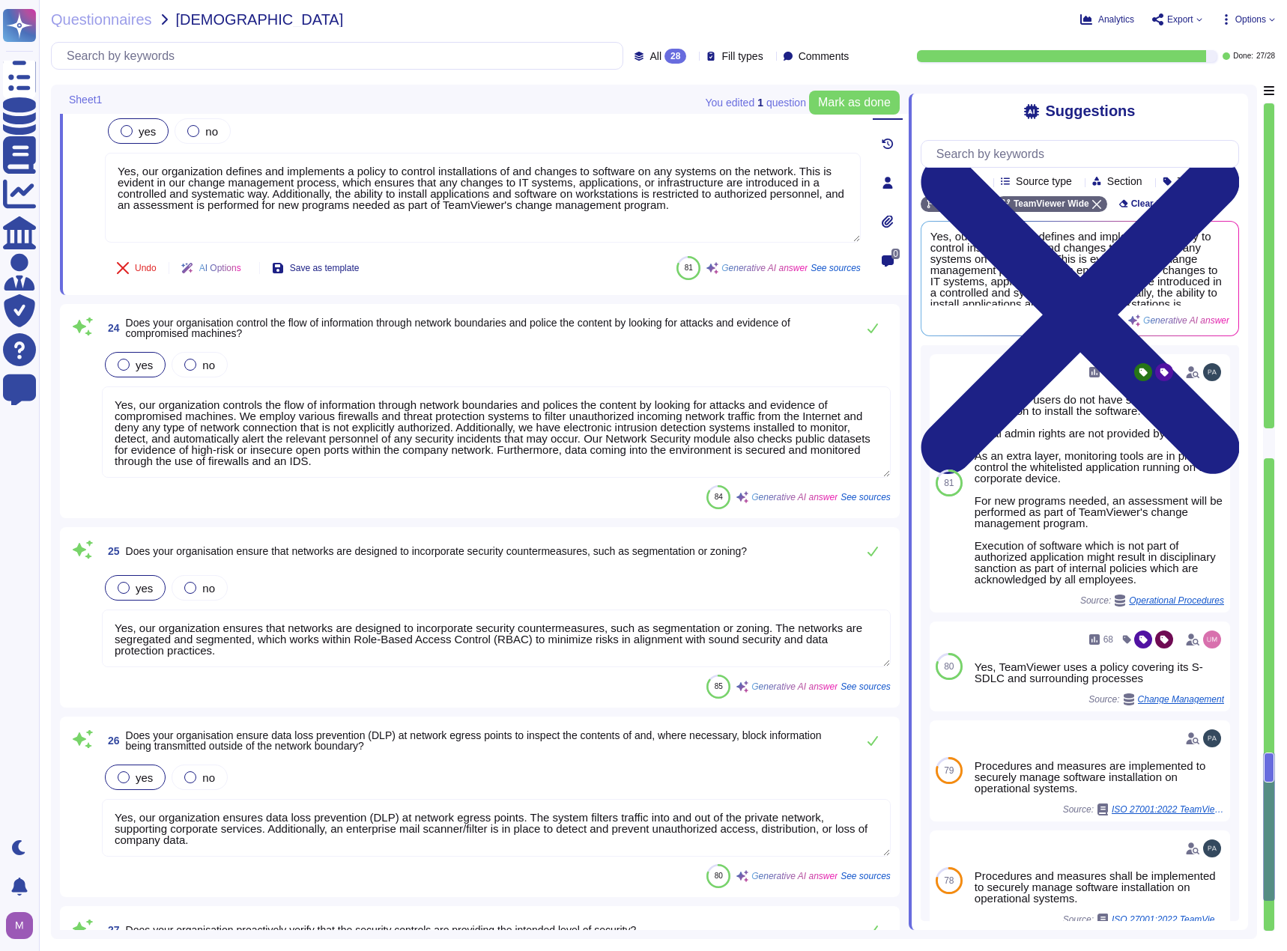
scroll to position [1, 0]
click at [415, 464] on textarea "Yes, our organization controls the flow of information through network boundari…" at bounding box center [496, 431] width 789 height 91
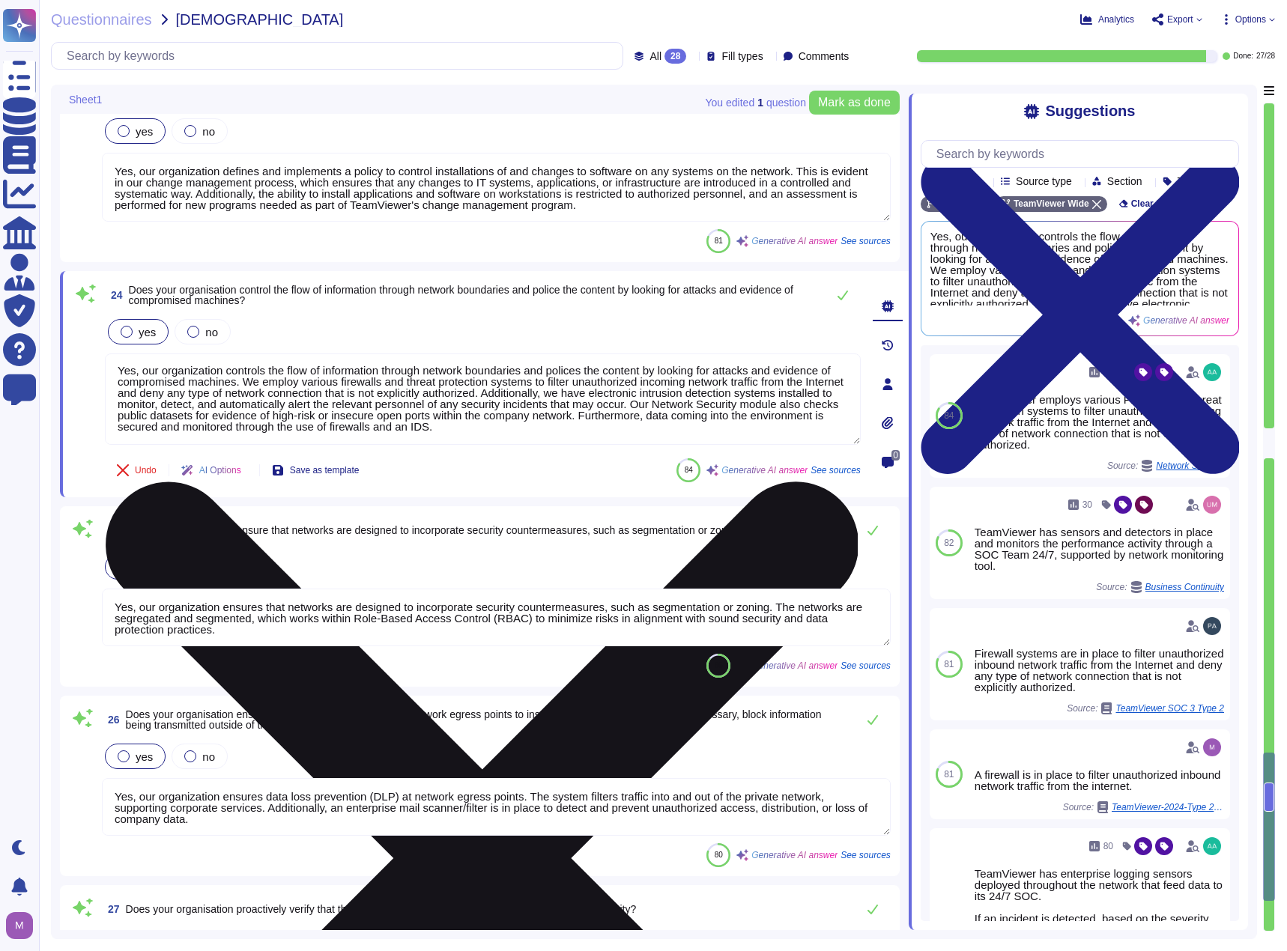
drag, startPoint x: 454, startPoint y: 376, endPoint x: 705, endPoint y: 425, distance: 256.3
click at [705, 425] on textarea "Yes, our organization controls the flow of information through network boundari…" at bounding box center [483, 398] width 756 height 91
click at [702, 427] on textarea "Yes, our organization controls the flow of information through network boundari…" at bounding box center [483, 398] width 756 height 91
drag, startPoint x: 165, startPoint y: 422, endPoint x: 643, endPoint y: 427, distance: 477.8
click at [643, 427] on textarea "Yes, our organization controls the flow of information through network boundari…" at bounding box center [483, 398] width 756 height 91
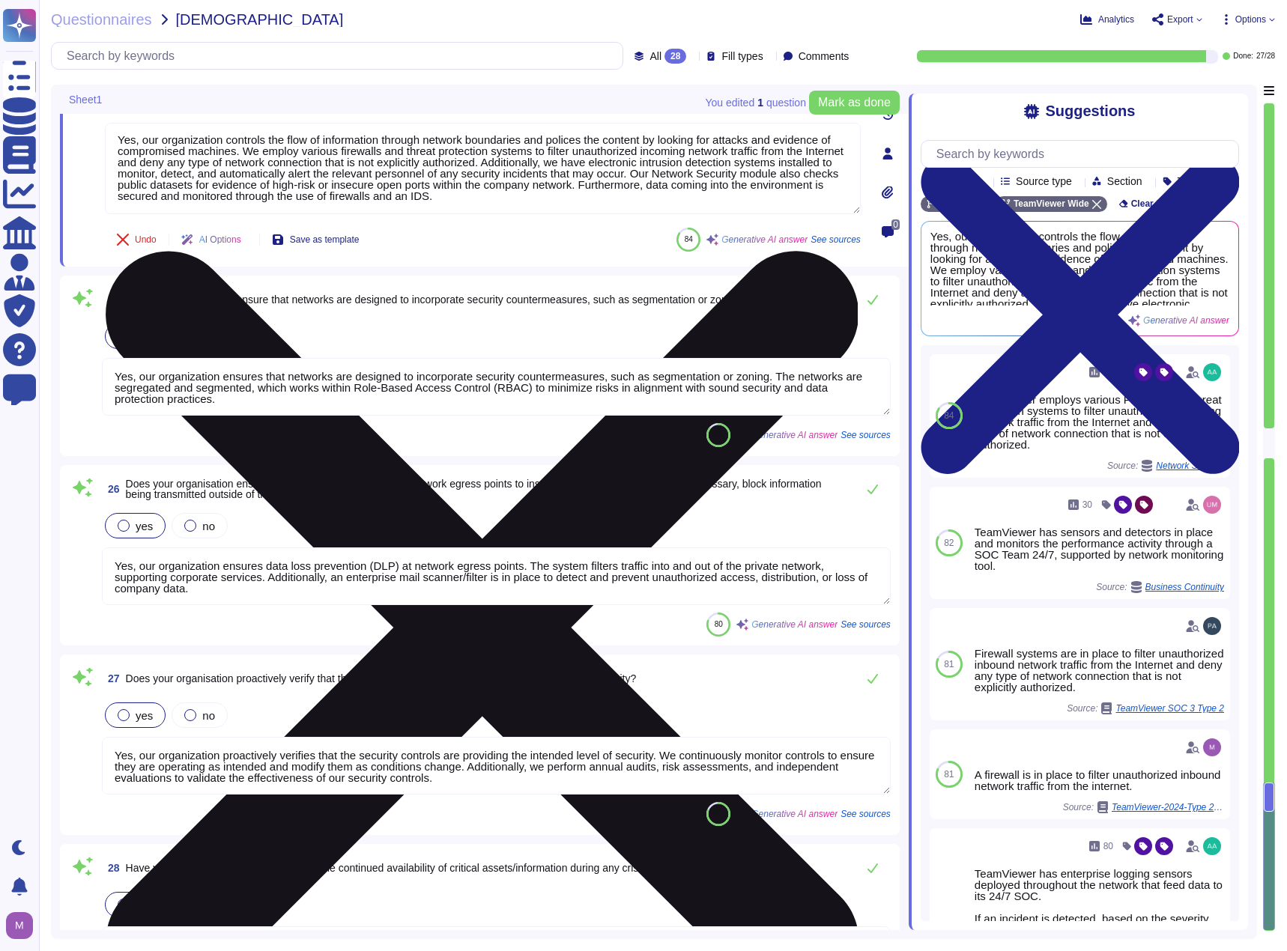
scroll to position [5167, 0]
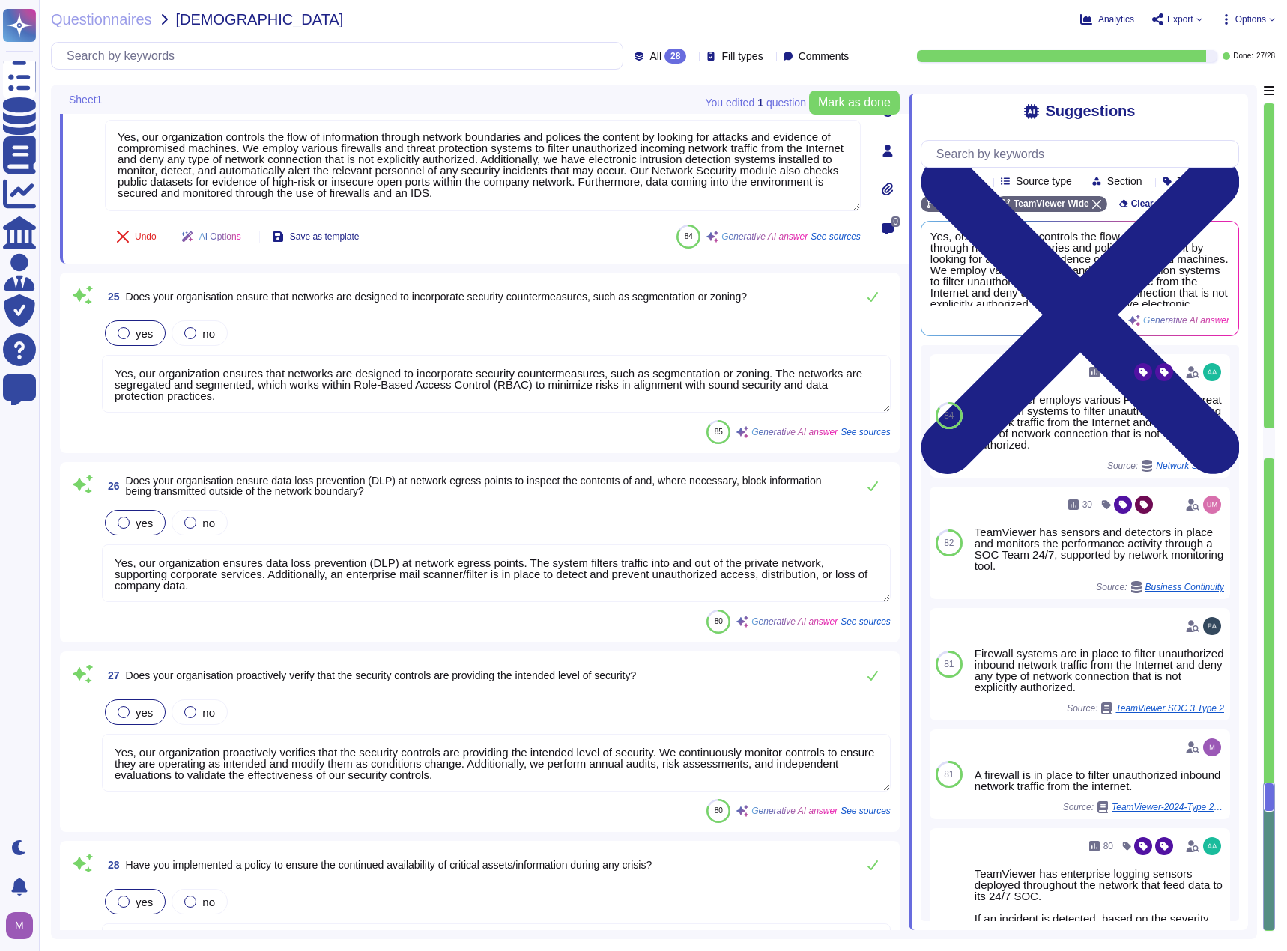
click at [599, 385] on textarea "Yes, our organization ensures that networks are designed to incorporate securit…" at bounding box center [496, 384] width 789 height 58
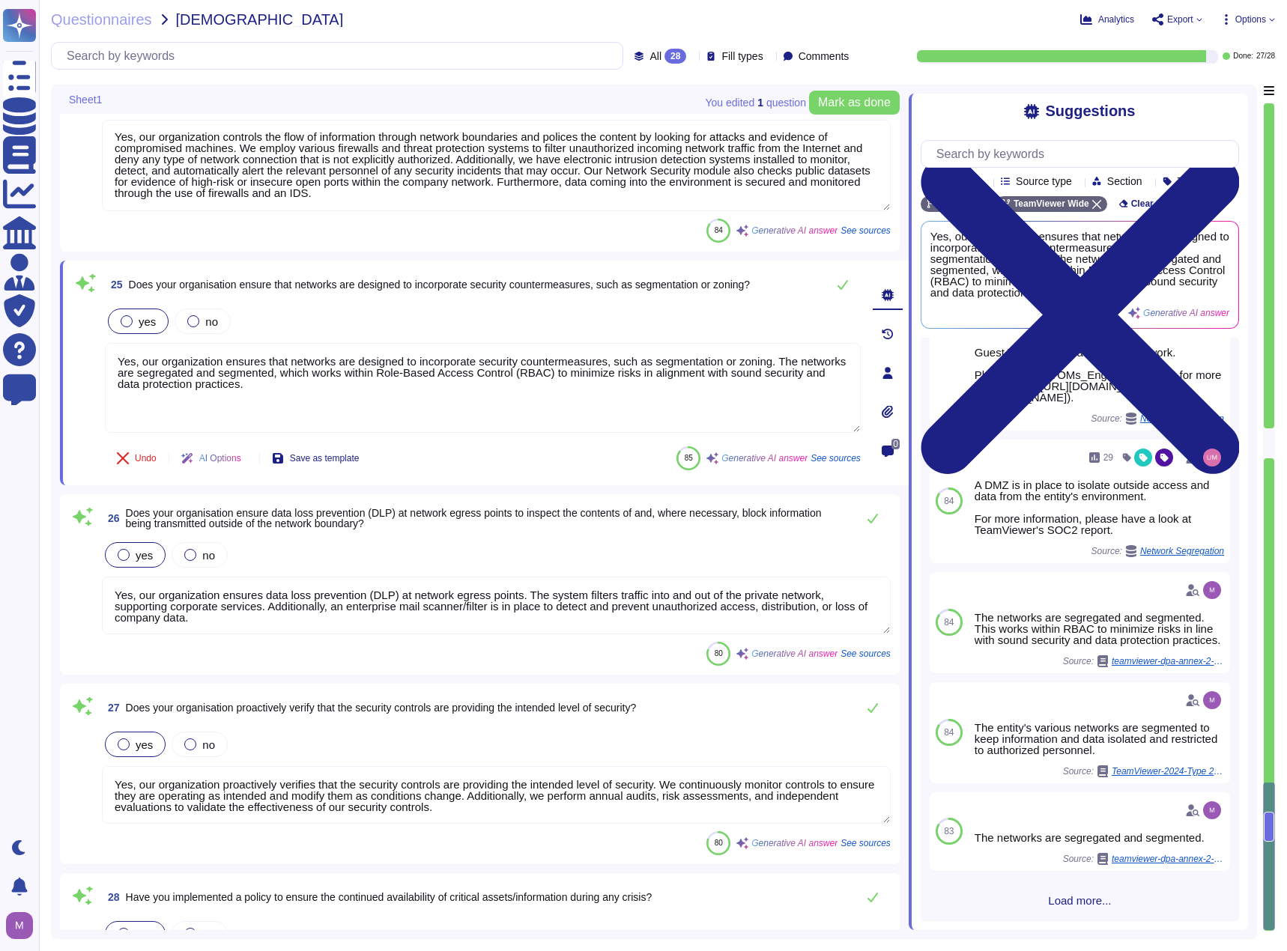
scroll to position [165, 0]
click at [994, 166] on input "text" at bounding box center [1083, 154] width 309 height 26
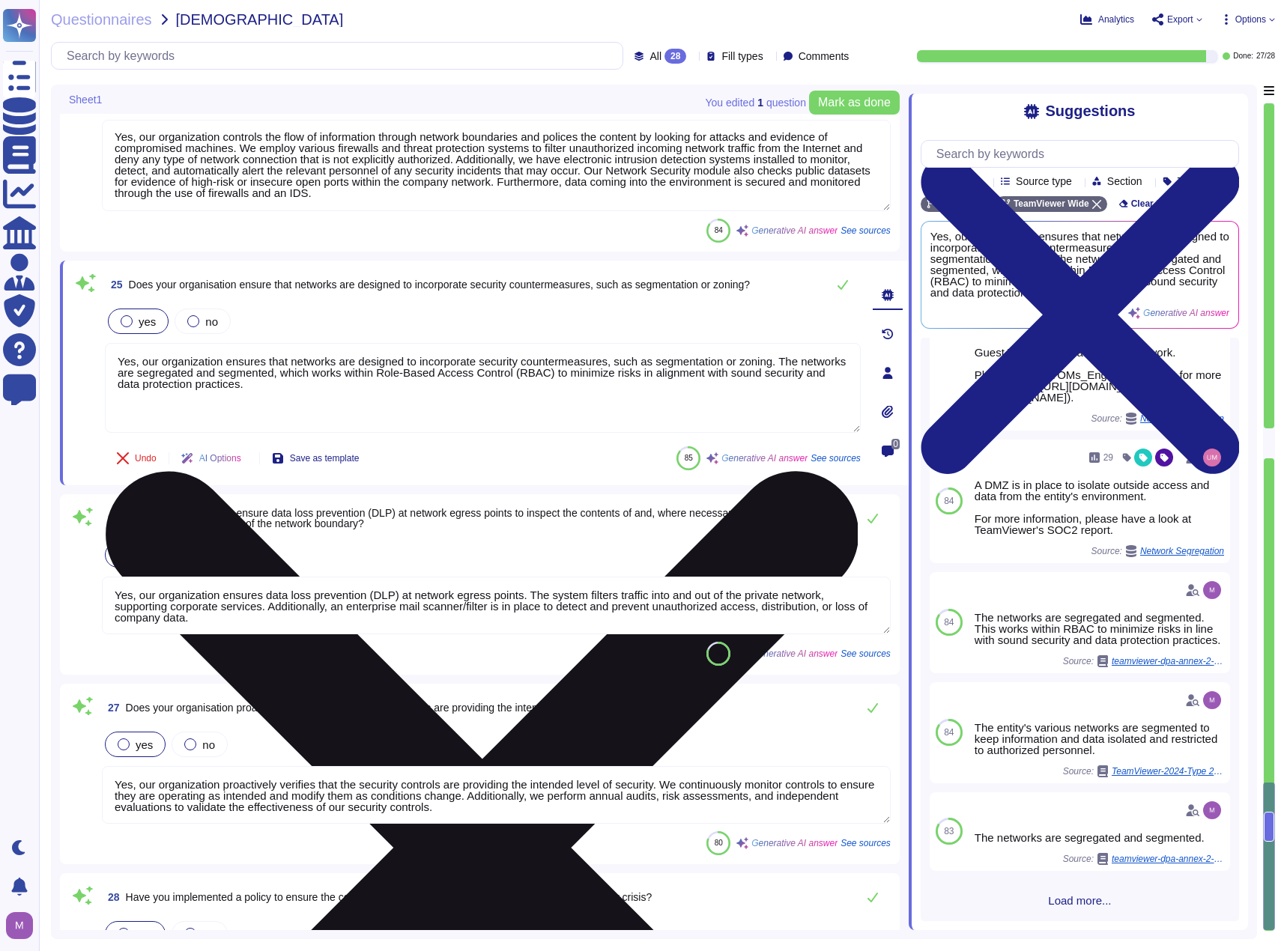
click at [532, 392] on textarea "Yes, our organization ensures that networks are designed to incorporate securit…" at bounding box center [483, 388] width 756 height 90
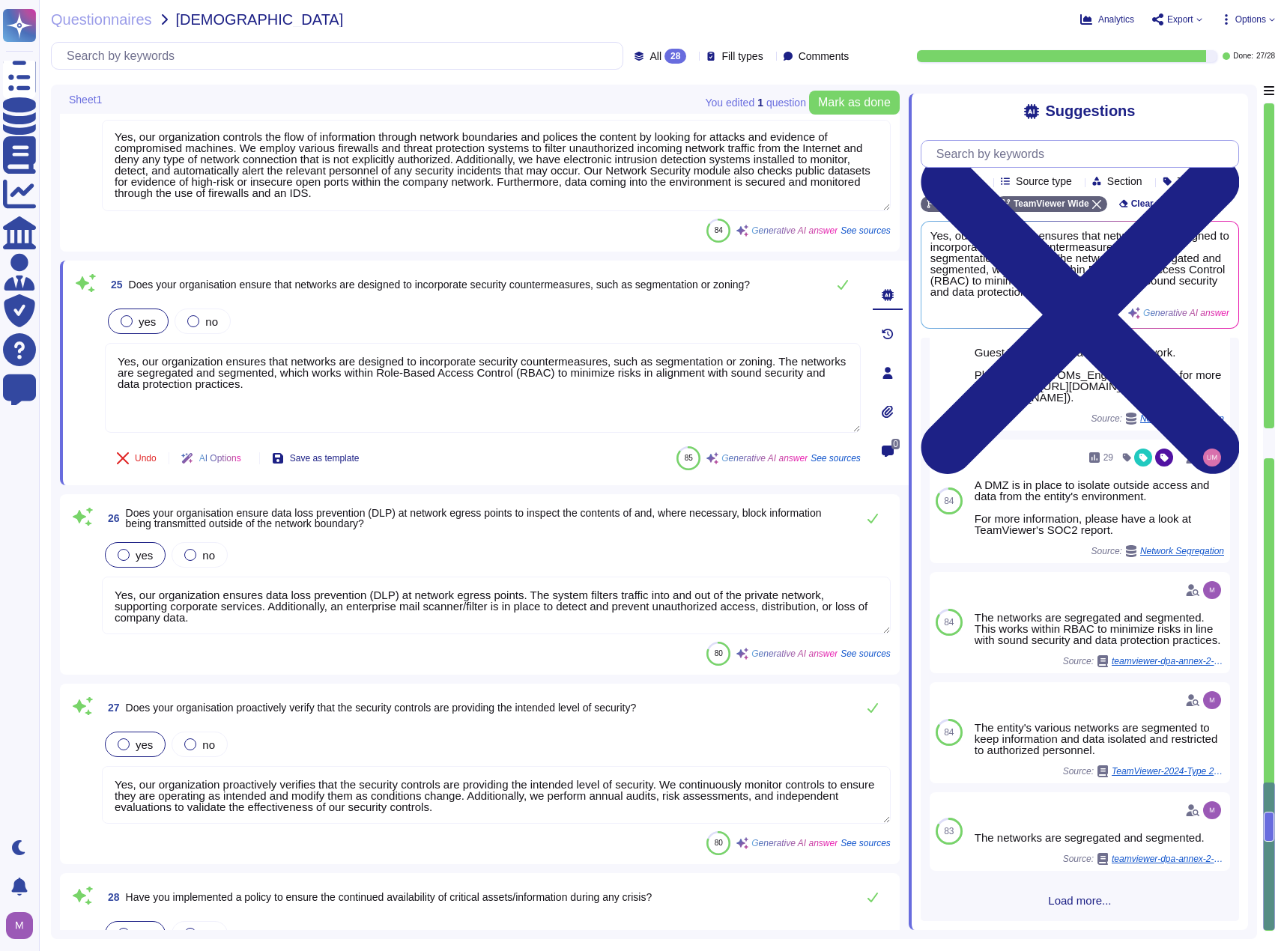
click at [1030, 157] on input "text" at bounding box center [1083, 154] width 309 height 26
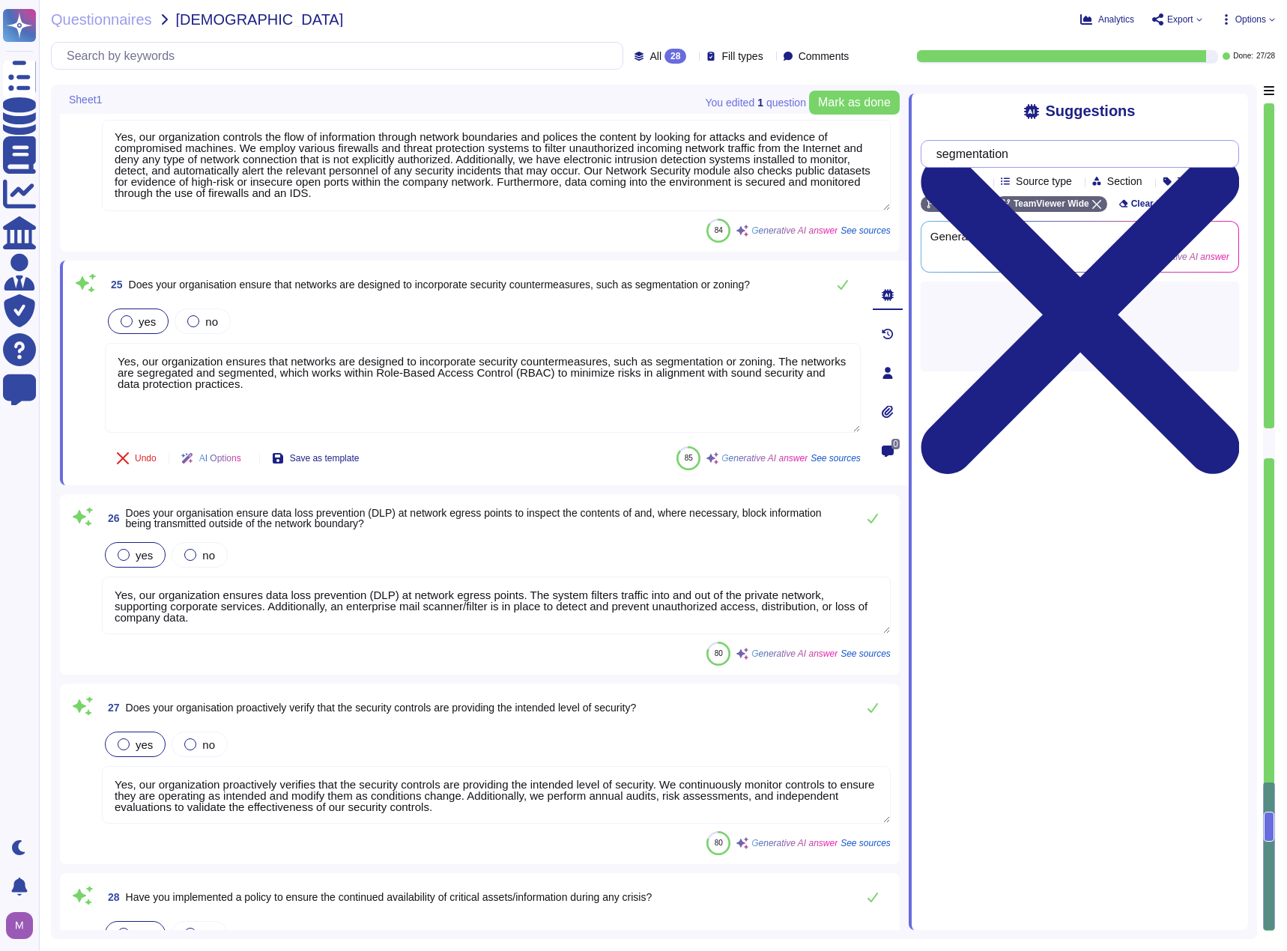
click at [997, 150] on input "segmentation" at bounding box center [1076, 154] width 294 height 26
click at [997, 149] on input "segmentation" at bounding box center [1076, 154] width 294 height 26
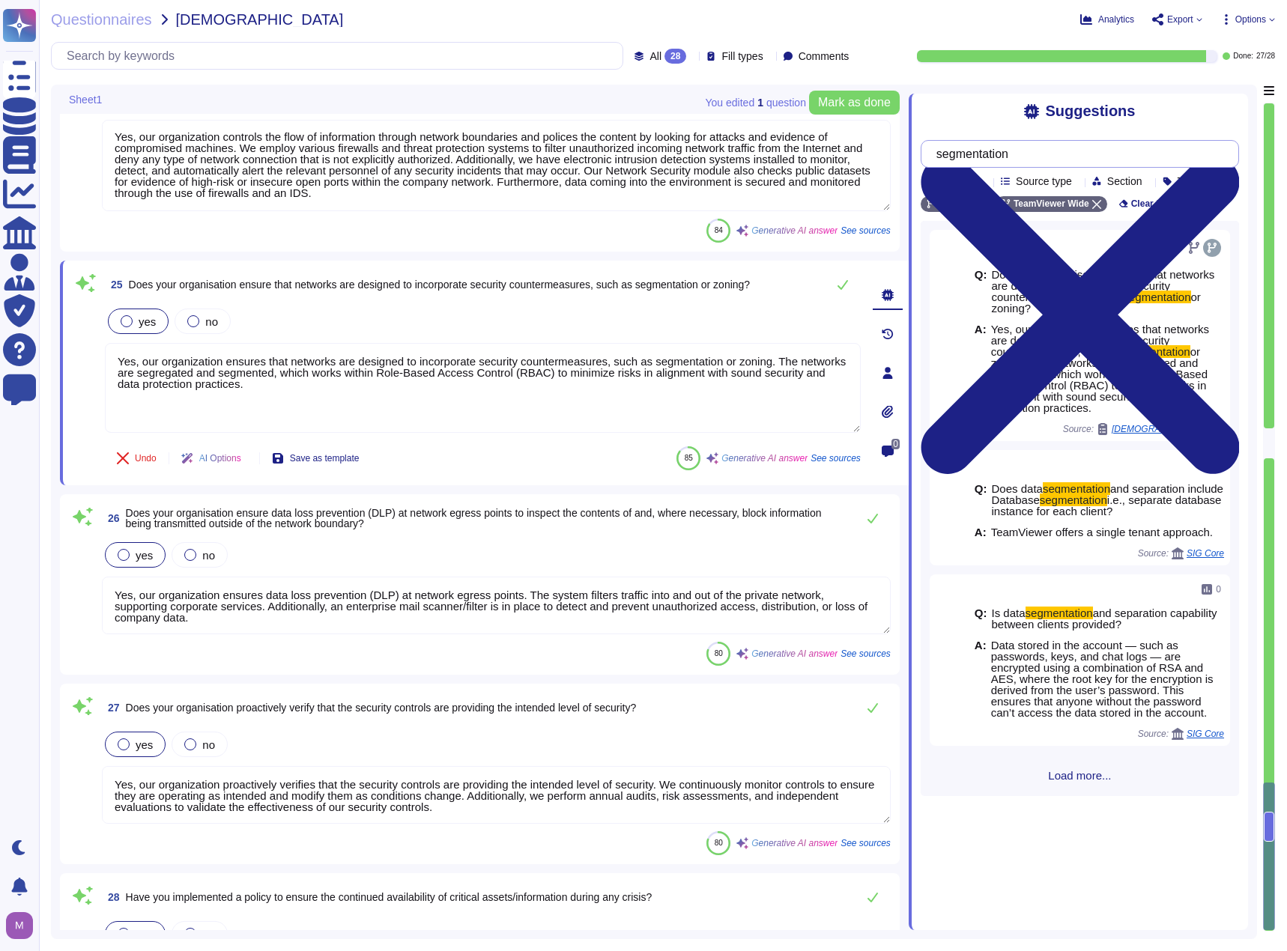
click at [1030, 164] on input "segmentation" at bounding box center [1076, 154] width 294 height 26
drag, startPoint x: 1030, startPoint y: 164, endPoint x: 893, endPoint y: 160, distance: 137.1
click at [893, 160] on div "You edited 1 question Mark as done Sheet1 22 Does your organisation deploy netw…" at bounding box center [654, 512] width 1206 height 854
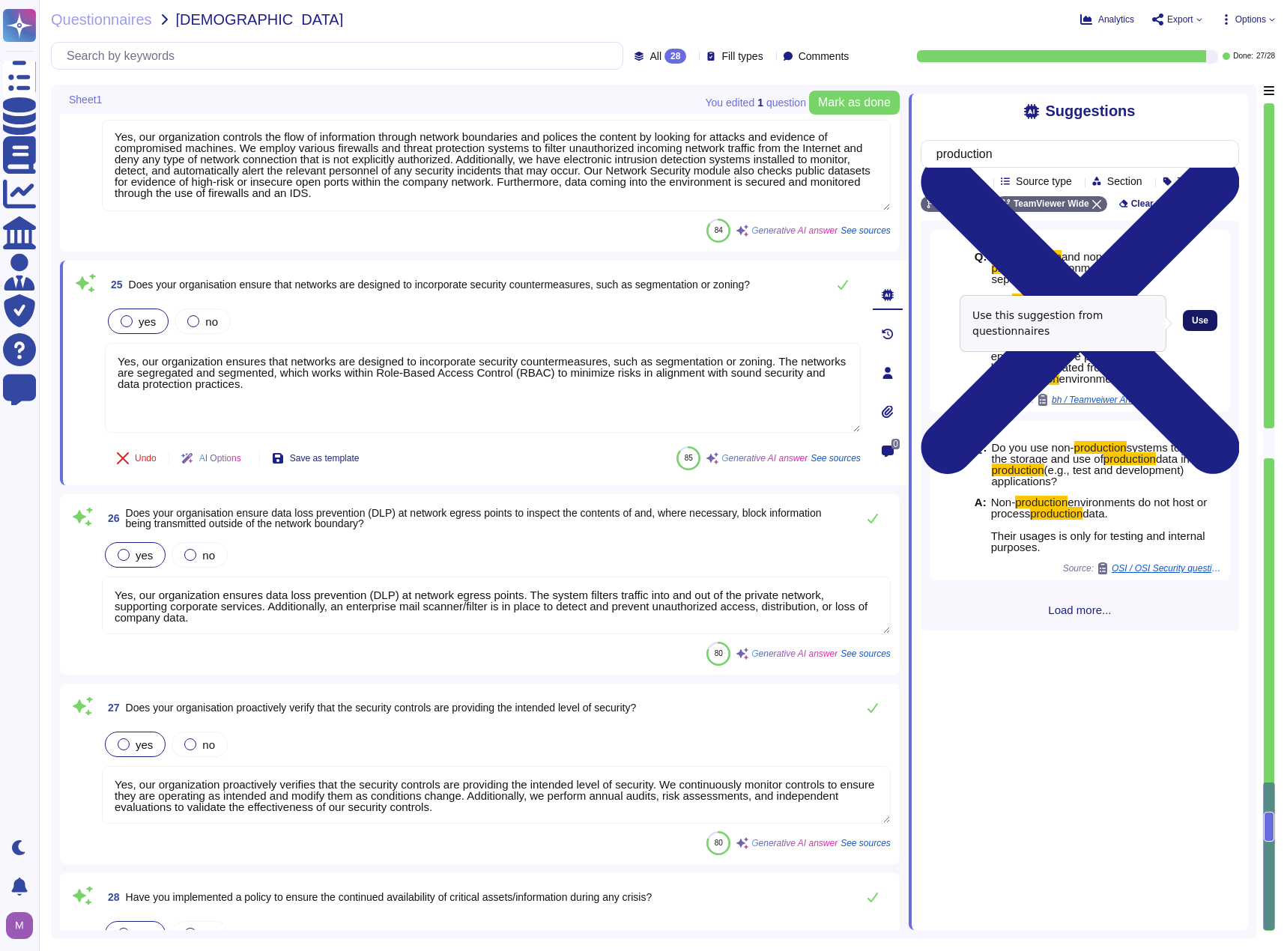
type input "production"
click at [1191, 321] on span "Use" at bounding box center [1199, 320] width 16 height 9
type textarea "Yes, our organization ensures that networks are designed to incorporate securit…"
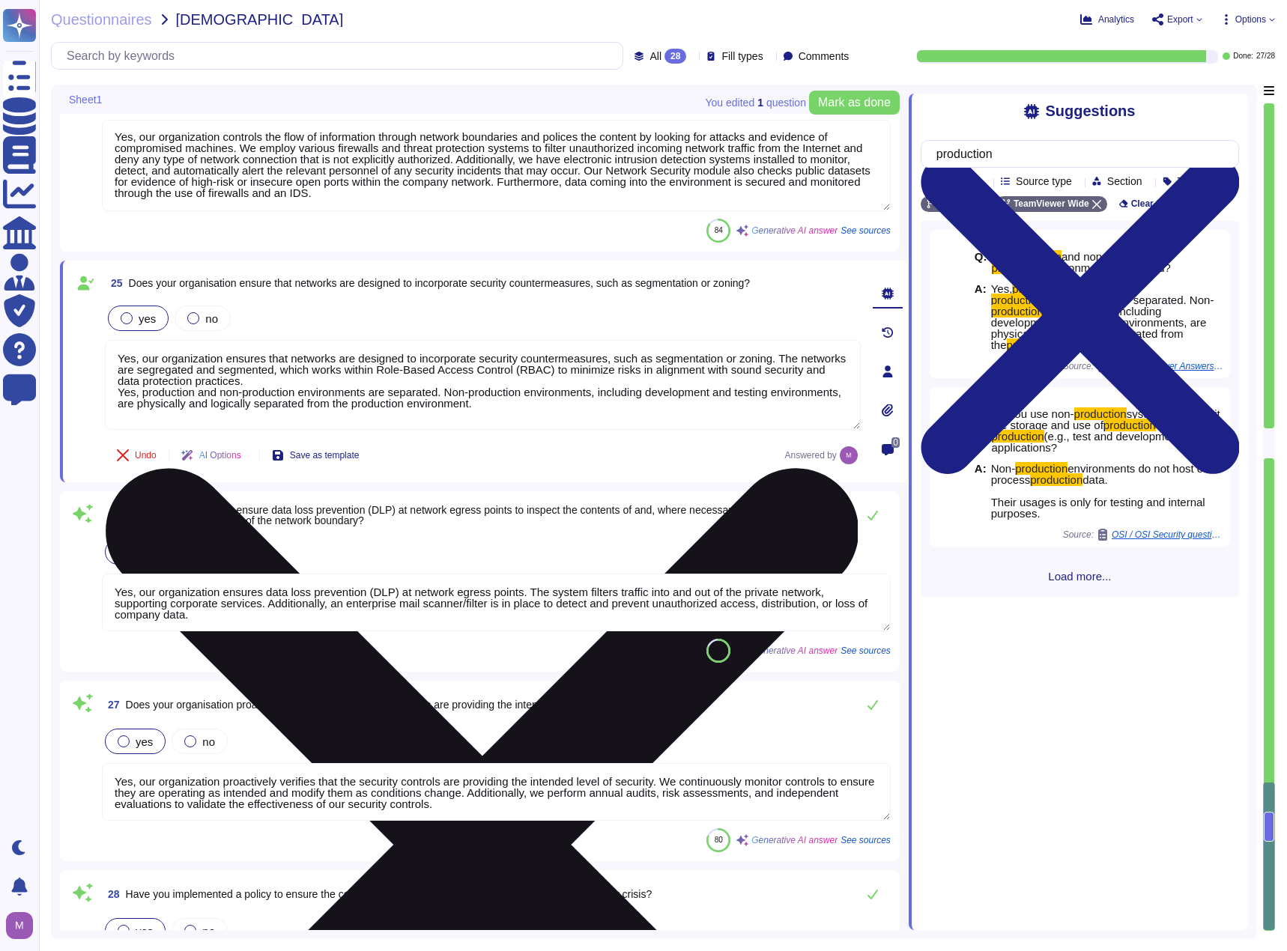
drag, startPoint x: 190, startPoint y: 357, endPoint x: 769, endPoint y: 380, distance: 579.3
click at [769, 380] on textarea "Yes, our organization ensures that networks are designed to incorporate securit…" at bounding box center [483, 385] width 756 height 90
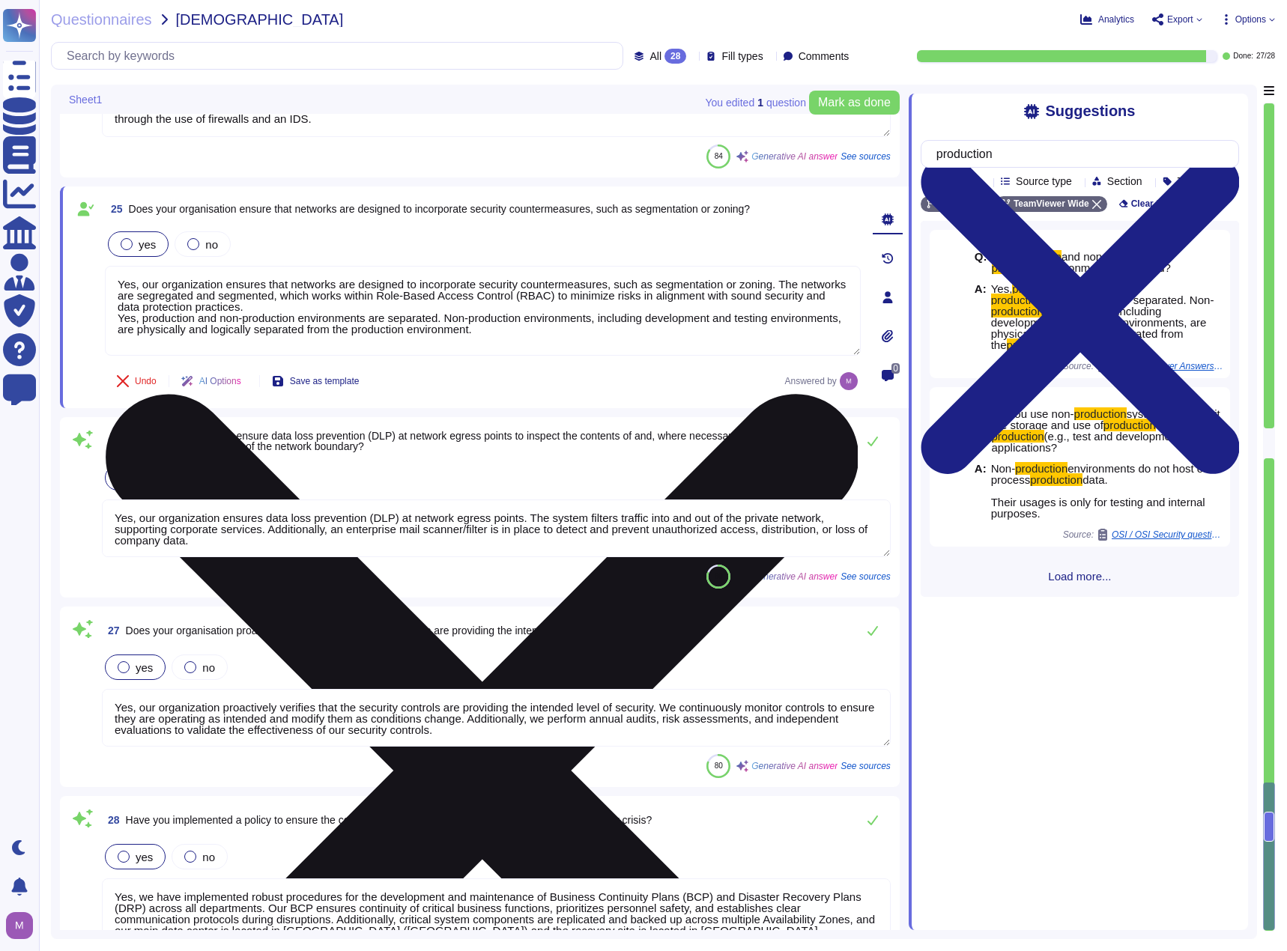
scroll to position [5290, 0]
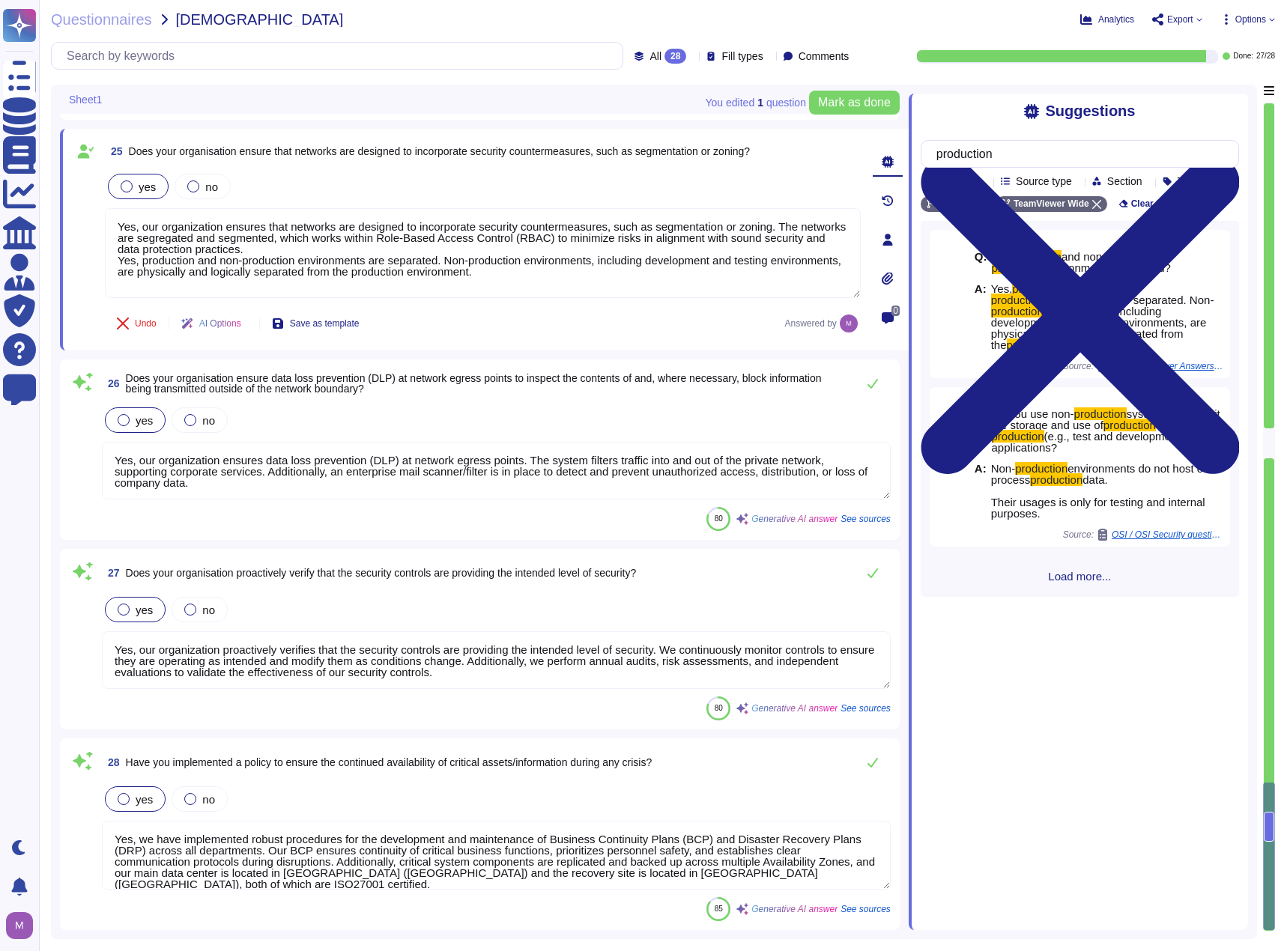
click at [242, 464] on textarea "Yes, our organization ensures data loss prevention (DLP) at network egress poin…" at bounding box center [496, 471] width 789 height 58
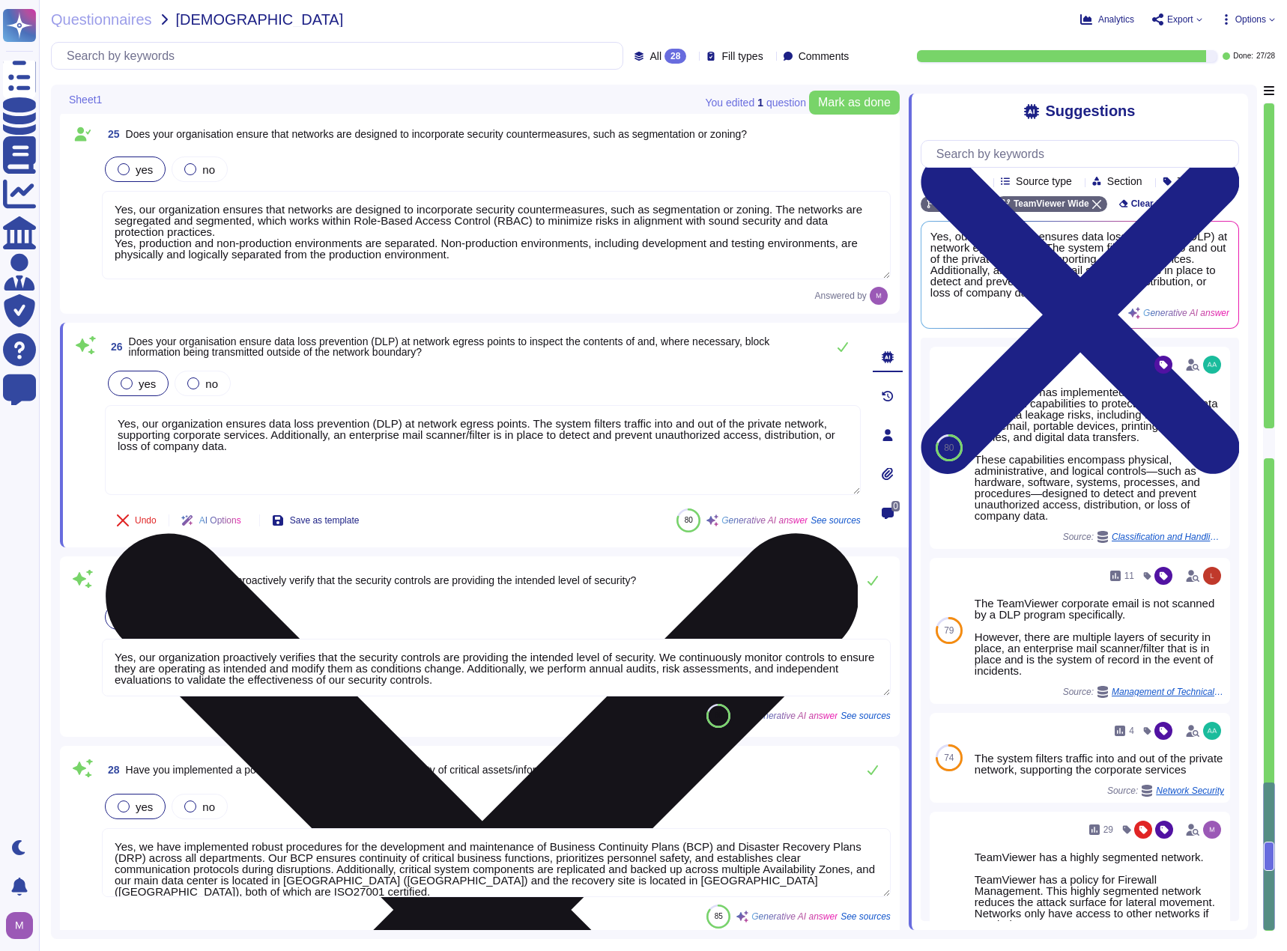
scroll to position [5314, 0]
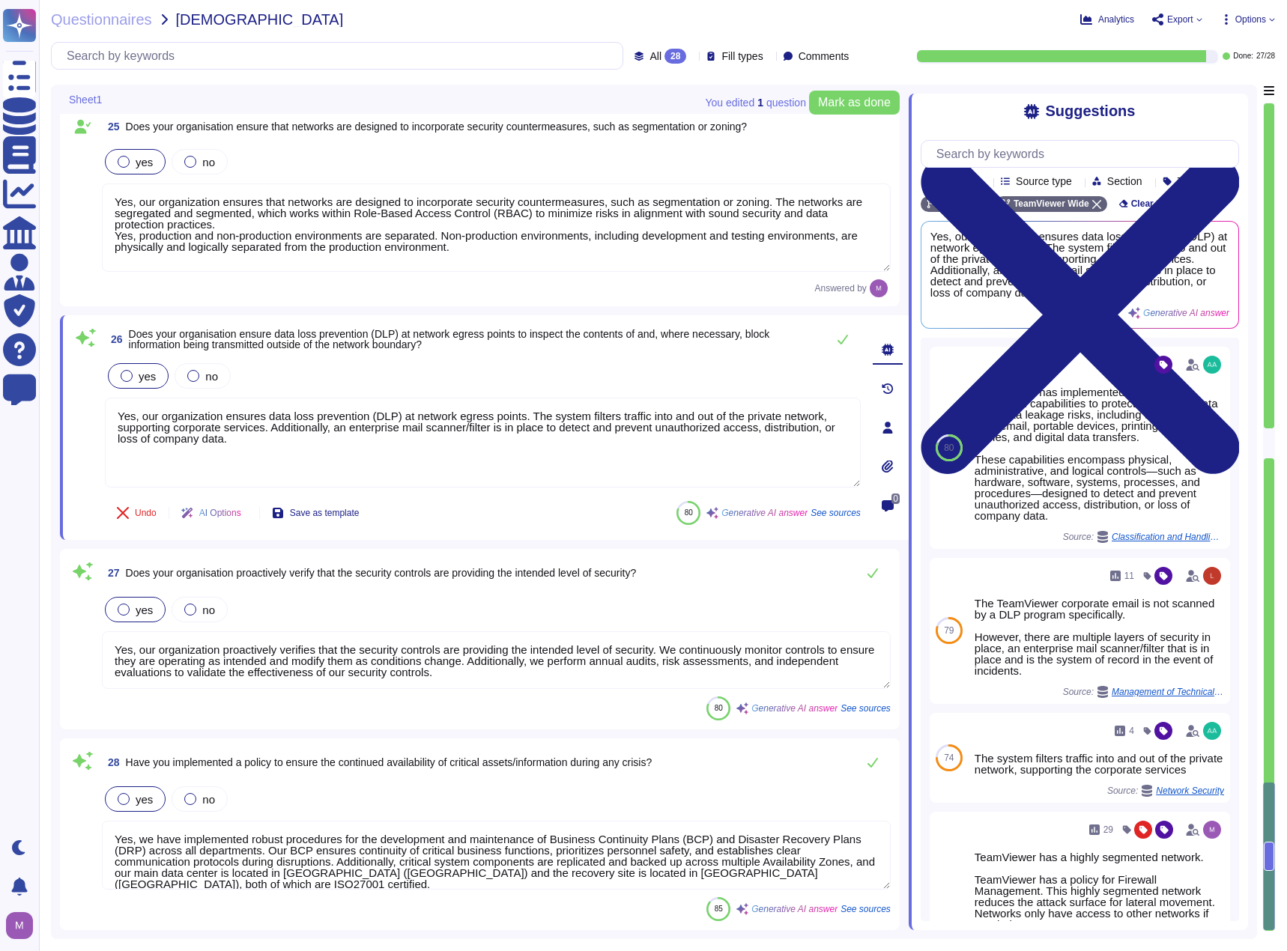
drag, startPoint x: 746, startPoint y: 456, endPoint x: 75, endPoint y: 375, distance: 675.8
click at [75, 375] on div "26 Does your organisation ensure data loss prevention (DLP) at network egress p…" at bounding box center [466, 427] width 789 height 207
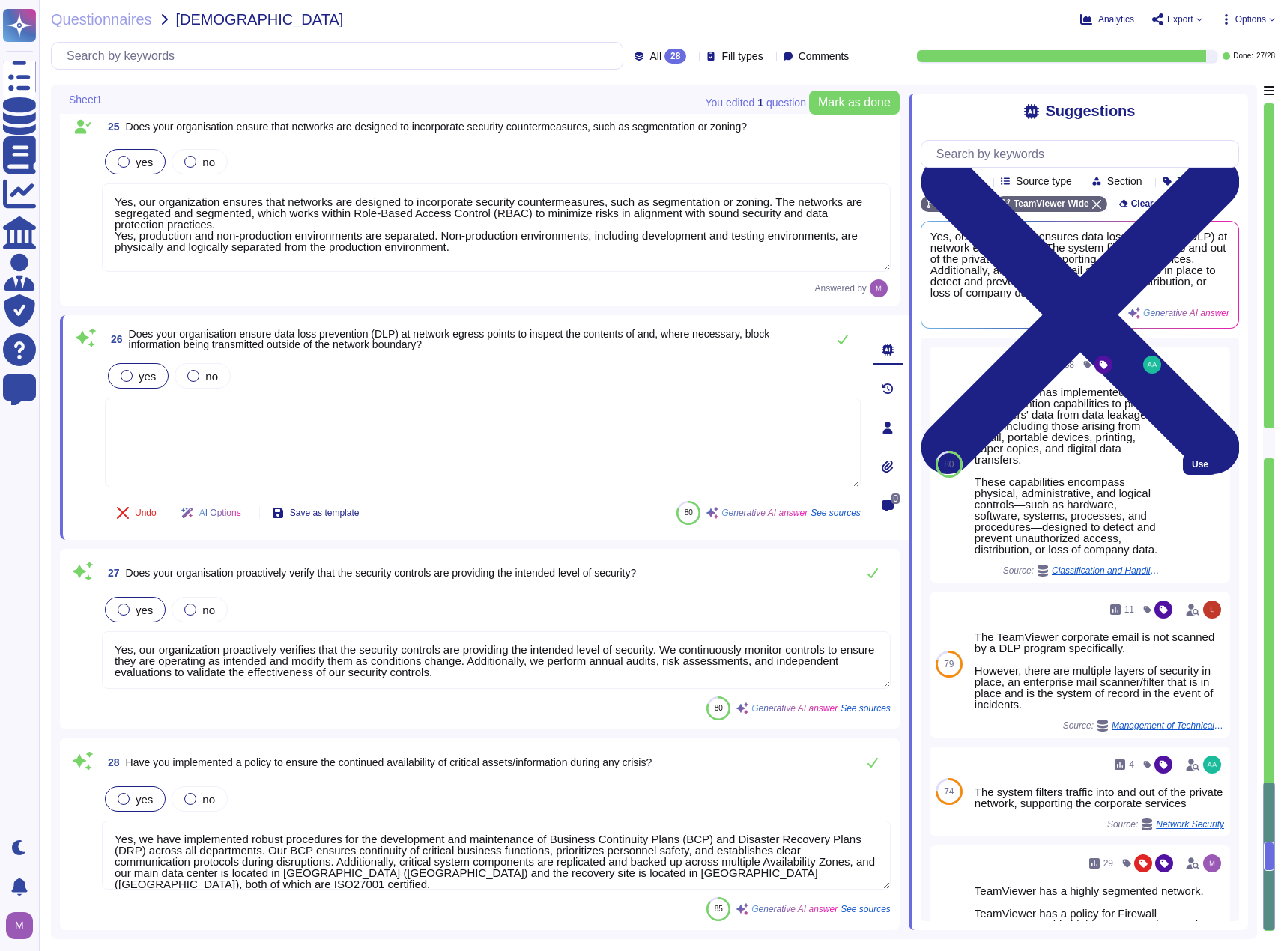
click at [1170, 464] on div "Use" at bounding box center [1200, 465] width 60 height 236
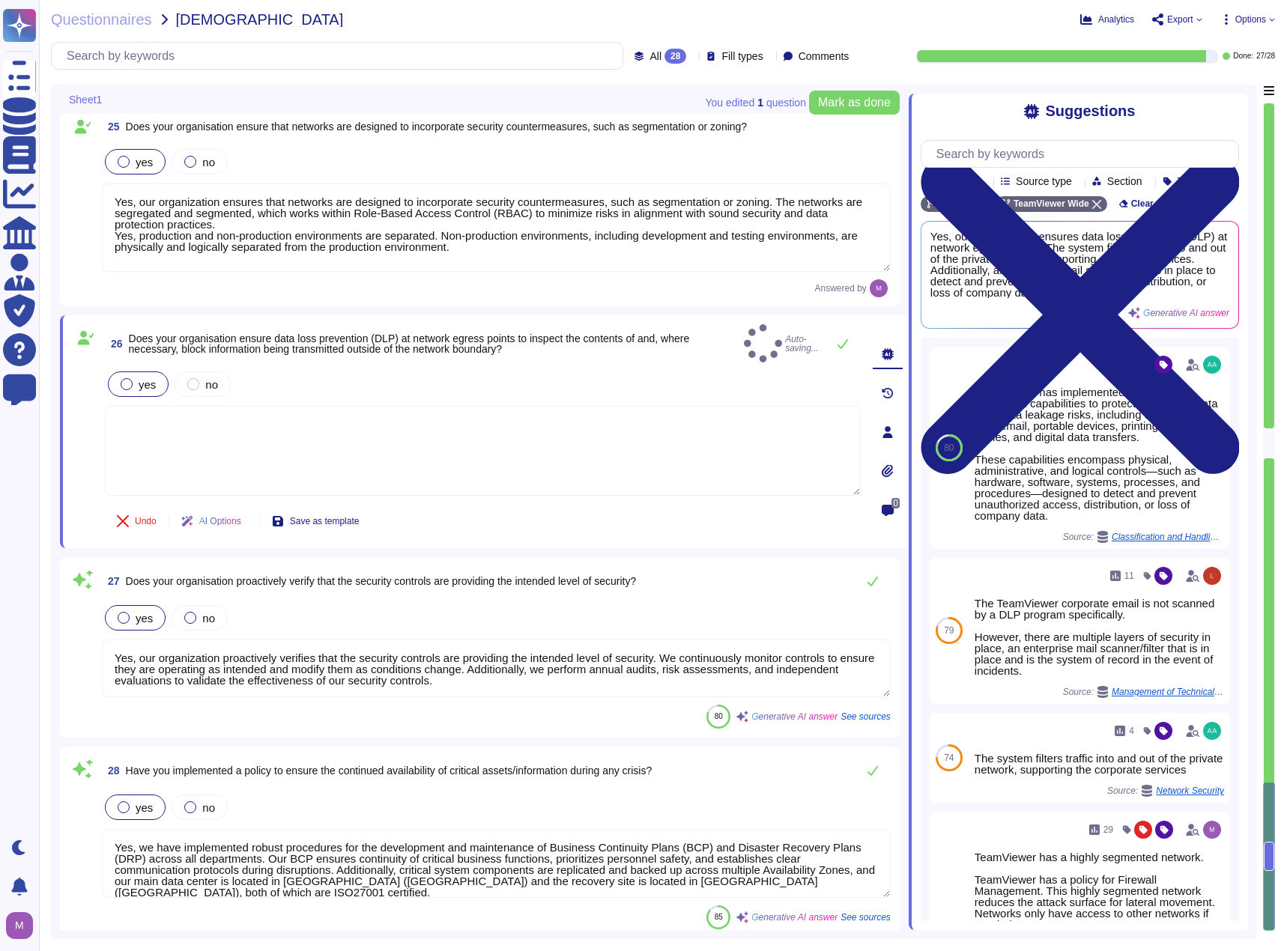
scroll to position [5312, 0]
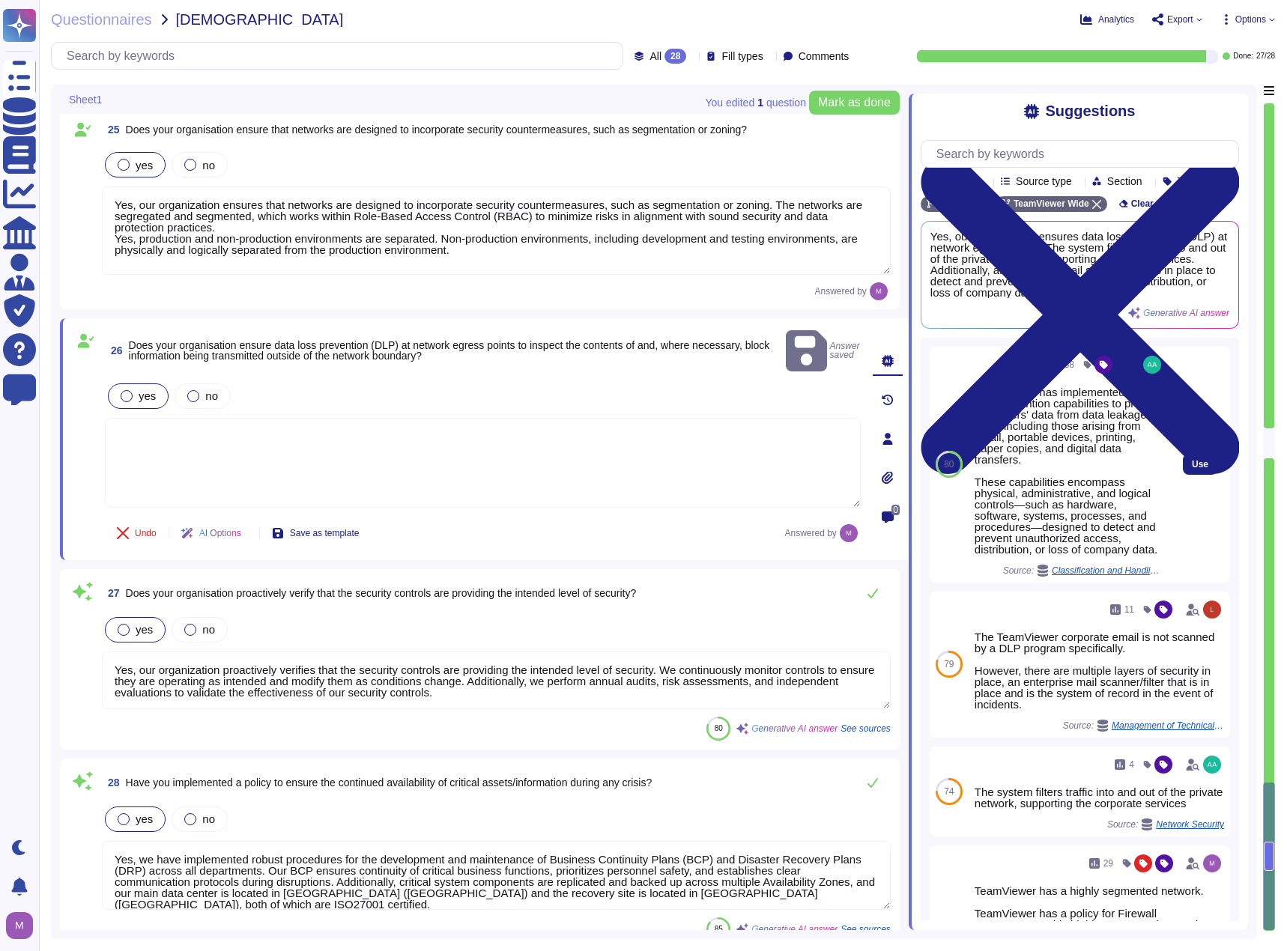
click at [1206, 478] on div "Use" at bounding box center [1200, 465] width 60 height 236
click at [1193, 469] on span "Use" at bounding box center [1199, 464] width 16 height 9
type textarea "TeamViewer has implemented data loss prevention capabilities to protect custome…"
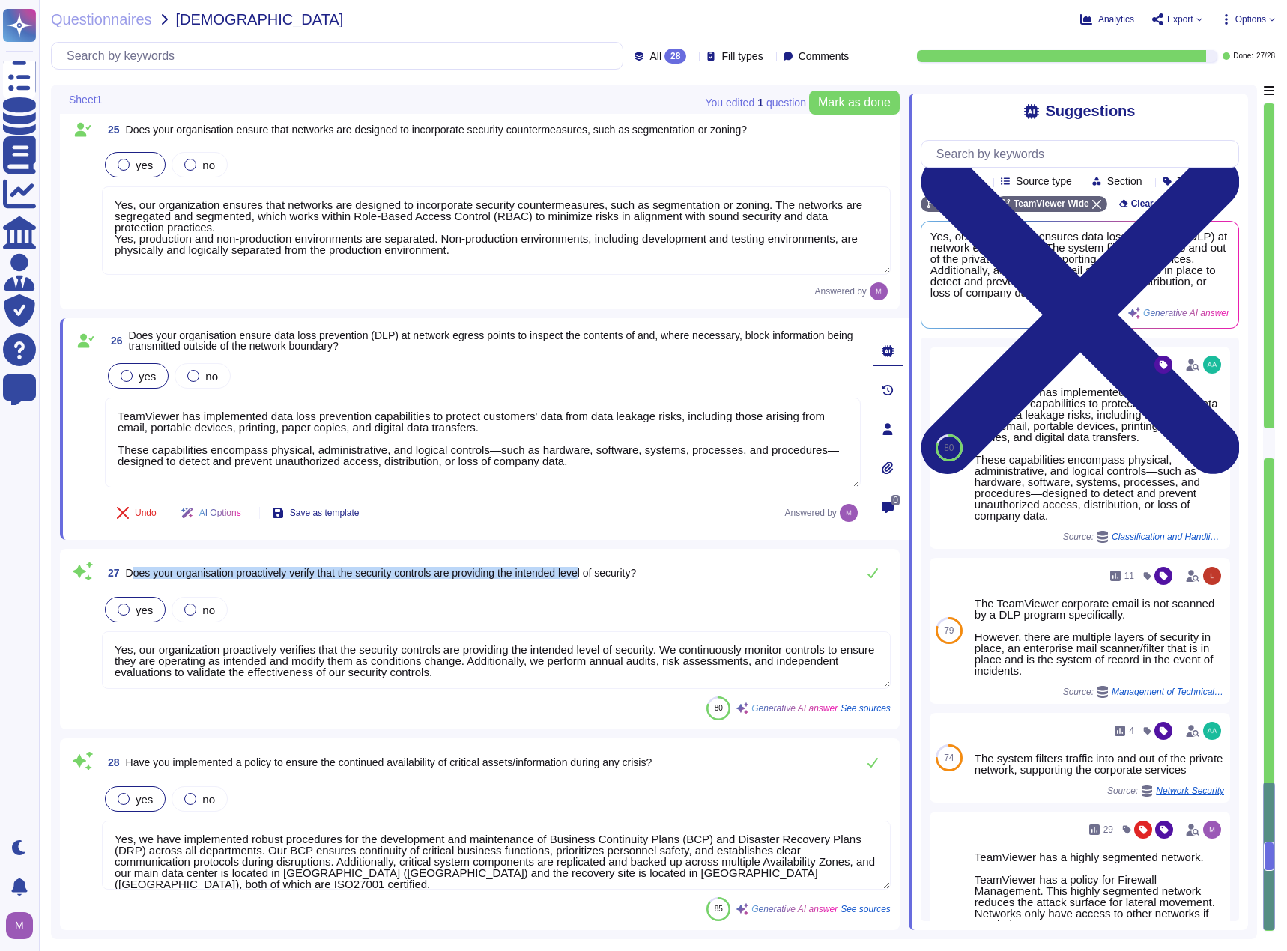
drag, startPoint x: 146, startPoint y: 571, endPoint x: 622, endPoint y: 586, distance: 475.8
click at [601, 573] on span "Does your organisation proactively verify that the security controls are provid…" at bounding box center [381, 573] width 511 height 12
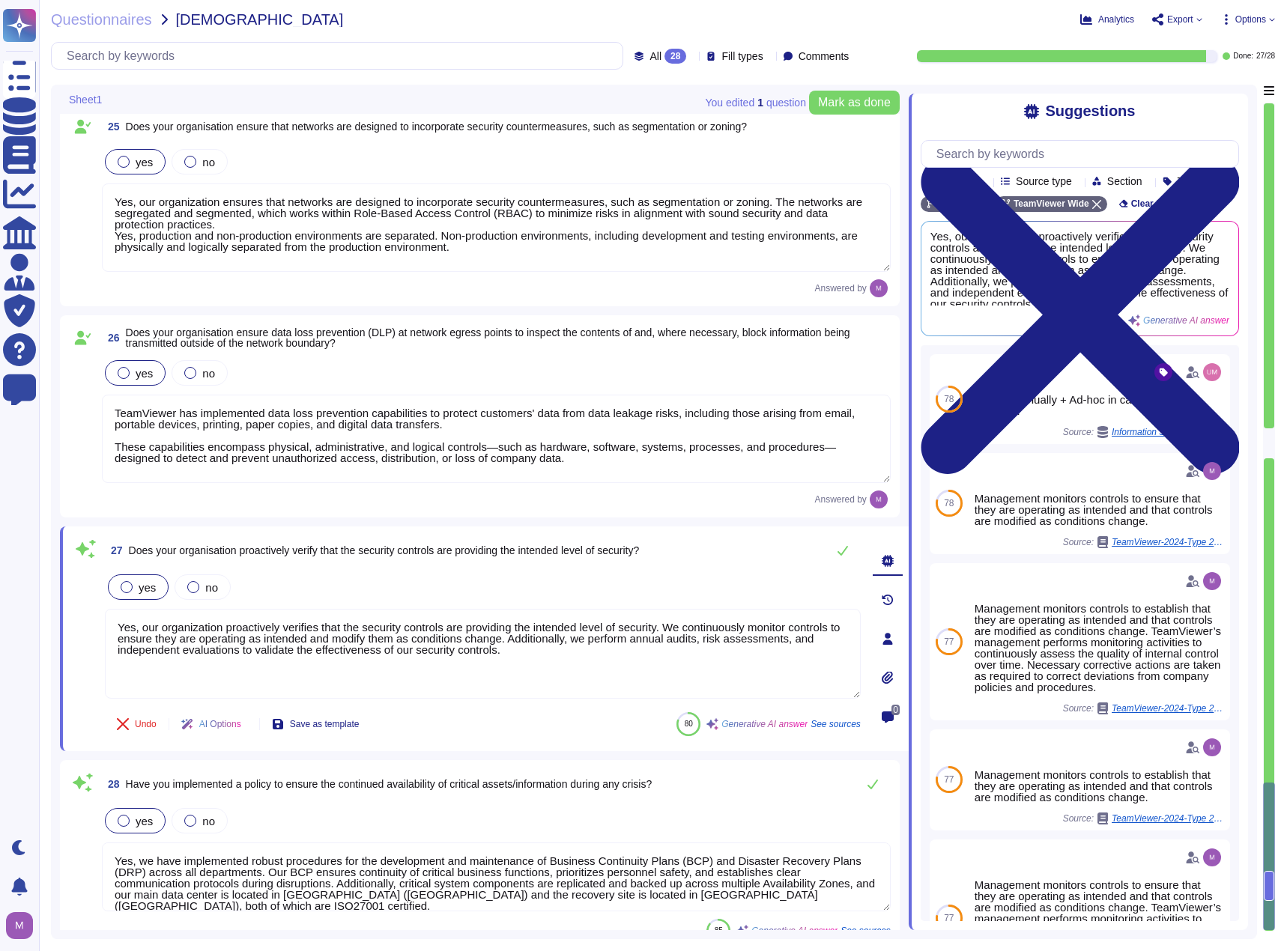
drag, startPoint x: 515, startPoint y: 655, endPoint x: 70, endPoint y: 610, distance: 447.1
click at [70, 610] on div "27 Does your organisation proactively verify that the security controls are pro…" at bounding box center [484, 638] width 848 height 225
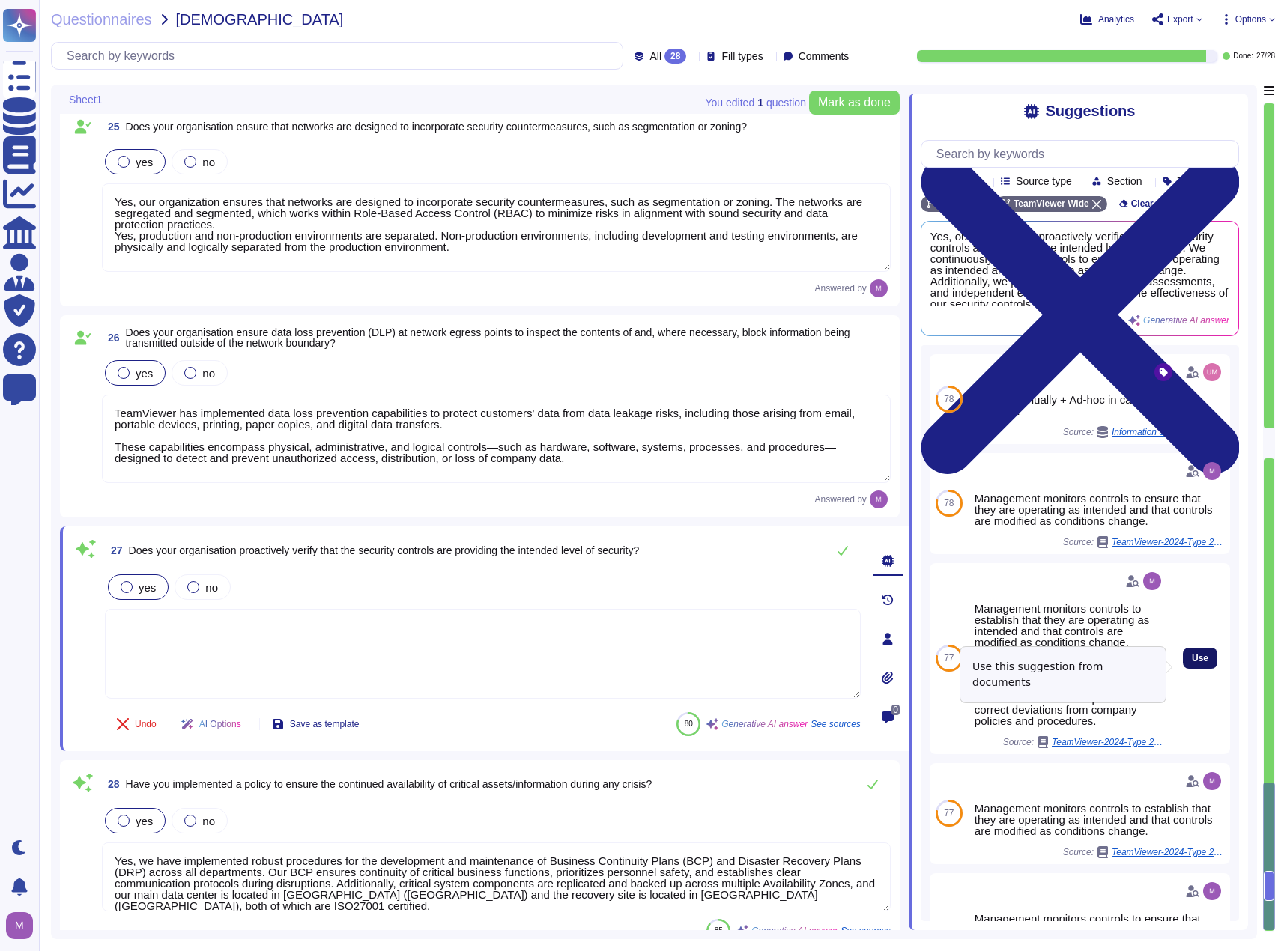
click at [1196, 663] on span "Use" at bounding box center [1199, 658] width 16 height 9
type textarea "Management monitors controls to establish that they are operating as intended a…"
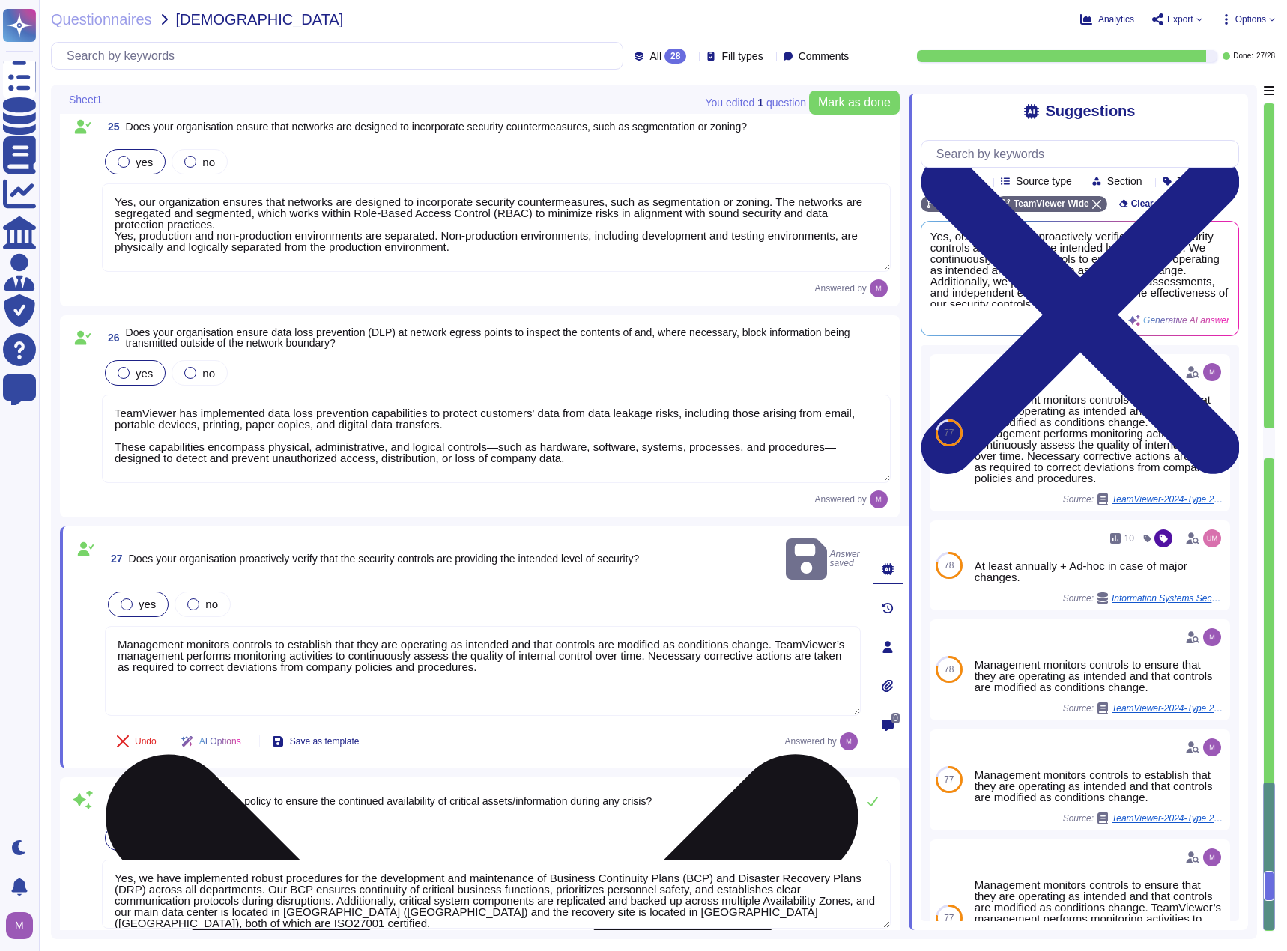
drag, startPoint x: 677, startPoint y: 640, endPoint x: 732, endPoint y: 648, distance: 55.2
click at [758, 647] on textarea "Management monitors controls to establish that they are operating as intended a…" at bounding box center [483, 671] width 756 height 90
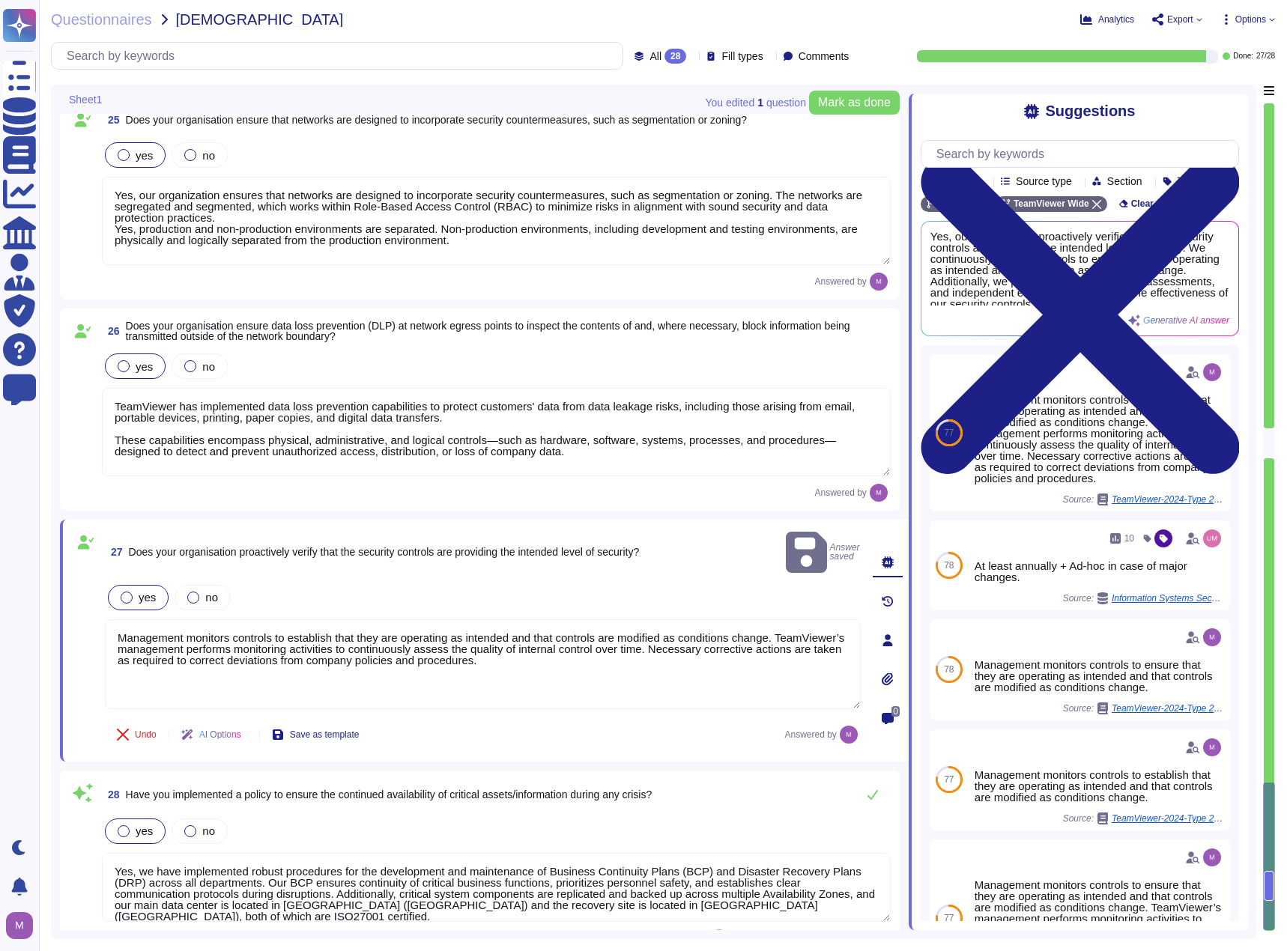
scroll to position [5333, 0]
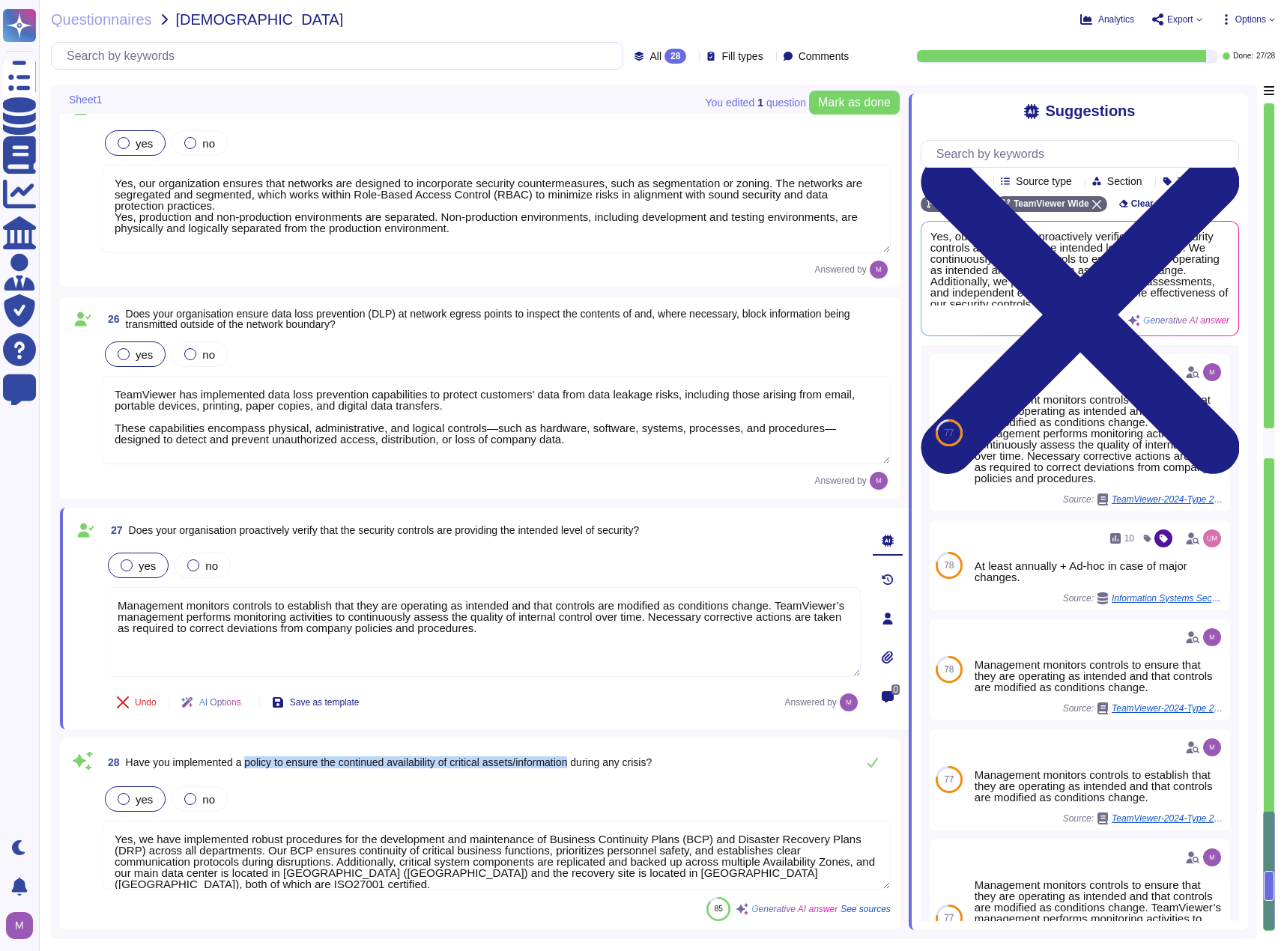
drag, startPoint x: 248, startPoint y: 756, endPoint x: 600, endPoint y: 774, distance: 352.4
click at [584, 772] on span "28 Have you implemented a policy to ensure the continued availability of critic…" at bounding box center [377, 762] width 550 height 27
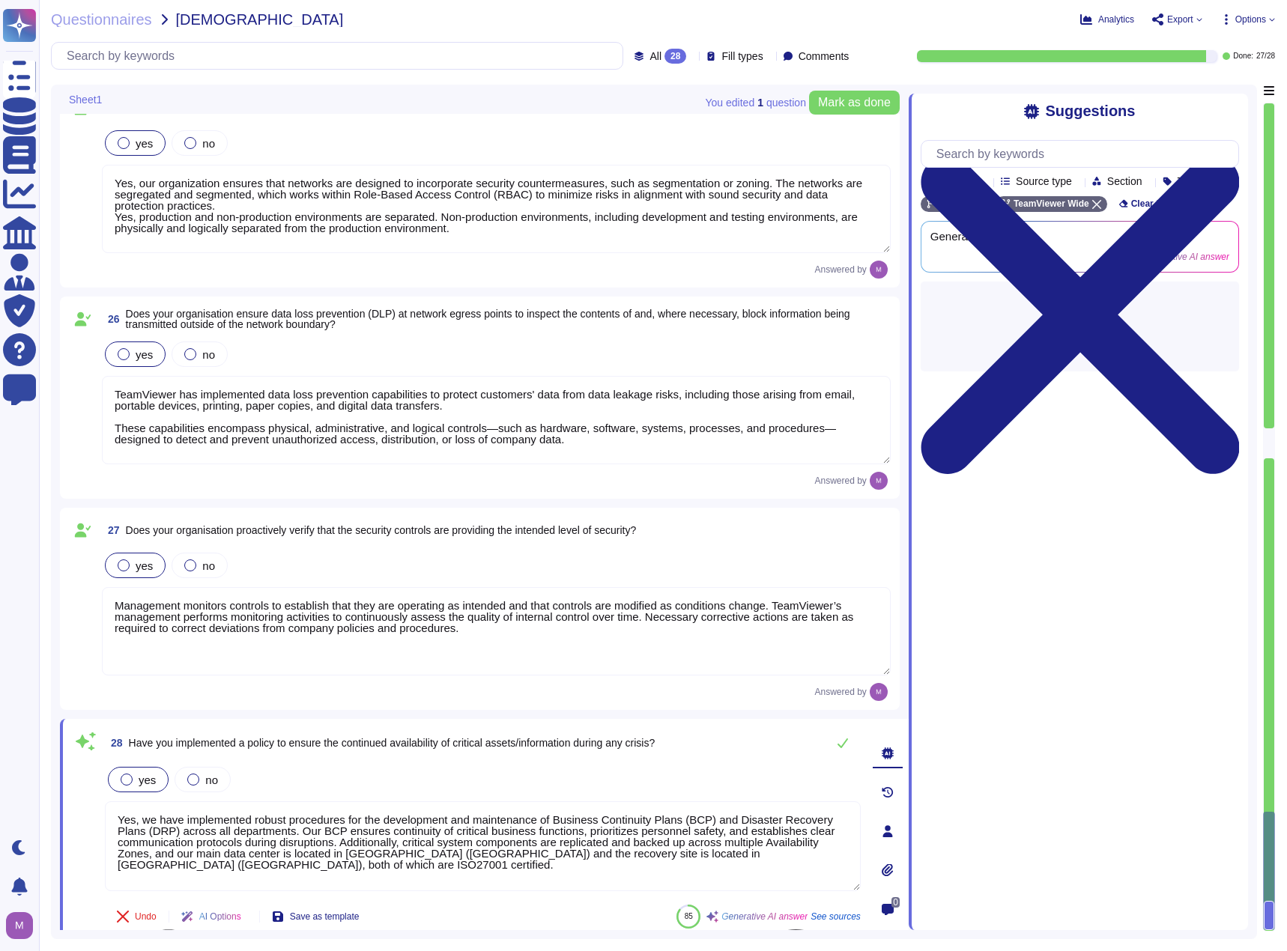
click at [602, 829] on textarea "Yes, we have implemented robust procedures for the development and maintenance …" at bounding box center [483, 846] width 756 height 90
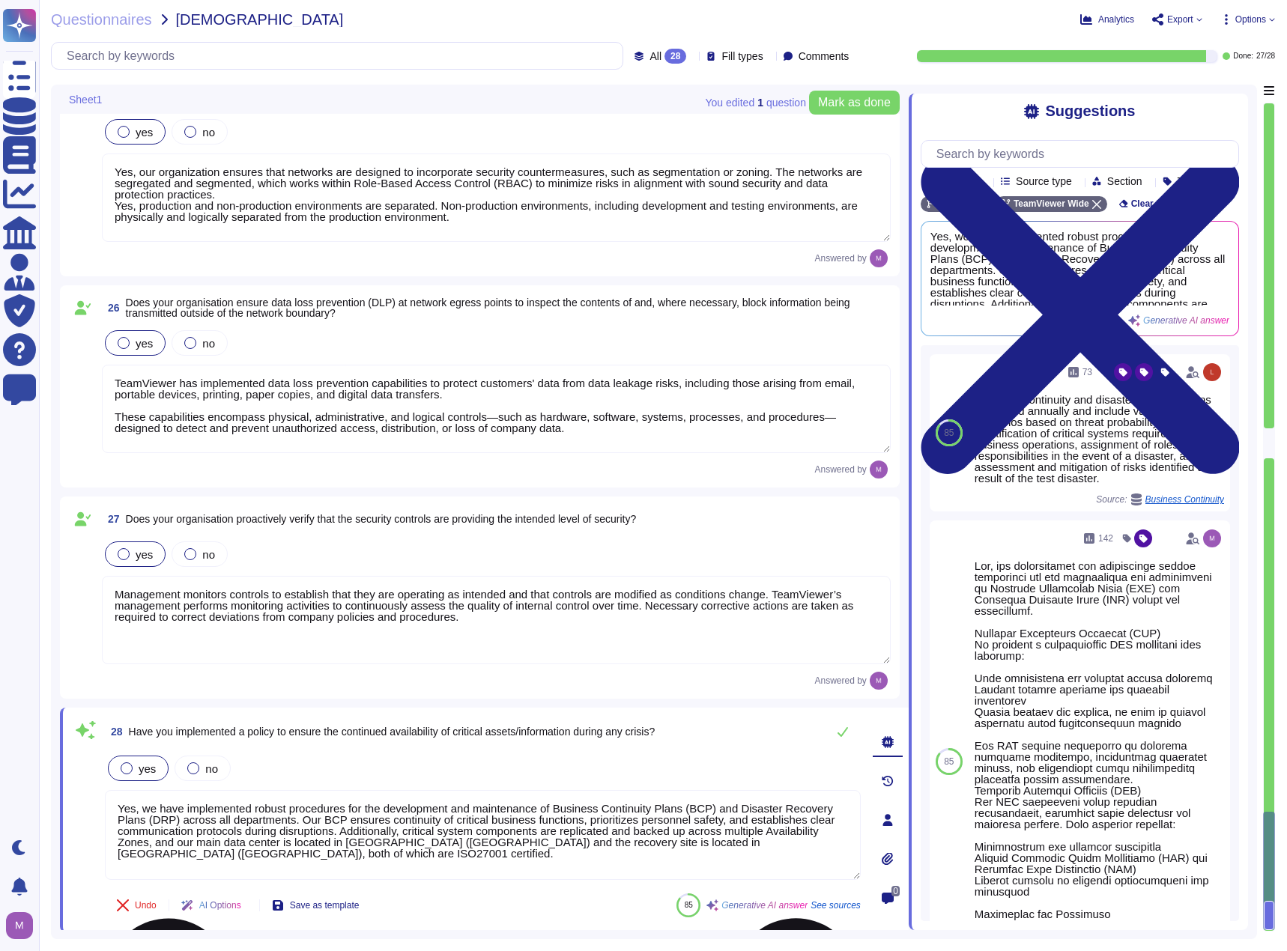
scroll to position [5347, 0]
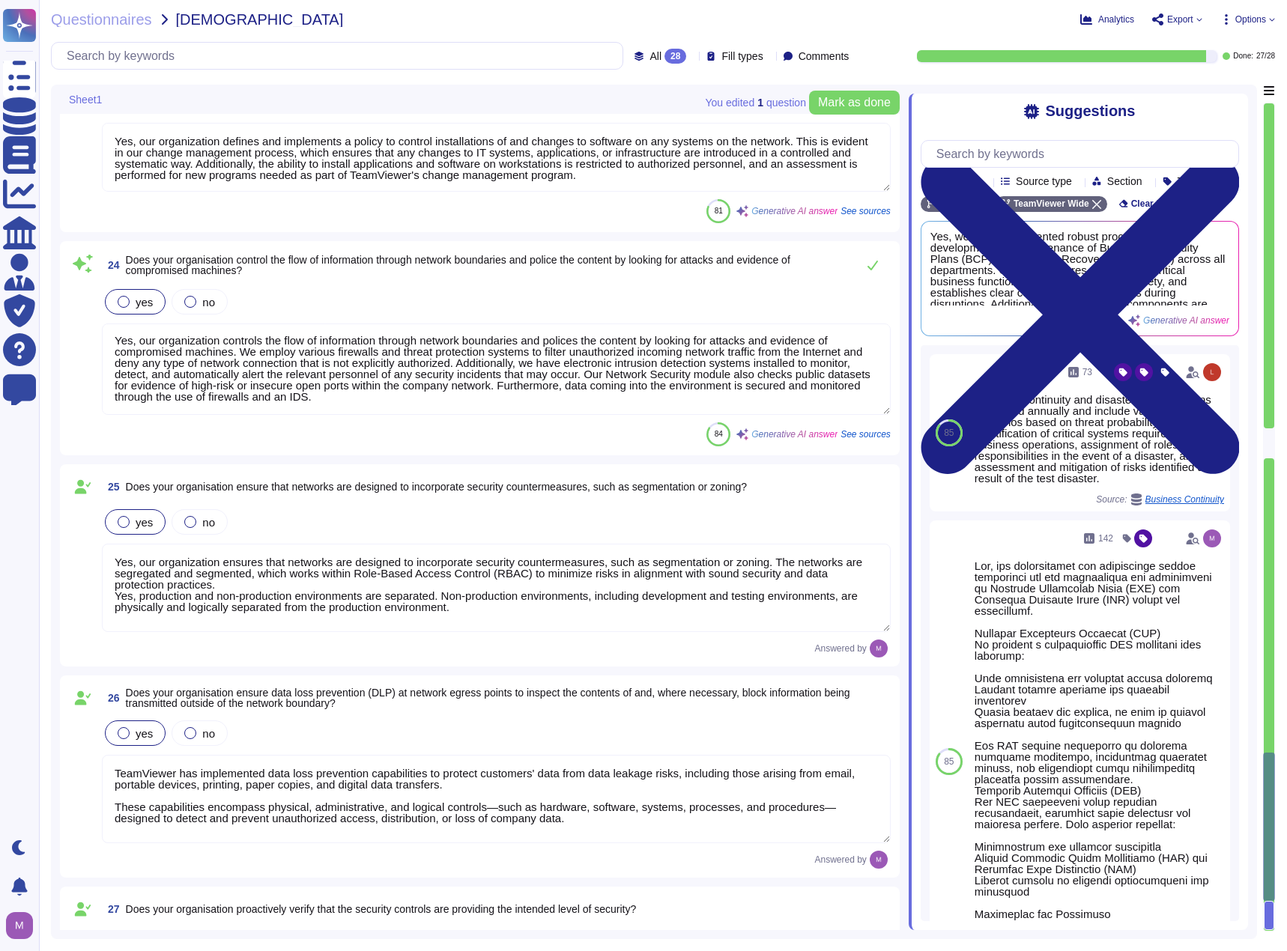
type textarea "TeamViewer employs various Firewalls and threat protection systems to filter un…"
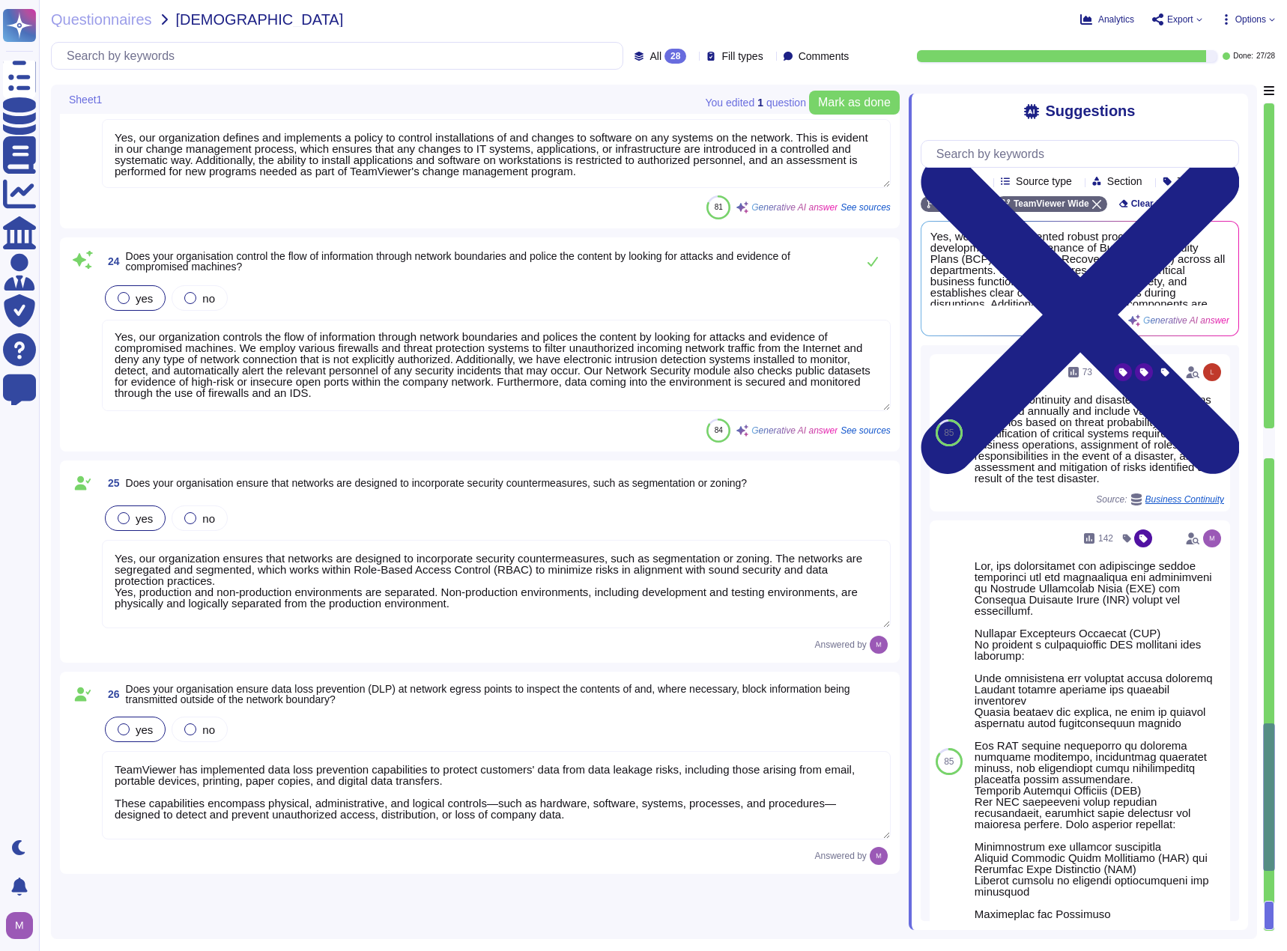
type textarea "Yes, our organization has a policy to secure organizational assets when individ…"
type textarea "TeamViewer has continuous vulnerability monitoring solutions deployed in its en…"
type textarea "Yes, our organization deploys network monitoring techniques that complement tra…"
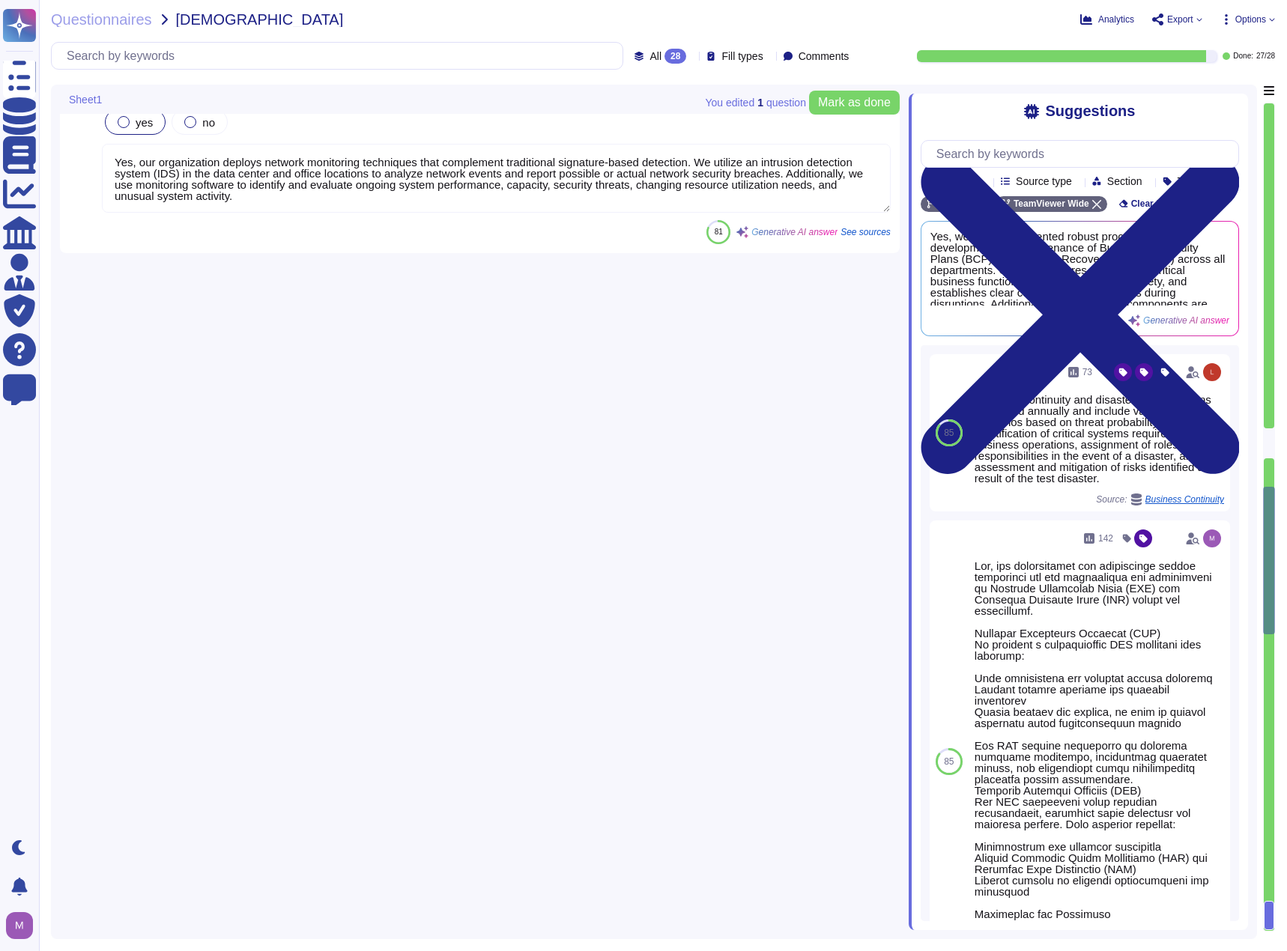
type textarea "TeamViewer has implemented a best-in-class commercial vulnerability scanner tha…"
type textarea "Yes, our organization ensures that administrative access is performed over secu…"
type textarea "Yes, our organization monitors network behavior and analyzes events for potenti…"
type textarea "Yes, our organization controls remote access to its networks and systems. Remot…"
type textarea "Yes, our organization has policies in place to control the use of authorized so…"
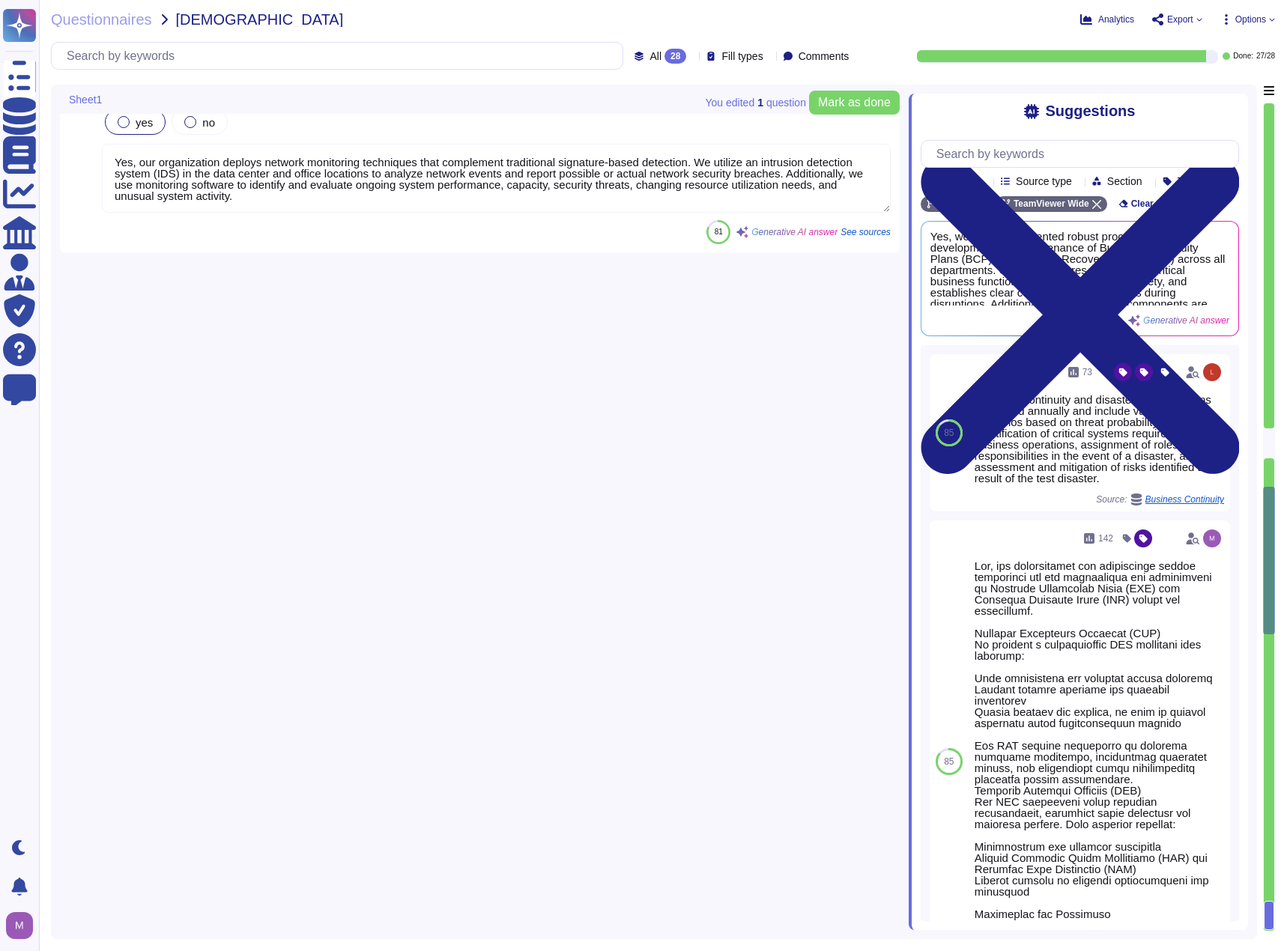
type textarea "Yes, our organization defines and implements a policy for applying security vet…"
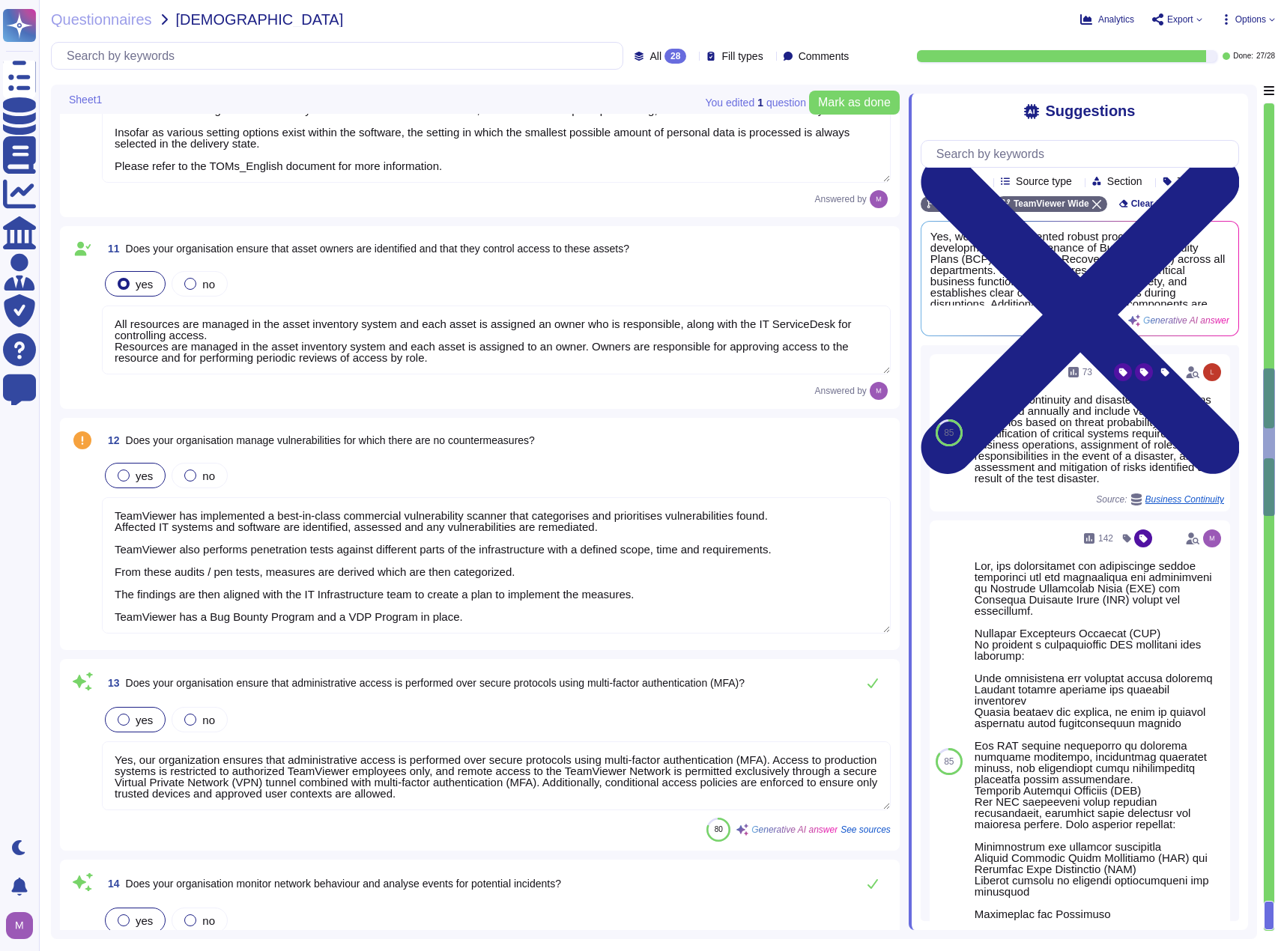
type textarea "Yes, our organization has implemented robust procedures for the development and…"
type textarea "One of the objectives of TeamViewer’s Information Security Policy is to ensure …"
type textarea "All resources are managed in the asset inventory system and each asset is assig…"
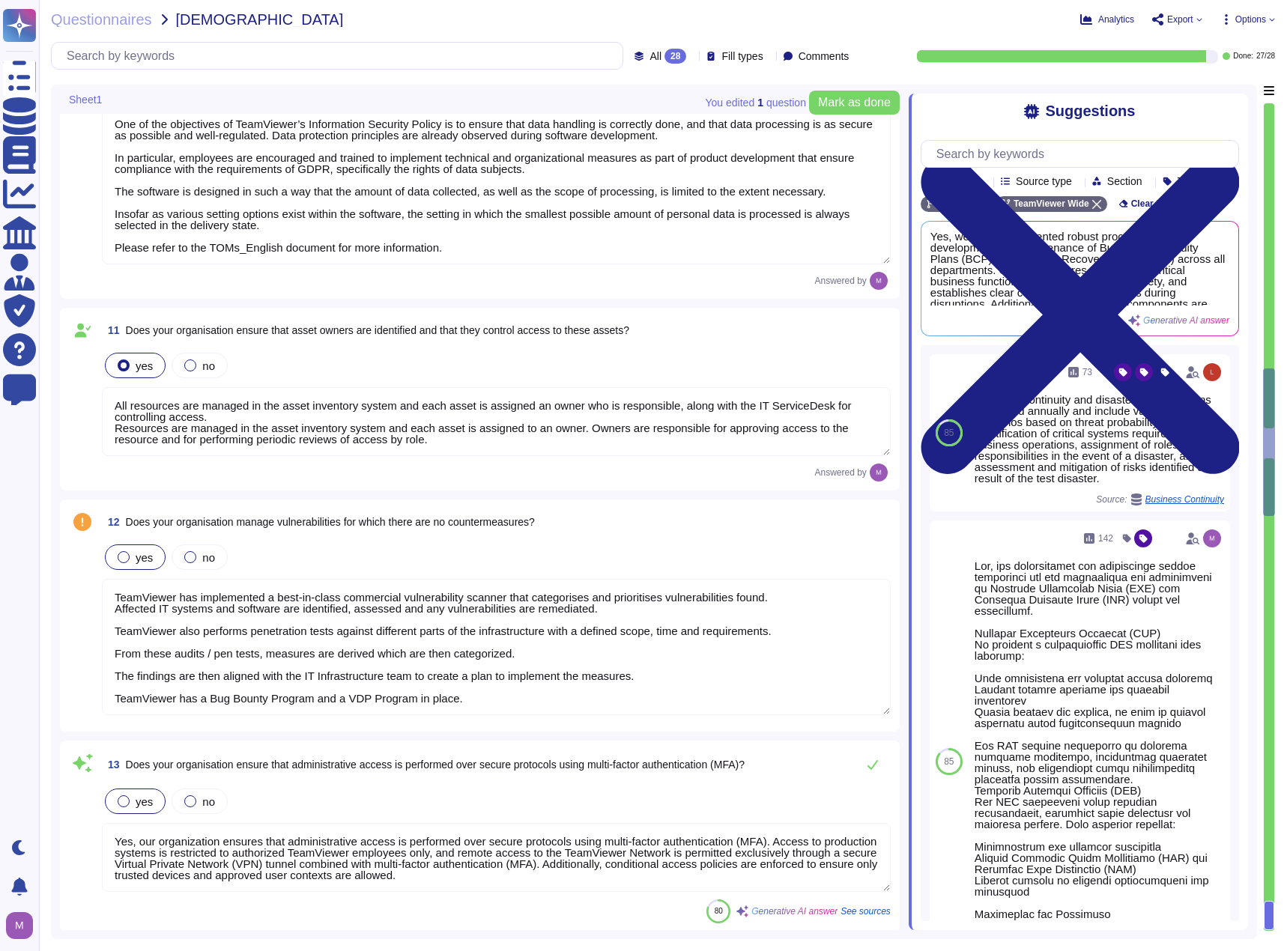
scroll to position [2323, 0]
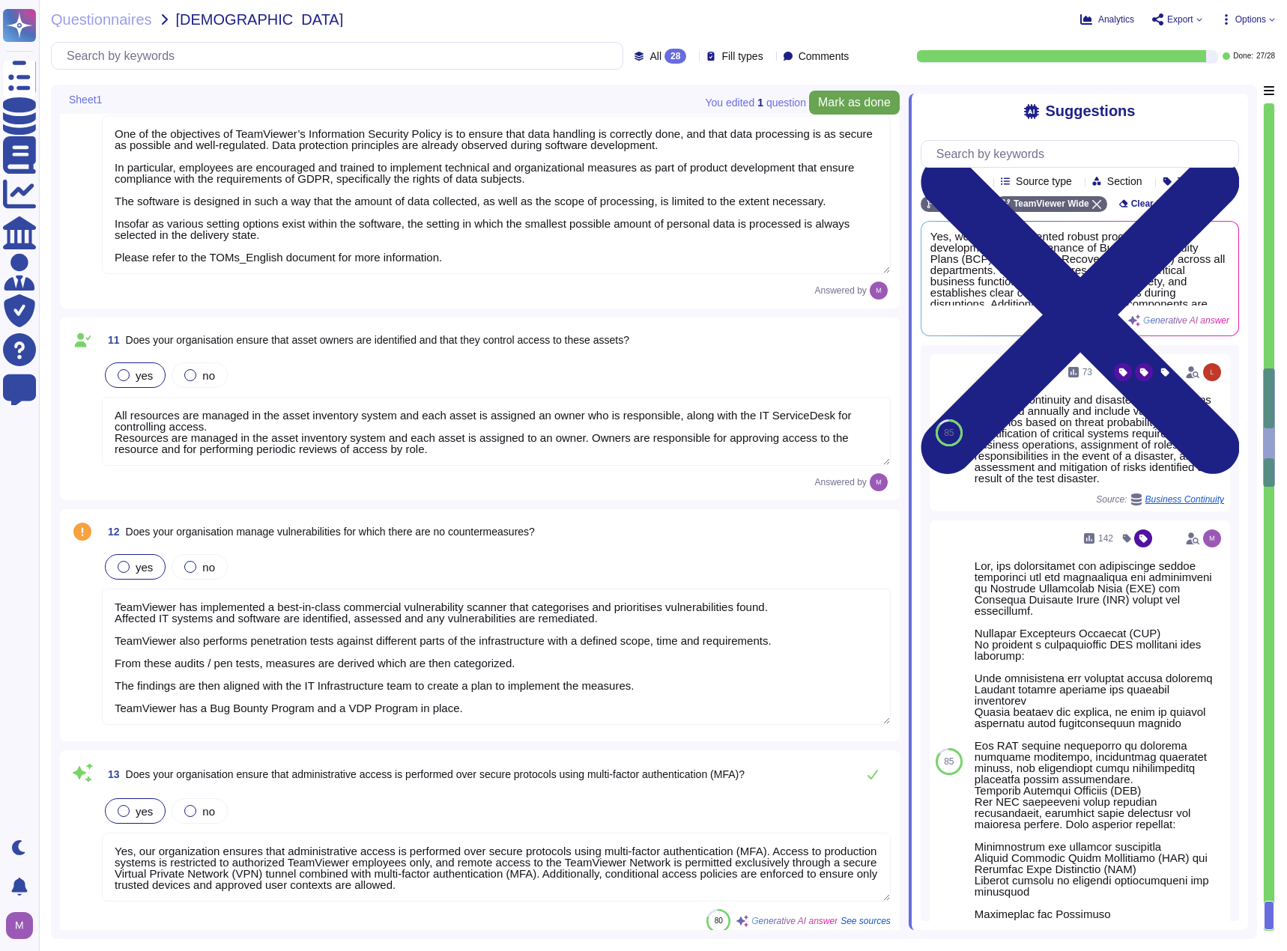
click at [882, 98] on span "Mark as done" at bounding box center [854, 103] width 73 height 12
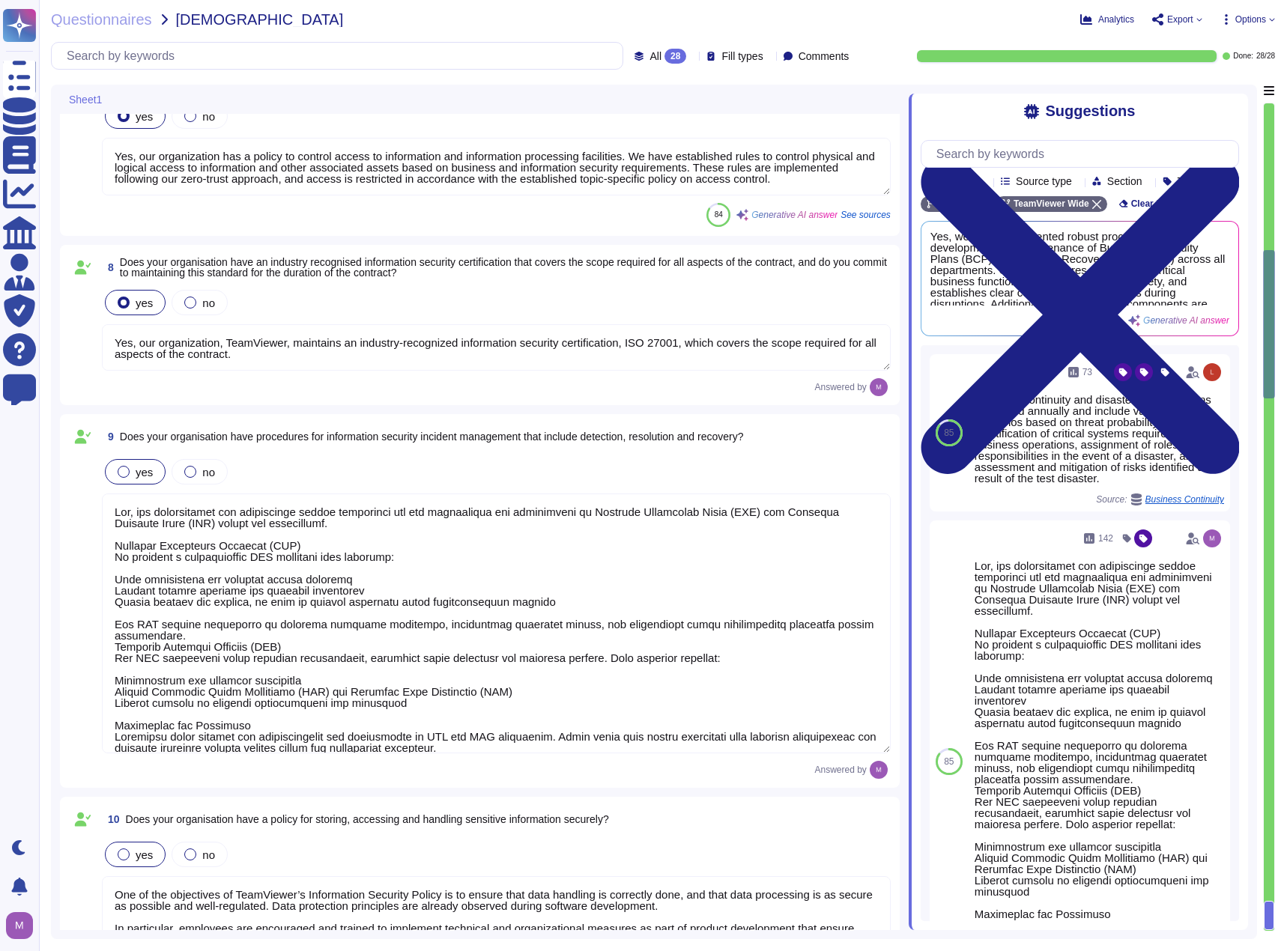
type textarea "Yes, our organization is subject to regular independent security assessments. W…"
type textarea "All employees are obliged to adhere to TeamViewer policies and procedures. Thes…"
type textarea "Yes, our organization has a policy for ensuring that sensitive information is c…"
type textarea "Yes, our organization has a policy to control access to information and informa…"
type textarea "Yes, our organization, TeamViewer, maintains an industry-recognized information…"
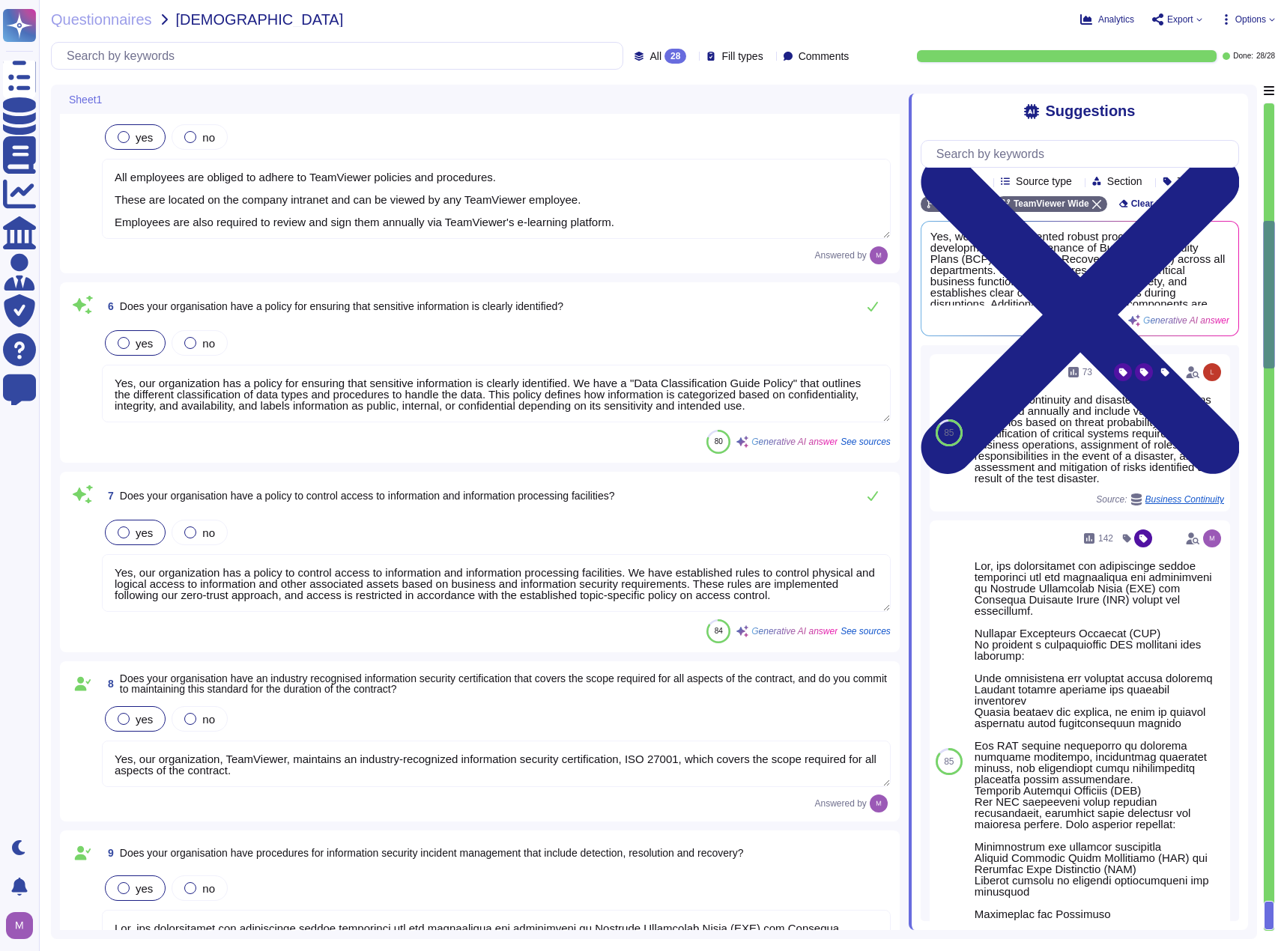
type textarea "Yes, our organization defines and implements processes and procedures to manage…"
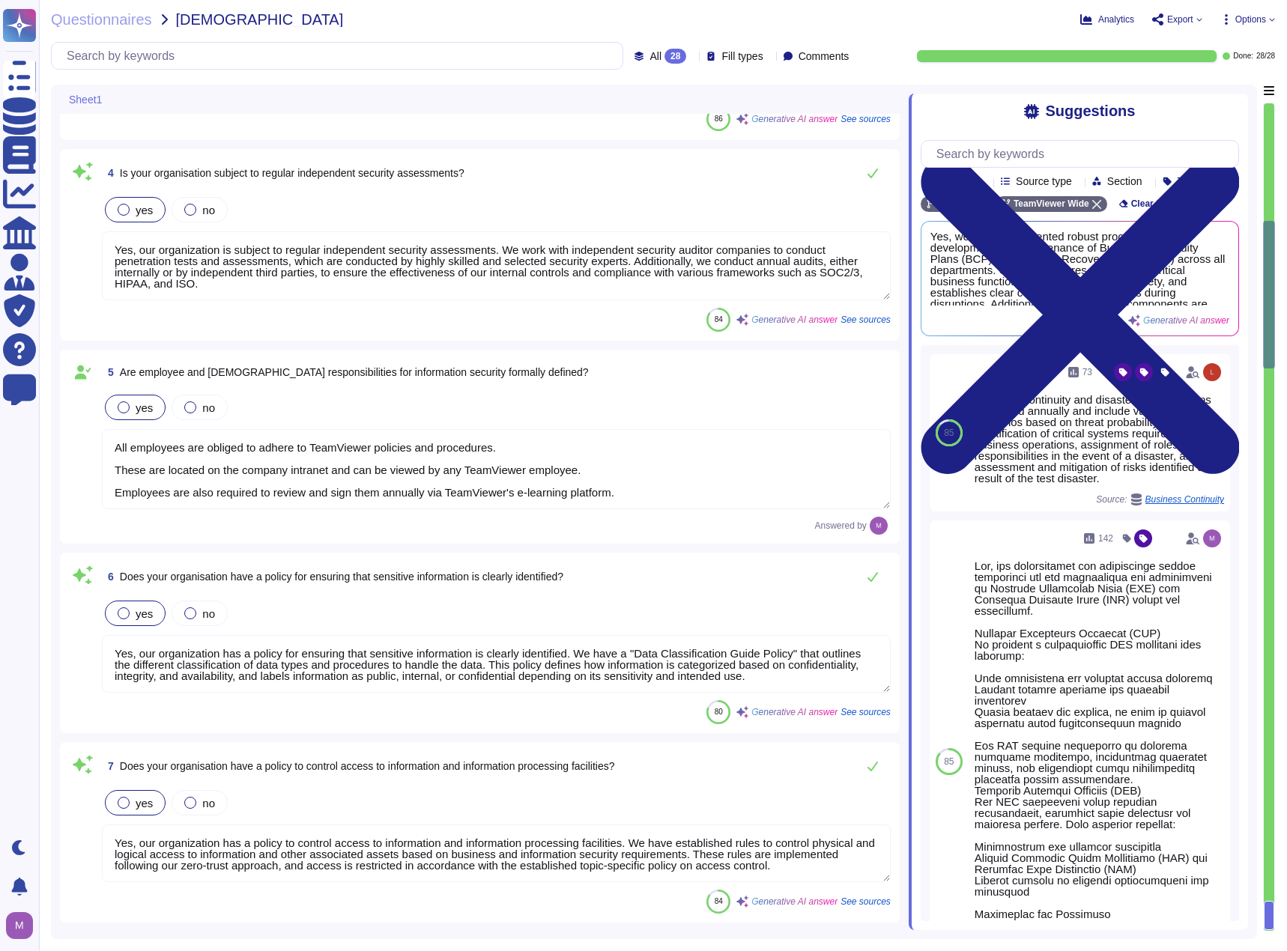
scroll to position [659, 0]
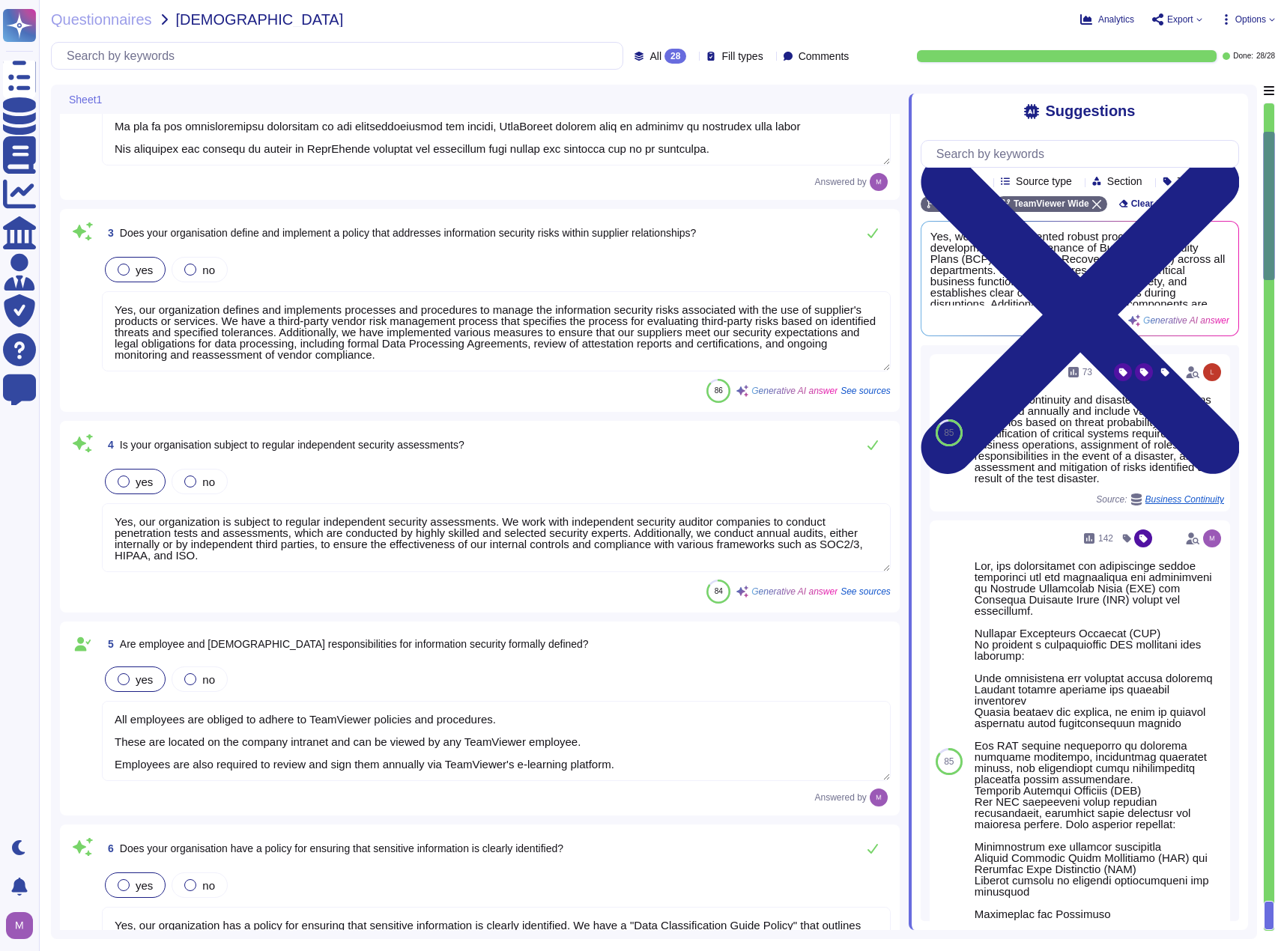
type textarea "TeamViewer does have ISMS system implemented, and necessary documentation that …"
type textarea "TeamViewer has 2 pillars of Information Security • Corporate Security • Product…"
click at [1201, 19] on icon at bounding box center [1199, 19] width 6 height 6
click at [1206, 91] on p "Download" at bounding box center [1232, 112] width 53 height 42
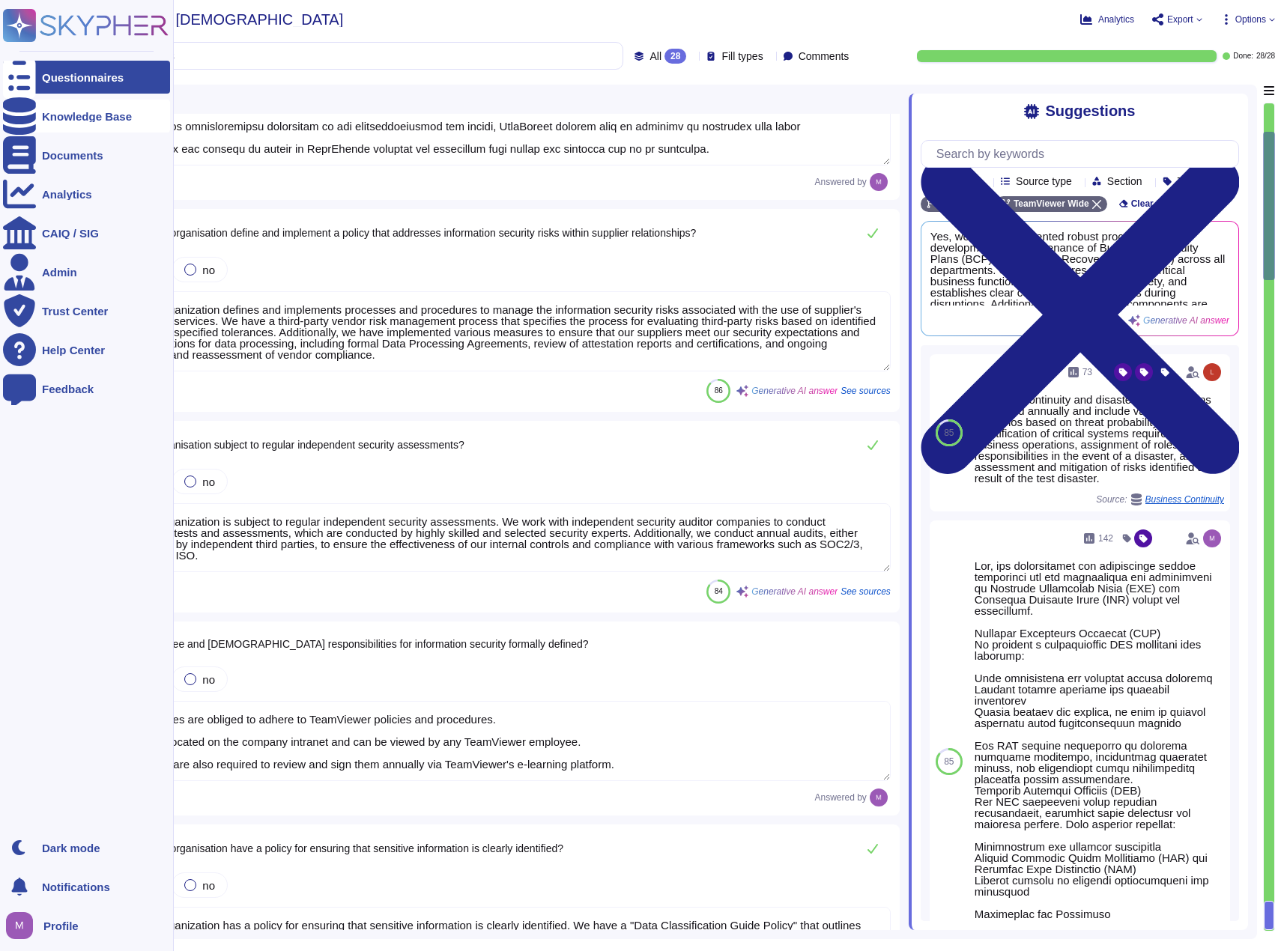
click at [31, 108] on div at bounding box center [19, 116] width 33 height 33
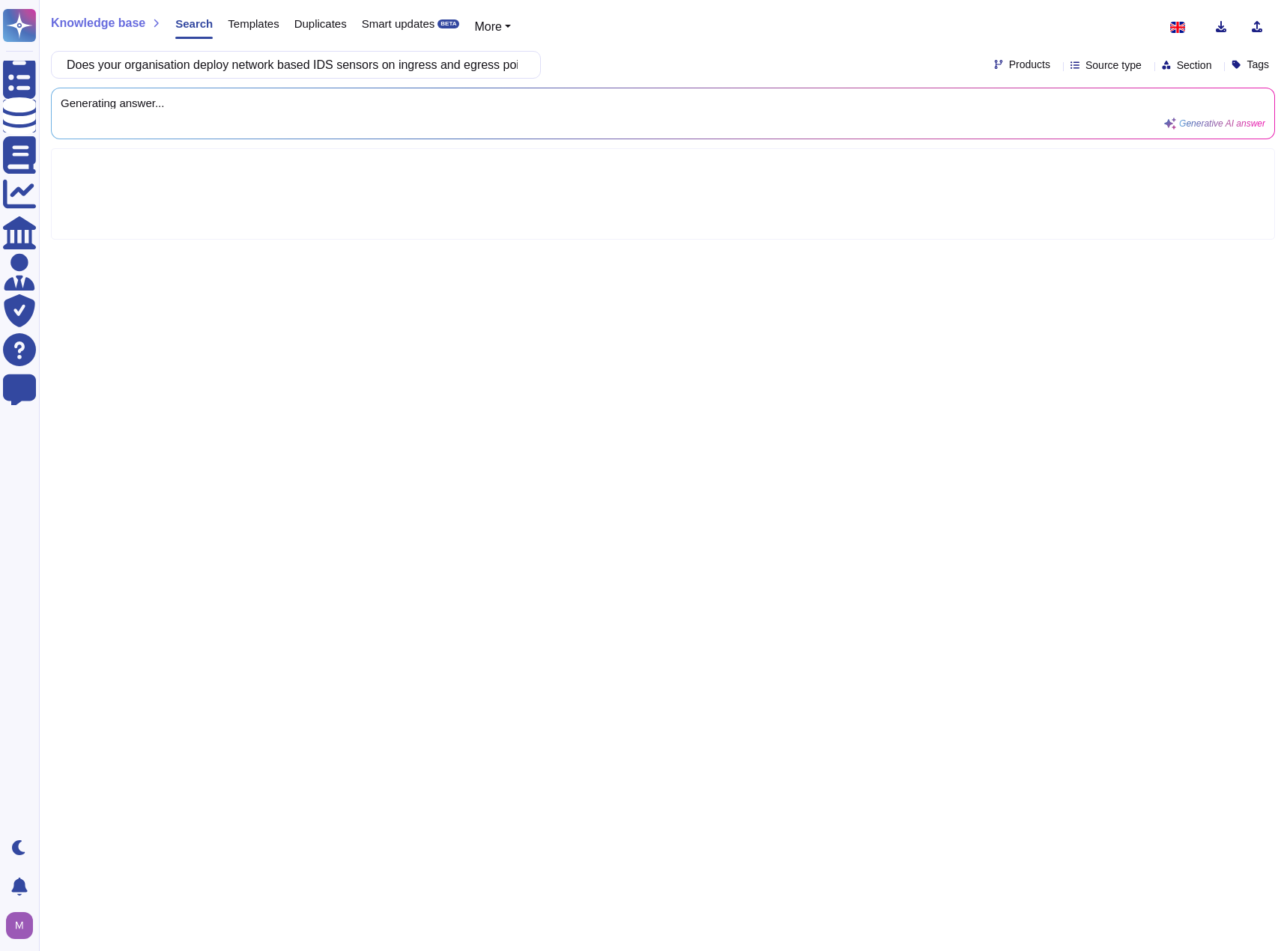
scroll to position [0, 369]
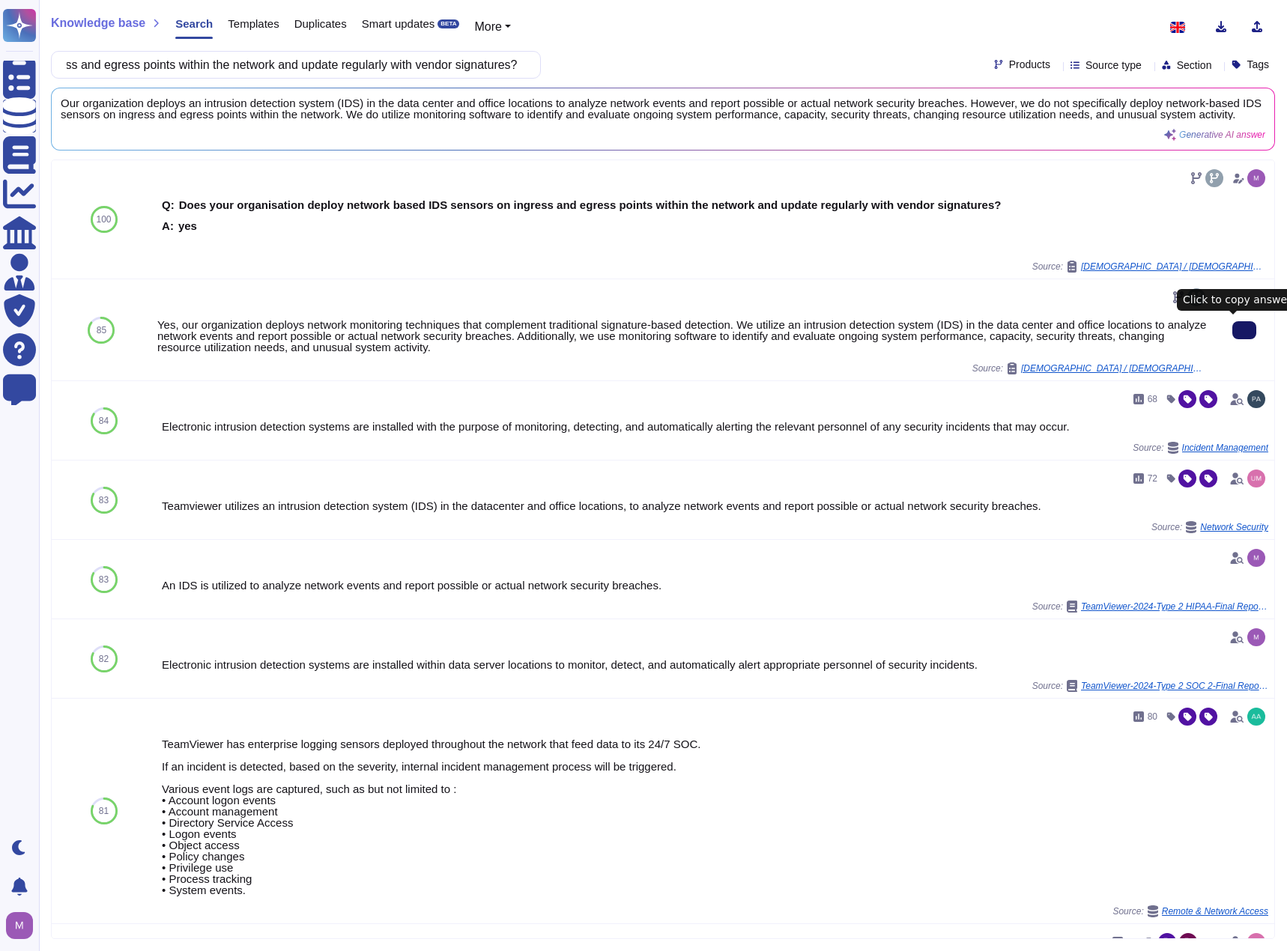
click at [1244, 330] on icon at bounding box center [1244, 330] width 0 height 0
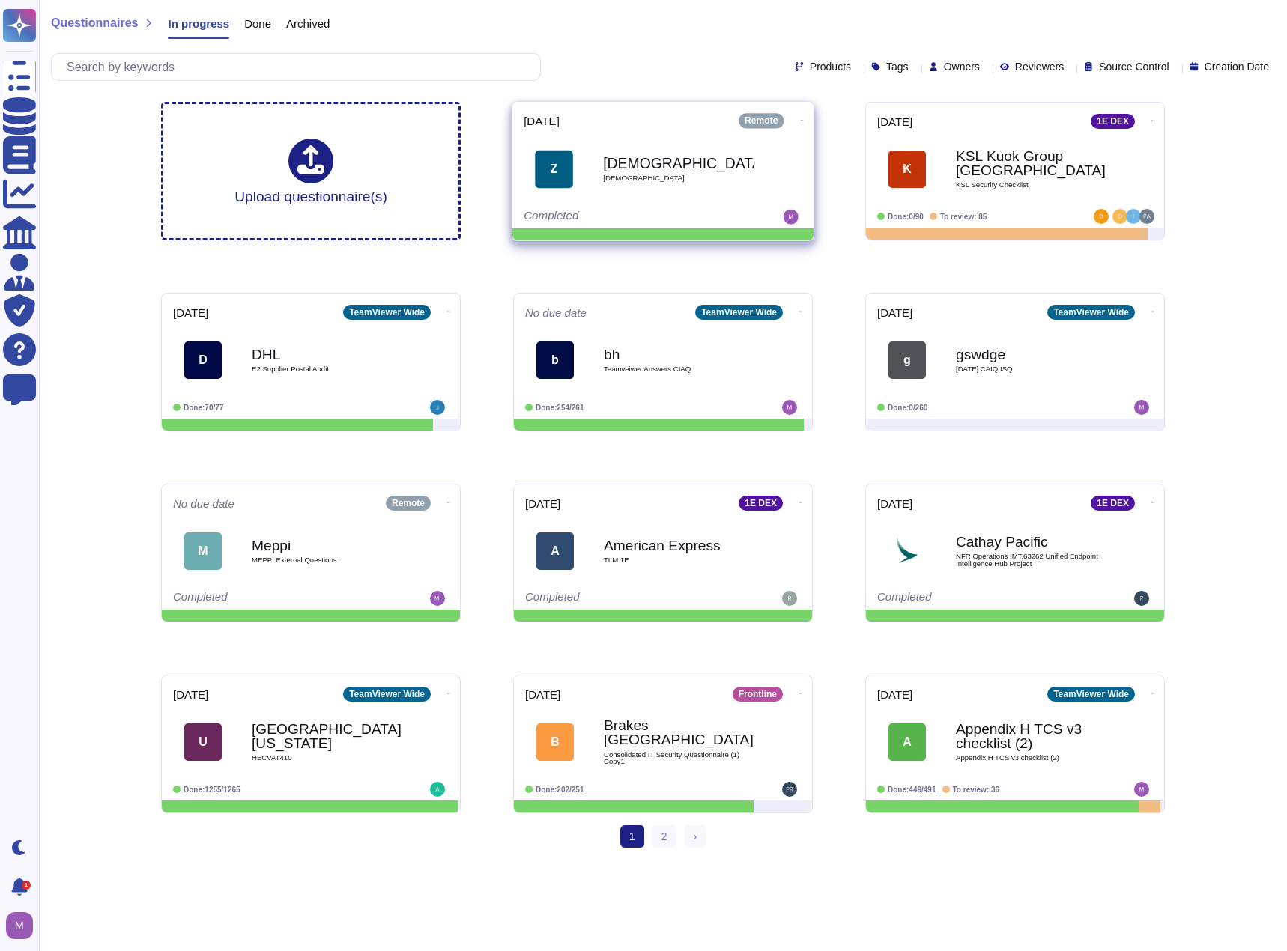
click at [801, 121] on icon at bounding box center [802, 120] width 3 height 4
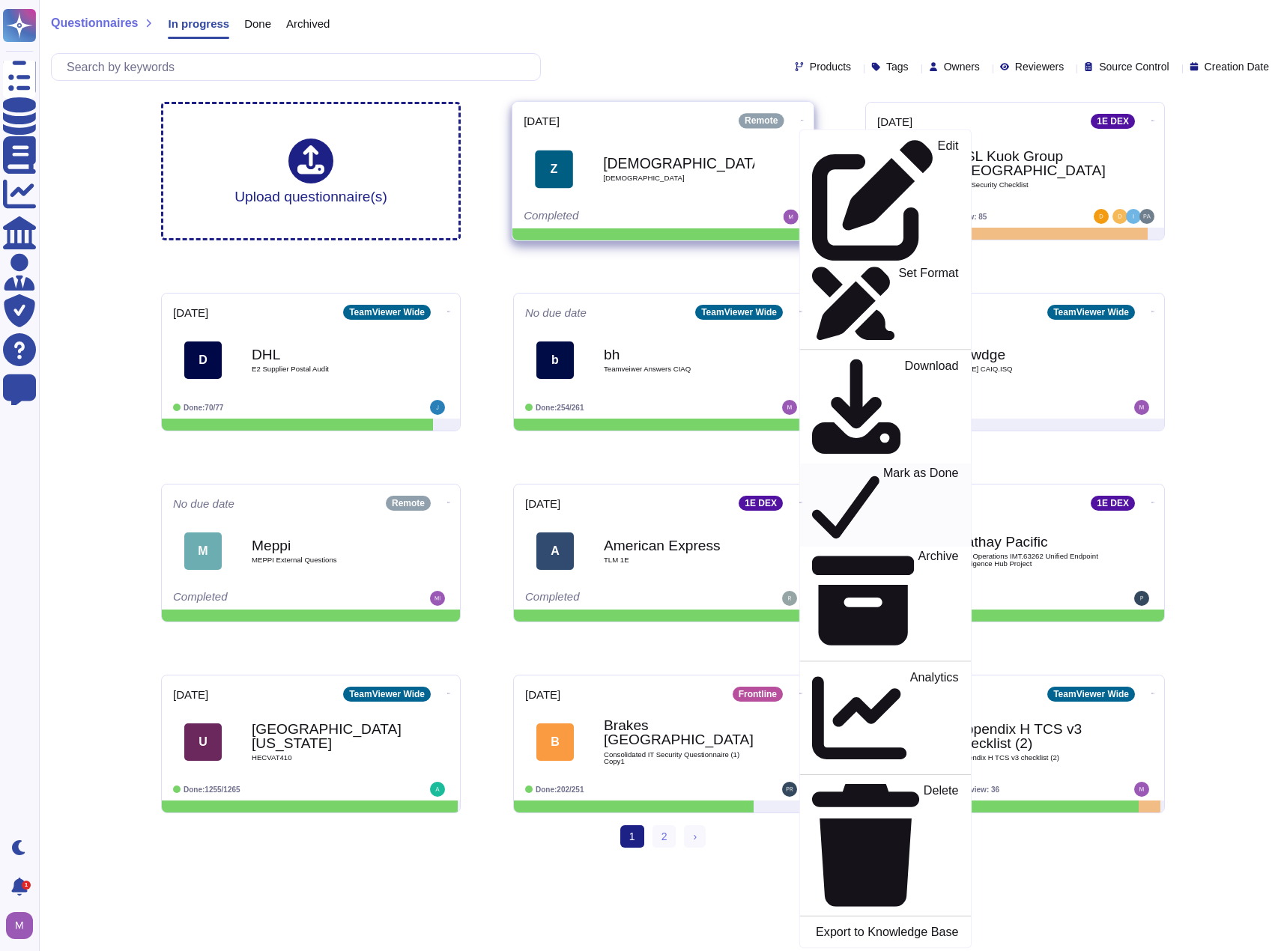
click at [883, 467] on p "Mark as Done" at bounding box center [921, 505] width 76 height 76
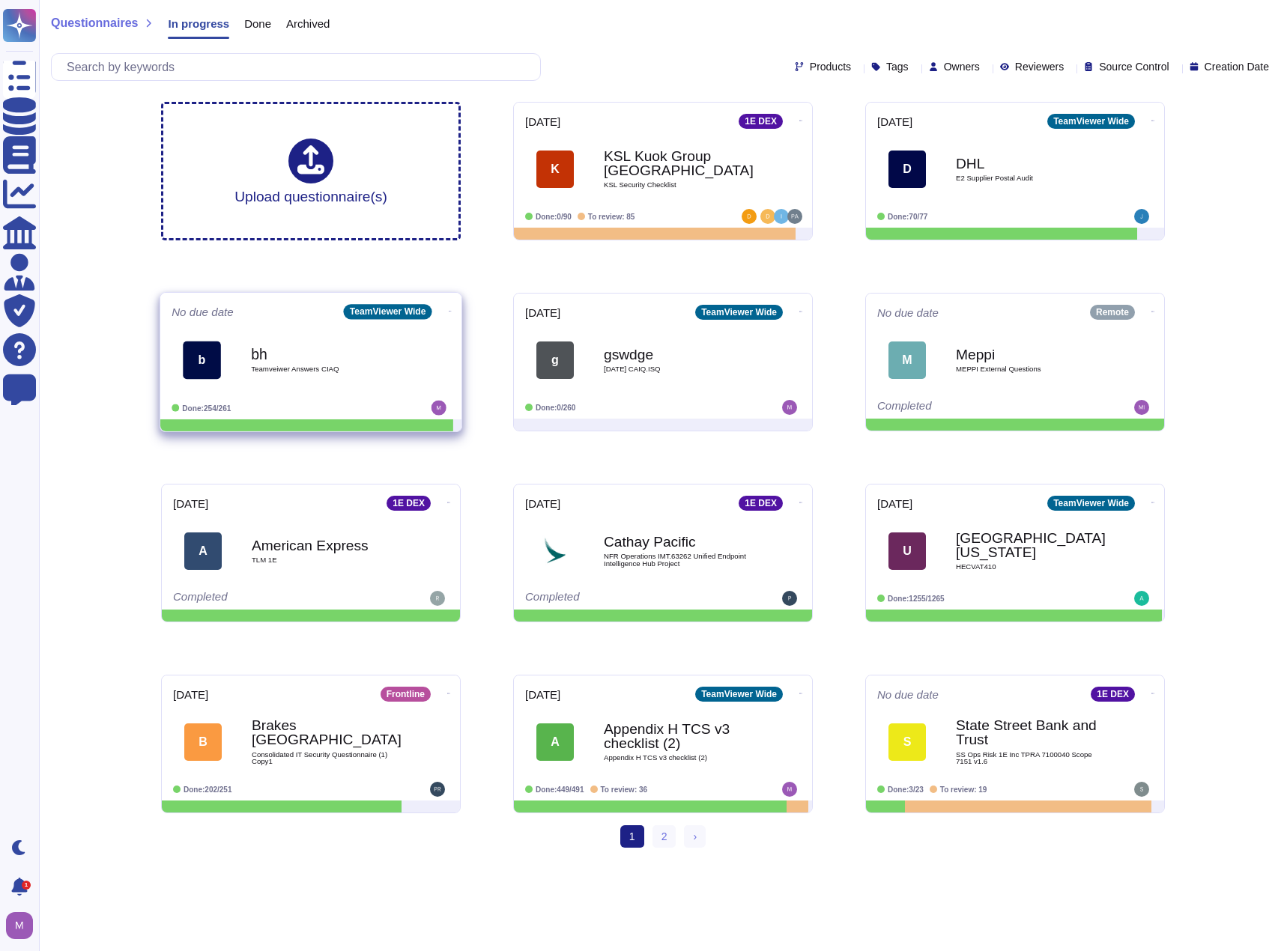
click at [449, 309] on icon at bounding box center [450, 311] width 3 height 4
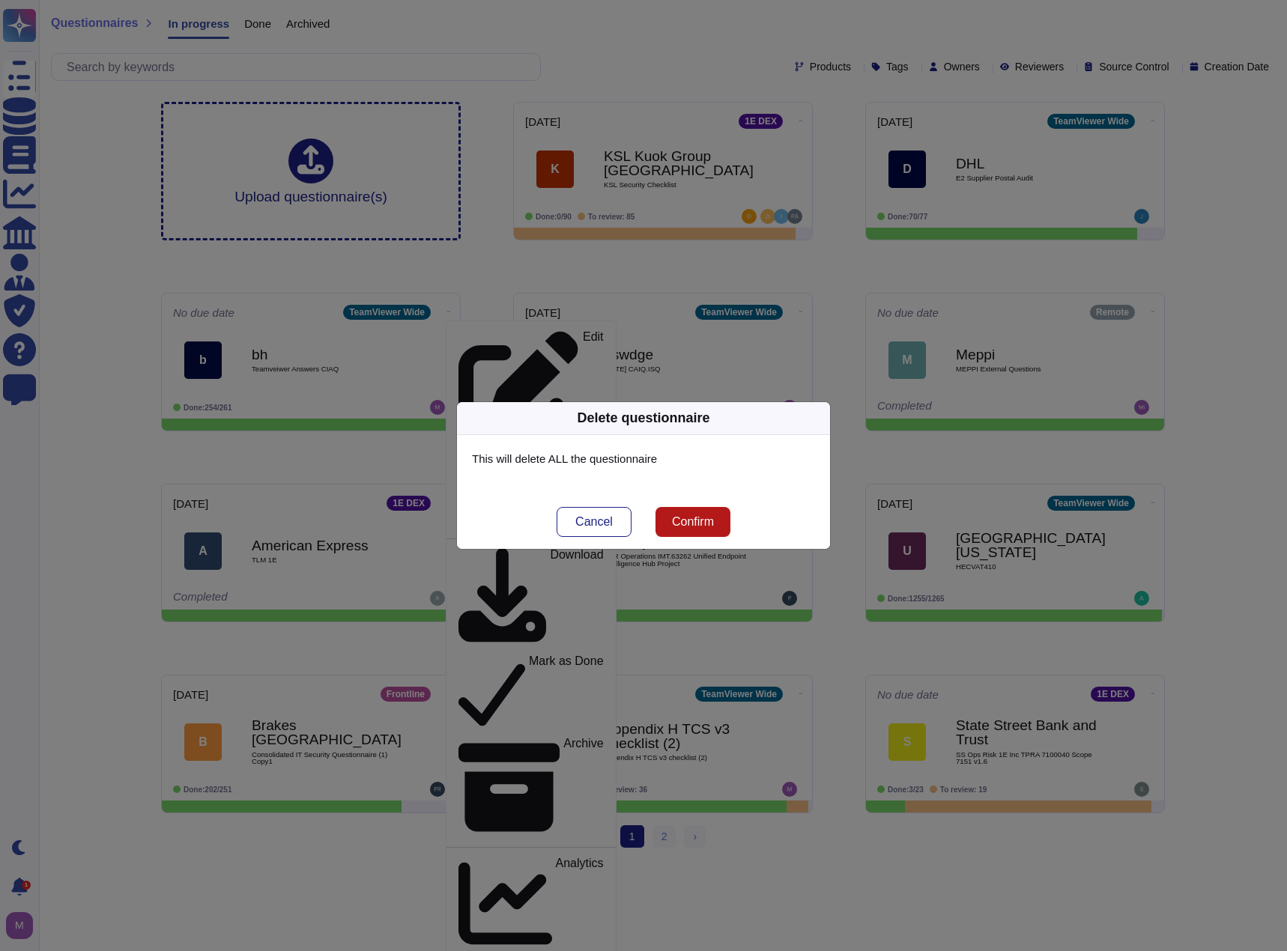
click at [683, 523] on span "Confirm" at bounding box center [693, 522] width 42 height 12
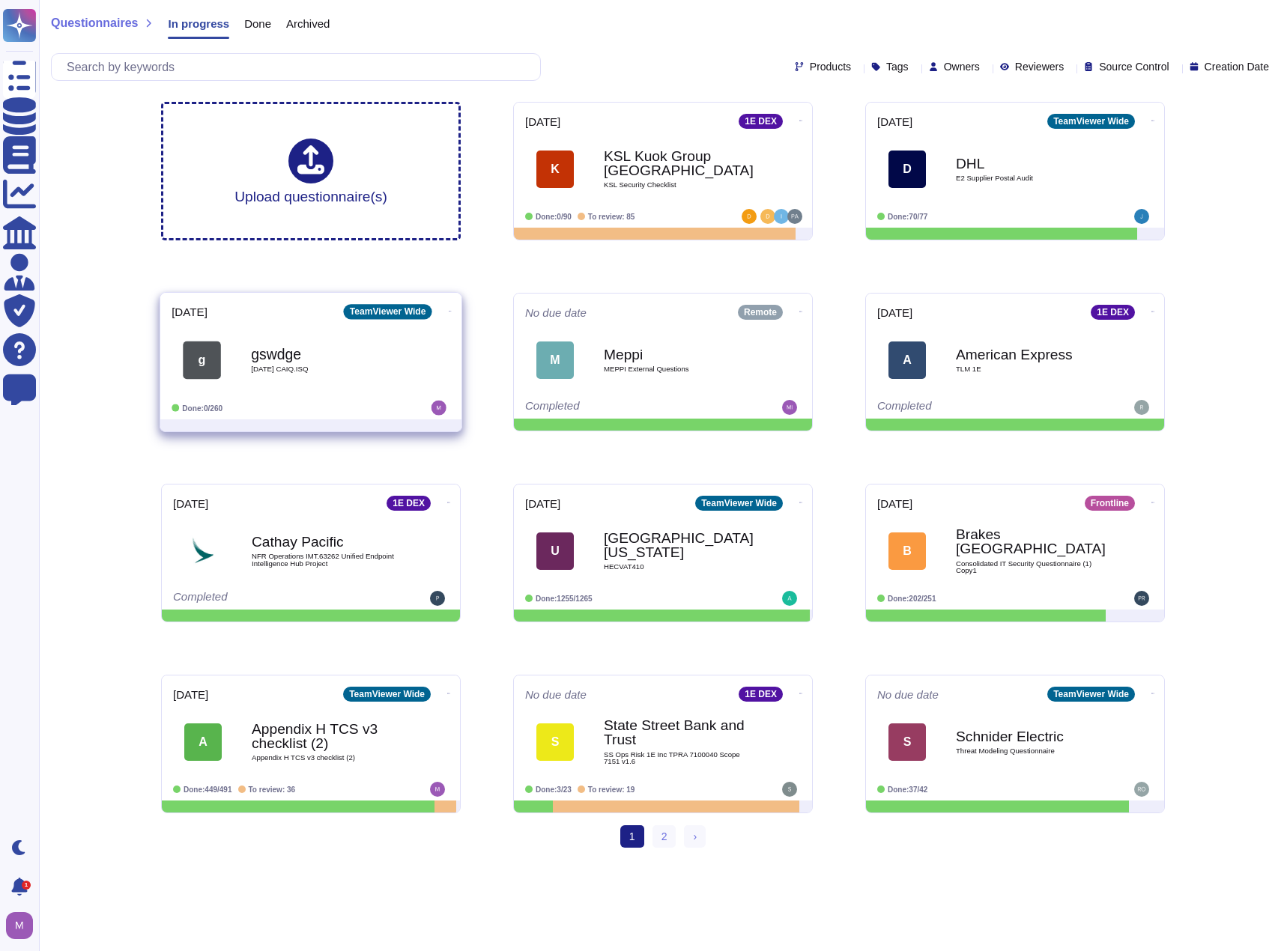
click at [449, 309] on icon at bounding box center [450, 311] width 3 height 4
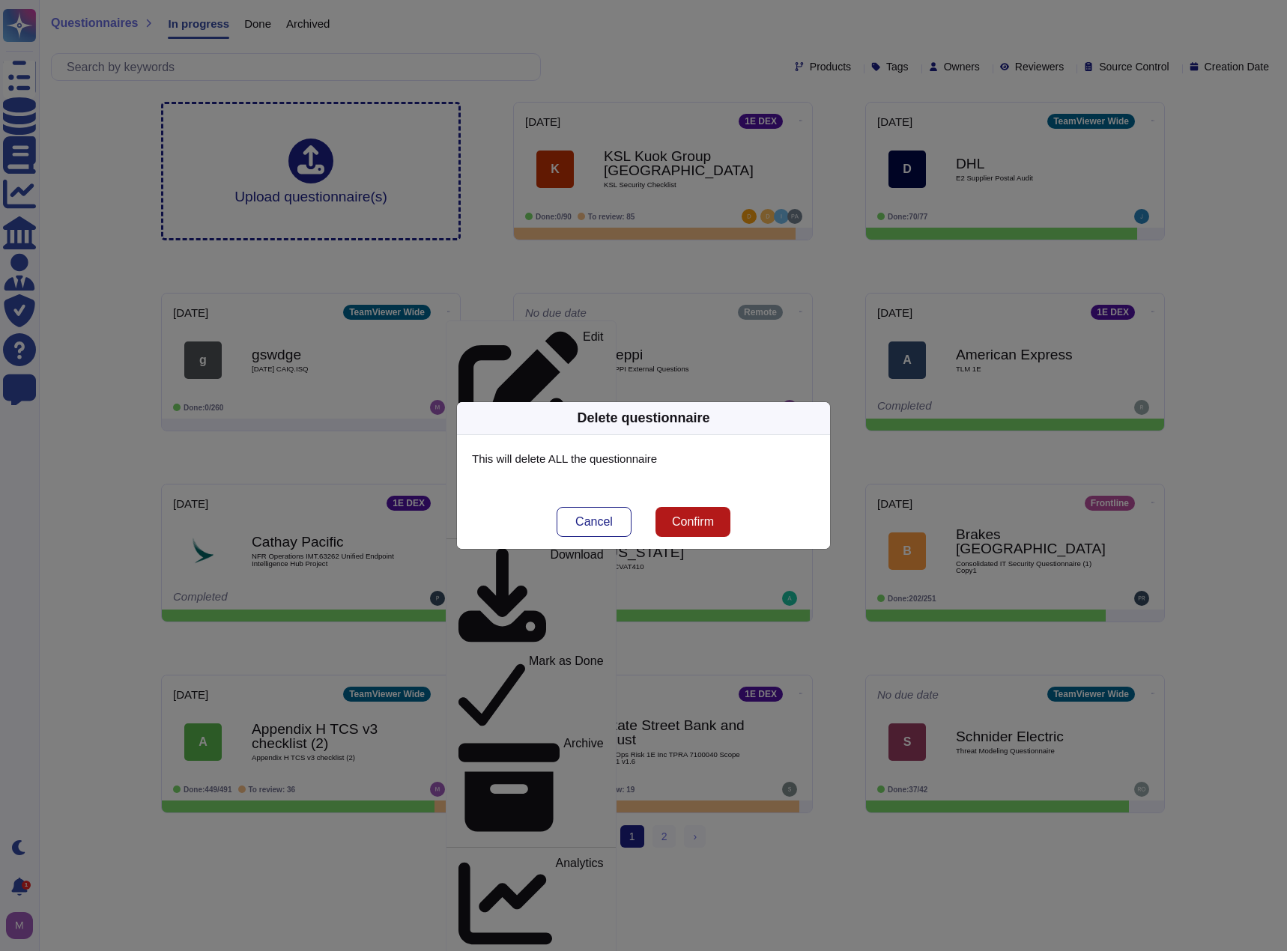
click at [701, 520] on span "Confirm" at bounding box center [693, 522] width 42 height 12
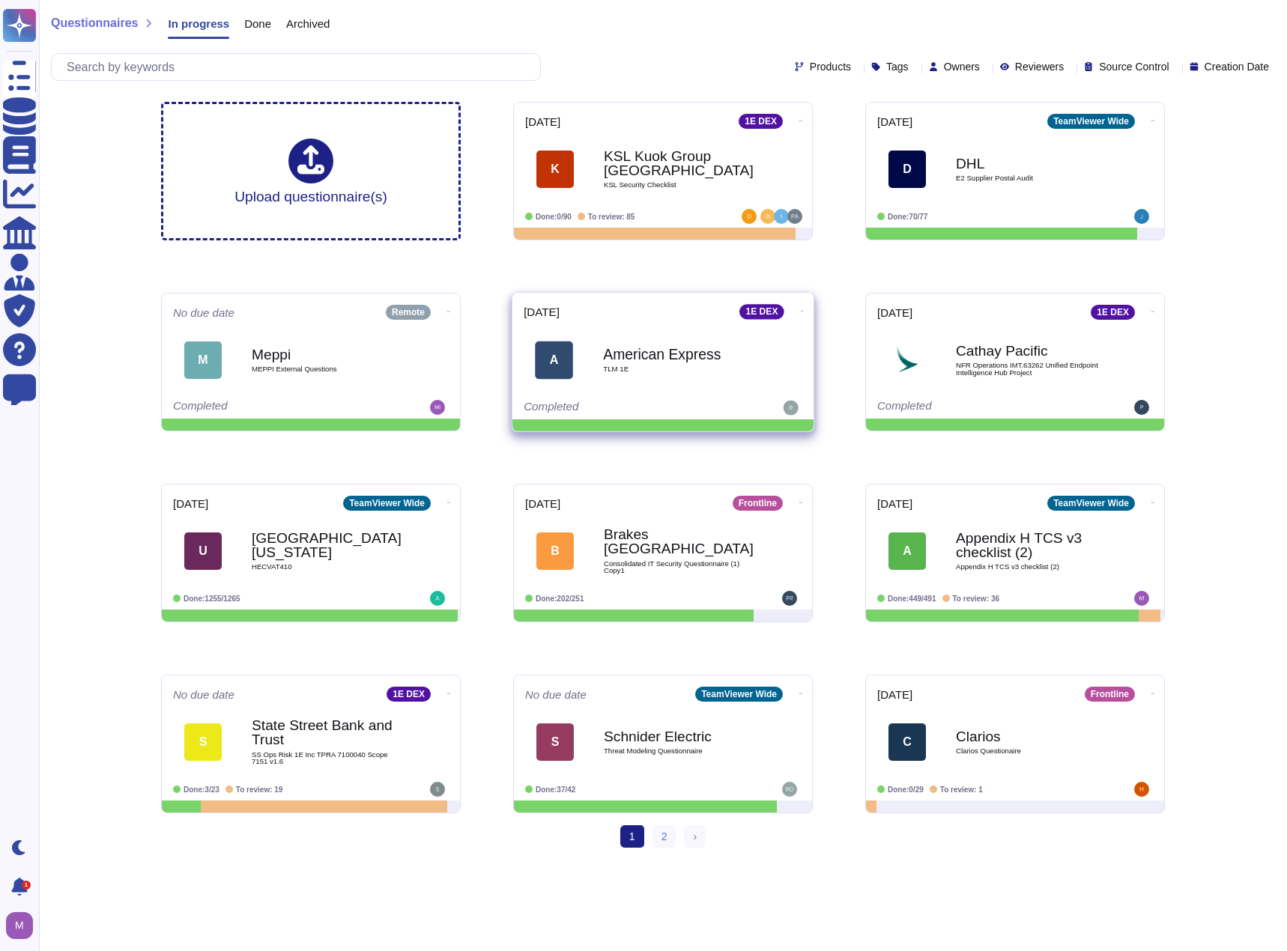
click at [684, 385] on div "American Express TLM 1E" at bounding box center [678, 359] width 151 height 61
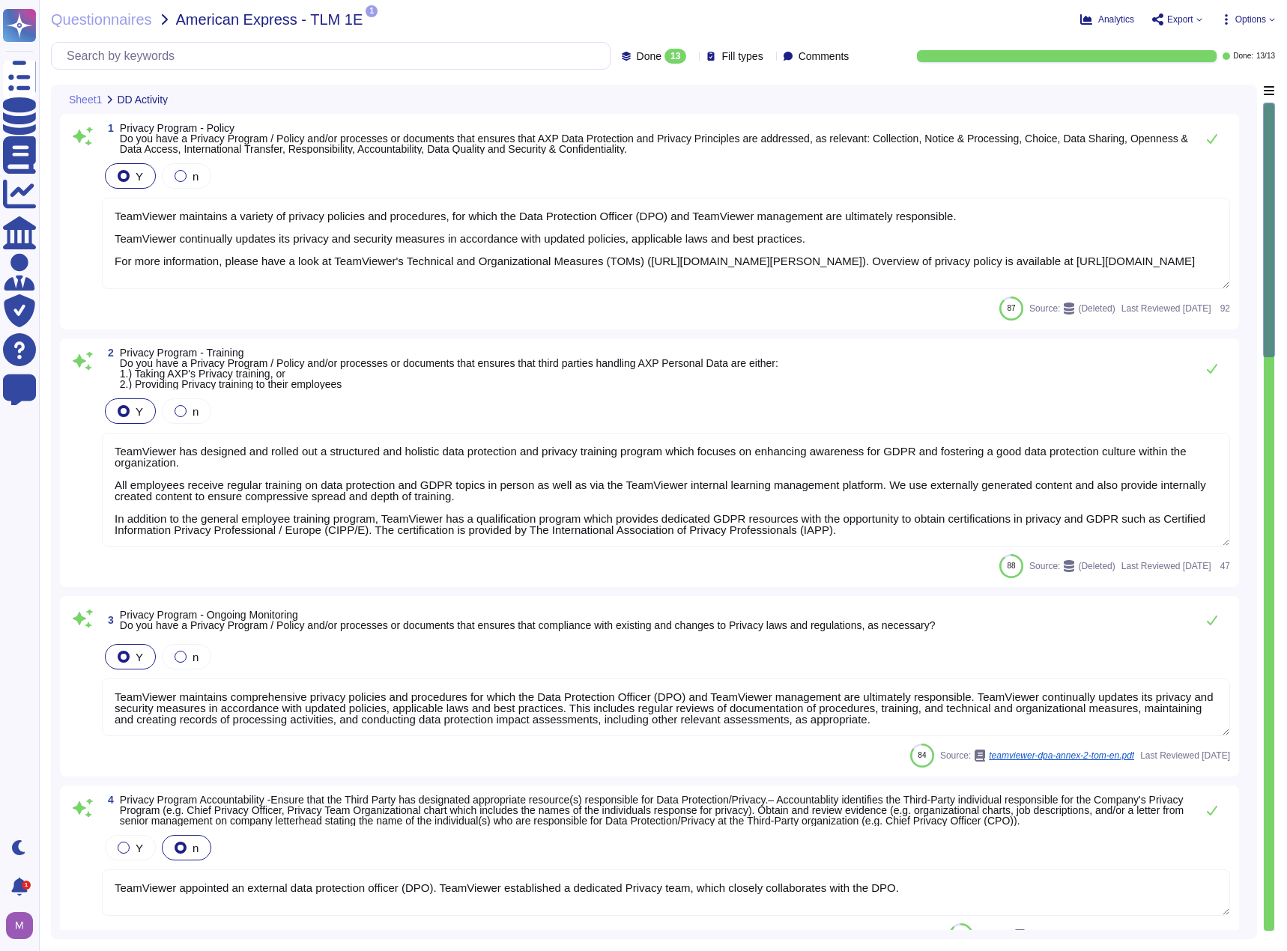
type textarea "TeamViewer maintains a variety of privacy policies and procedures, for which th…"
type textarea "TeamViewer has designed and rolled out a structured and holistic data protectio…"
type textarea "TeamViewer maintains comprehensive privacy policies and procedures for which th…"
type textarea "TeamViewer appointed an external data protection officer (DPO). TeamViewer esta…"
type textarea "Customer data is managed, processed, and stored in accordance with all relevant…"
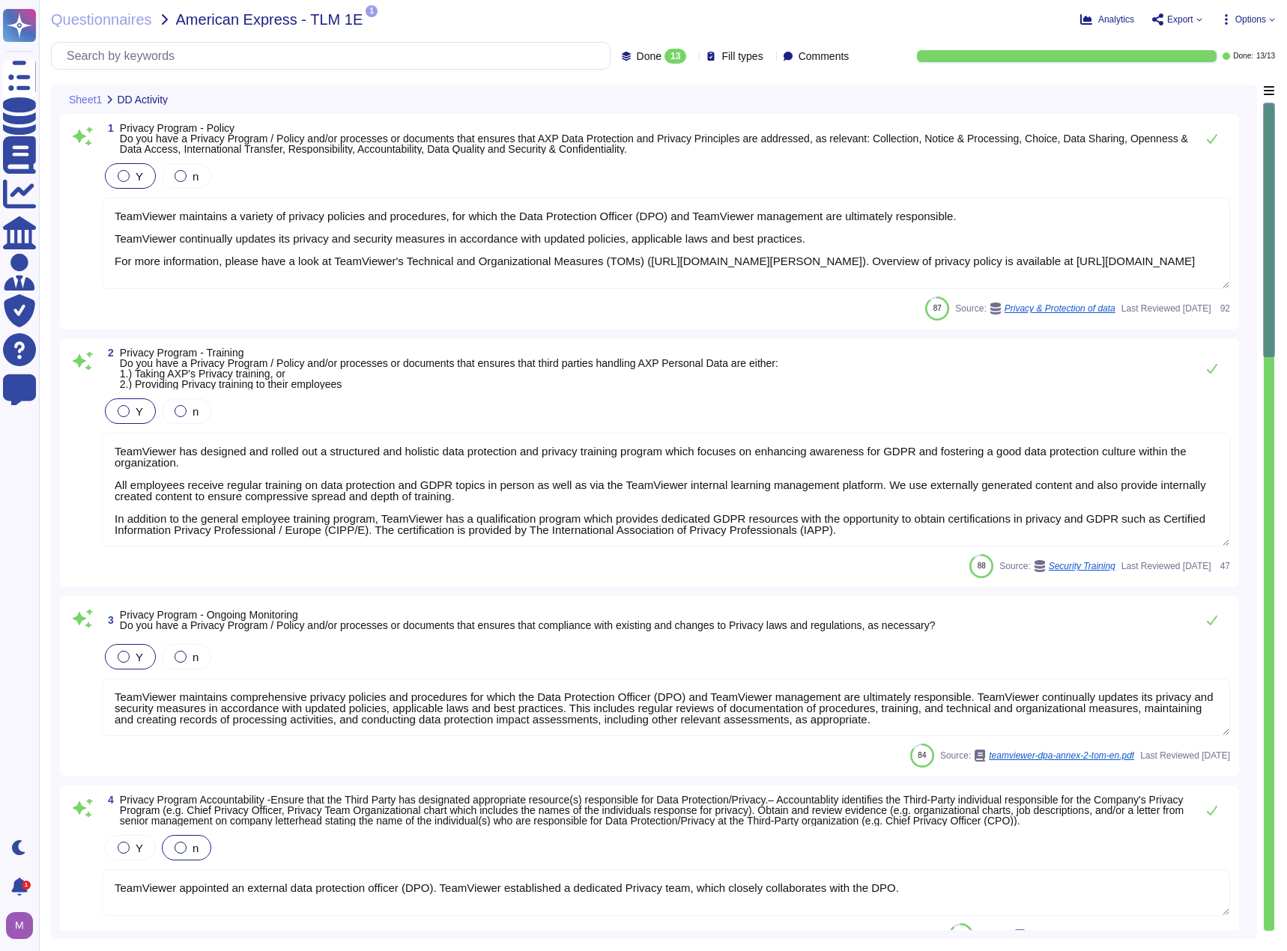
drag, startPoint x: 344, startPoint y: 145, endPoint x: 348, endPoint y: 138, distance: 8.7
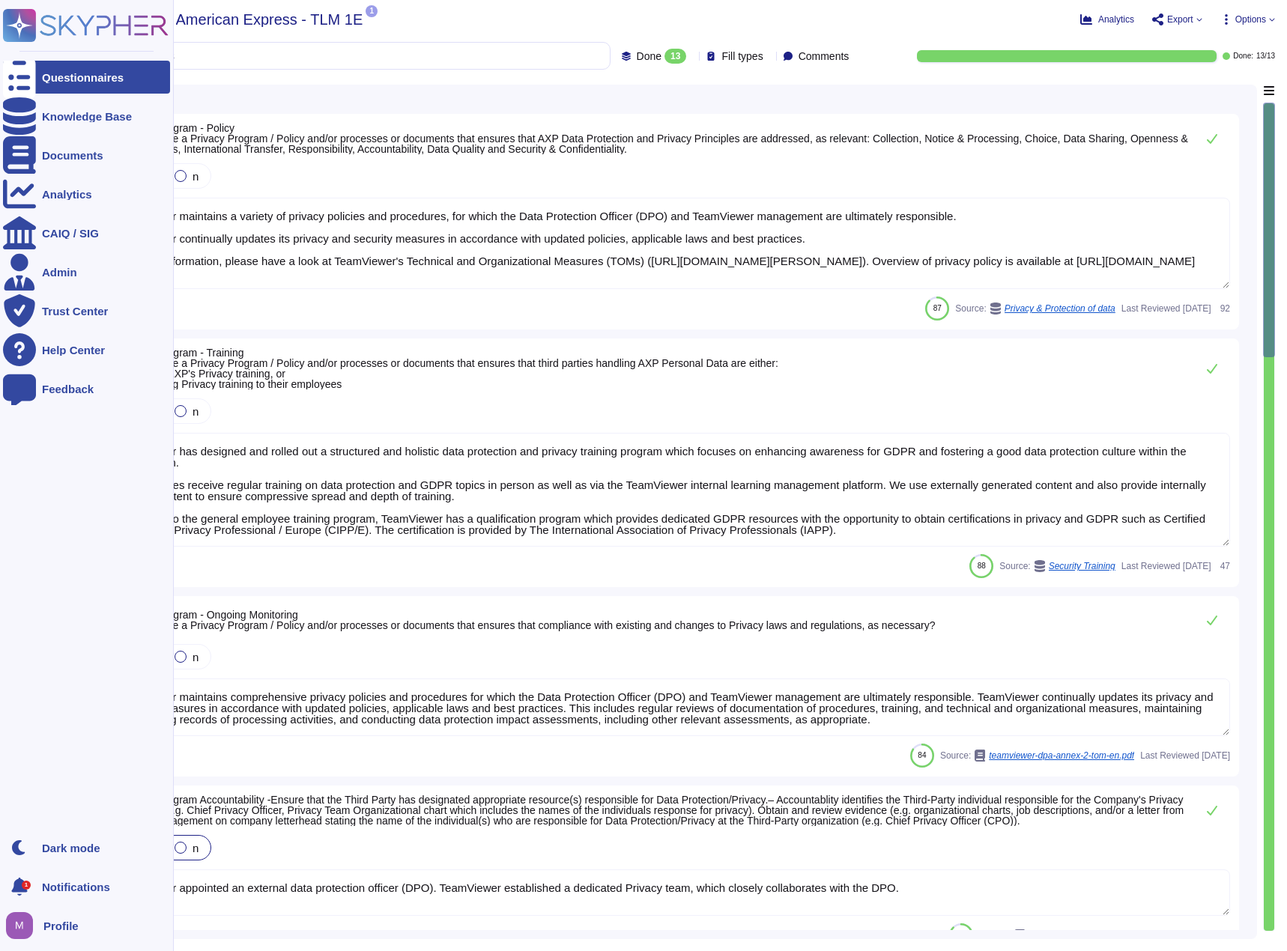
click at [22, 77] on icon at bounding box center [19, 77] width 33 height 44
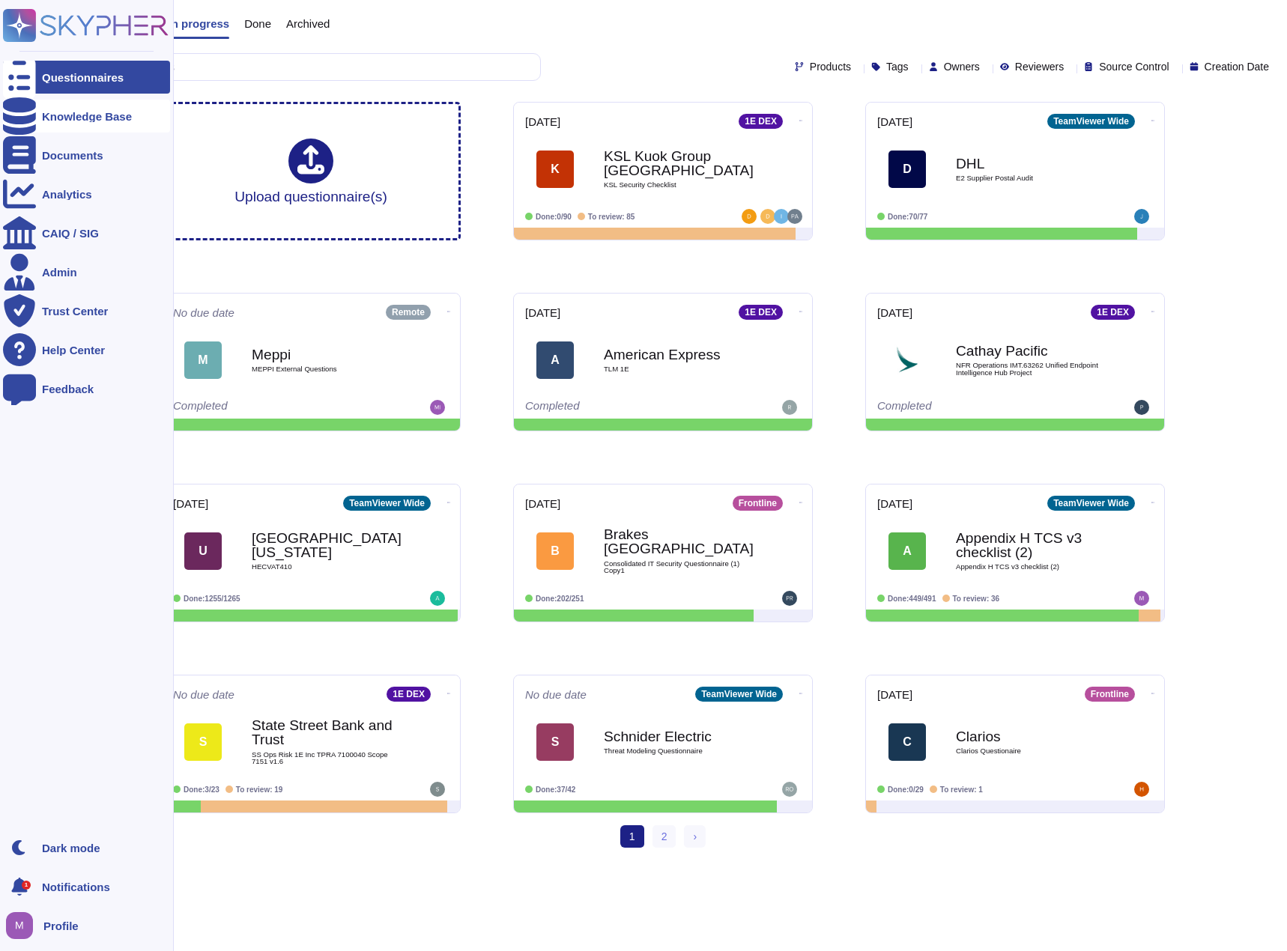
click at [34, 109] on div at bounding box center [19, 116] width 33 height 33
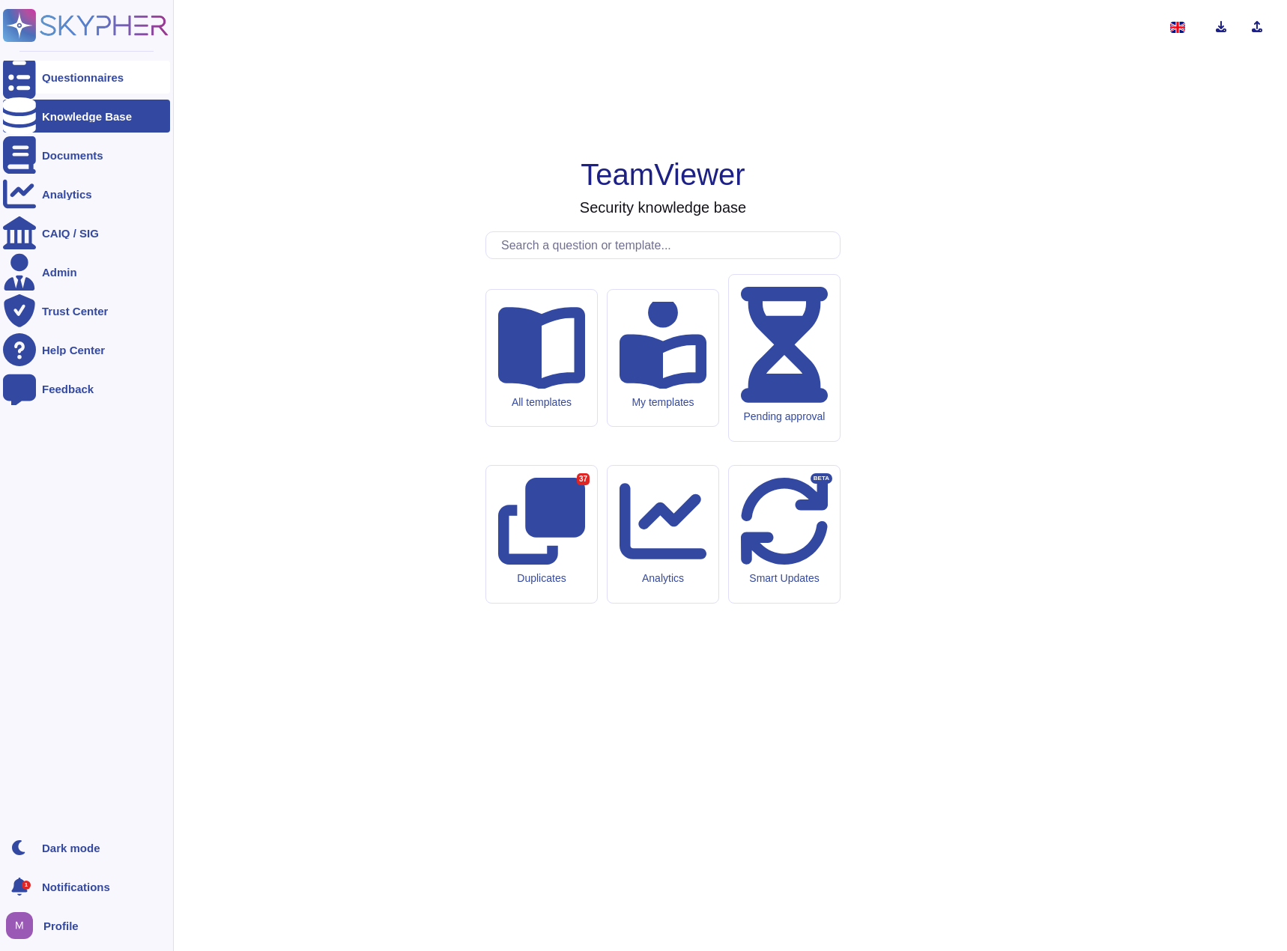
click at [21, 67] on div at bounding box center [19, 77] width 33 height 33
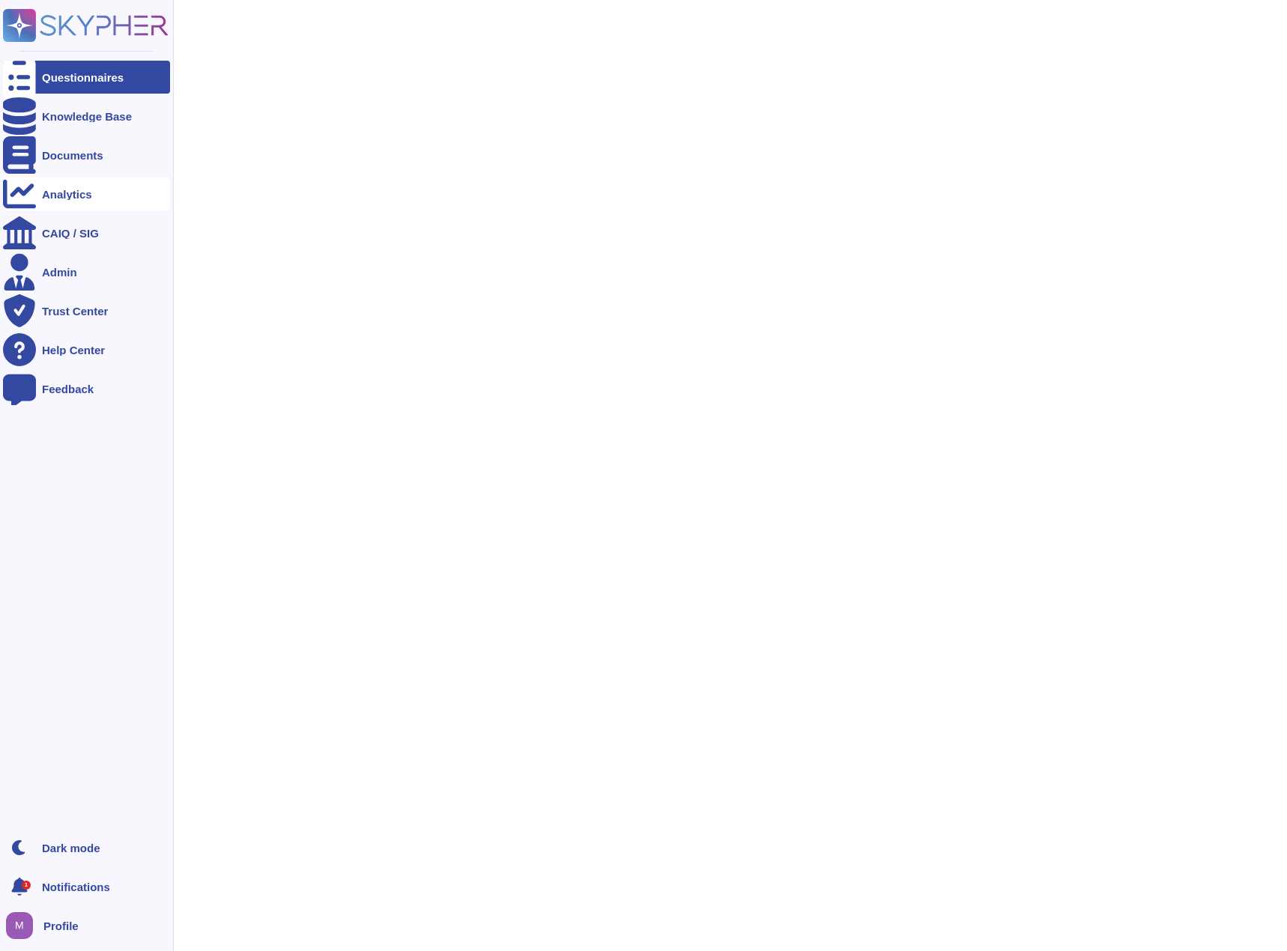
click at [91, 198] on div "Analytics" at bounding box center [86, 193] width 167 height 33
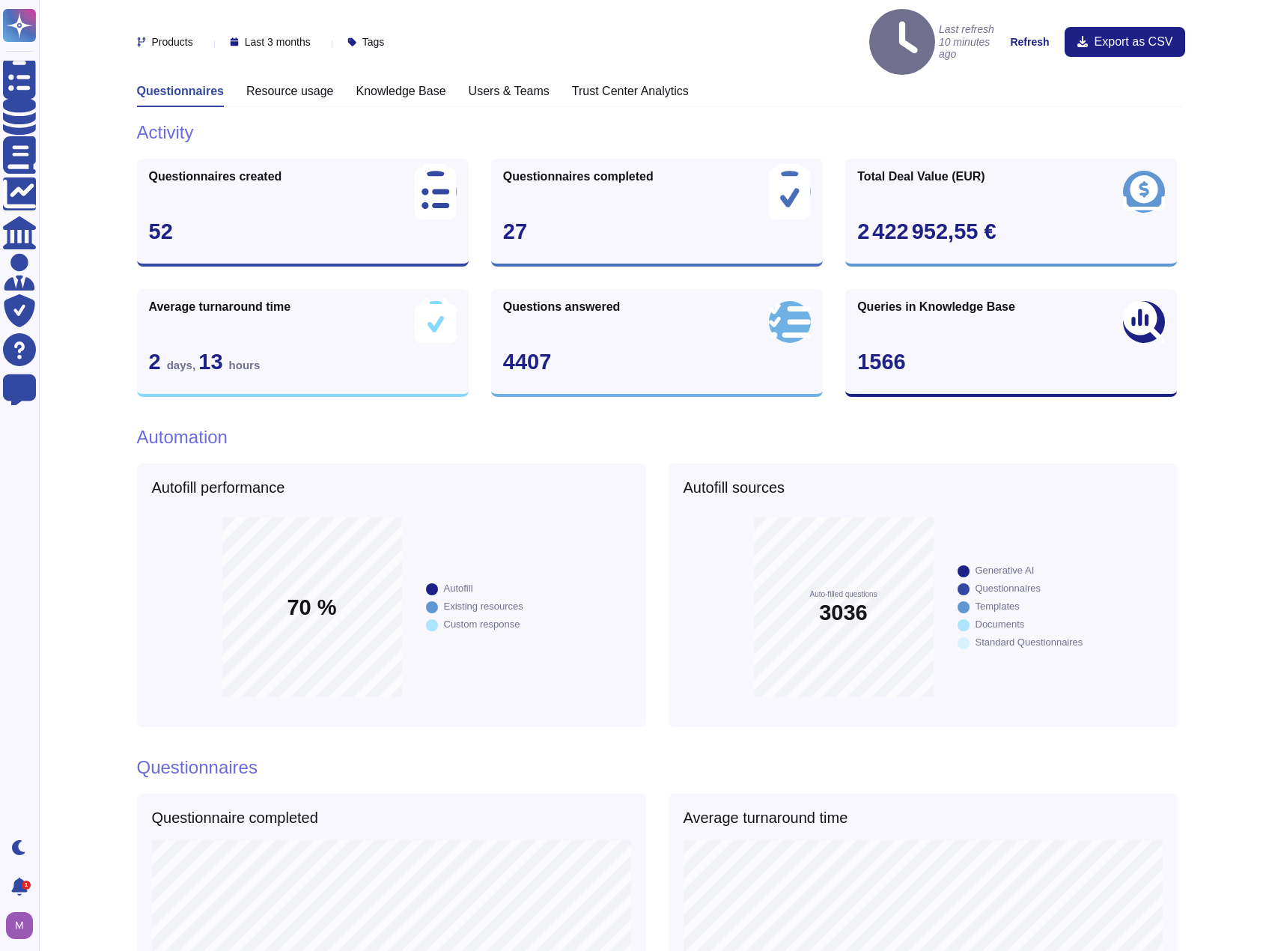
click at [393, 84] on h3 "Knowledge Base" at bounding box center [401, 91] width 90 height 14
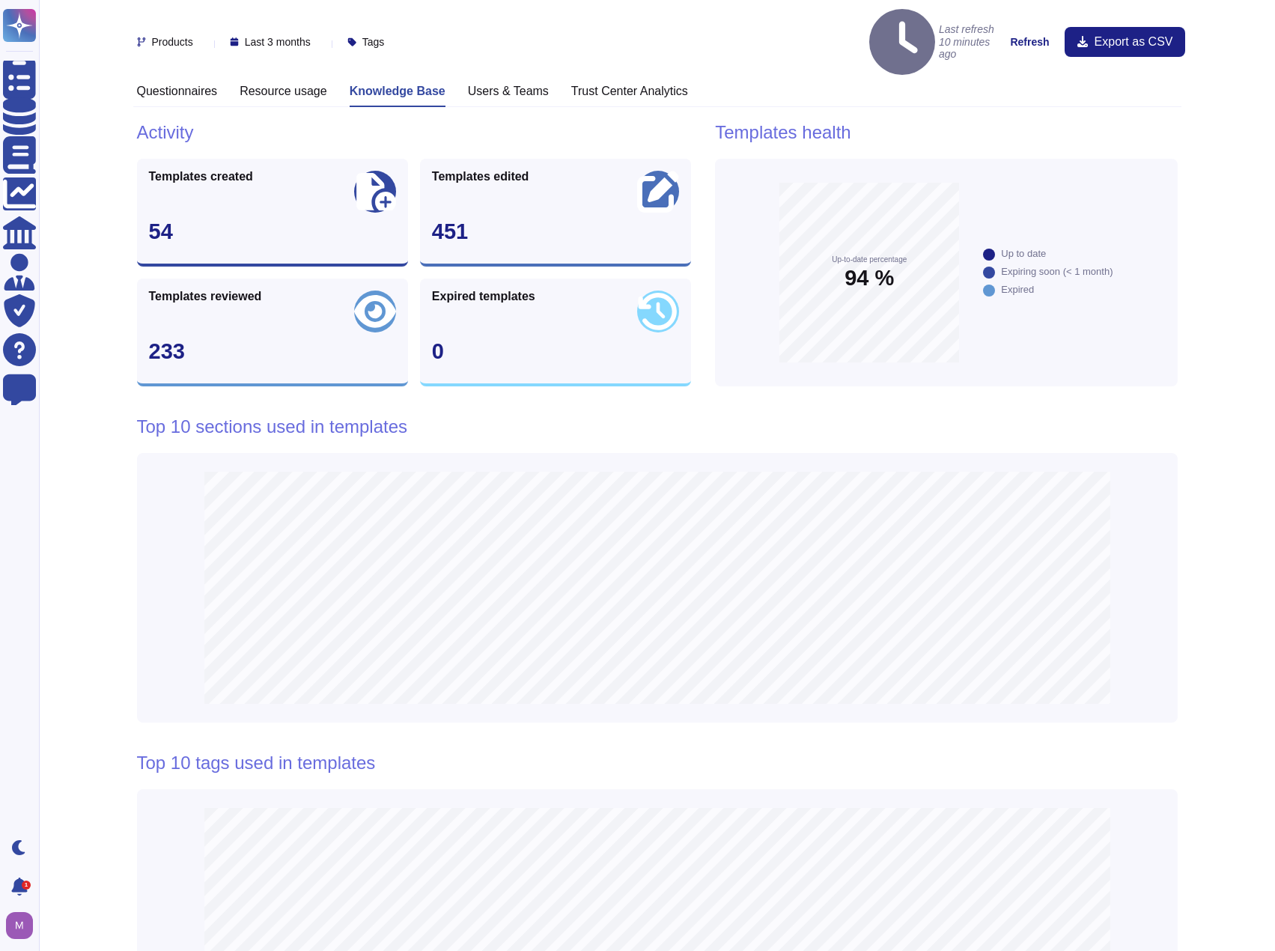
click at [320, 84] on div "Resource usage" at bounding box center [284, 95] width 88 height 23
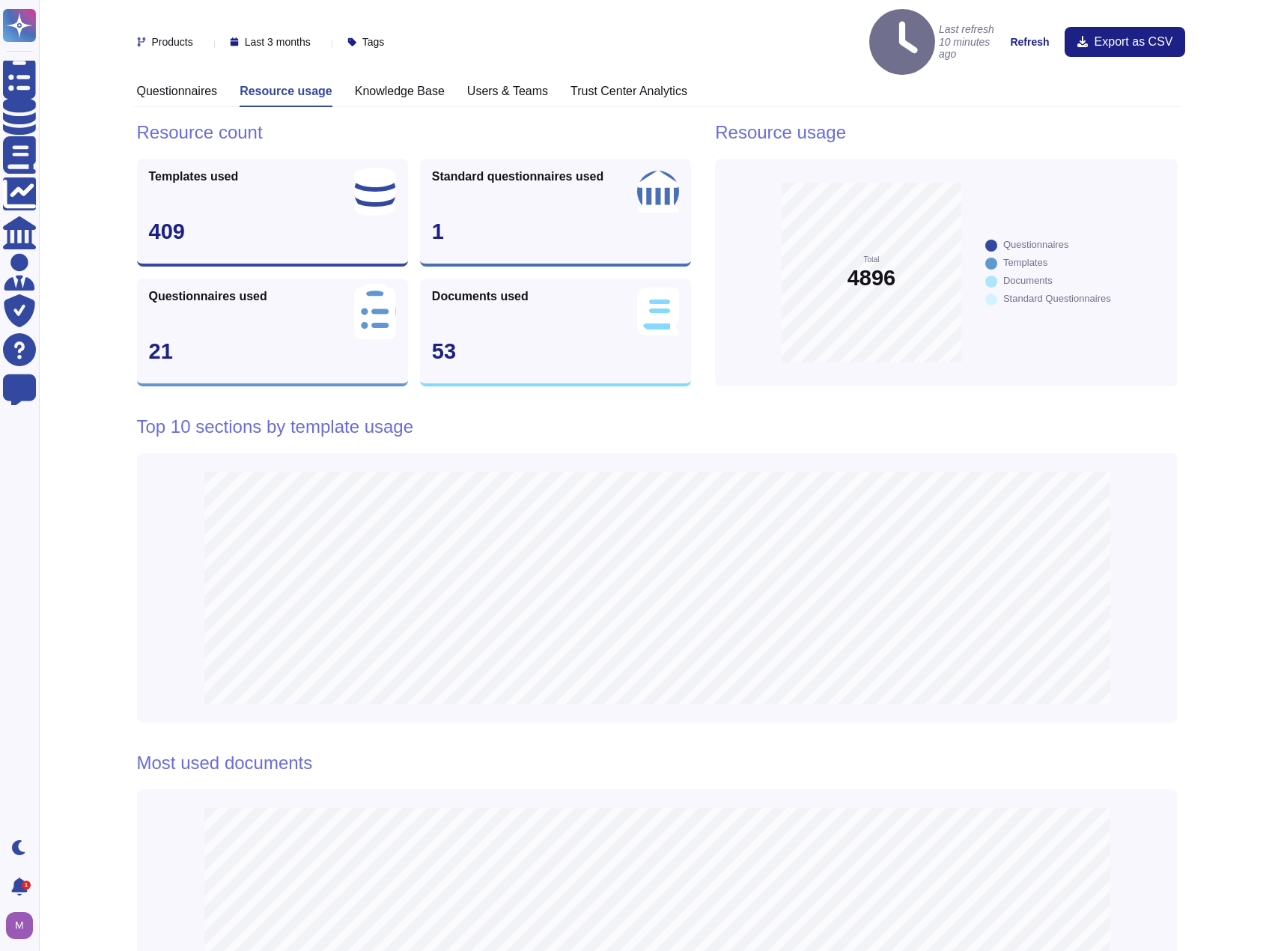
click at [205, 84] on div "Questionnaires" at bounding box center [177, 95] width 81 height 23
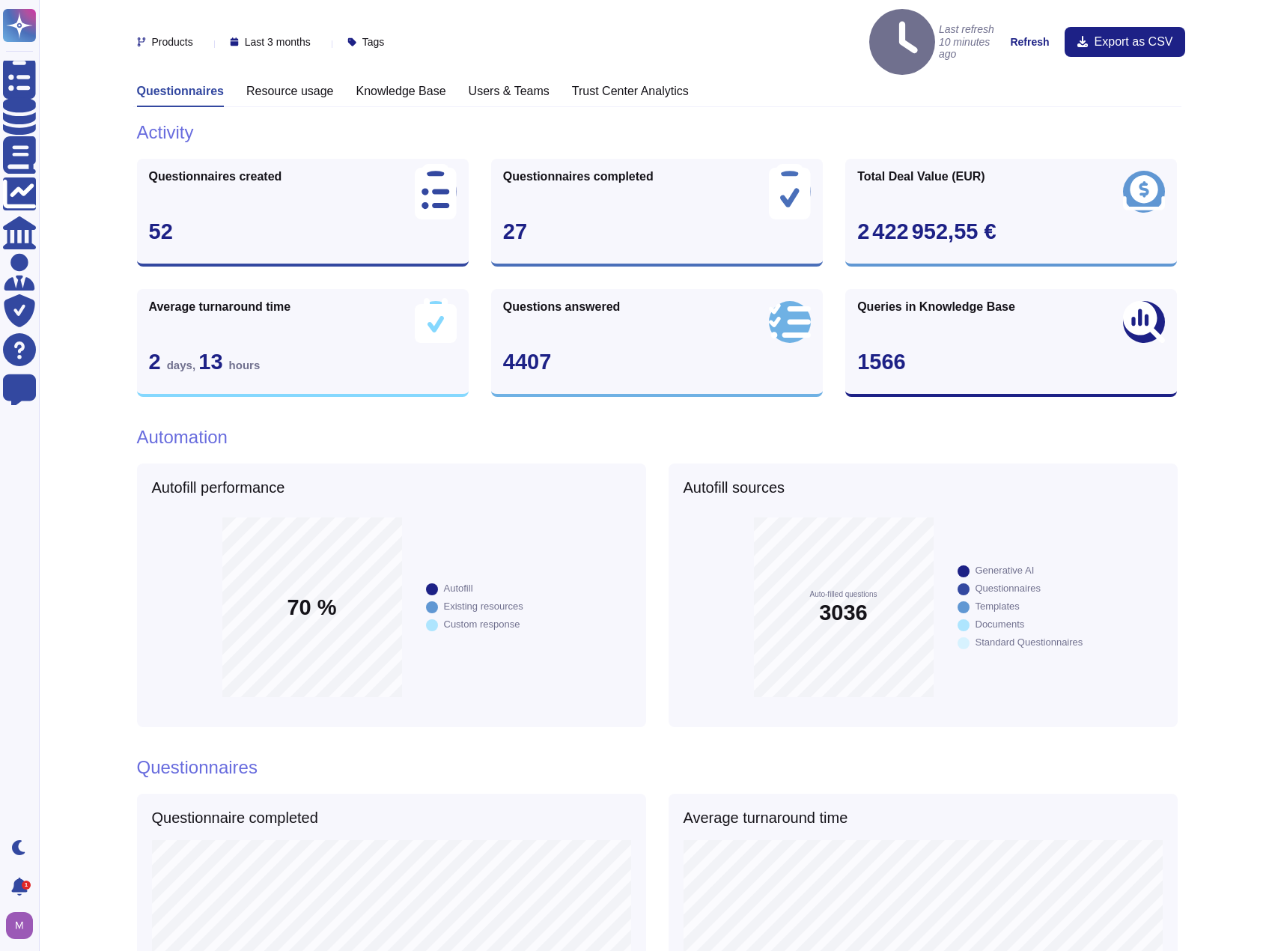
click at [285, 37] on span "Last 3 months" at bounding box center [278, 42] width 66 height 10
click at [295, 61] on span "Last 30 days" at bounding box center [290, 61] width 64 height 13
click at [292, 37] on span "Last 30 days" at bounding box center [274, 42] width 59 height 10
click at [321, 168] on span "Last 12 months" at bounding box center [296, 171] width 77 height 13
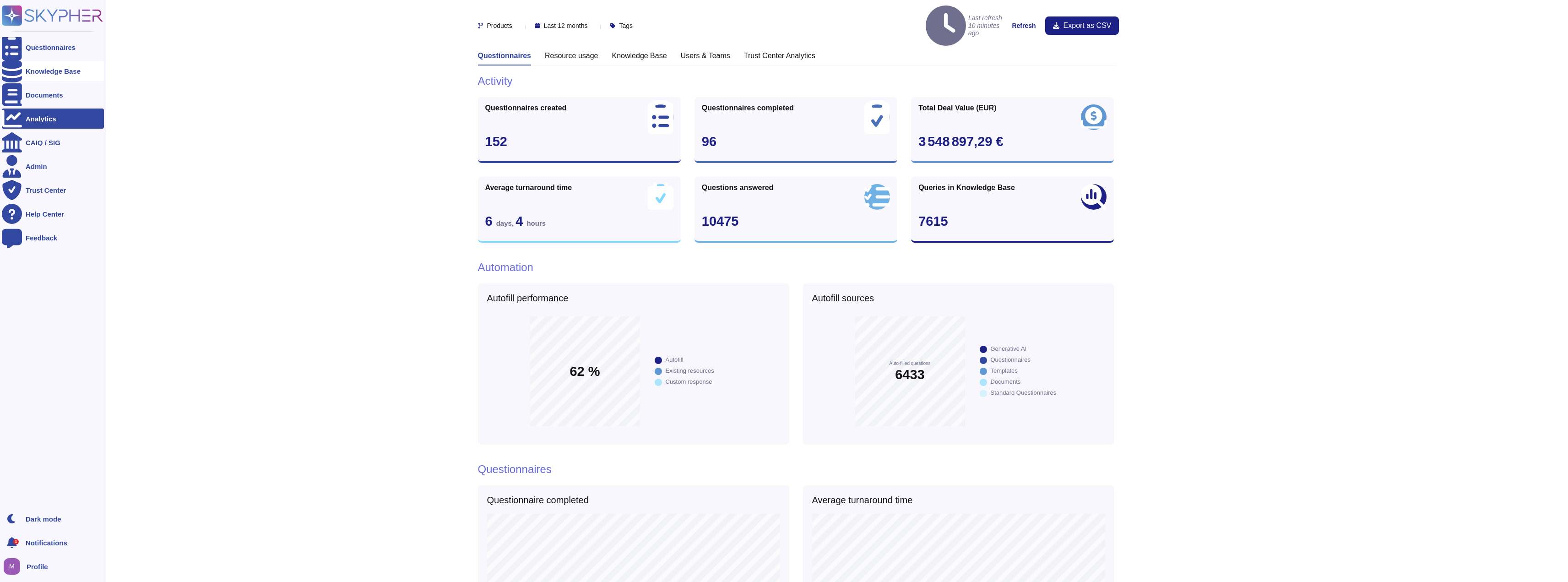
click at [43, 68] on div "Knowledge Base" at bounding box center [53, 71] width 55 height 7
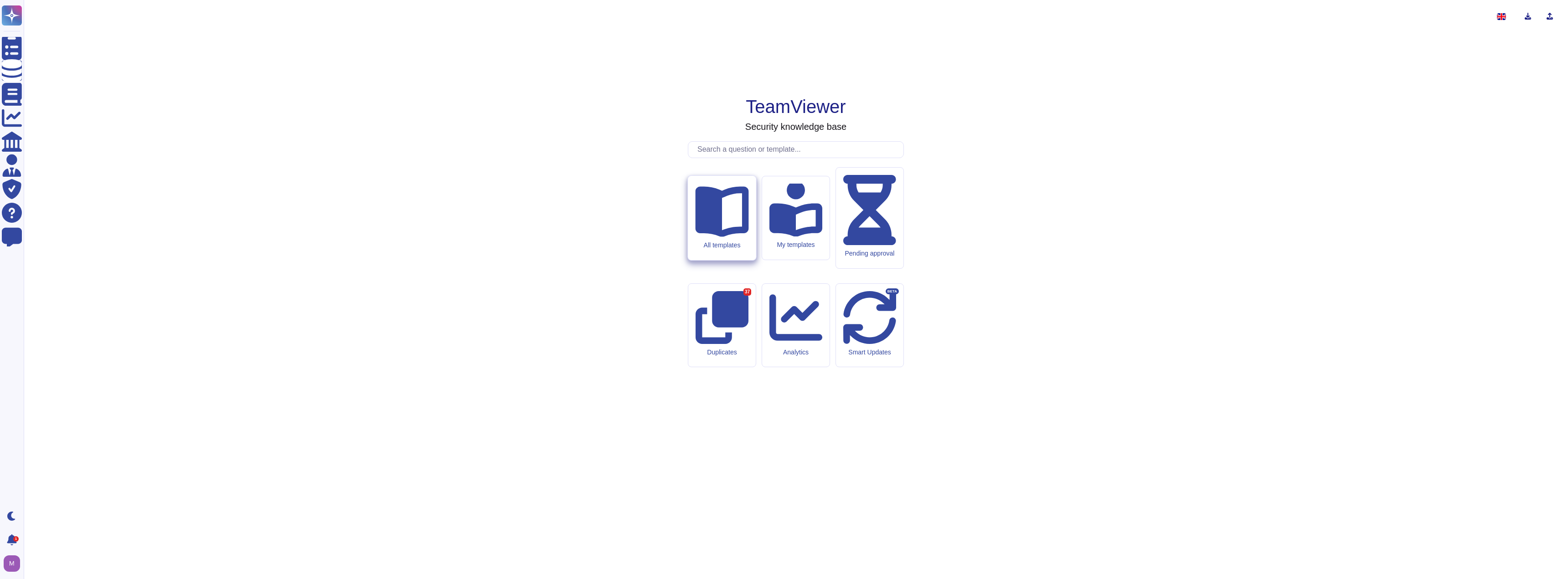
click at [727, 260] on div "All templates" at bounding box center [722, 218] width 68 height 85
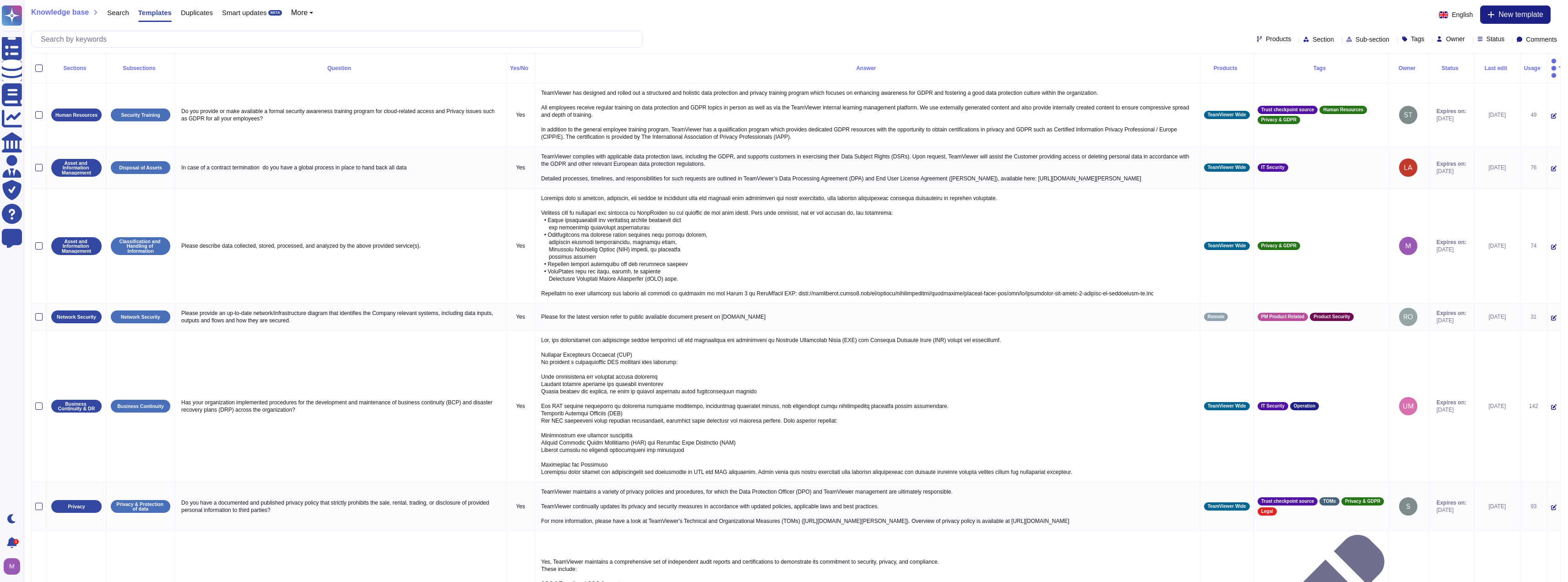
click at [786, 43] on div "Status" at bounding box center [1492, 39] width 31 height 7
click at [786, 39] on span "Status" at bounding box center [1495, 39] width 18 height 6
click at [786, 85] on icon at bounding box center [1488, 85] width 0 height 0
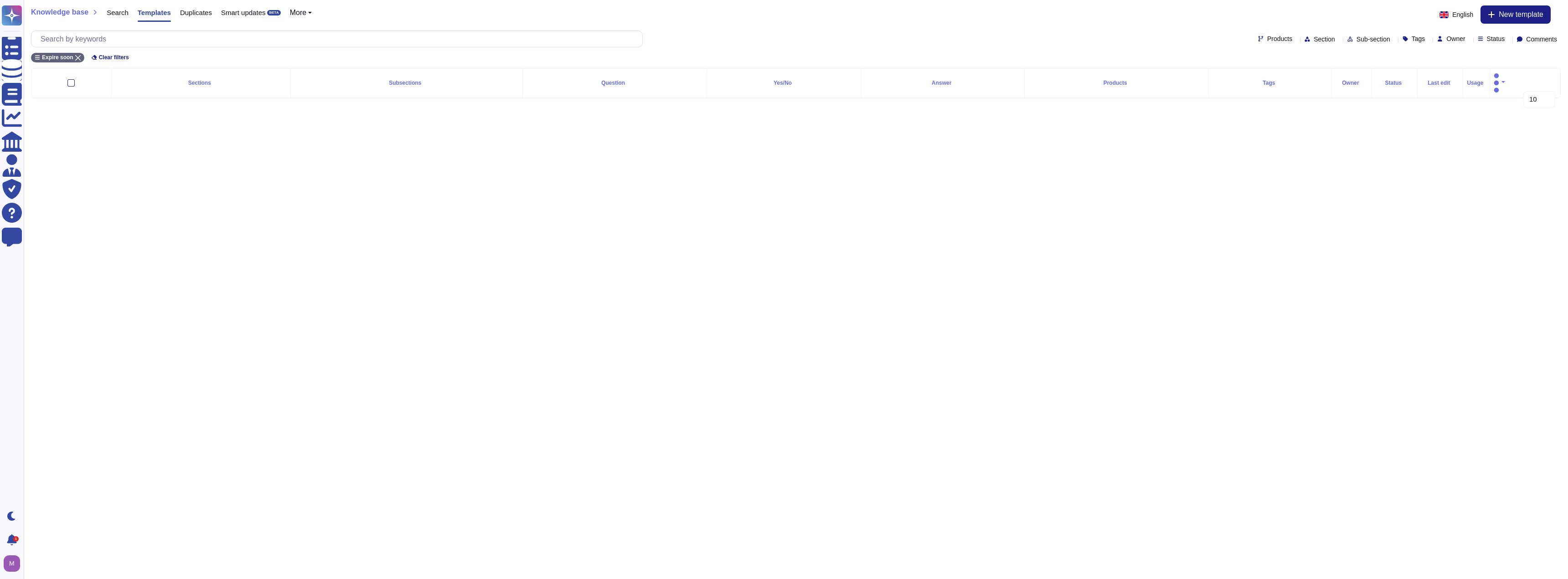
click at [783, 113] on html "Questionnaires Knowledge Base Documents Analytics CAIQ / SIG Admin Trust Center…" at bounding box center [784, 57] width 1568 height 113
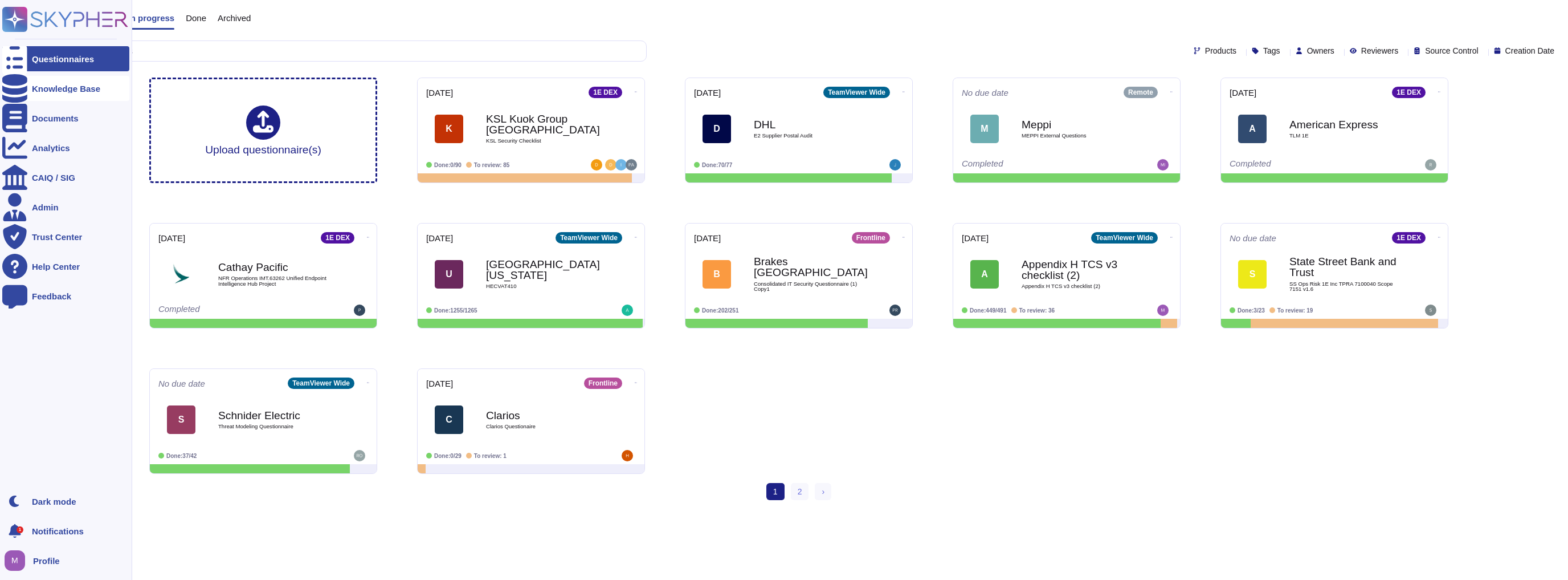
click at [14, 85] on icon at bounding box center [14, 88] width 25 height 28
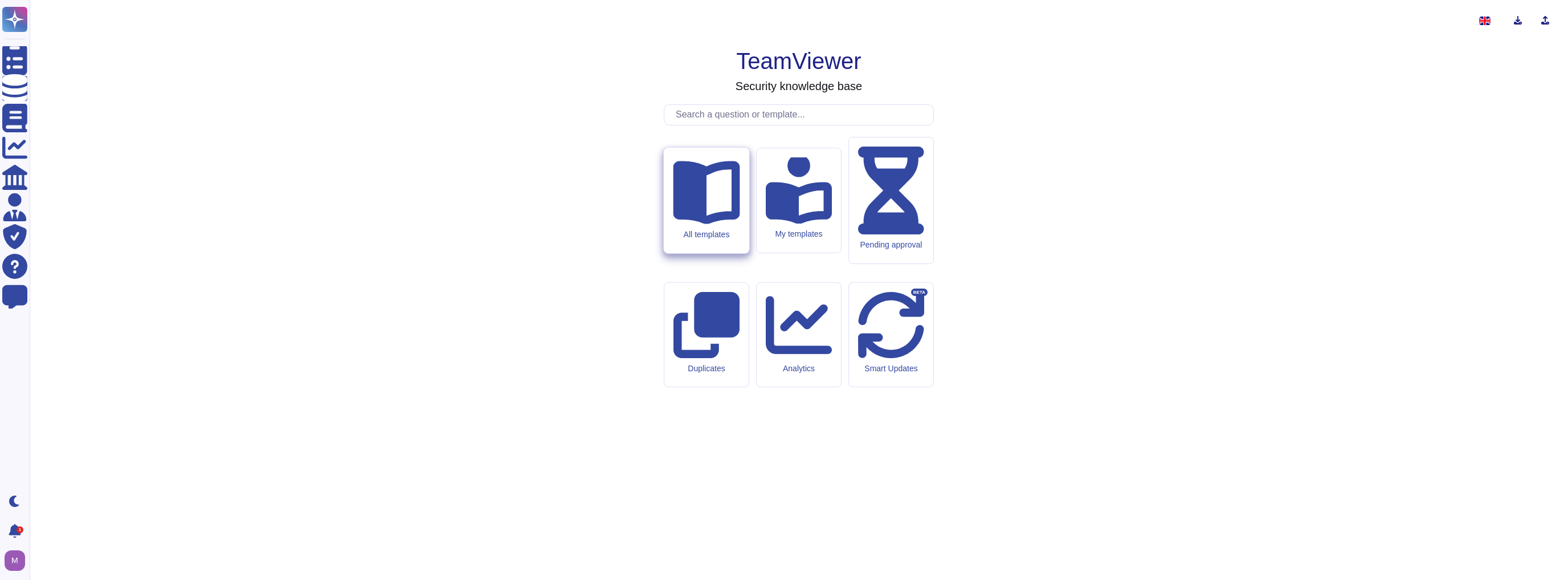
click at [670, 253] on div "All templates" at bounding box center [706, 200] width 85 height 106
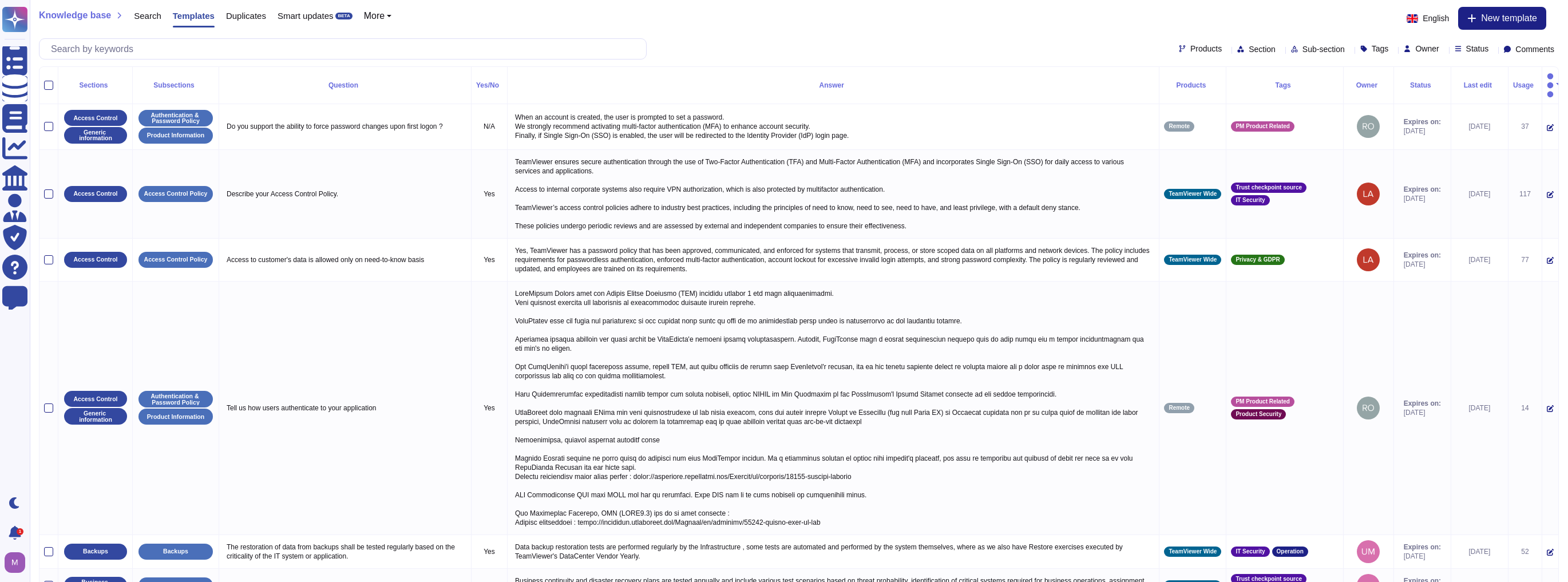
click at [1466, 44] on span "Status" at bounding box center [1478, 48] width 23 height 8
click at [1485, 114] on div "Expire soon" at bounding box center [1511, 105] width 96 height 26
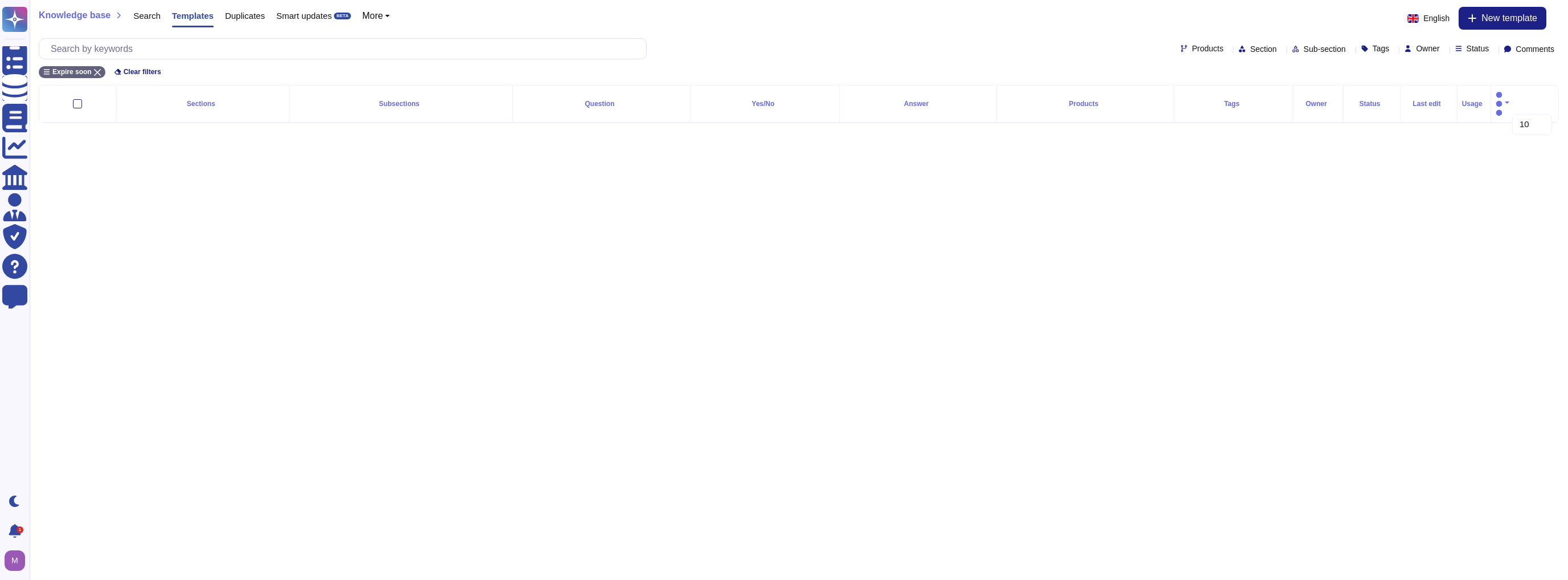
click at [532, 142] on html "Questionnaires Knowledge Base Documents Analytics CAIQ / SIG Admin Trust Center…" at bounding box center [784, 71] width 1568 height 142
